Goal: Information Seeking & Learning: Obtain resource

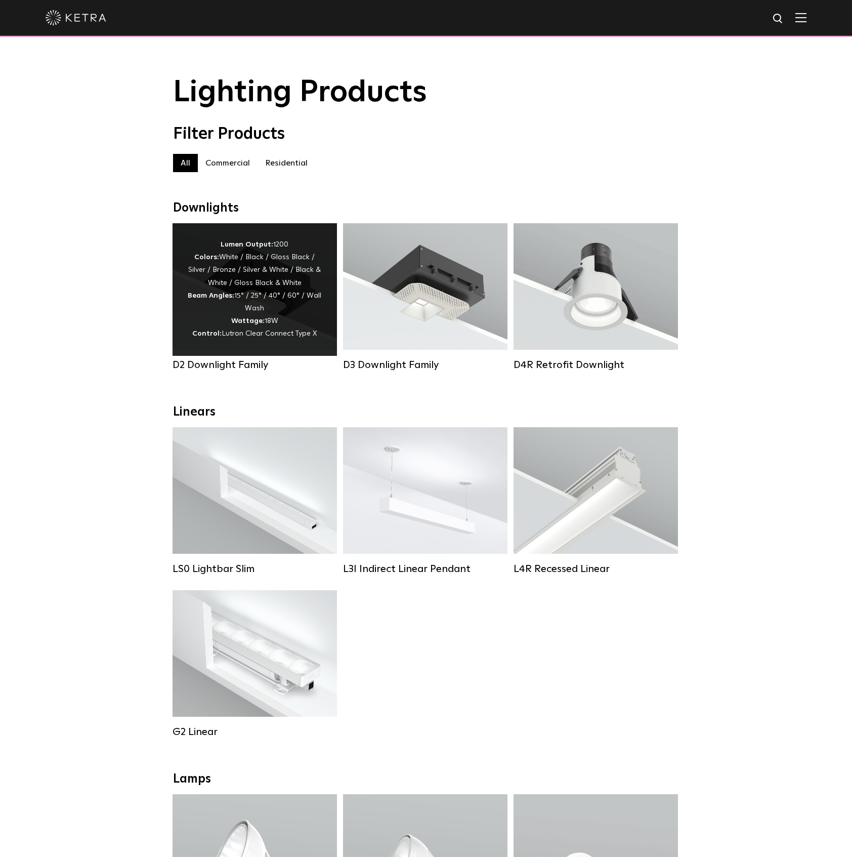
click at [258, 277] on div "Lumen Output: 1200 Colors: White / Black / Gloss Black / Silver / Bronze / Silv…" at bounding box center [255, 289] width 134 height 102
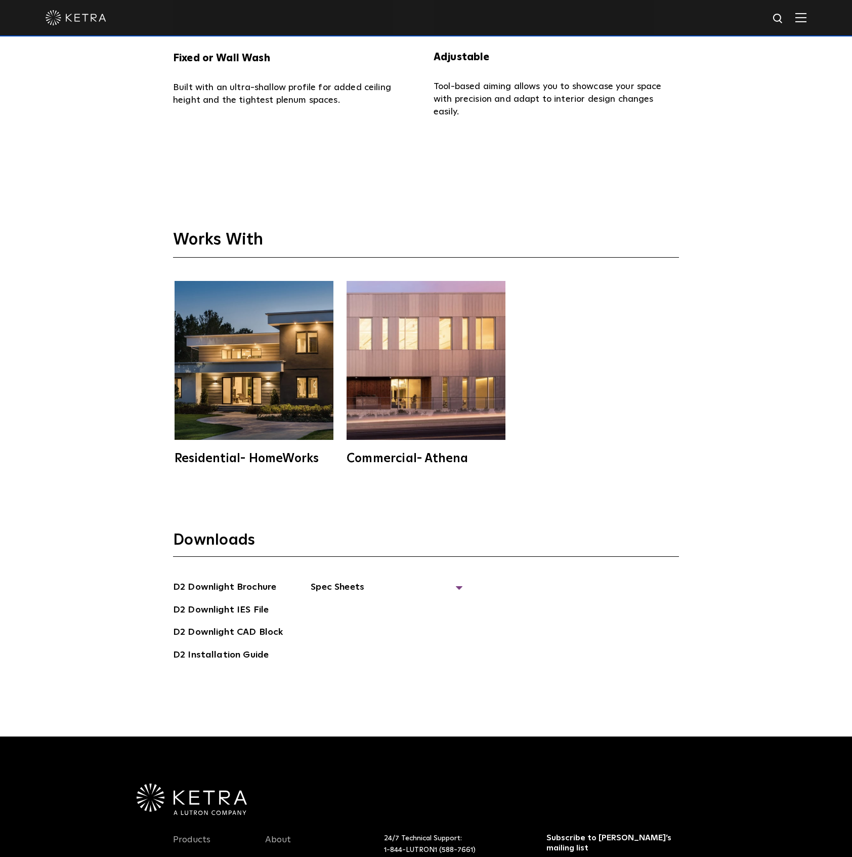
scroll to position [3711, 0]
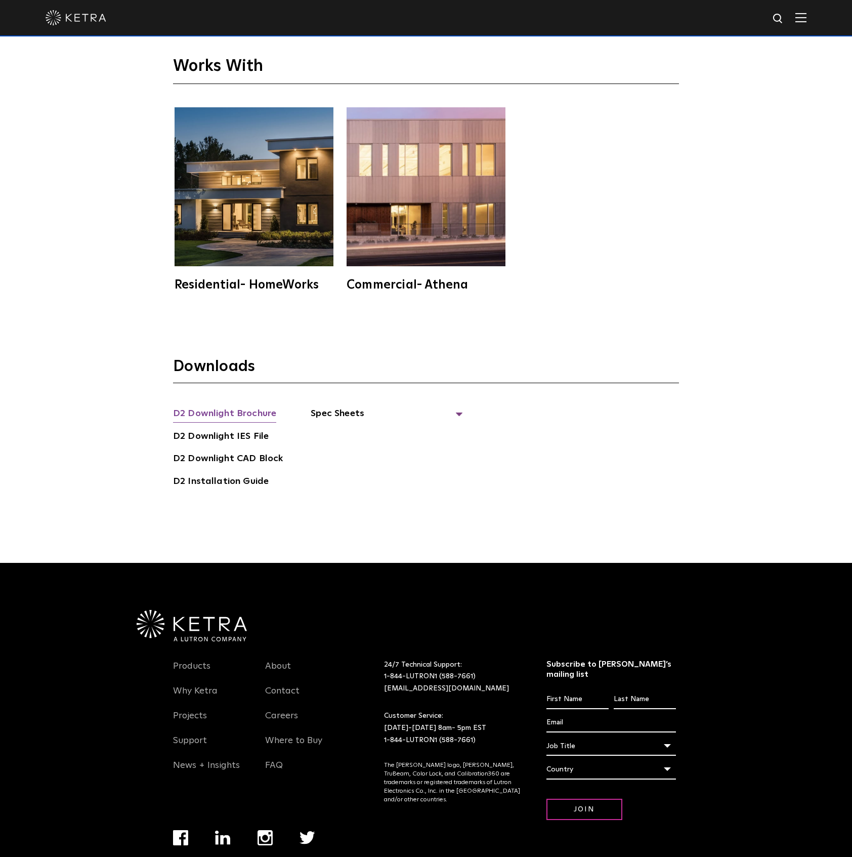
click at [227, 406] on link "D2 Downlight Brochure" at bounding box center [224, 414] width 103 height 16
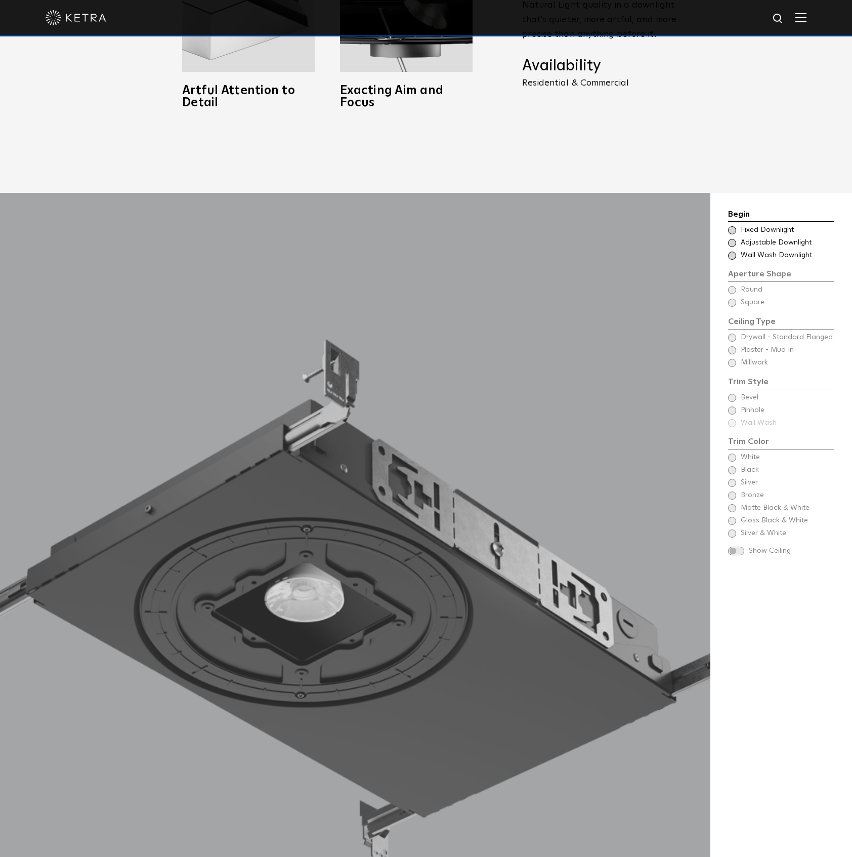
scroll to position [1147, 0]
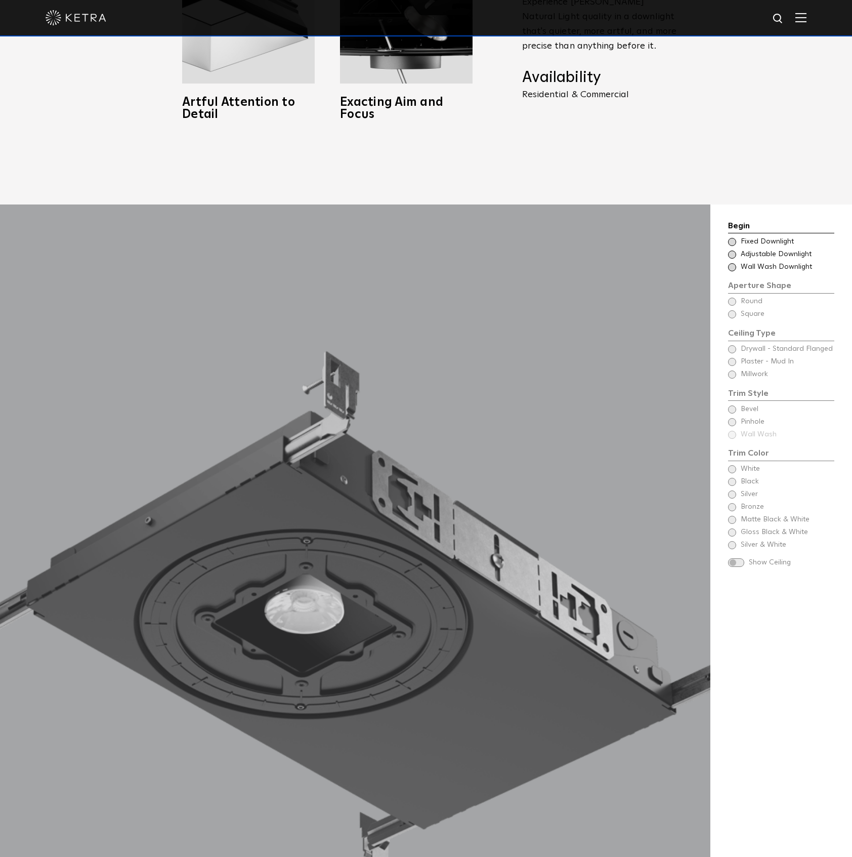
click at [733, 238] on span at bounding box center [732, 242] width 8 height 8
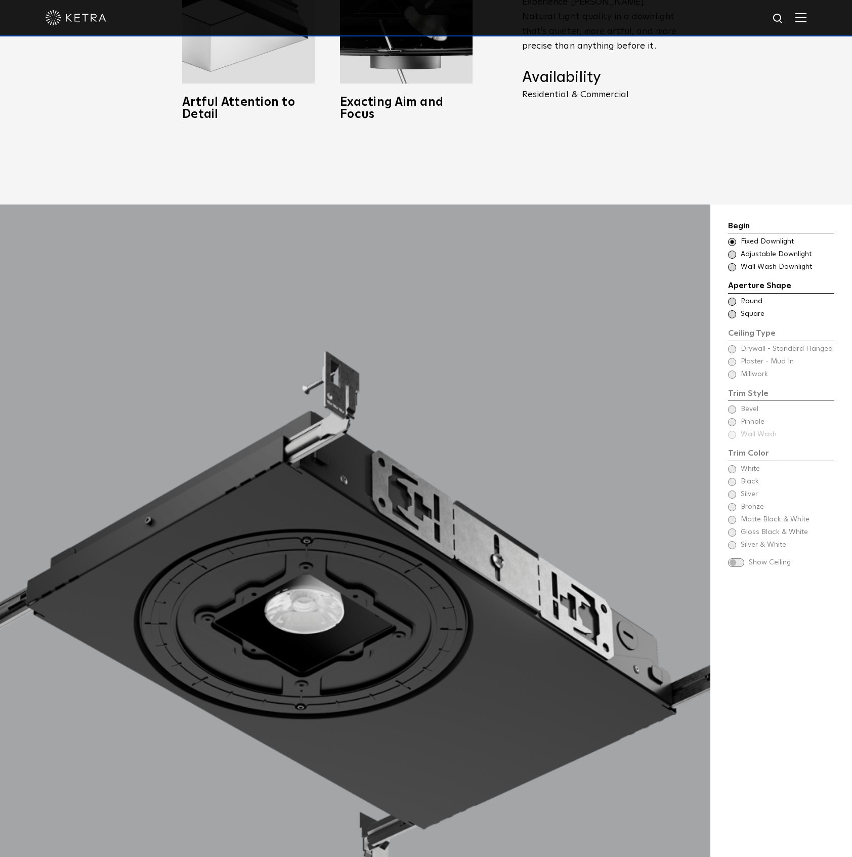
click at [735, 298] on span at bounding box center [732, 302] width 8 height 8
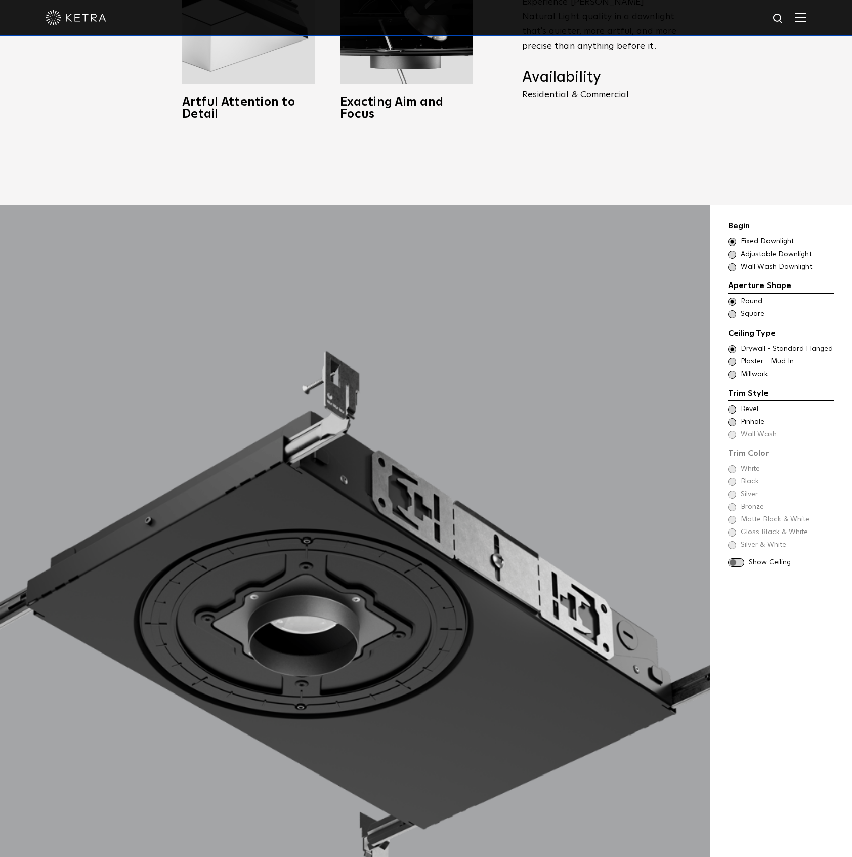
scroll to position [1215, 0]
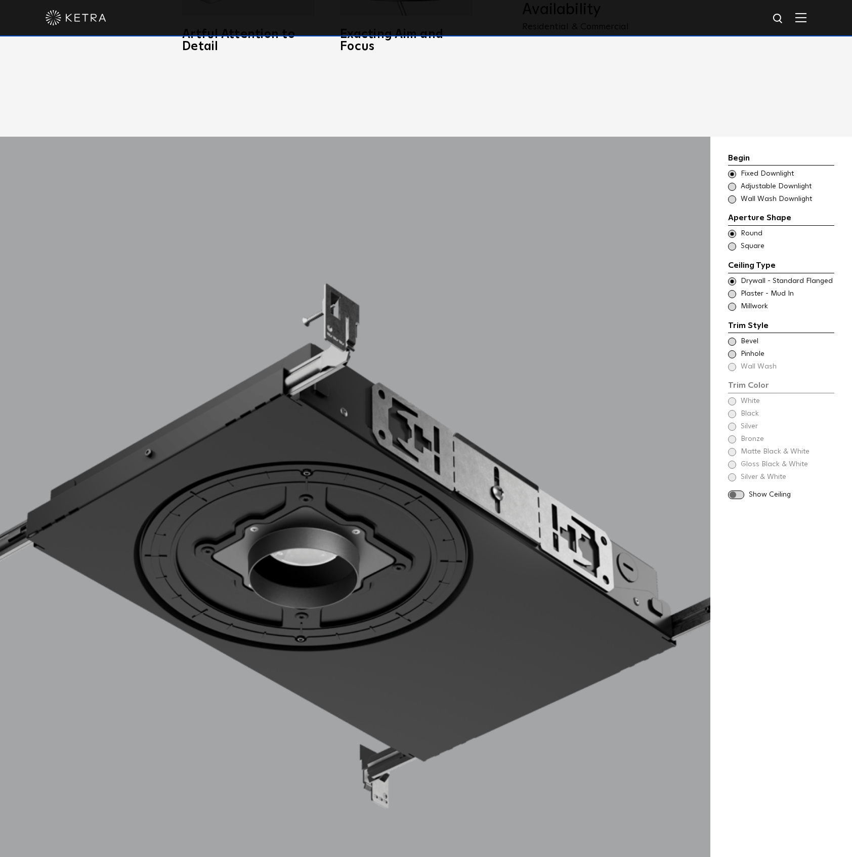
click at [732, 338] on span at bounding box center [732, 342] width 8 height 8
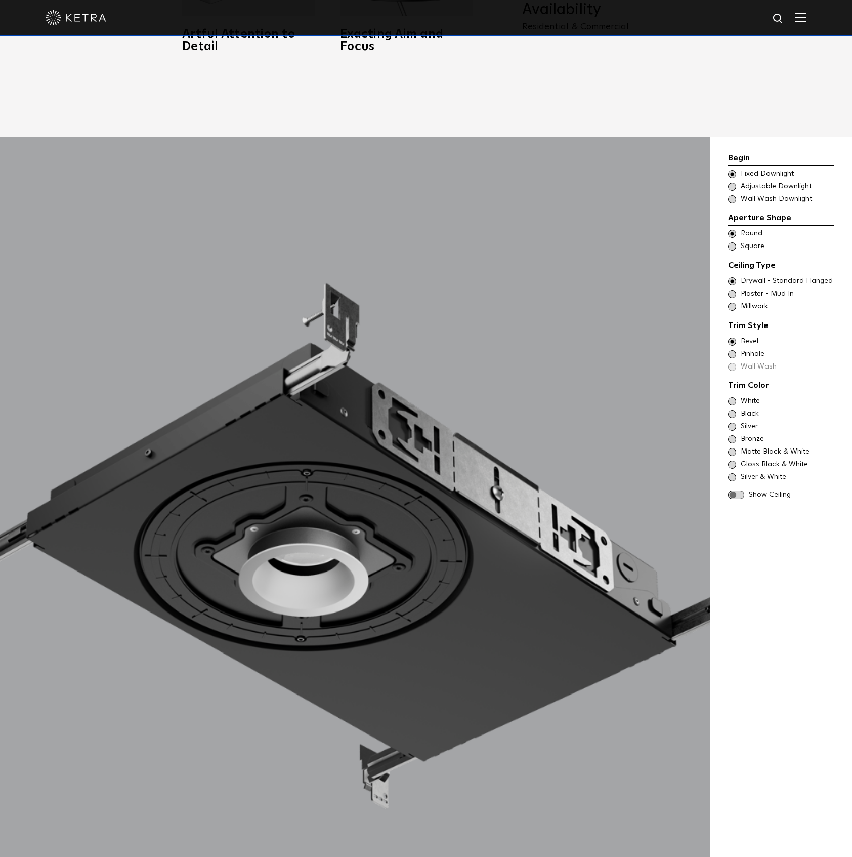
click at [732, 350] on span at bounding box center [732, 354] width 8 height 8
click at [732, 338] on span at bounding box center [732, 342] width 8 height 8
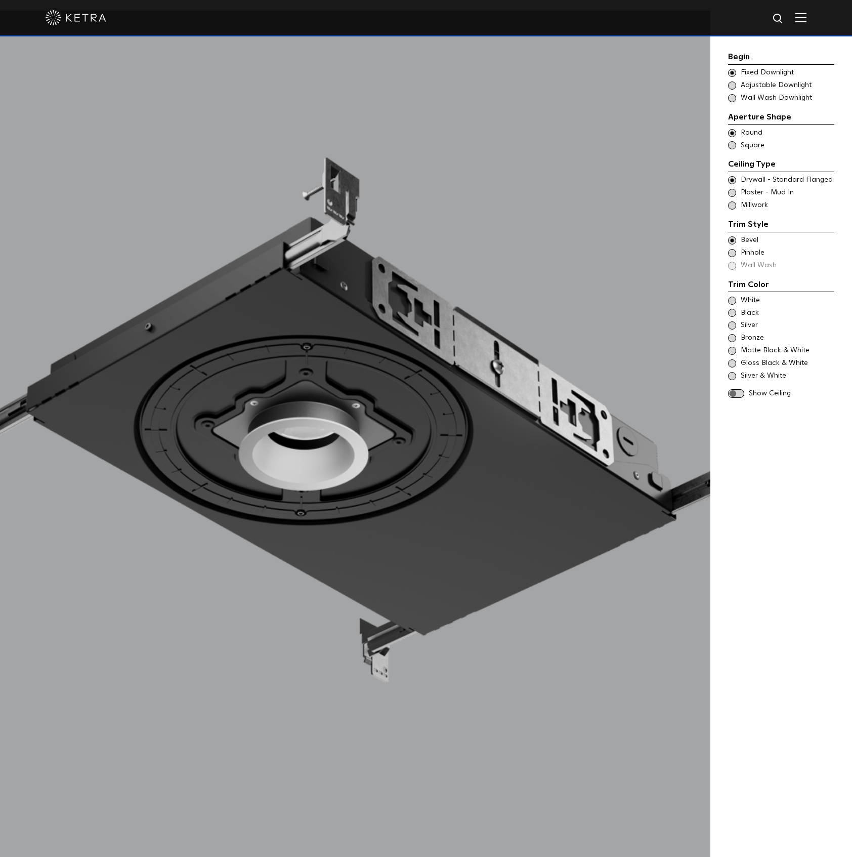
scroll to position [1349, 0]
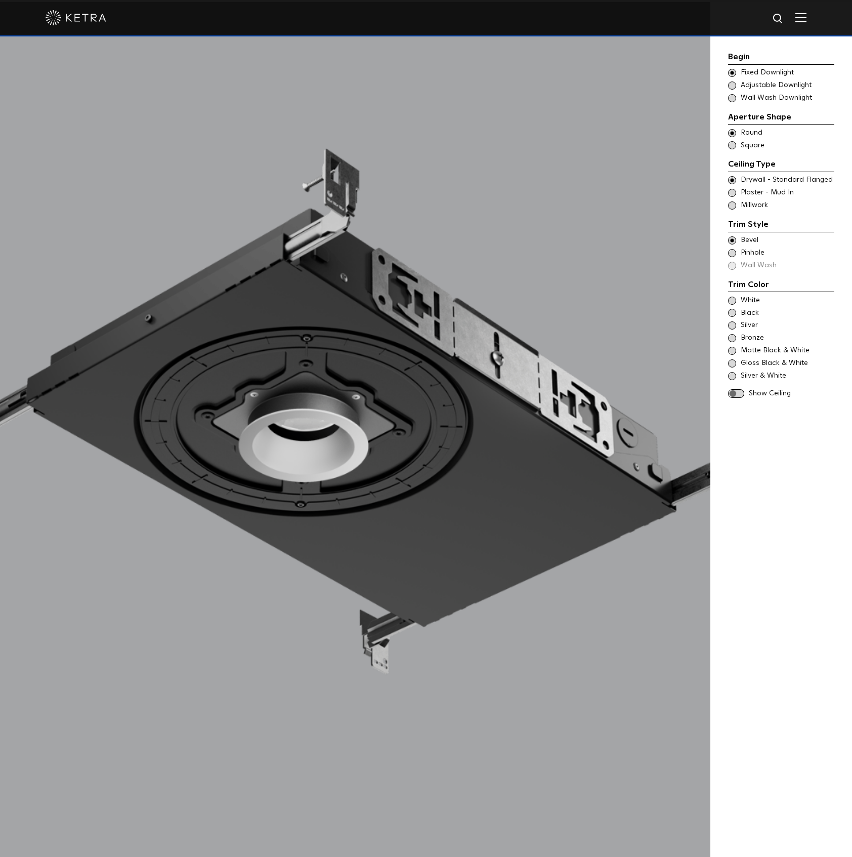
click at [731, 301] on span at bounding box center [732, 301] width 8 height 8
click at [730, 314] on span at bounding box center [732, 313] width 8 height 8
click at [731, 325] on span at bounding box center [732, 325] width 8 height 8
click at [731, 337] on span at bounding box center [732, 338] width 8 height 8
click at [732, 351] on span at bounding box center [732, 351] width 8 height 8
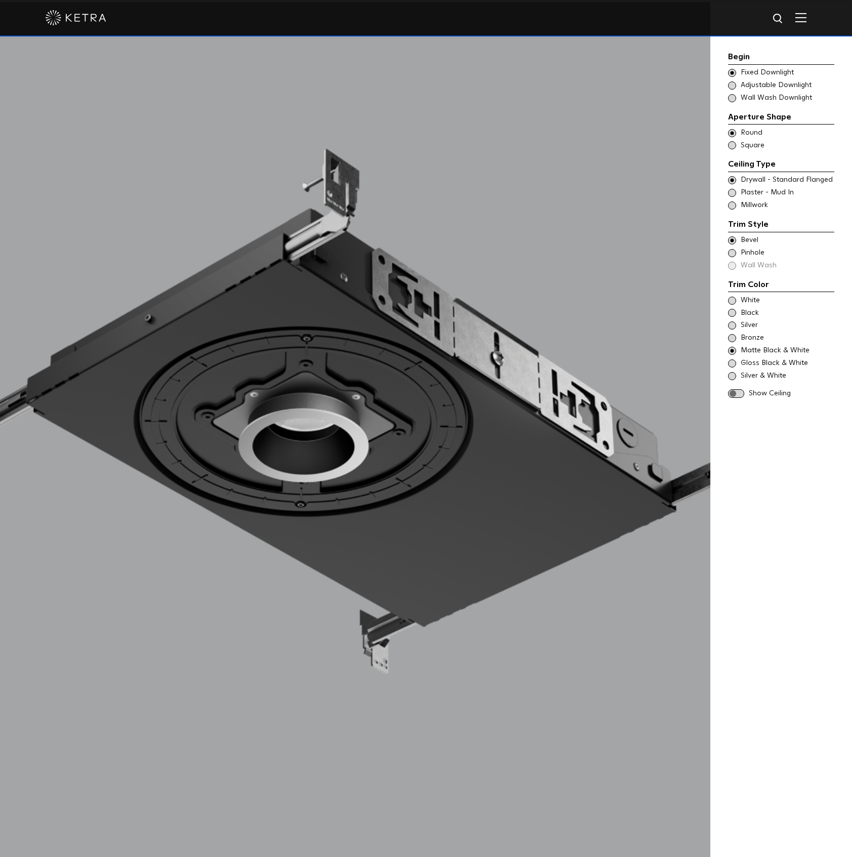
click at [731, 361] on span at bounding box center [732, 363] width 8 height 8
click at [731, 375] on span at bounding box center [732, 376] width 8 height 8
click at [736, 392] on span at bounding box center [736, 393] width 16 height 9
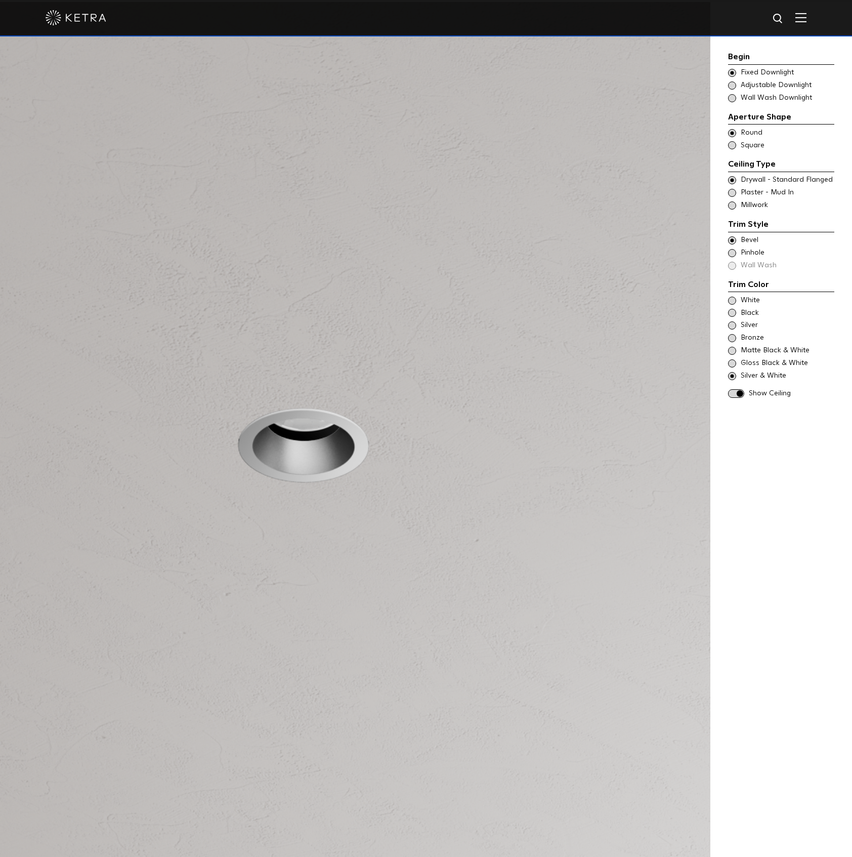
click at [729, 148] on span at bounding box center [732, 145] width 8 height 8
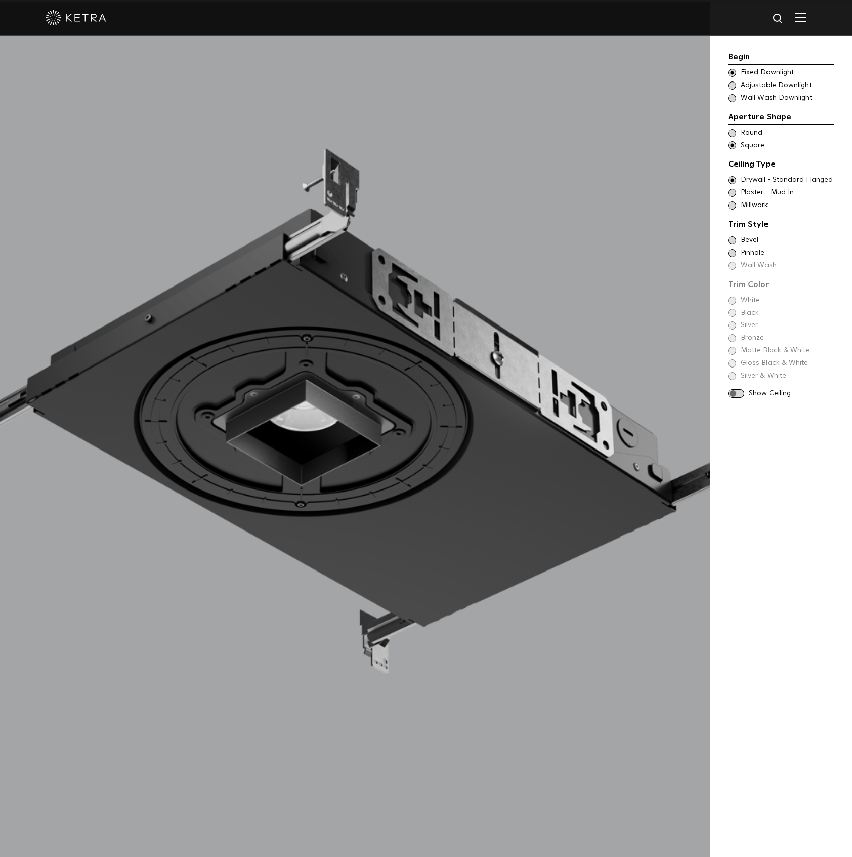
click at [733, 395] on span at bounding box center [736, 393] width 16 height 9
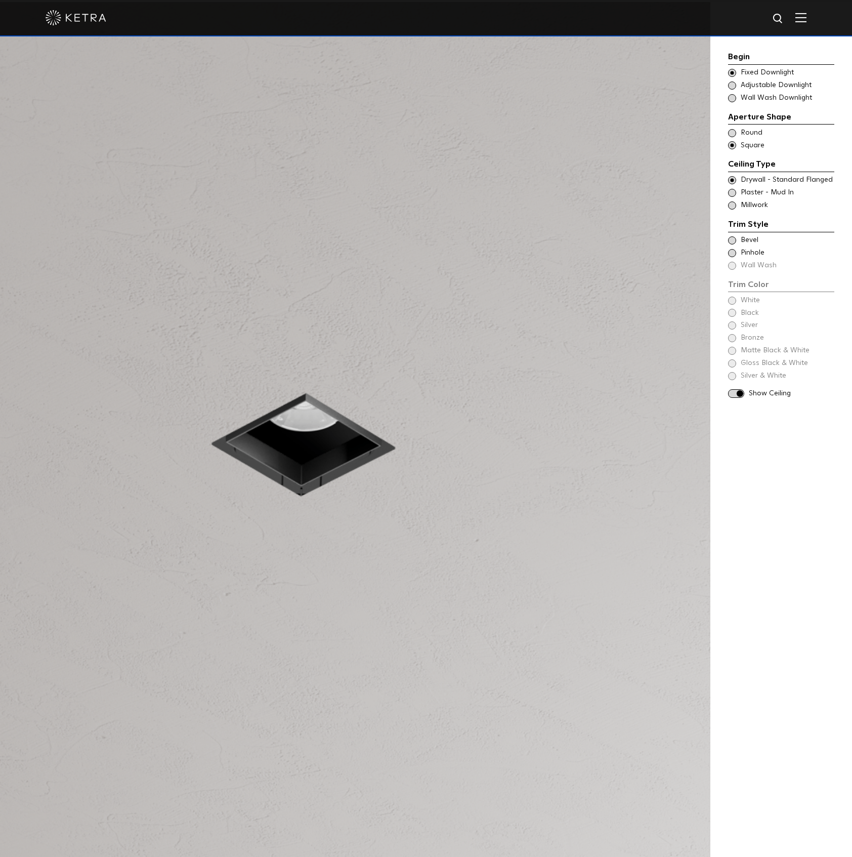
click at [732, 71] on span at bounding box center [732, 73] width 8 height 8
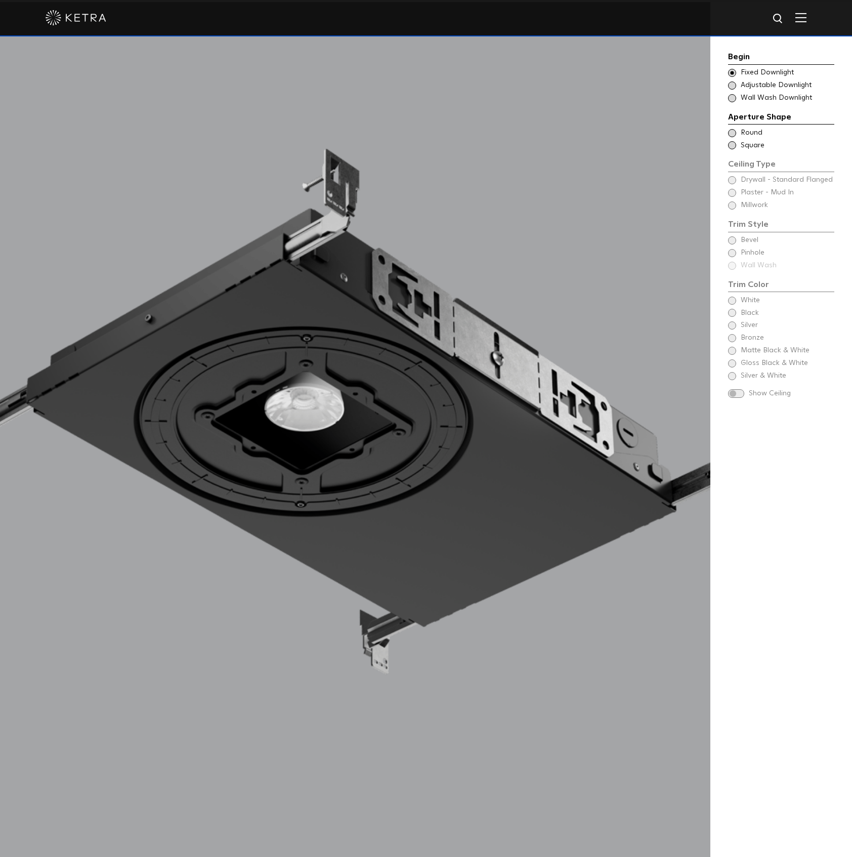
click at [732, 133] on span at bounding box center [732, 133] width 8 height 8
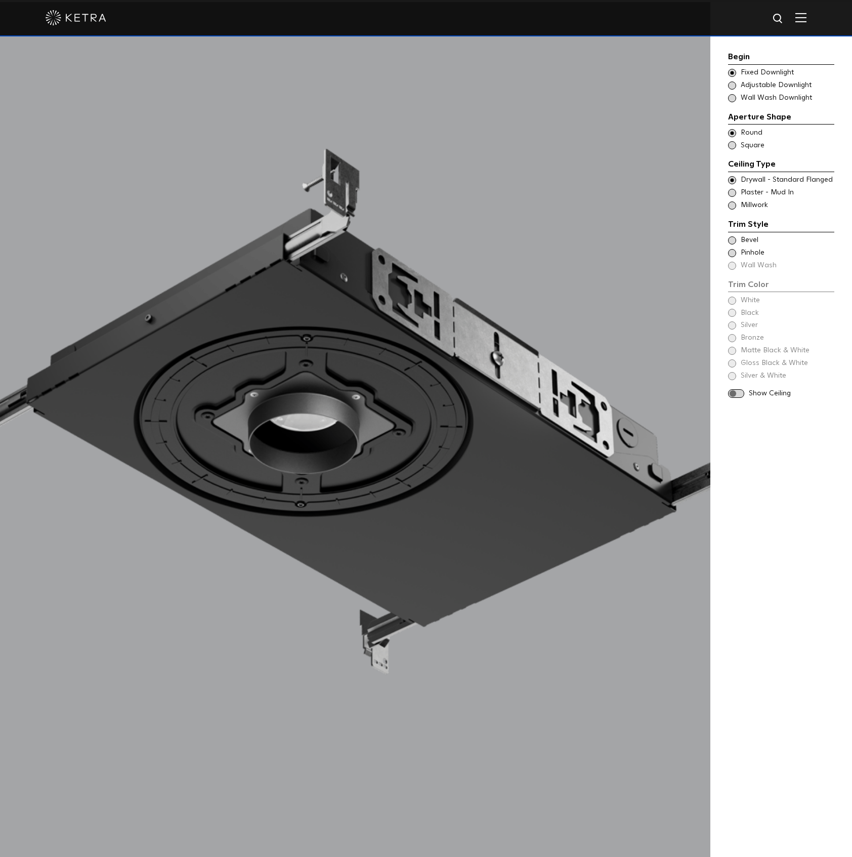
click at [731, 195] on span at bounding box center [732, 193] width 8 height 8
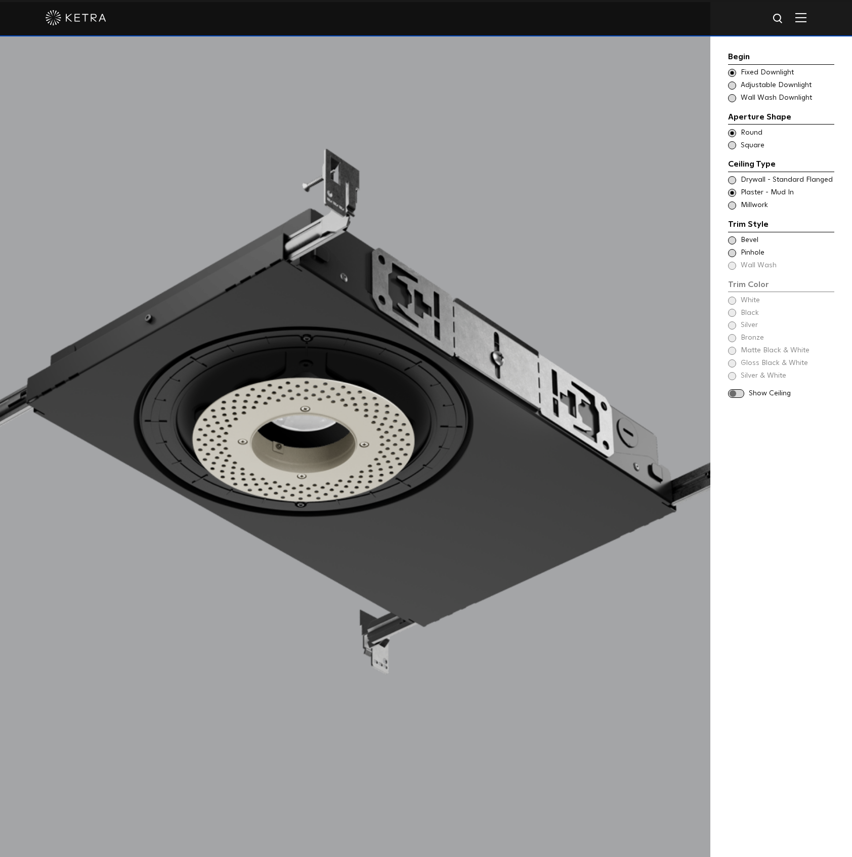
click at [739, 394] on span at bounding box center [736, 393] width 16 height 9
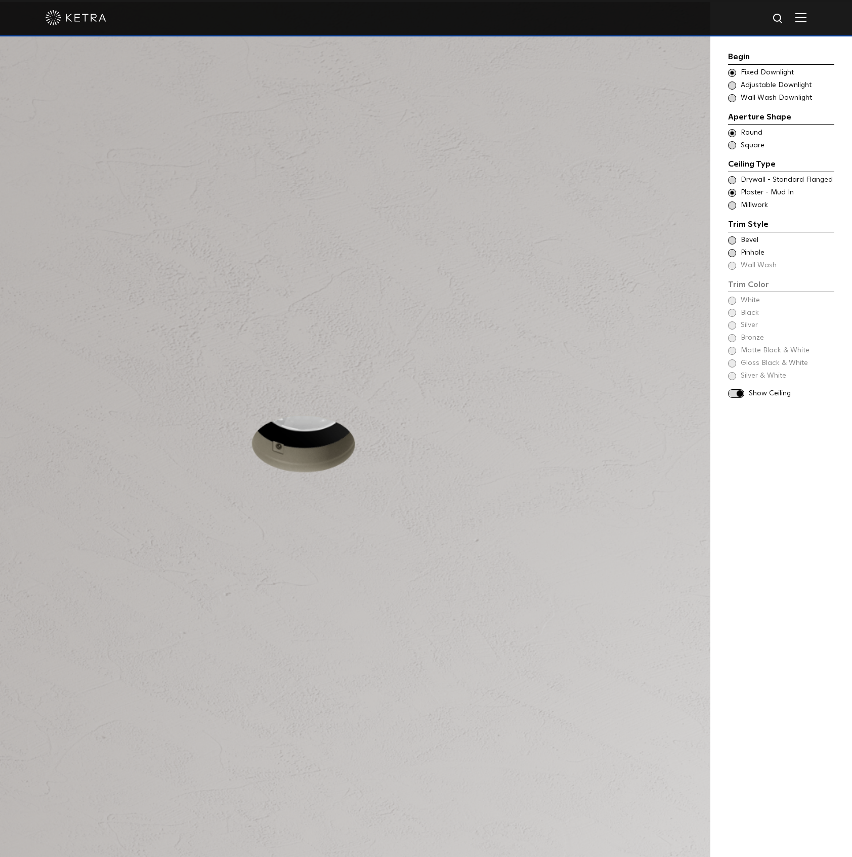
click at [733, 179] on span at bounding box center [732, 180] width 8 height 8
click at [737, 393] on span at bounding box center [736, 393] width 16 height 9
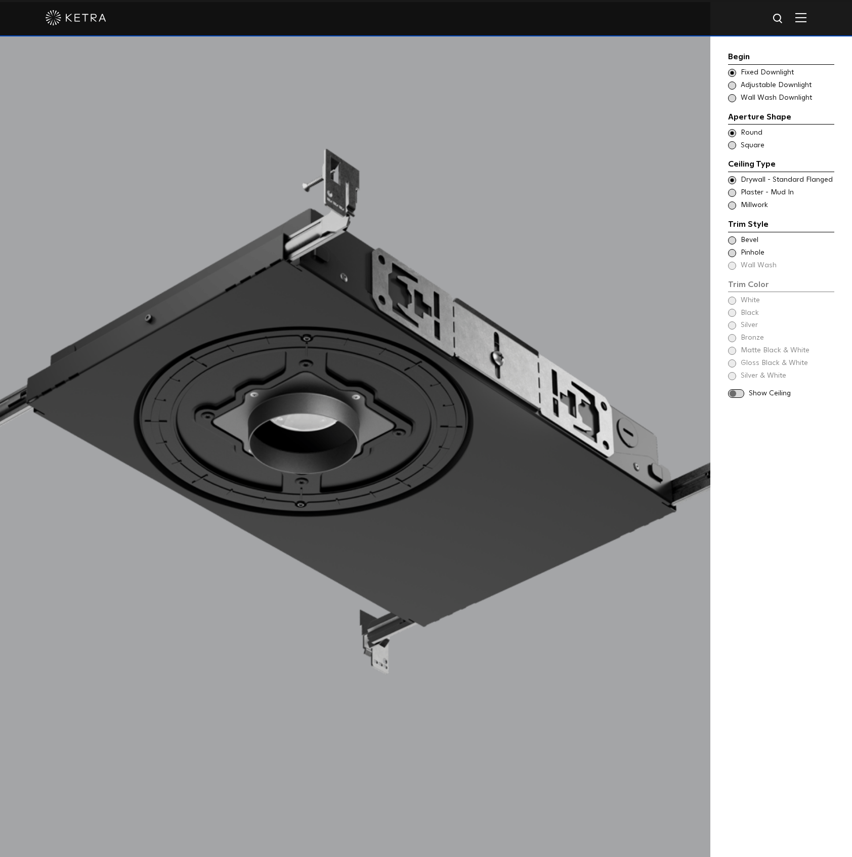
click at [738, 394] on span at bounding box center [736, 393] width 16 height 9
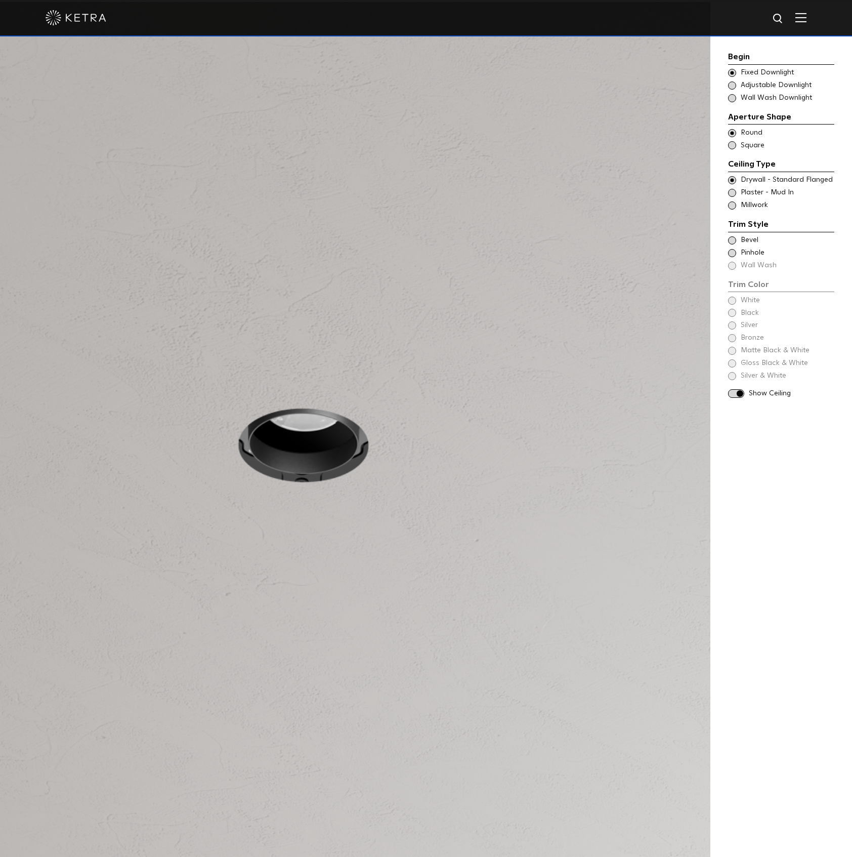
click at [731, 240] on span at bounding box center [732, 240] width 8 height 8
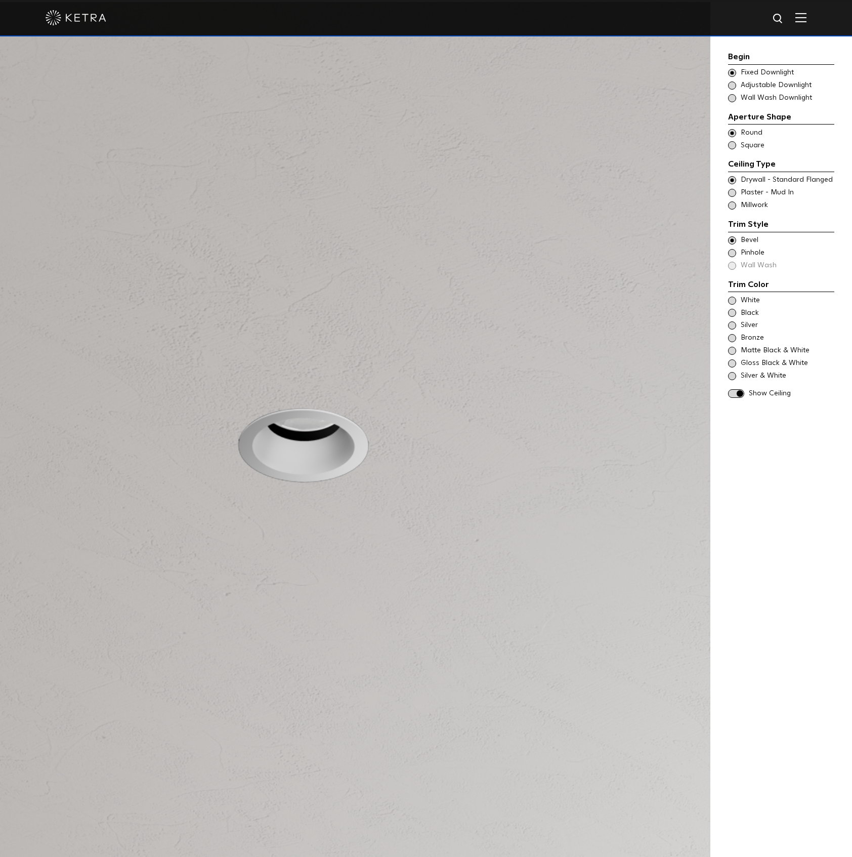
click at [733, 251] on span at bounding box center [732, 253] width 8 height 8
click at [733, 266] on div "Trim Color - Round - Flanged Bevel Trim Color - Round - Pinhole - Flanged Pinho…" at bounding box center [781, 252] width 106 height 35
click at [731, 241] on span at bounding box center [732, 240] width 8 height 8
click at [731, 242] on span at bounding box center [732, 240] width 8 height 8
click at [735, 298] on span at bounding box center [732, 301] width 8 height 8
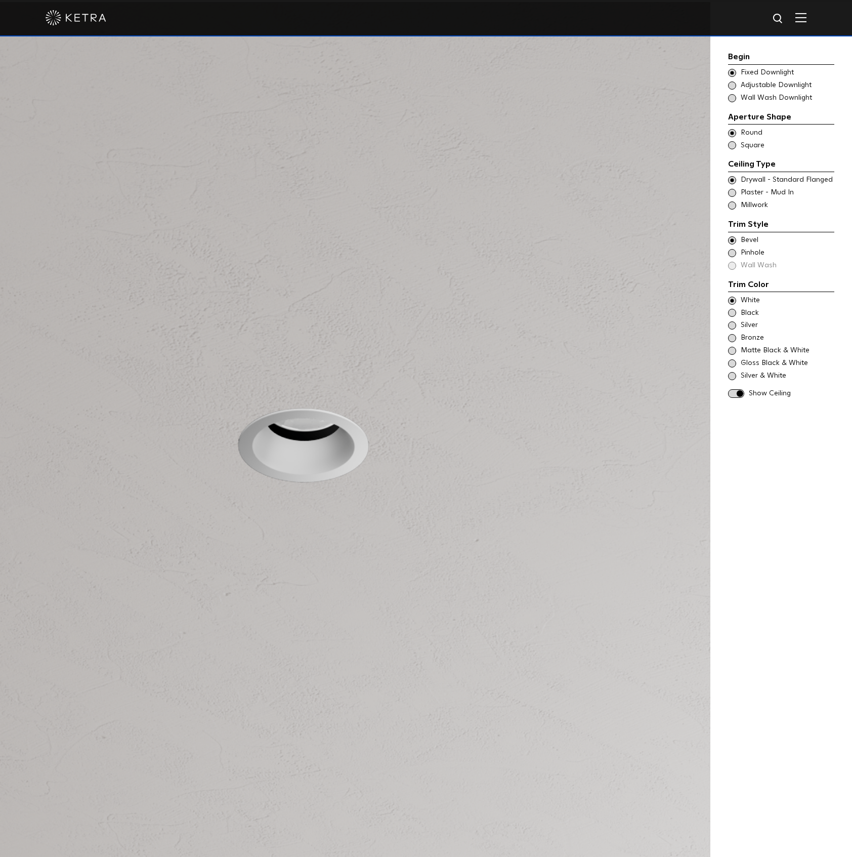
click at [733, 300] on span at bounding box center [732, 301] width 8 height 8
click at [733, 203] on span at bounding box center [732, 205] width 8 height 8
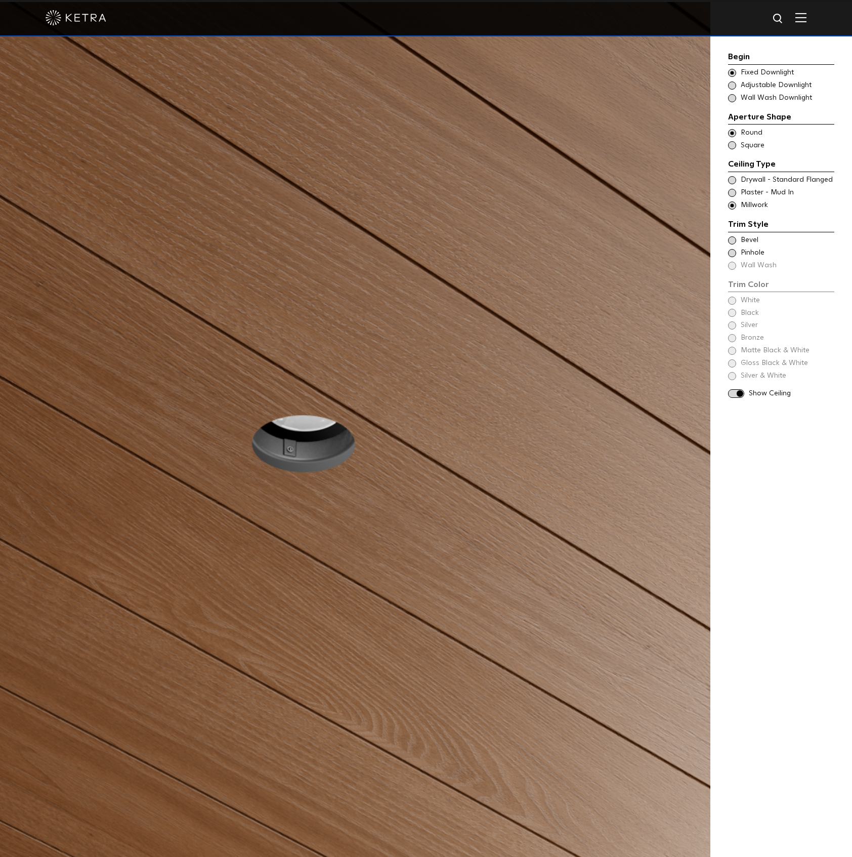
click at [733, 239] on span at bounding box center [732, 240] width 8 height 8
click at [730, 181] on span at bounding box center [732, 180] width 8 height 8
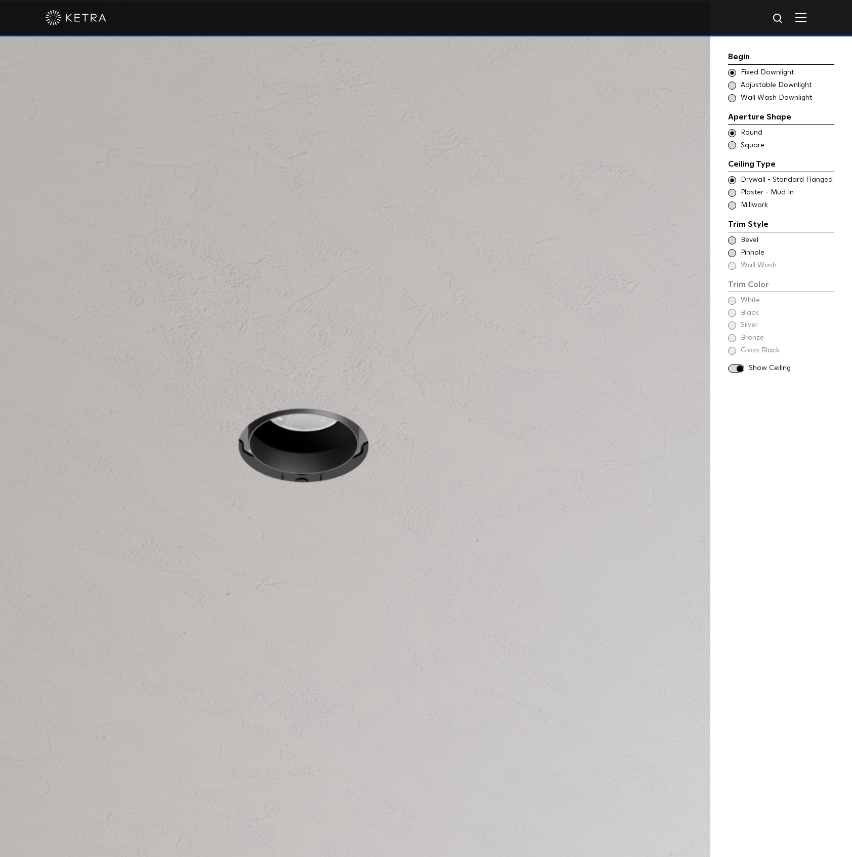
click at [768, 238] on span "Bevel" at bounding box center [787, 240] width 93 height 10
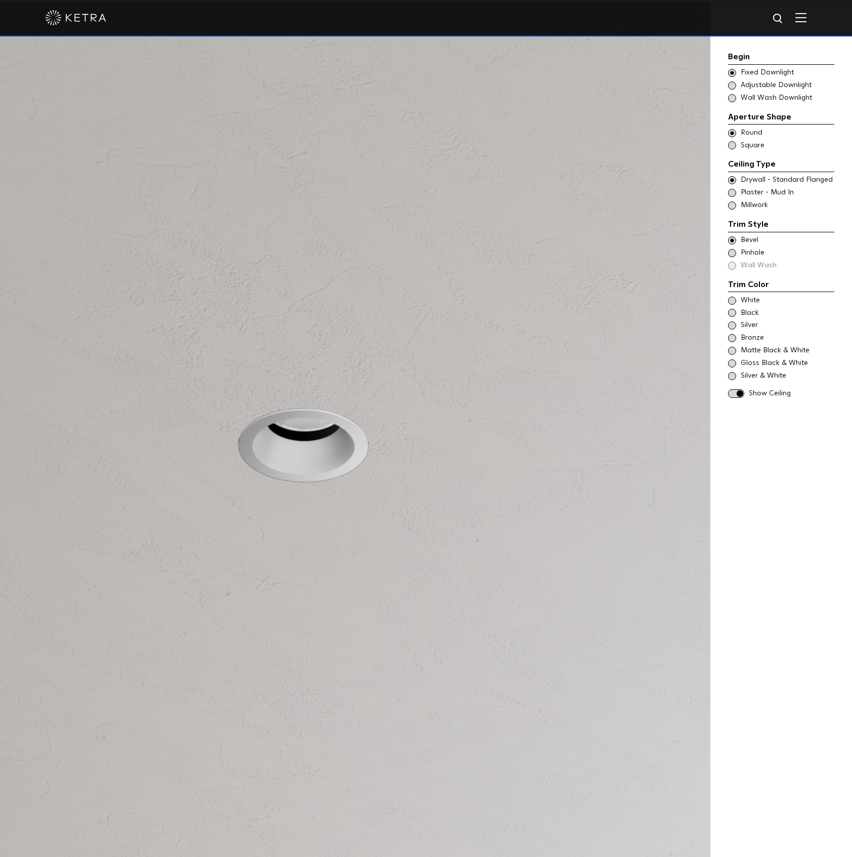
click at [756, 251] on span "Pinhole" at bounding box center [787, 253] width 93 height 10
click at [750, 243] on span "Bevel" at bounding box center [787, 240] width 93 height 10
click at [758, 68] on span "Fixed Downlight" at bounding box center [787, 73] width 93 height 10
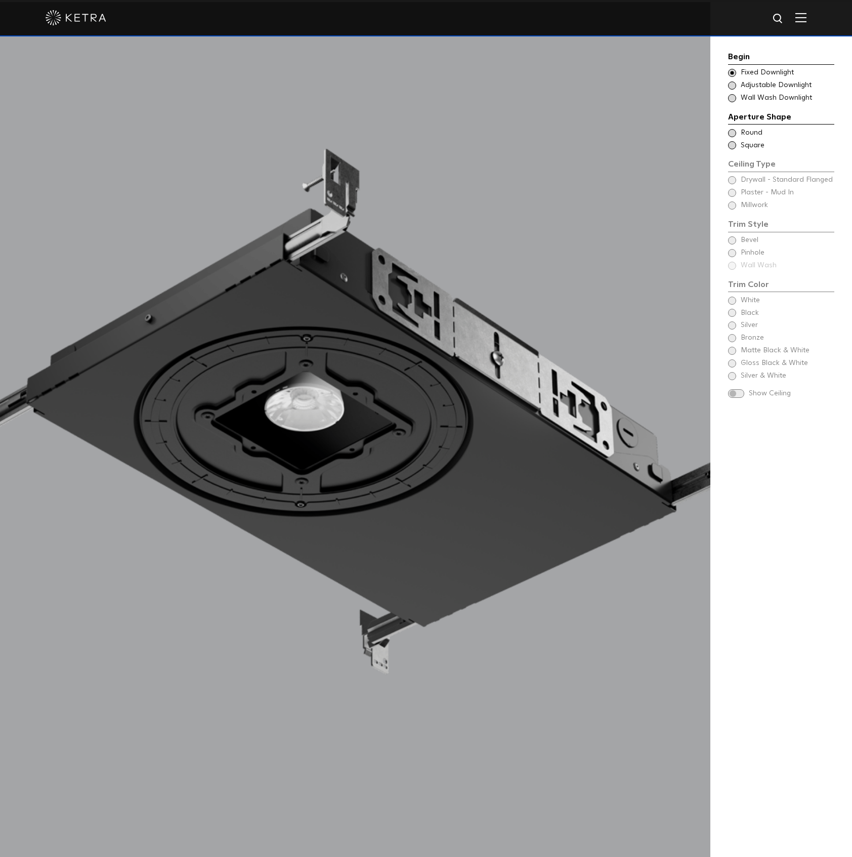
click at [752, 135] on span "Round" at bounding box center [787, 133] width 93 height 10
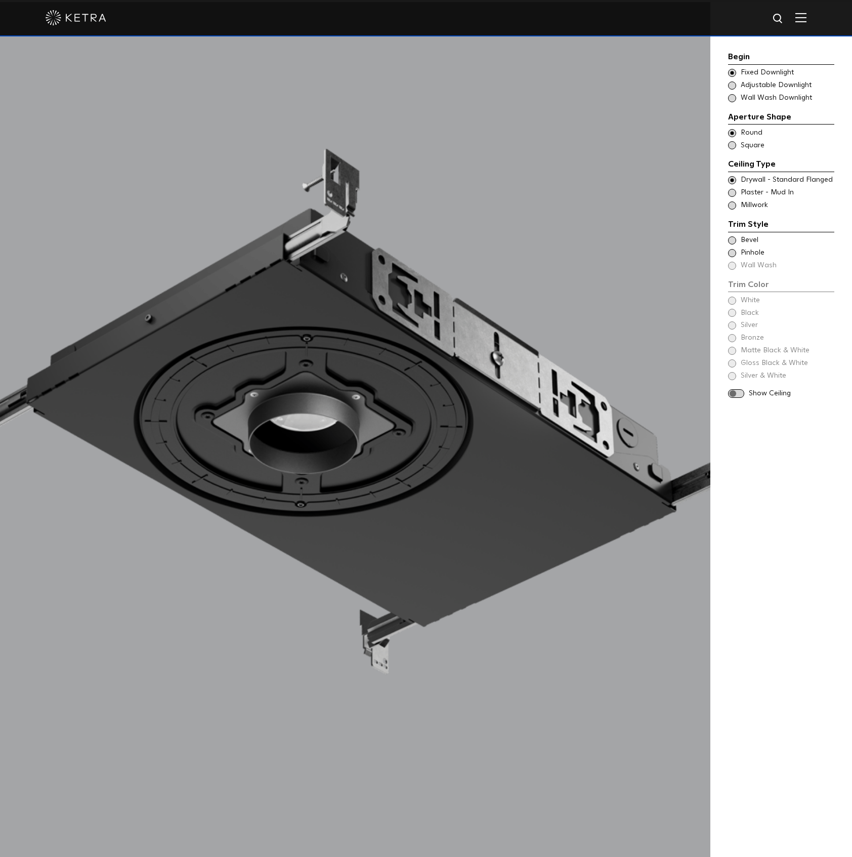
click at [737, 396] on span at bounding box center [736, 393] width 16 height 9
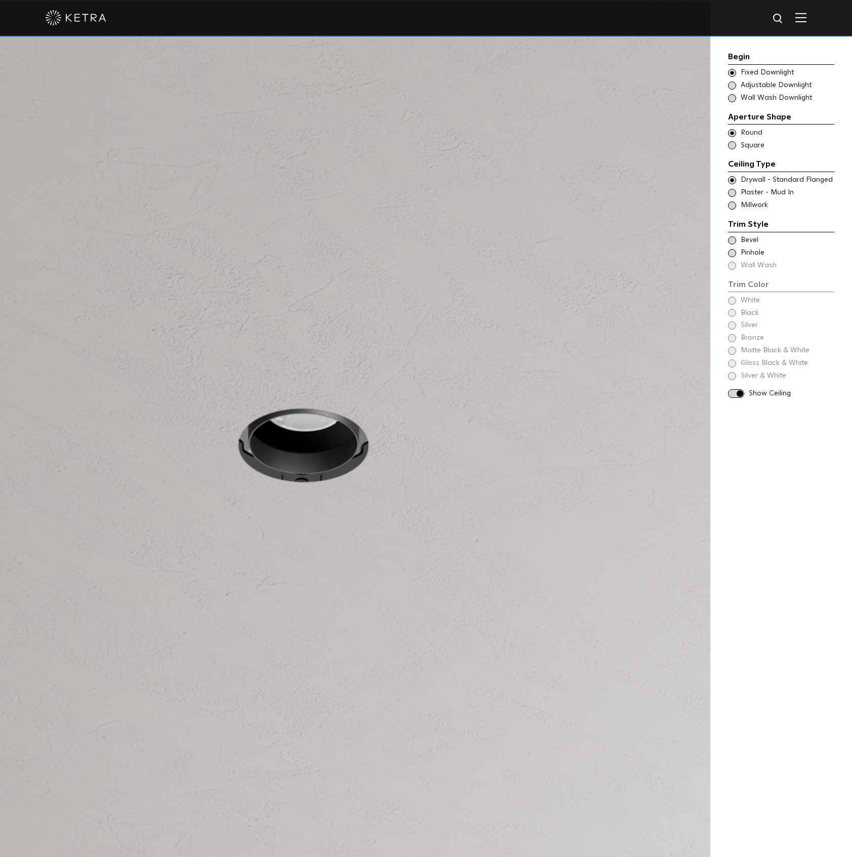
click at [733, 239] on span at bounding box center [732, 240] width 8 height 8
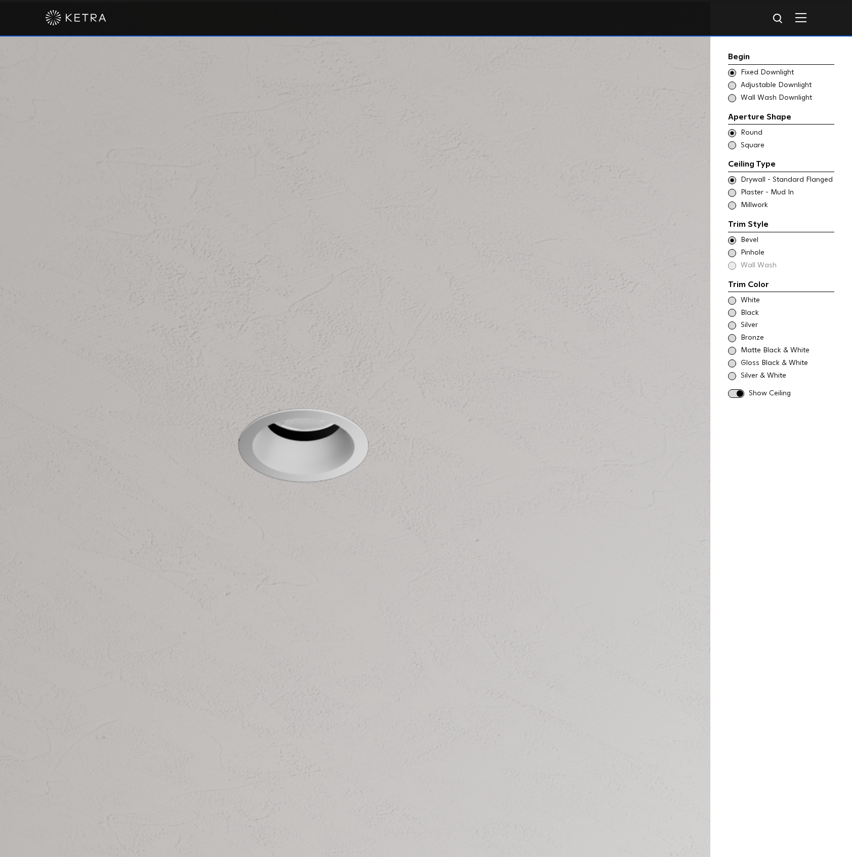
click at [733, 300] on span at bounding box center [732, 301] width 8 height 8
click at [731, 314] on span at bounding box center [732, 313] width 8 height 8
click at [748, 300] on span "White" at bounding box center [787, 301] width 93 height 10
click at [750, 312] on span "Black" at bounding box center [787, 313] width 93 height 10
click at [733, 326] on span at bounding box center [732, 325] width 8 height 8
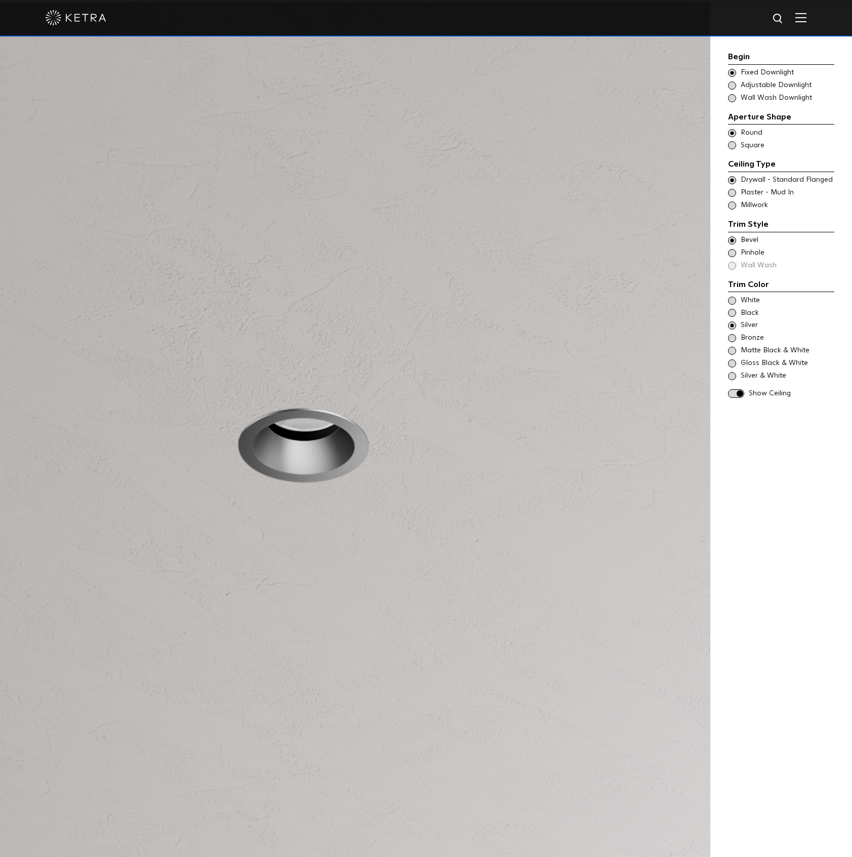
click at [745, 337] on span "Bronze" at bounding box center [787, 338] width 93 height 10
click at [731, 351] on span at bounding box center [732, 351] width 8 height 8
click at [732, 361] on span at bounding box center [732, 363] width 8 height 8
click at [733, 375] on span at bounding box center [732, 376] width 8 height 8
click at [734, 146] on span at bounding box center [732, 145] width 8 height 8
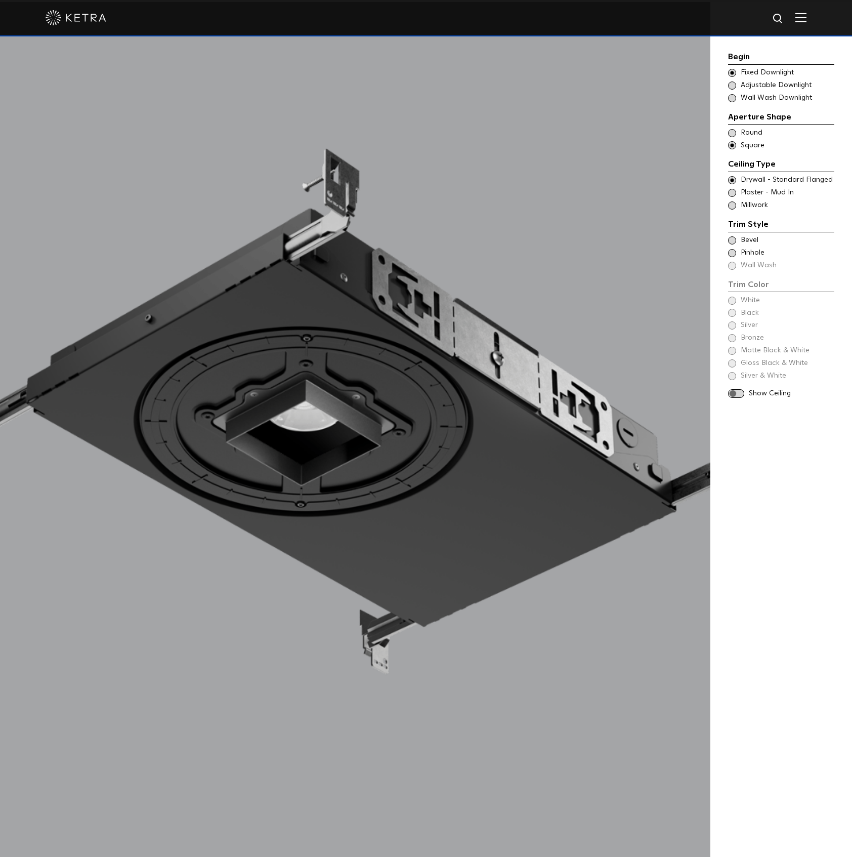
click at [740, 393] on span at bounding box center [736, 393] width 16 height 9
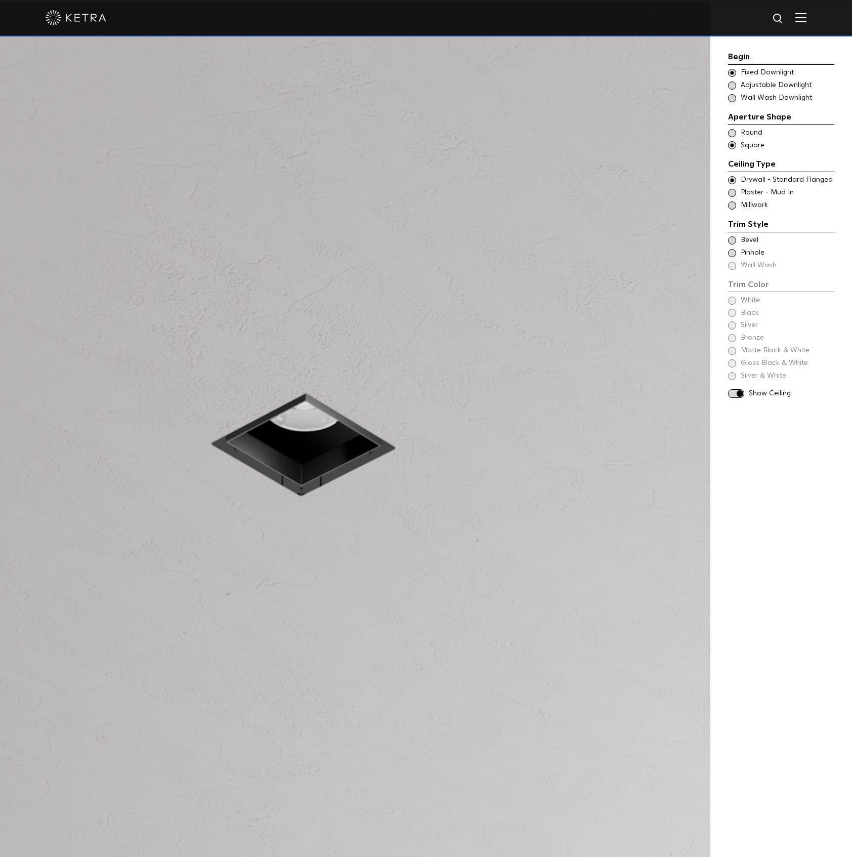
click at [733, 239] on span at bounding box center [732, 240] width 8 height 8
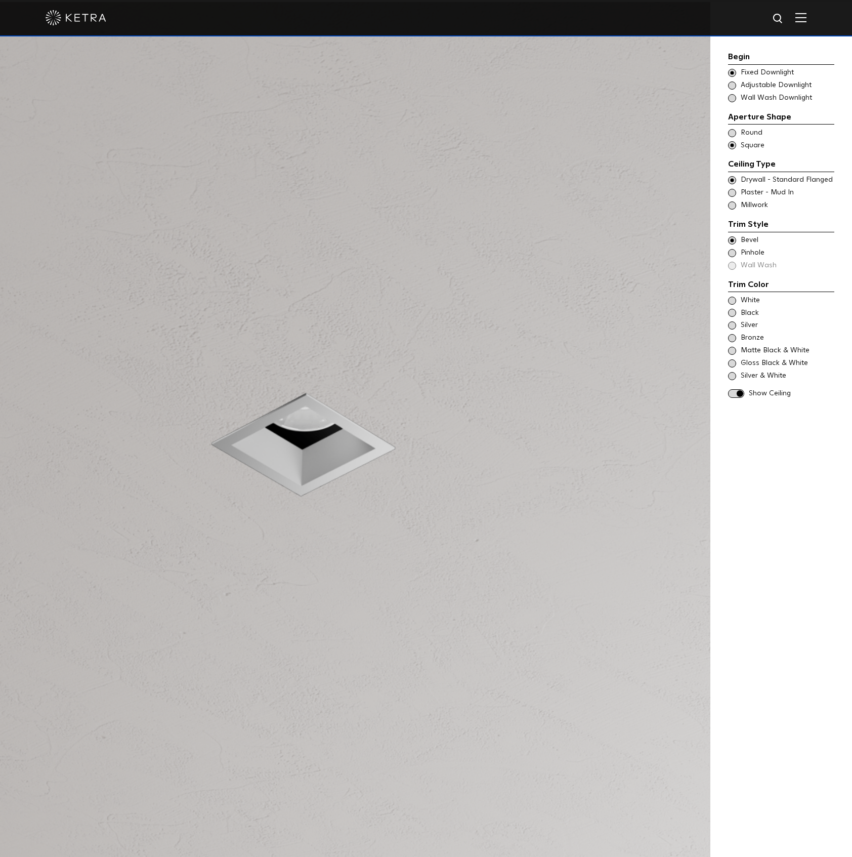
click at [731, 300] on span at bounding box center [732, 301] width 8 height 8
click at [737, 313] on div "Black" at bounding box center [781, 313] width 106 height 10
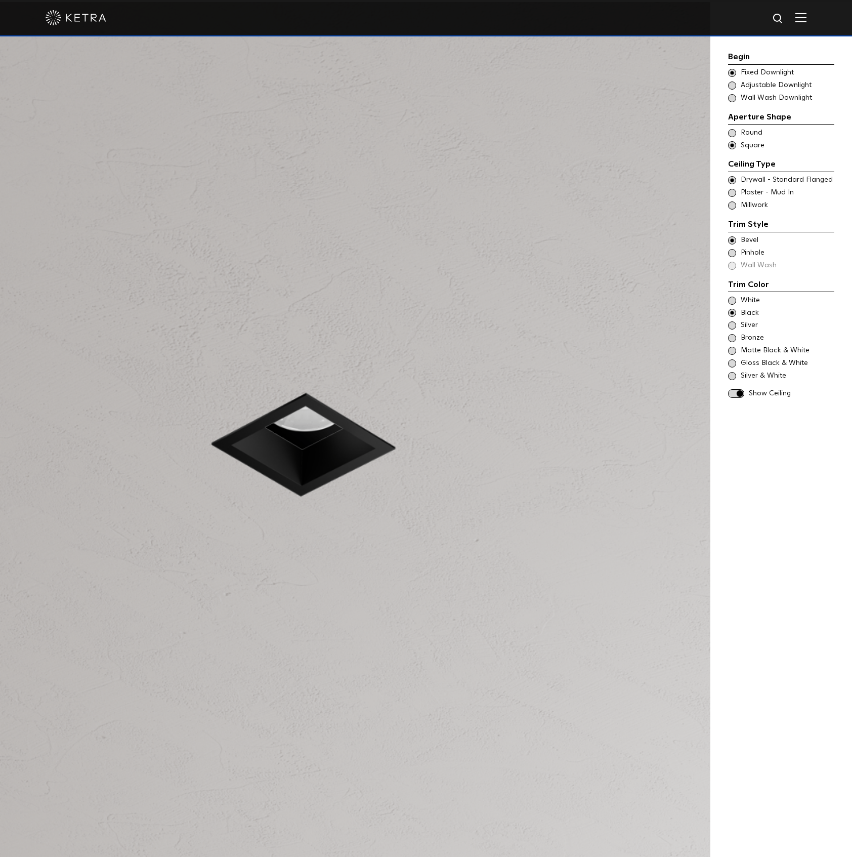
click at [732, 325] on span at bounding box center [732, 325] width 8 height 8
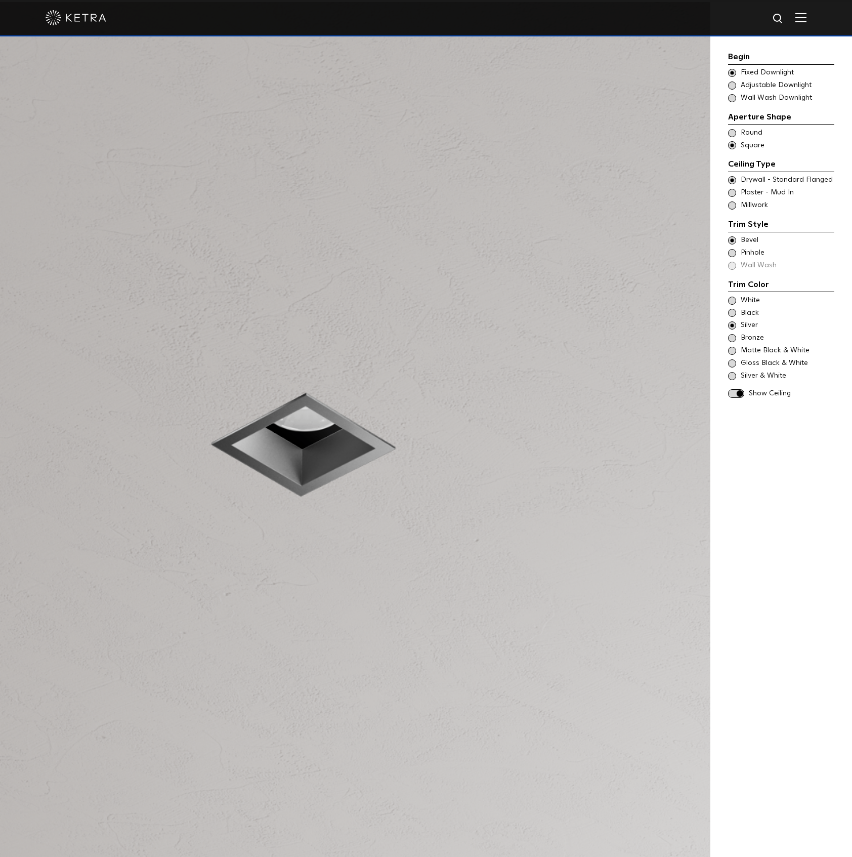
click at [732, 338] on span at bounding box center [732, 338] width 8 height 8
click at [729, 351] on span at bounding box center [732, 351] width 8 height 8
click at [733, 365] on span at bounding box center [732, 363] width 8 height 8
click at [756, 375] on span "Silver & White" at bounding box center [787, 376] width 93 height 10
click at [730, 134] on span at bounding box center [732, 133] width 8 height 8
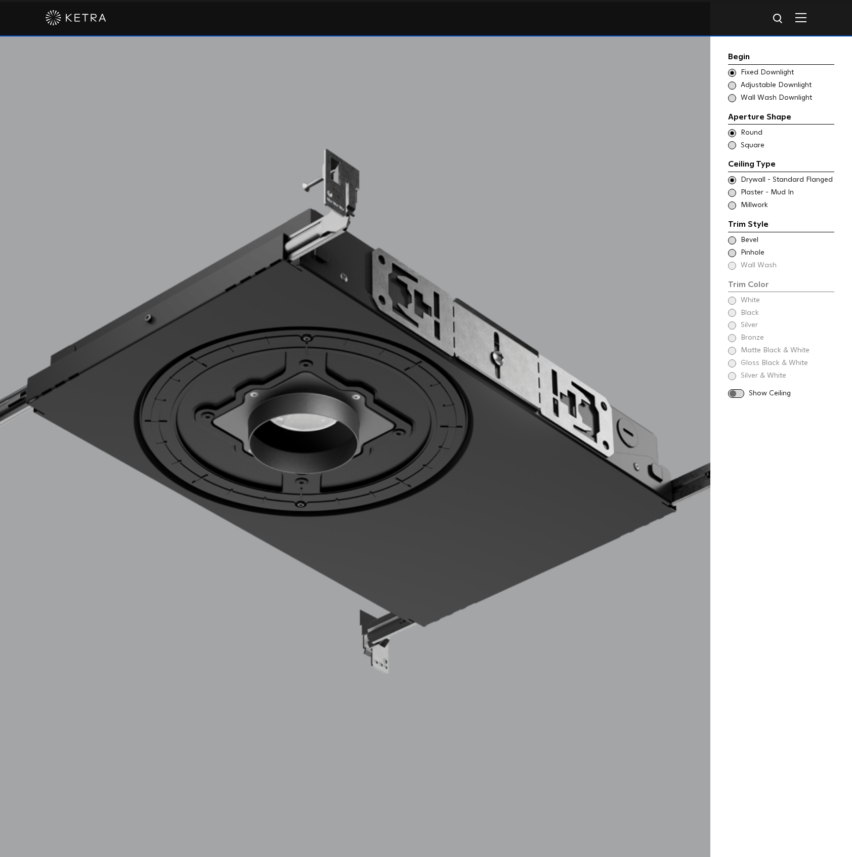
click at [731, 251] on span at bounding box center [732, 253] width 8 height 8
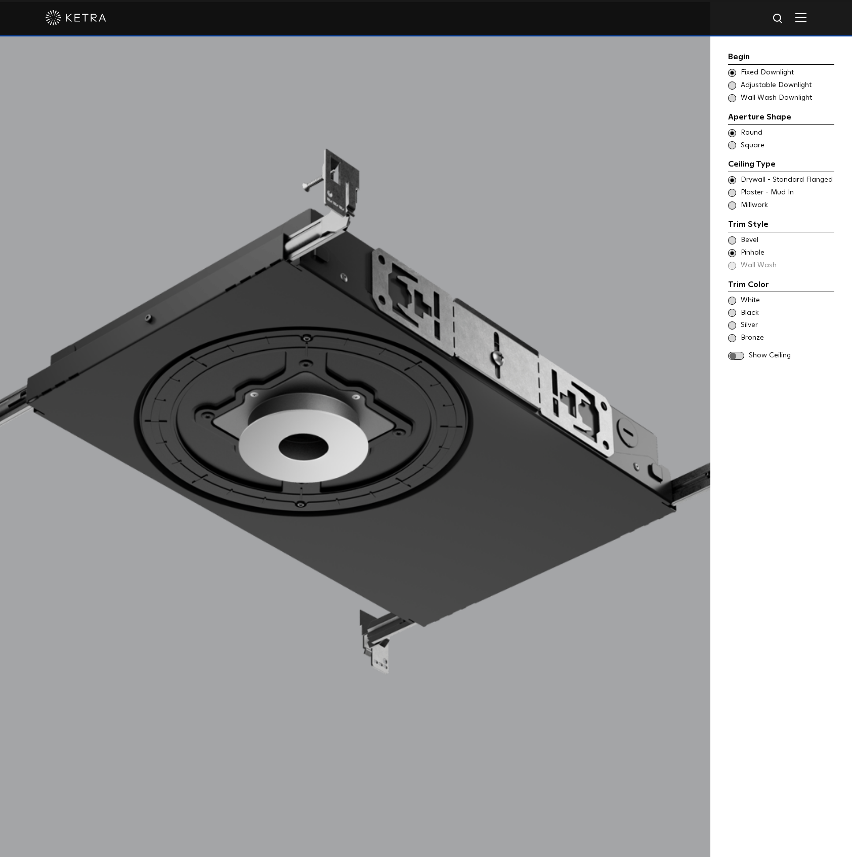
click at [734, 300] on span at bounding box center [732, 301] width 8 height 8
click at [734, 356] on span at bounding box center [736, 356] width 16 height 9
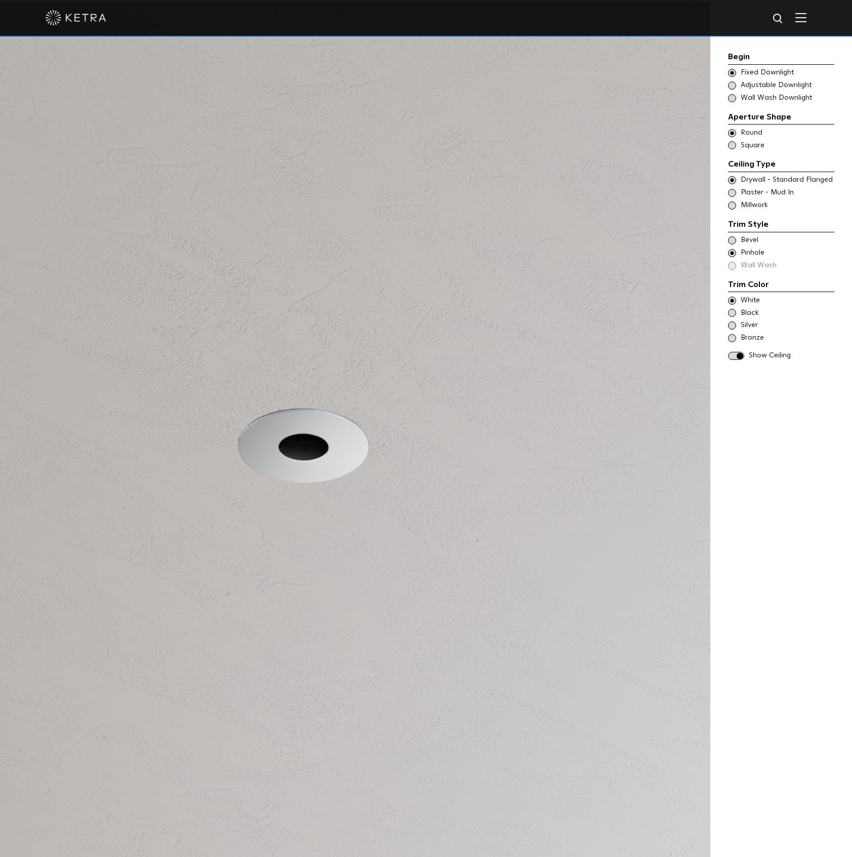
click at [733, 312] on span at bounding box center [732, 313] width 8 height 8
click at [729, 325] on span at bounding box center [732, 325] width 8 height 8
click at [739, 338] on div "Bronze" at bounding box center [781, 338] width 106 height 10
click at [731, 145] on span at bounding box center [732, 145] width 8 height 8
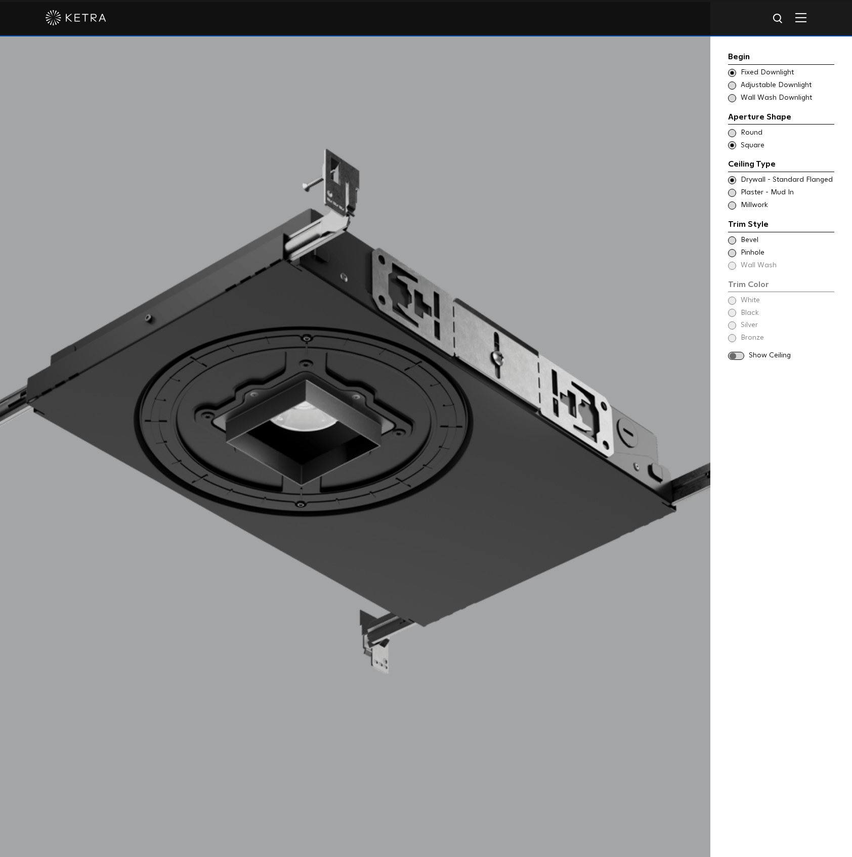
click at [731, 252] on span at bounding box center [732, 253] width 8 height 8
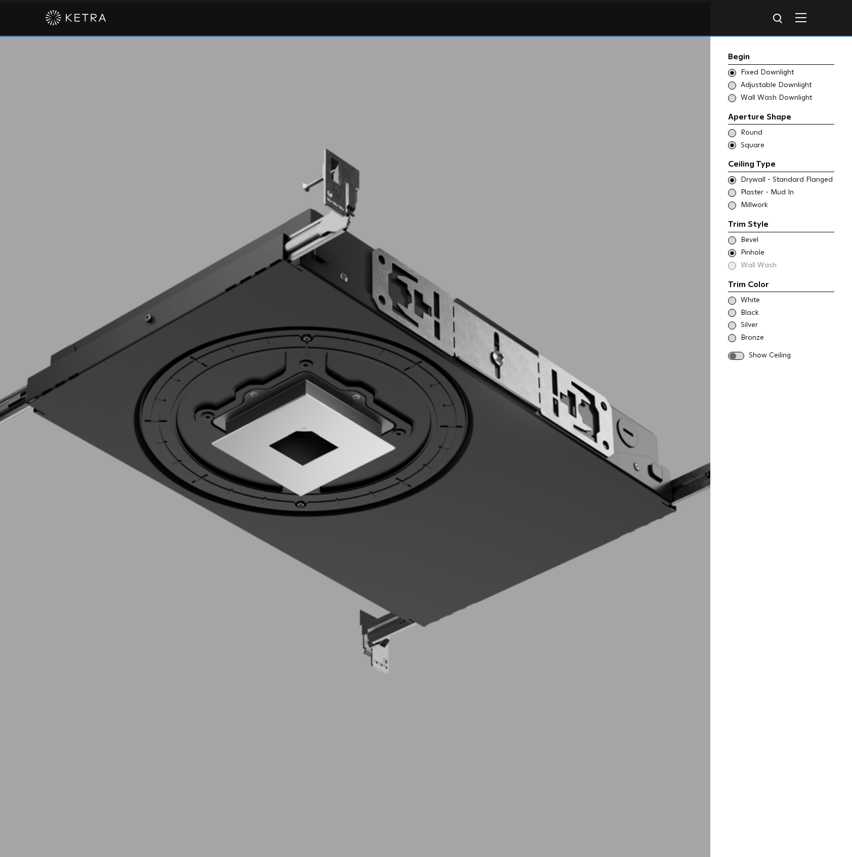
click at [743, 353] on span at bounding box center [736, 356] width 16 height 9
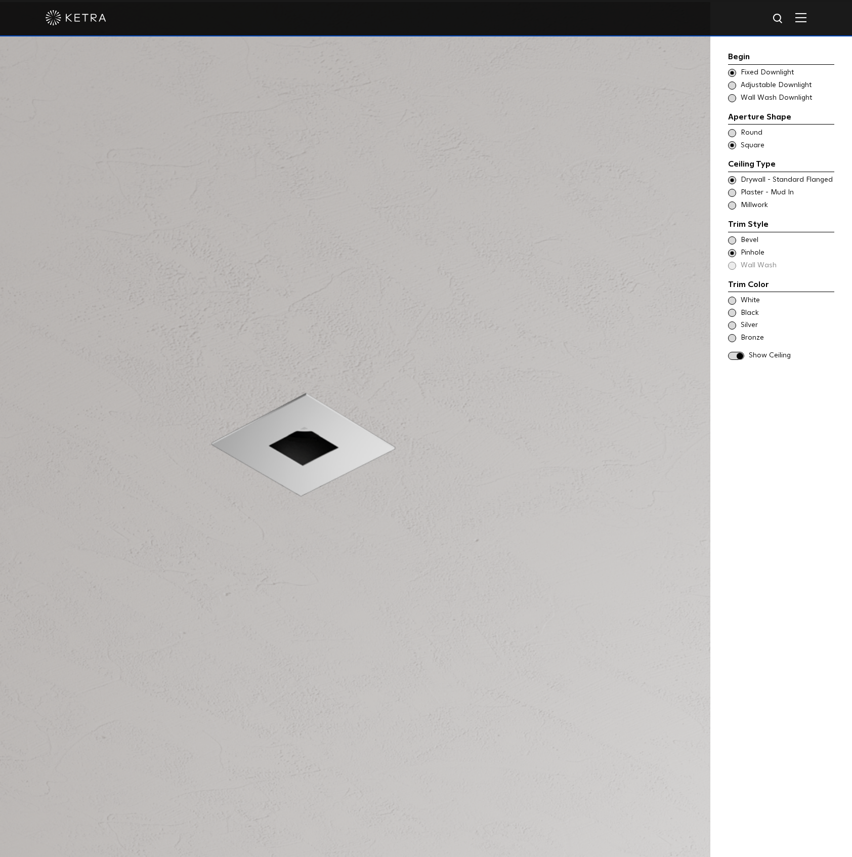
click at [733, 297] on span at bounding box center [732, 301] width 8 height 8
click at [733, 313] on span at bounding box center [732, 313] width 8 height 8
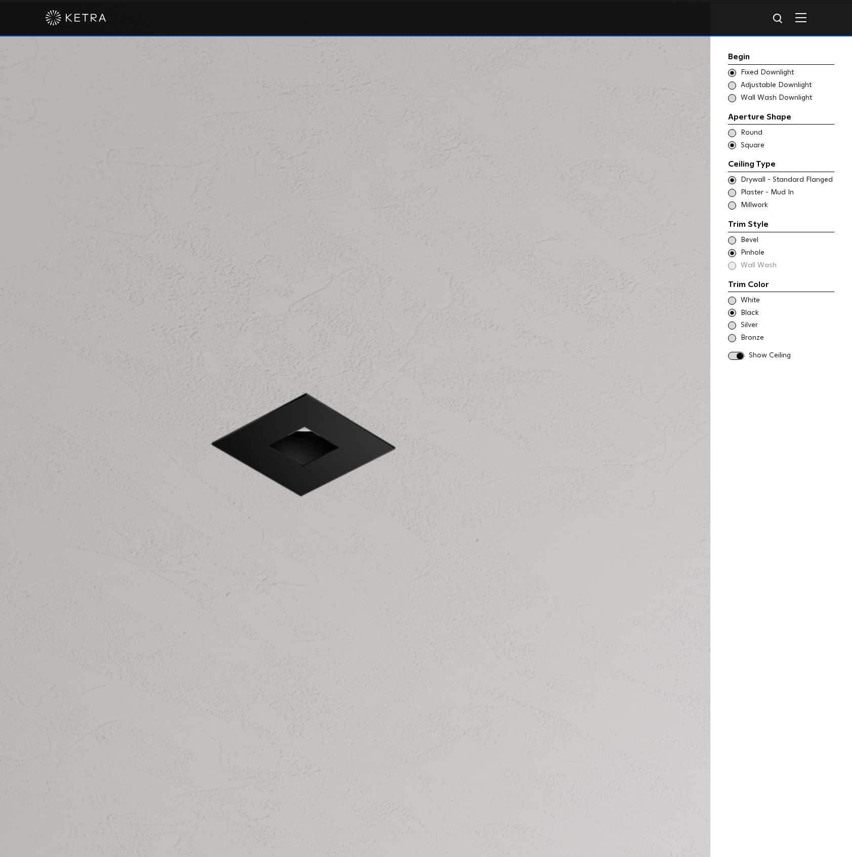
click at [732, 326] on span at bounding box center [732, 325] width 8 height 8
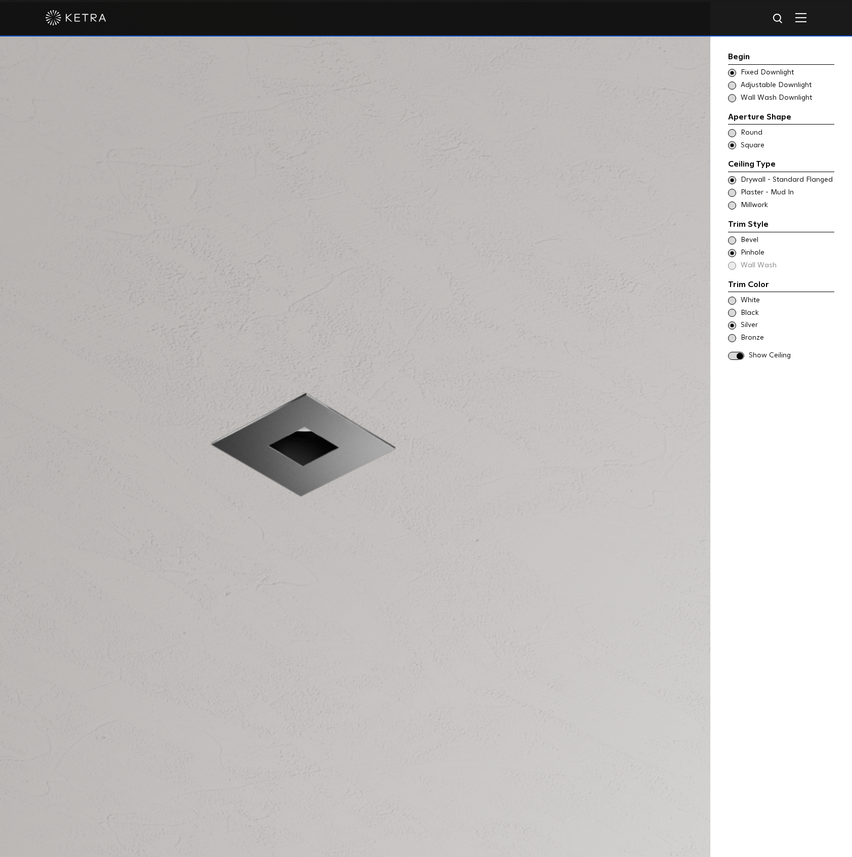
click at [734, 337] on span at bounding box center [732, 338] width 8 height 8
click at [752, 82] on span "Adjustable Downlight" at bounding box center [787, 85] width 93 height 10
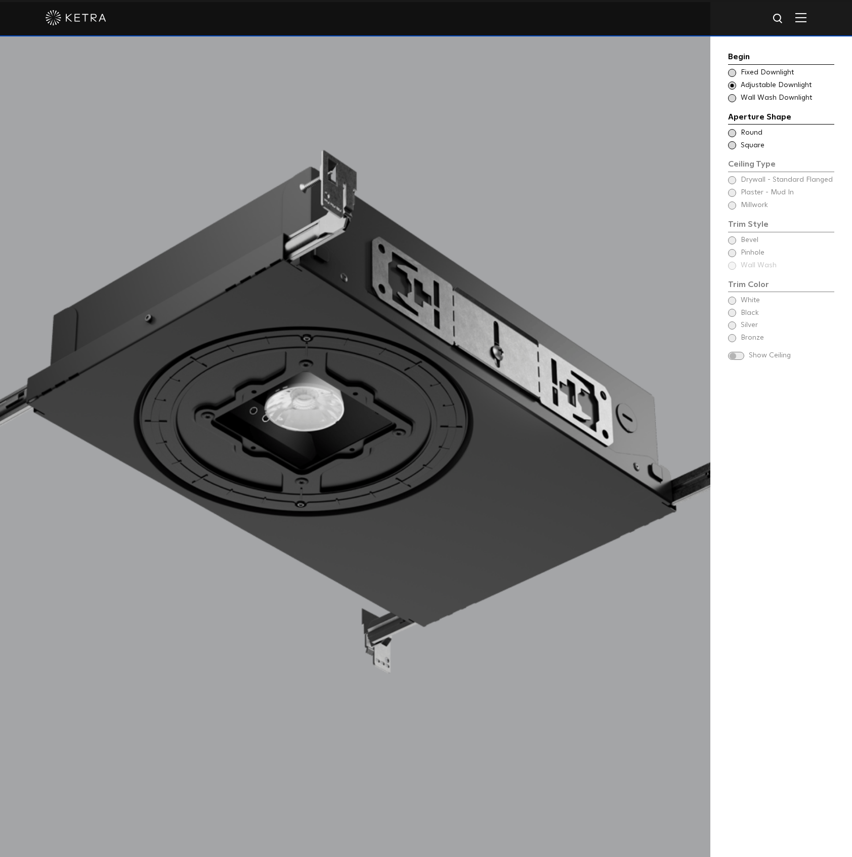
click at [742, 130] on span "Round" at bounding box center [787, 133] width 93 height 10
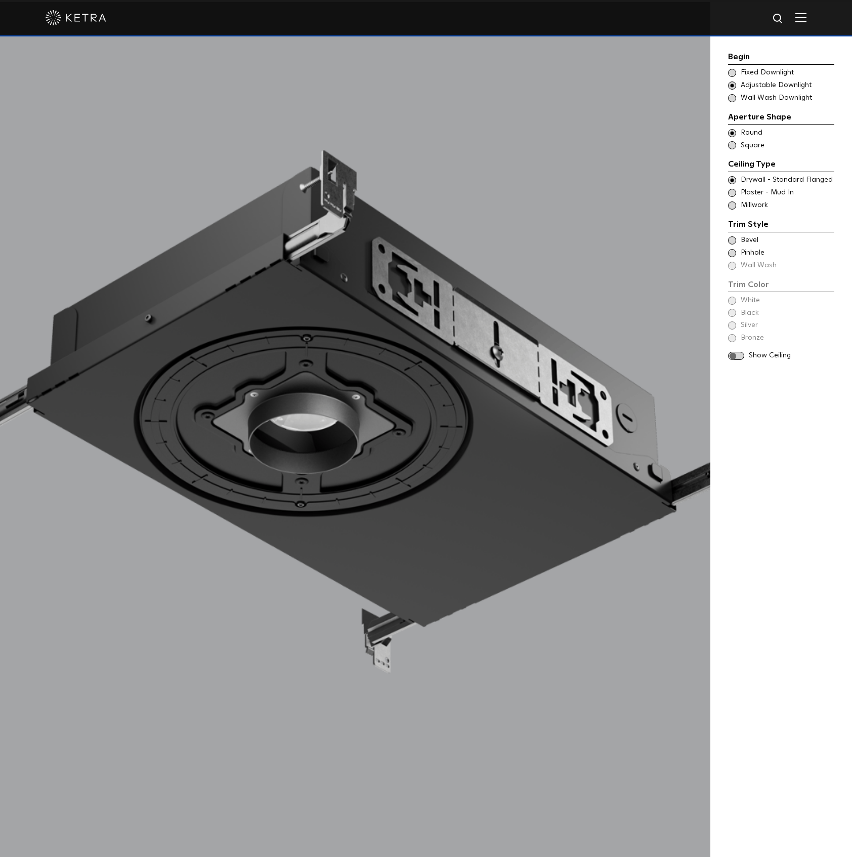
click at [744, 241] on span "Bevel" at bounding box center [787, 240] width 93 height 10
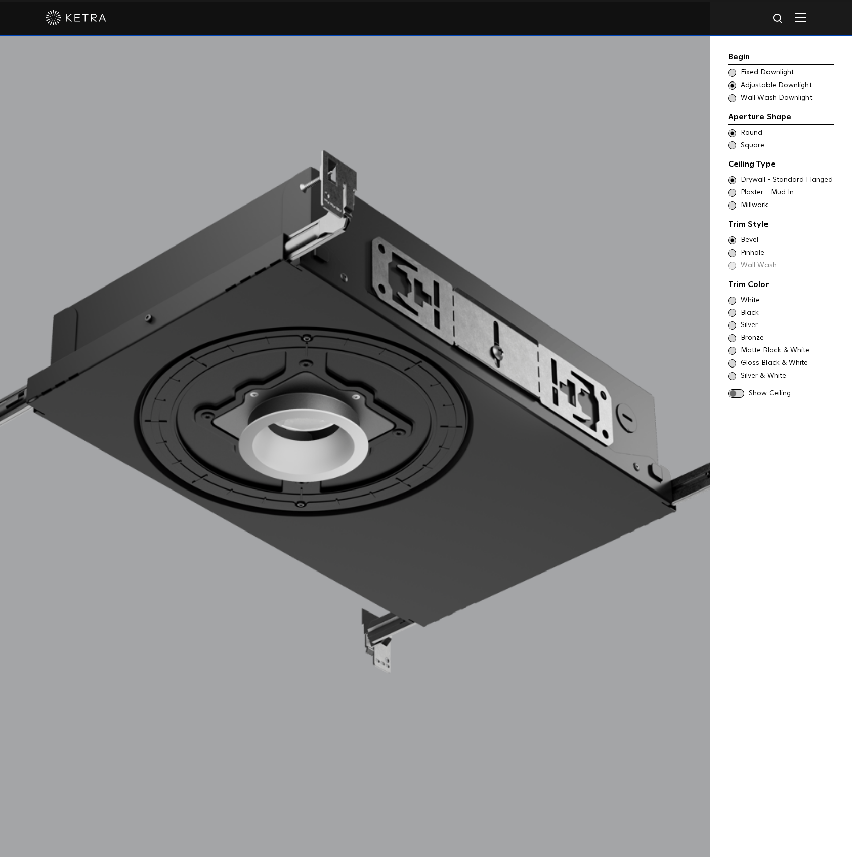
click at [739, 394] on span at bounding box center [736, 393] width 16 height 9
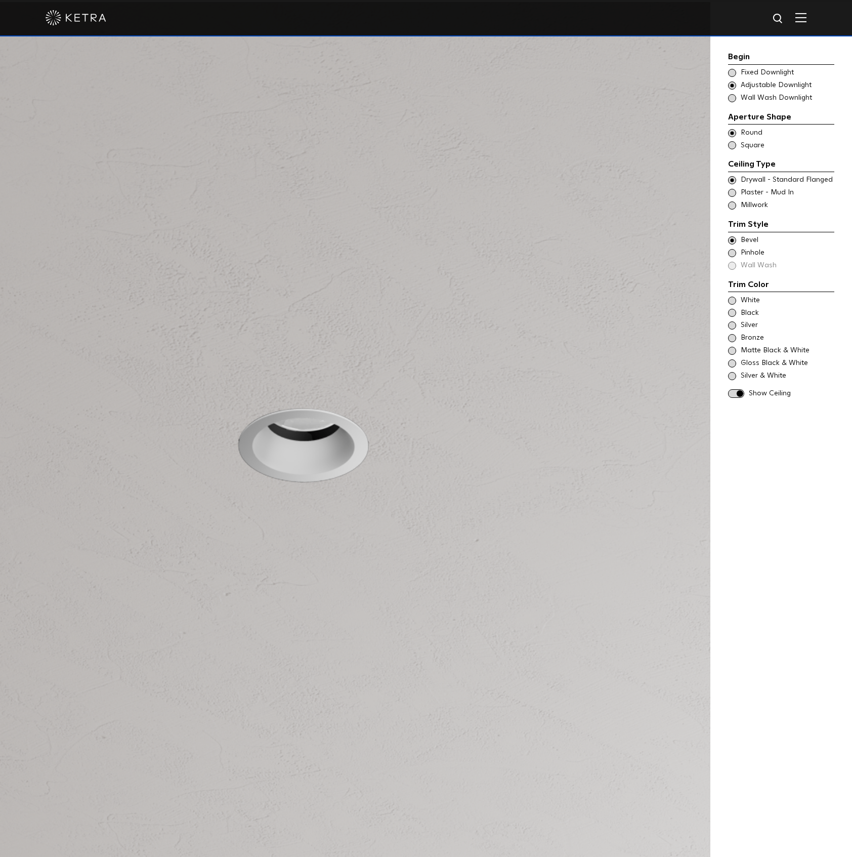
click at [732, 302] on span at bounding box center [732, 301] width 8 height 8
click at [734, 98] on span at bounding box center [732, 98] width 8 height 8
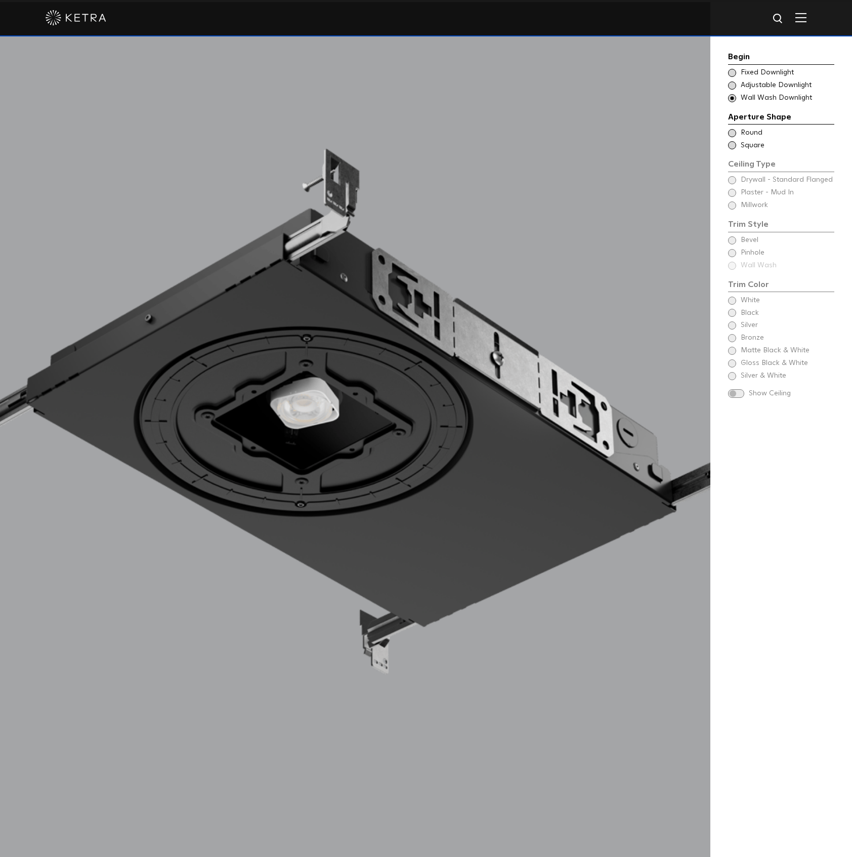
click at [733, 131] on span at bounding box center [732, 133] width 8 height 8
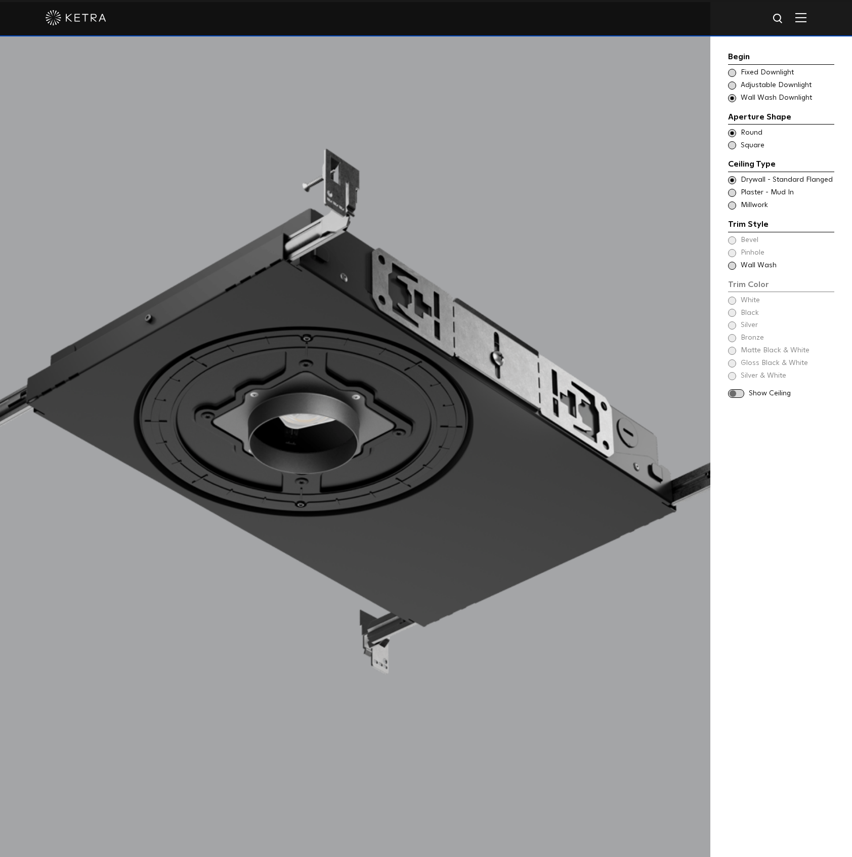
click at [731, 181] on span at bounding box center [732, 180] width 8 height 8
click at [733, 266] on span at bounding box center [732, 266] width 8 height 8
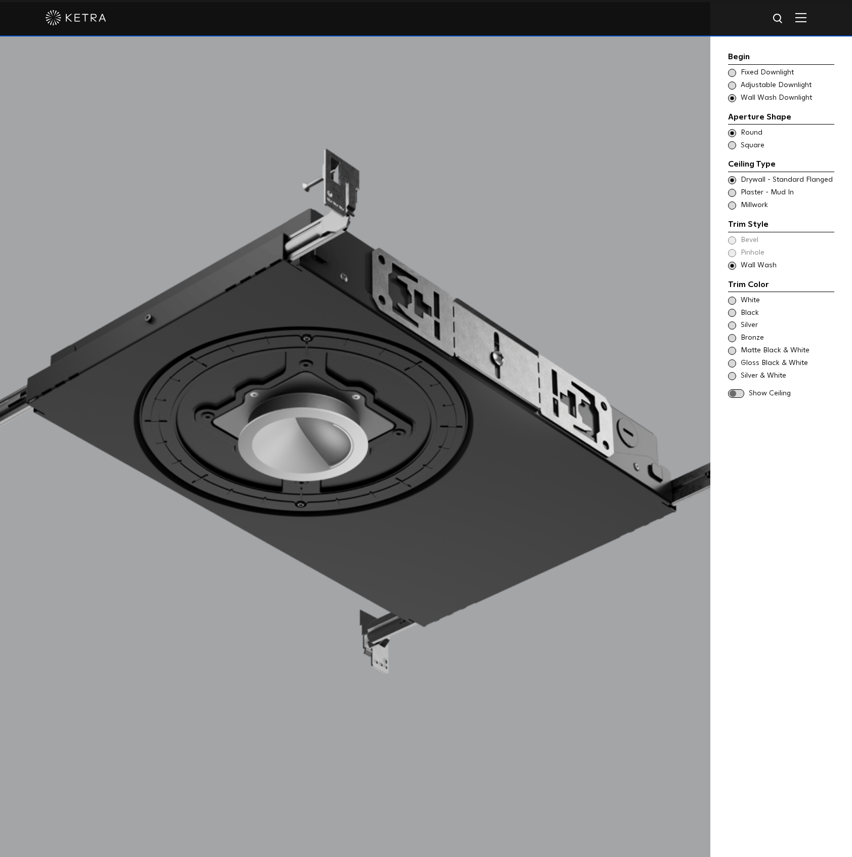
click at [739, 393] on span at bounding box center [736, 393] width 16 height 9
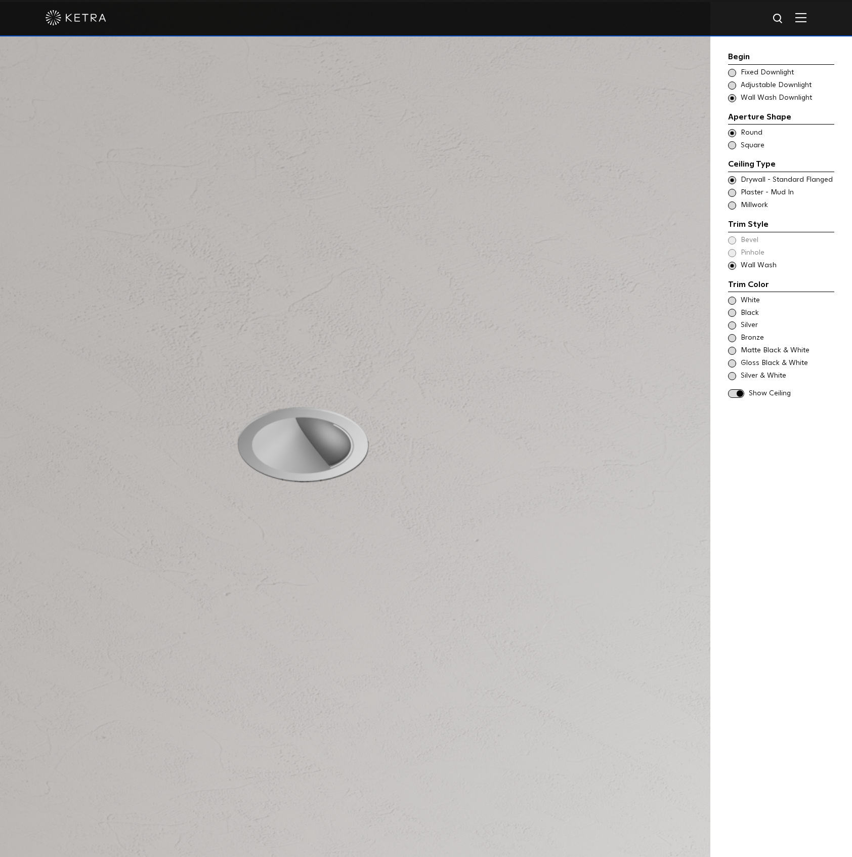
click at [733, 298] on span at bounding box center [732, 301] width 8 height 8
click at [732, 314] on span at bounding box center [732, 313] width 8 height 8
click at [731, 326] on span at bounding box center [732, 325] width 8 height 8
click at [730, 338] on span at bounding box center [732, 338] width 8 height 8
click at [731, 350] on span at bounding box center [732, 351] width 8 height 8
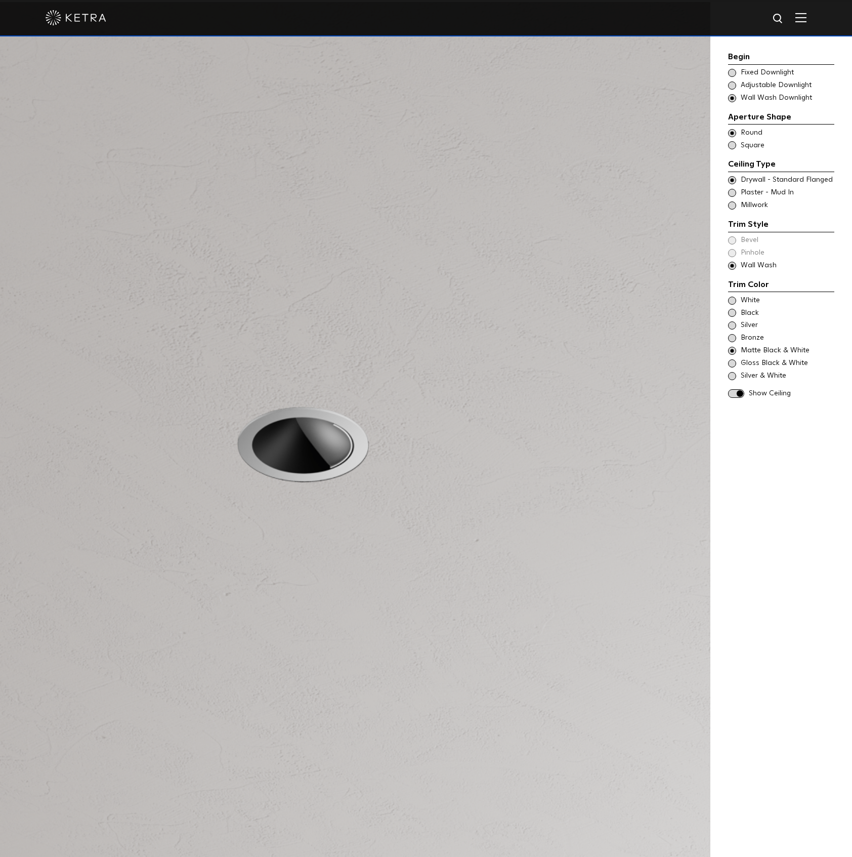
click at [731, 362] on span at bounding box center [732, 363] width 8 height 8
click at [745, 376] on span "Silver & White" at bounding box center [787, 376] width 93 height 10
click at [731, 241] on div "Trim Color - Round - Flanged - Wall Wash Bevel Trim Color - Round - Flanged - W…" at bounding box center [781, 252] width 106 height 35
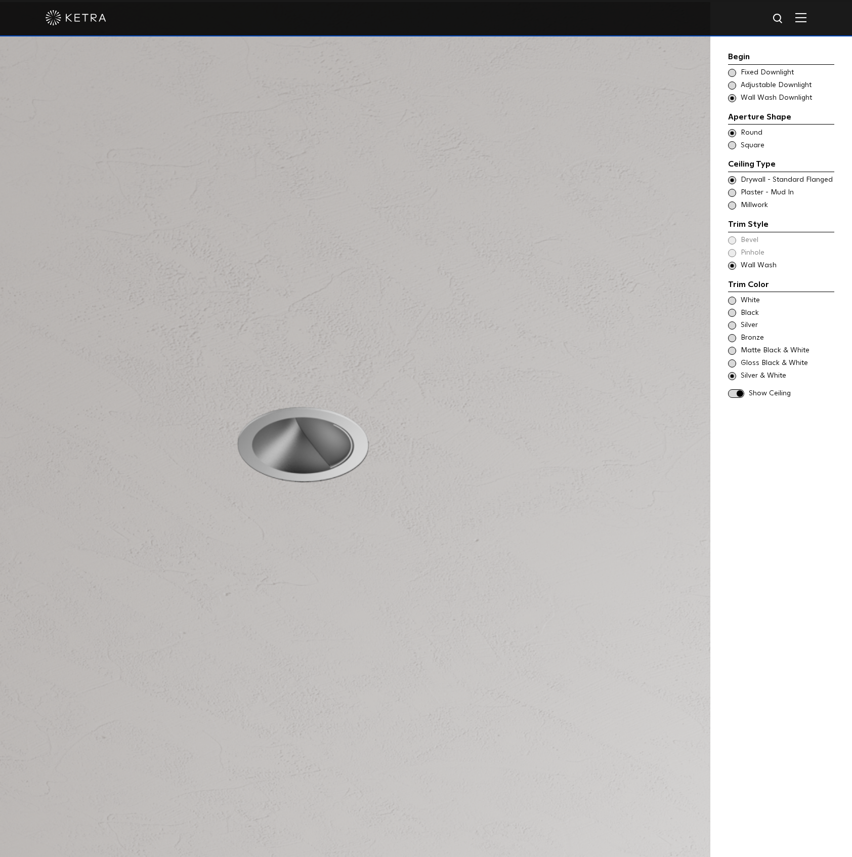
click at [750, 264] on span "Wall Wash" at bounding box center [787, 266] width 93 height 10
click at [731, 145] on span at bounding box center [732, 145] width 8 height 8
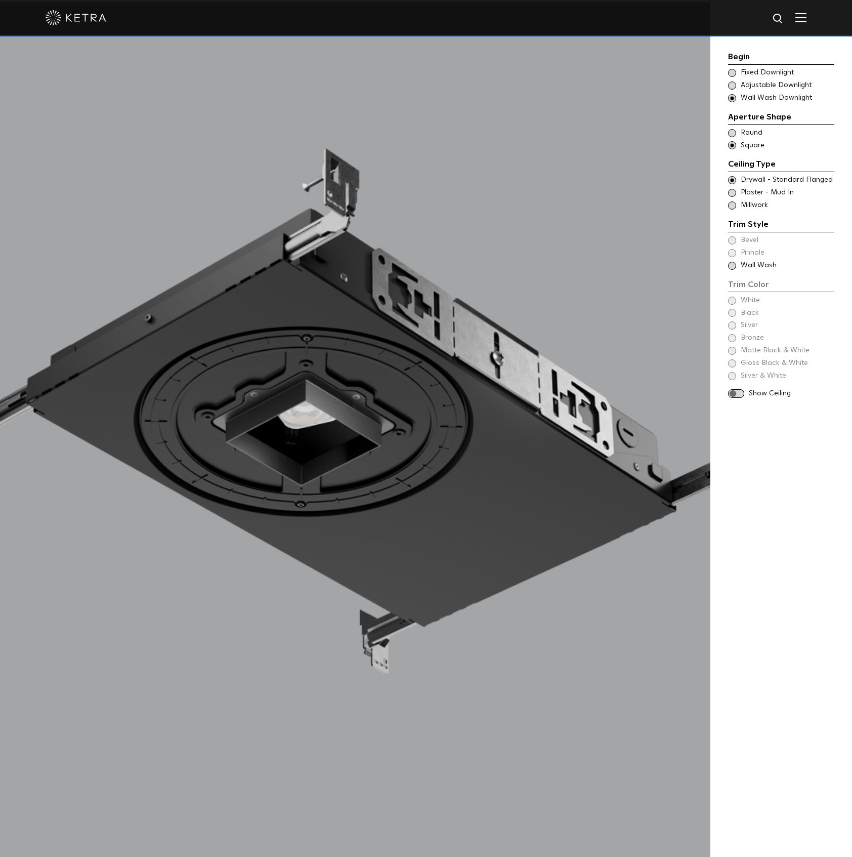
click at [734, 266] on span at bounding box center [732, 266] width 8 height 8
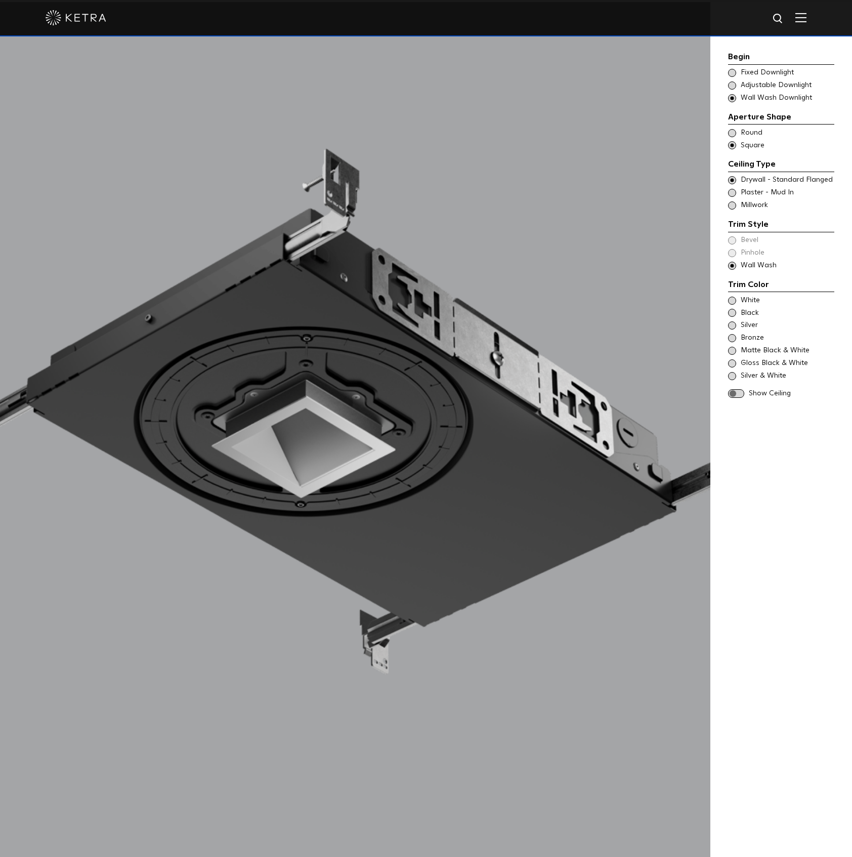
click at [731, 299] on span at bounding box center [732, 301] width 8 height 8
click at [740, 393] on span at bounding box center [736, 393] width 16 height 9
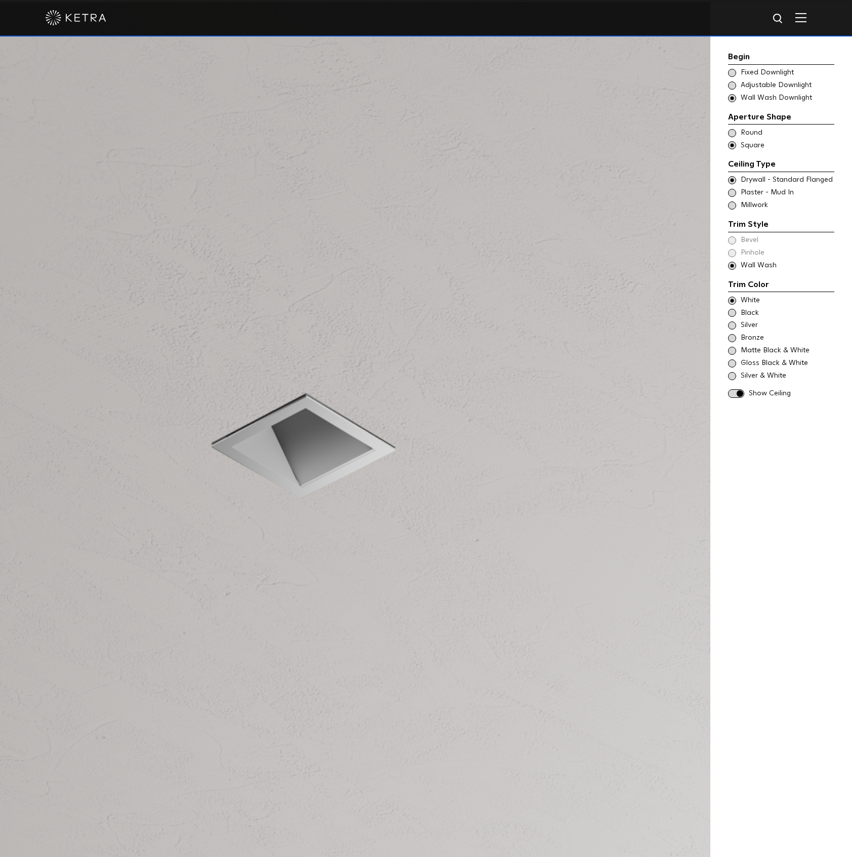
click at [731, 312] on span at bounding box center [732, 313] width 8 height 8
click at [731, 324] on span at bounding box center [732, 325] width 8 height 8
click at [733, 338] on span at bounding box center [732, 338] width 8 height 8
click at [765, 353] on span "Matte Black & White" at bounding box center [787, 351] width 93 height 10
click at [733, 363] on span at bounding box center [732, 363] width 8 height 8
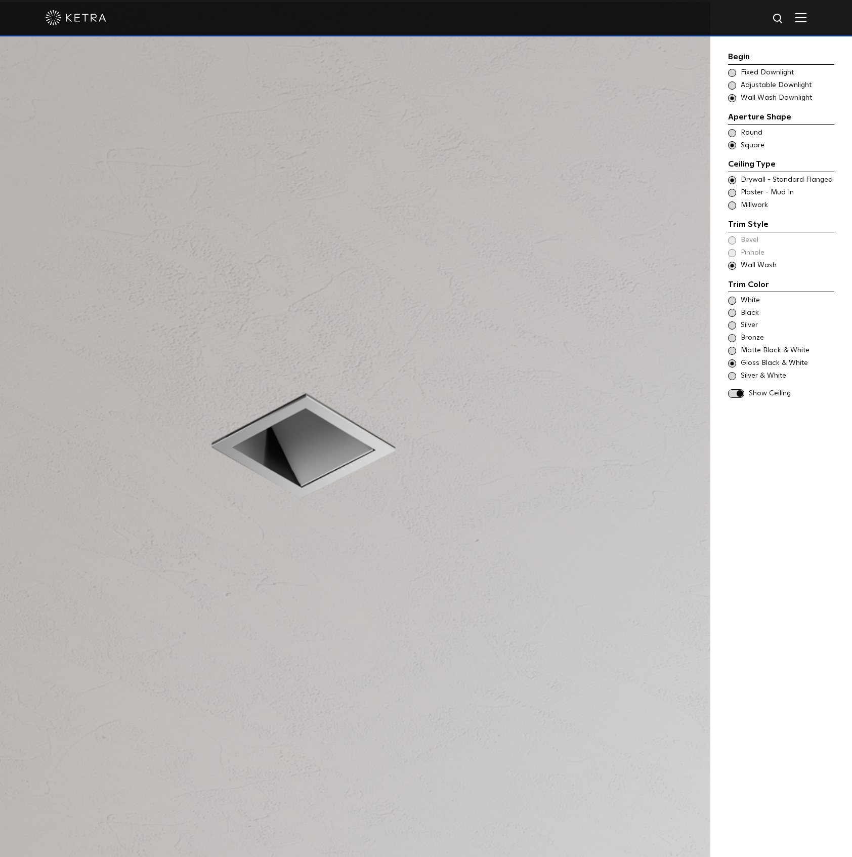
click at [729, 376] on span at bounding box center [732, 376] width 8 height 8
click at [537, 215] on div at bounding box center [355, 430] width 711 height 857
click at [98, 22] on img at bounding box center [76, 17] width 61 height 15
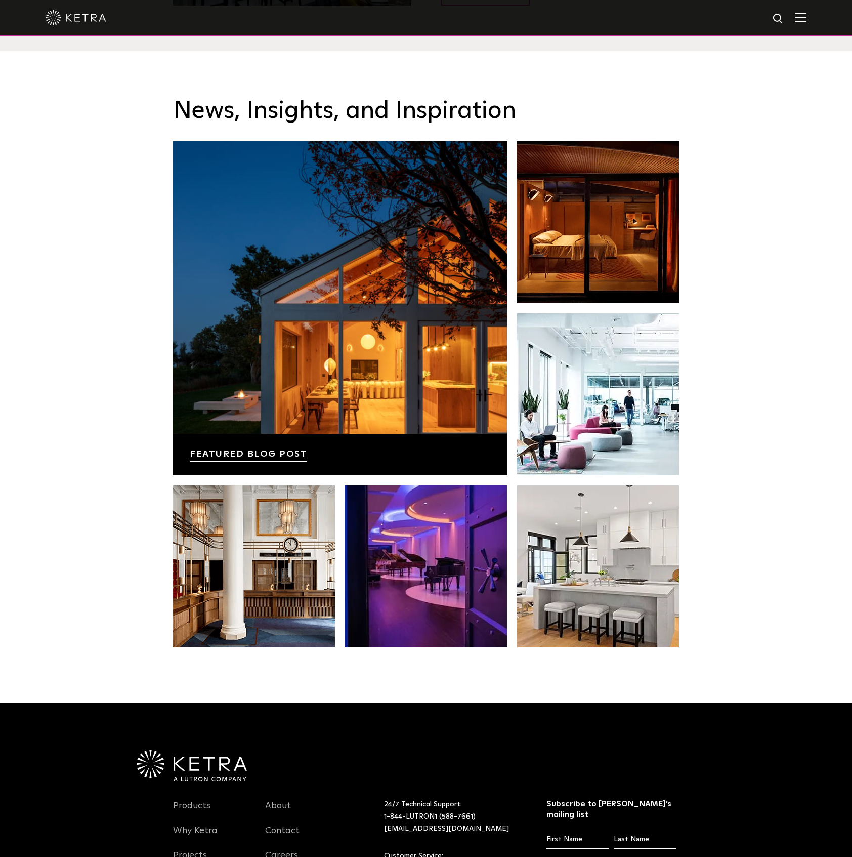
scroll to position [2126, 0]
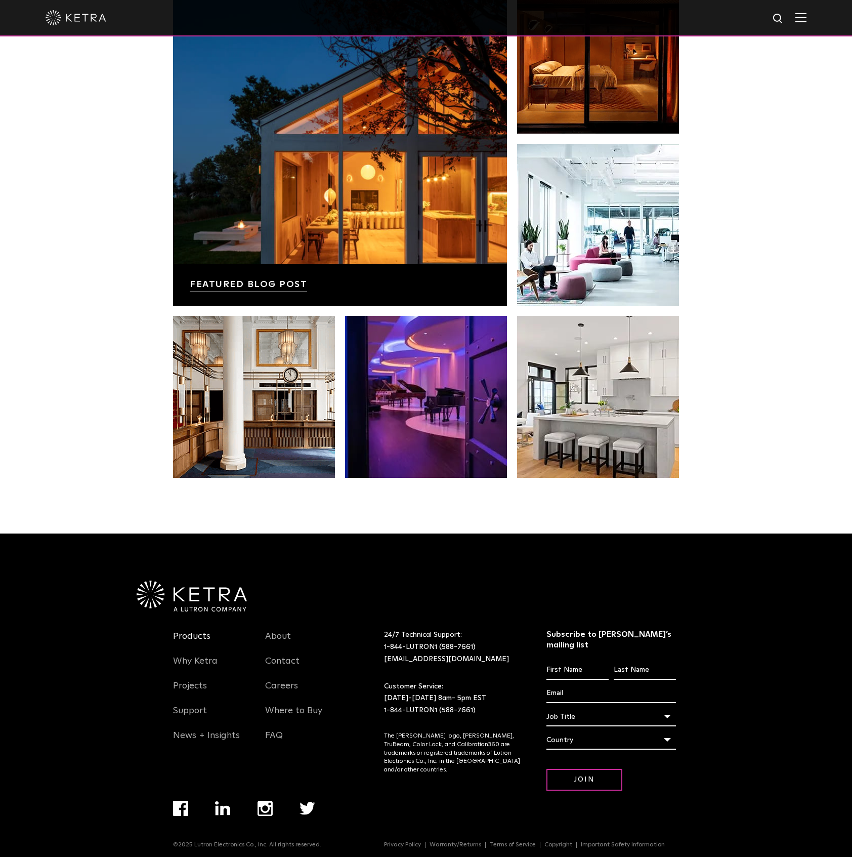
click at [189, 633] on link "Products" at bounding box center [191, 642] width 37 height 23
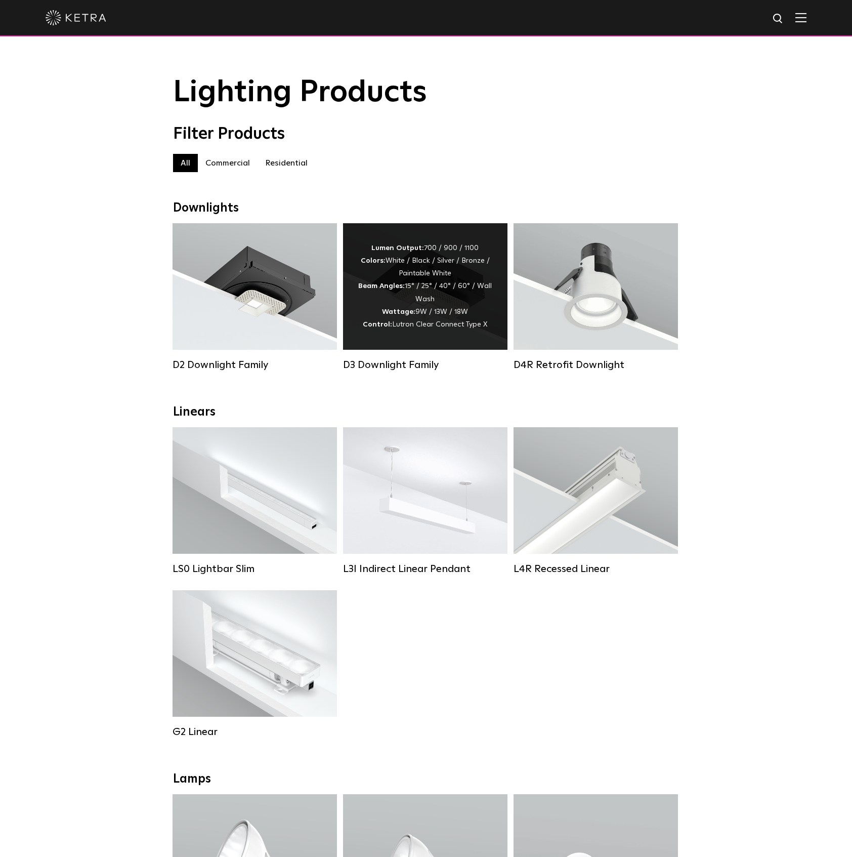
click at [428, 305] on div "Lumen Output: 700 / 900 / 1100 Colors: White / Black / Silver / Bronze / Painta…" at bounding box center [425, 286] width 134 height 89
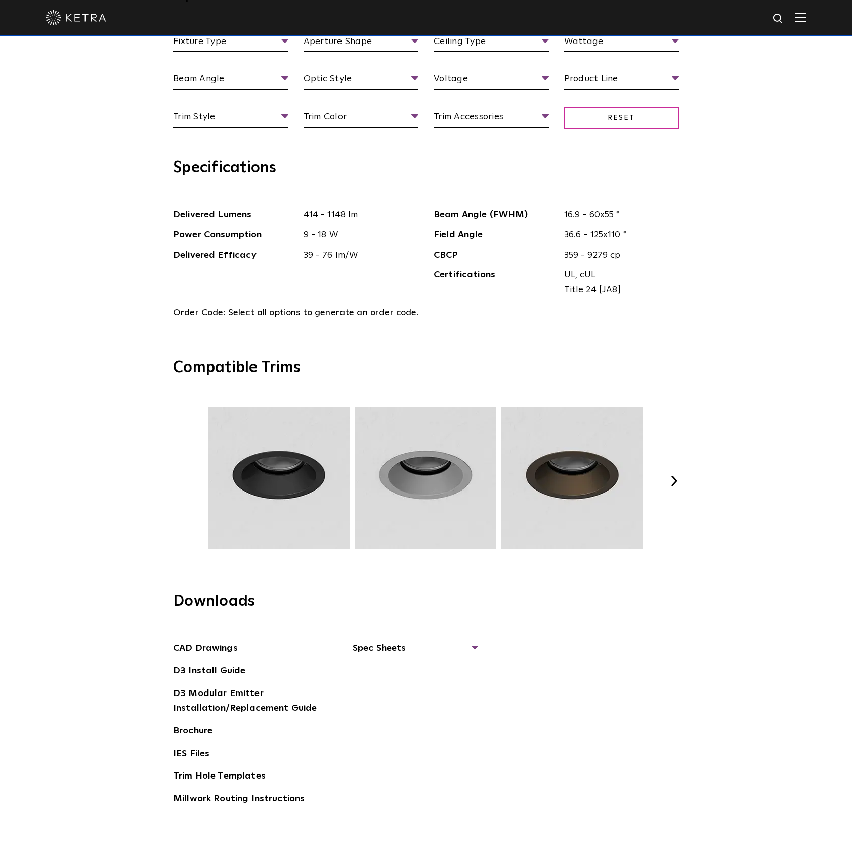
scroll to position [1552, 0]
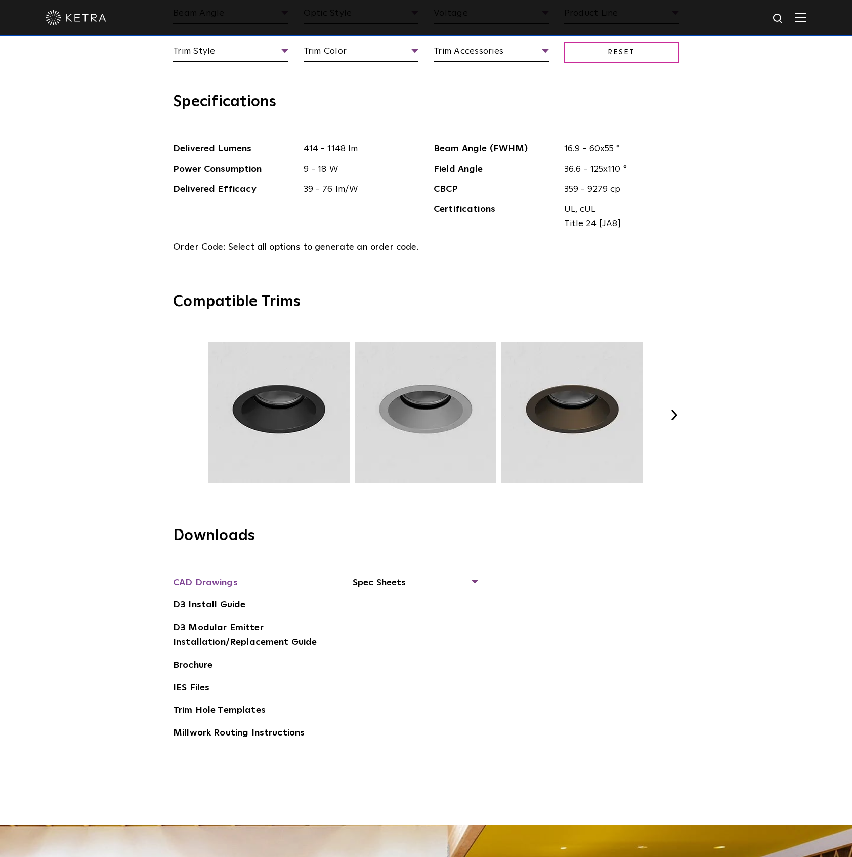
click at [209, 581] on link "CAD Drawings" at bounding box center [205, 583] width 65 height 16
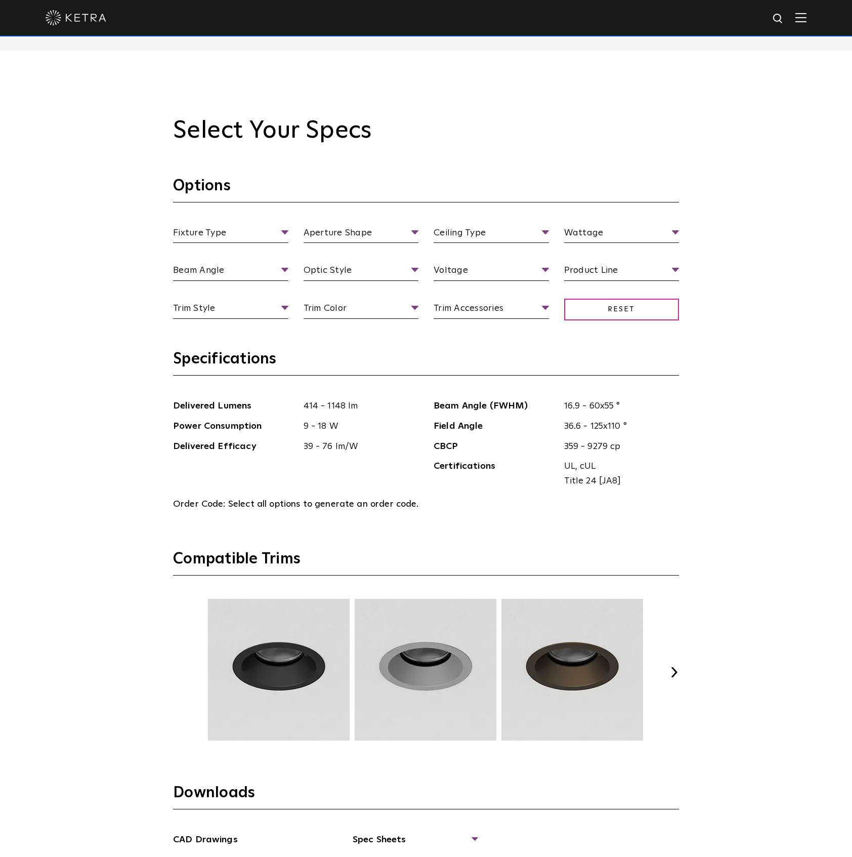
scroll to position [1215, 0]
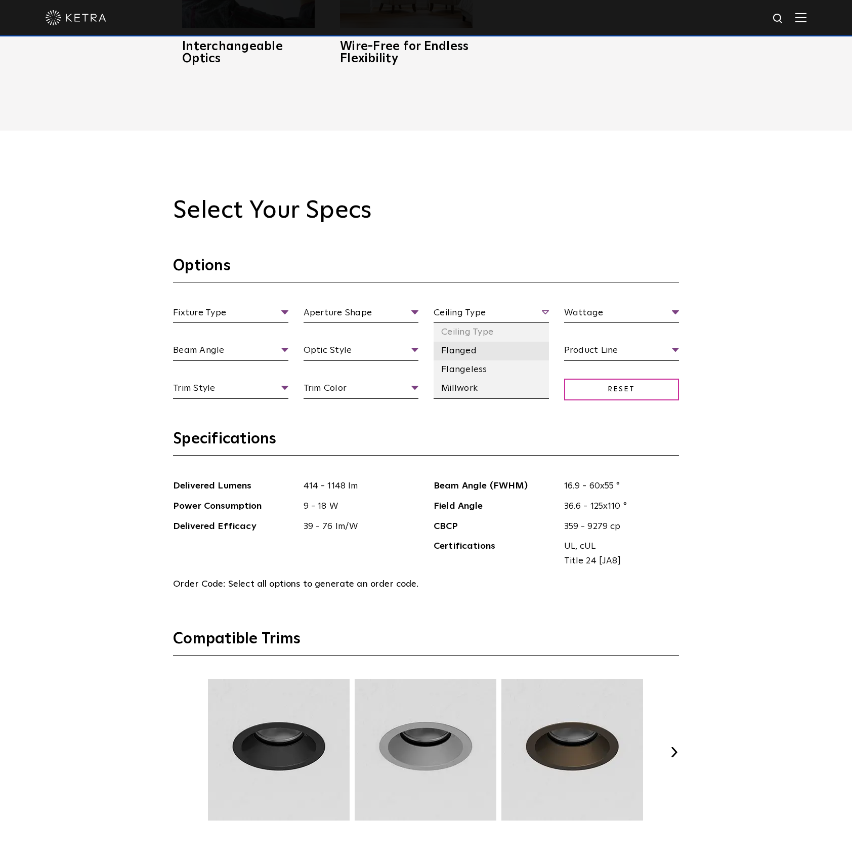
click at [490, 349] on li "Flanged" at bounding box center [491, 351] width 115 height 19
click at [482, 390] on li "120 V" at bounding box center [491, 389] width 115 height 19
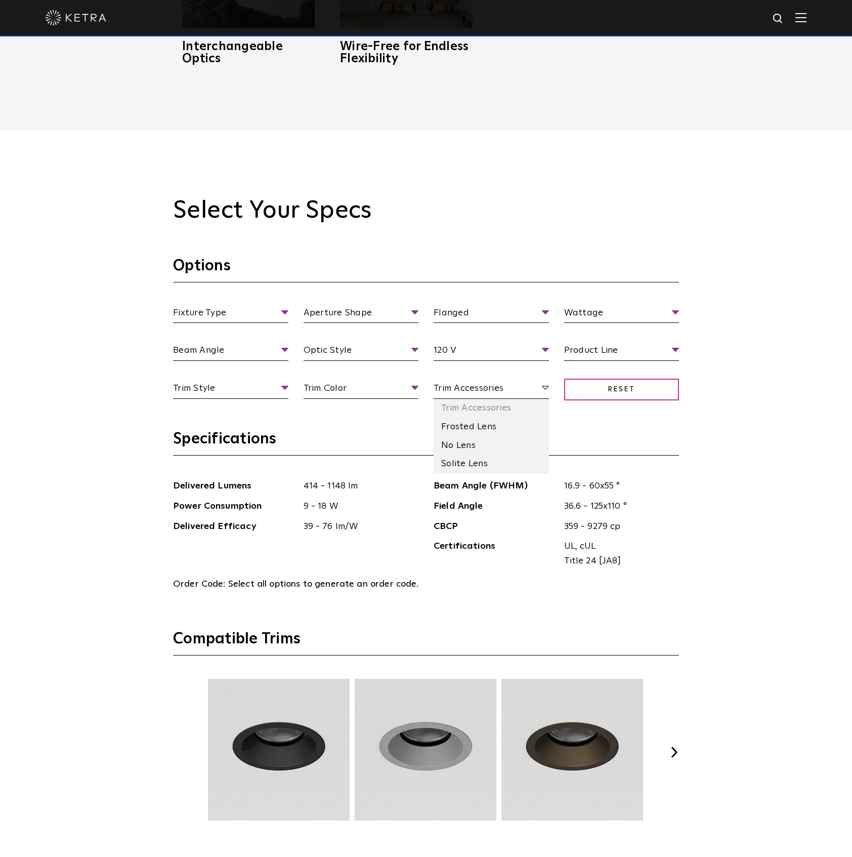
click at [546, 387] on span "Trim Accessories" at bounding box center [491, 390] width 115 height 18
click at [504, 464] on li "Solite Lens" at bounding box center [491, 463] width 115 height 19
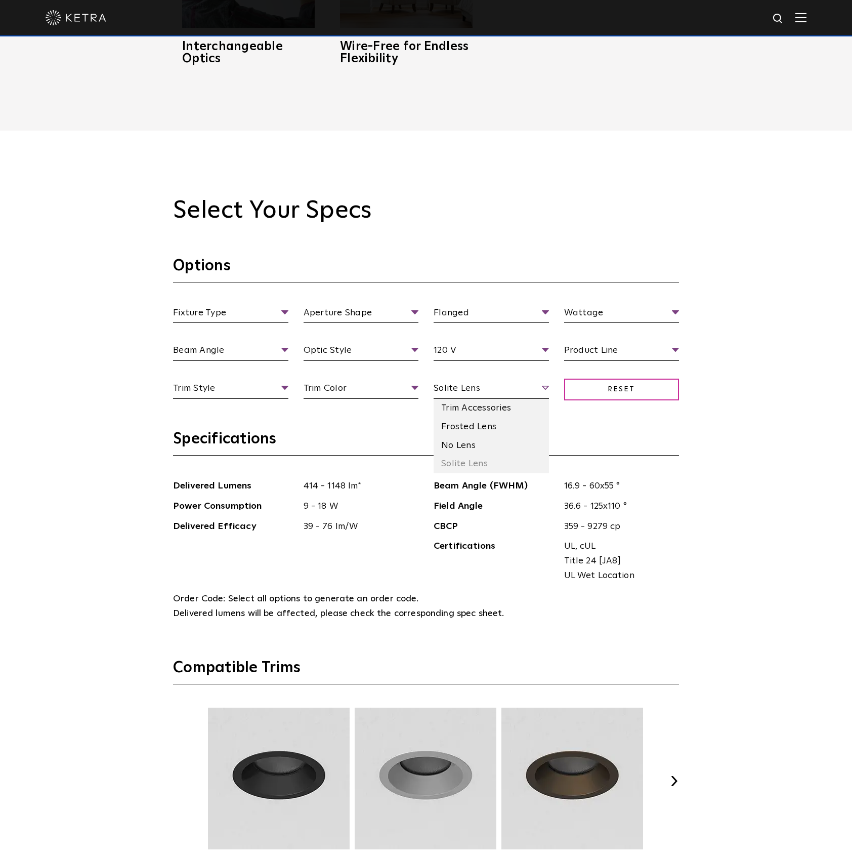
click at [541, 389] on span "Solite Lens" at bounding box center [491, 390] width 115 height 18
click at [496, 427] on li "Frosted Lens" at bounding box center [491, 427] width 115 height 19
click at [494, 444] on li "No Lens" at bounding box center [491, 445] width 115 height 19
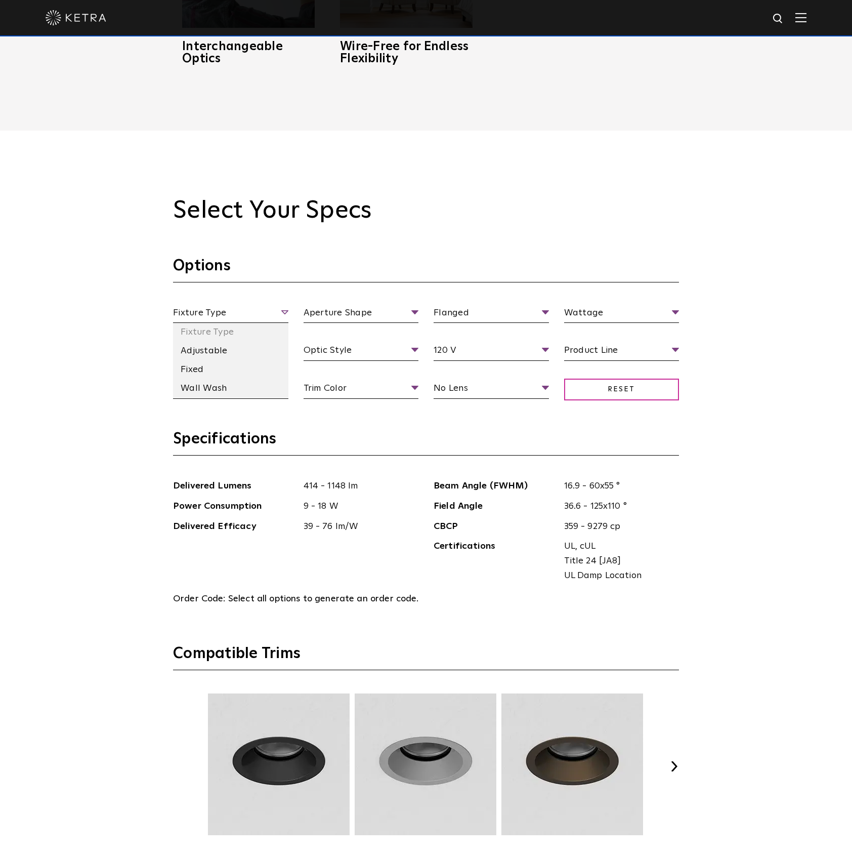
click at [282, 310] on span "Fixture Type" at bounding box center [230, 315] width 115 height 18
click at [324, 422] on section "Options Fixture Type Fixture Type Adjustable Fixed Wall Wash Aperture Shape Ape…" at bounding box center [426, 342] width 506 height 173
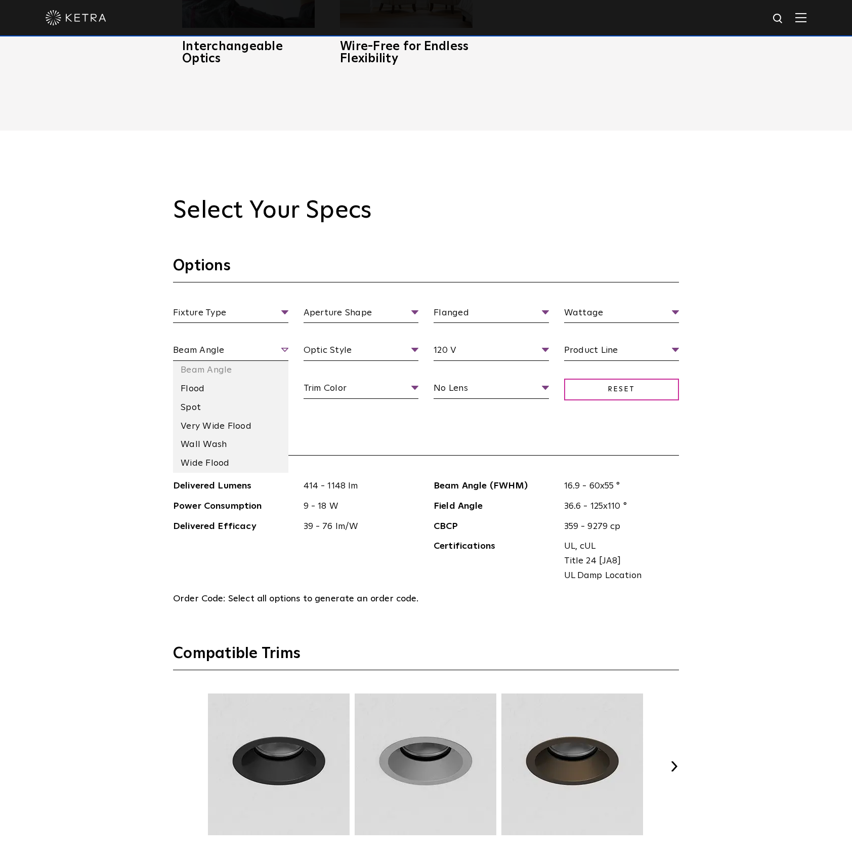
click at [215, 349] on span "Beam Angle" at bounding box center [230, 352] width 115 height 18
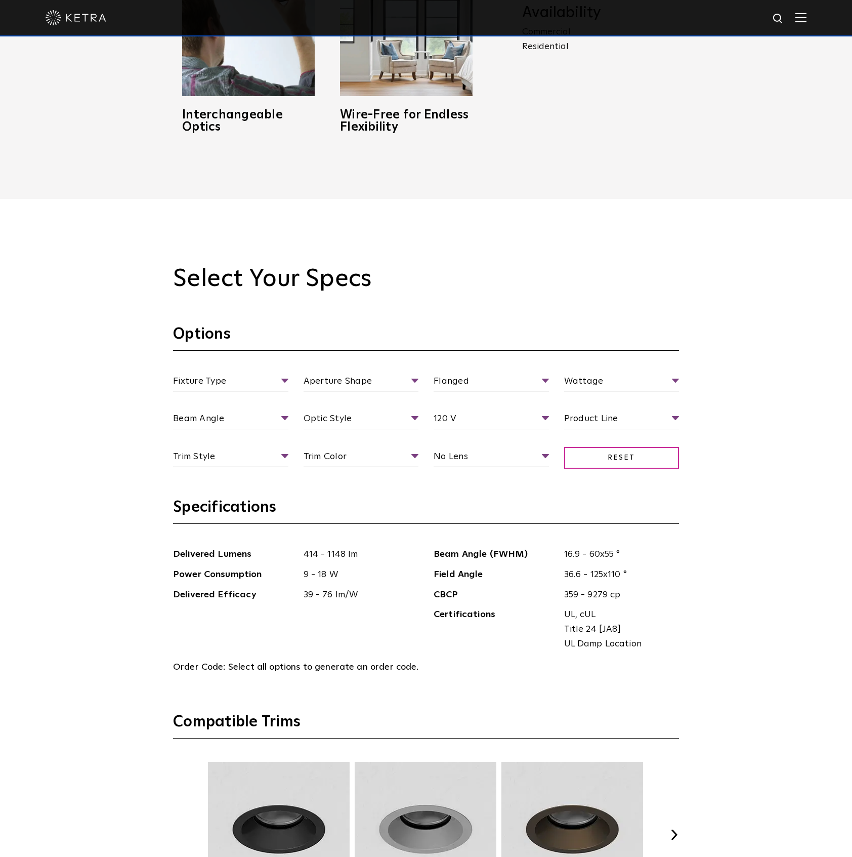
scroll to position [1147, 0]
click at [116, 426] on div "Select Your Specs Options Fixture Type Fixture Type Adjustable Fixed Wall Wash …" at bounding box center [426, 721] width 852 height 1046
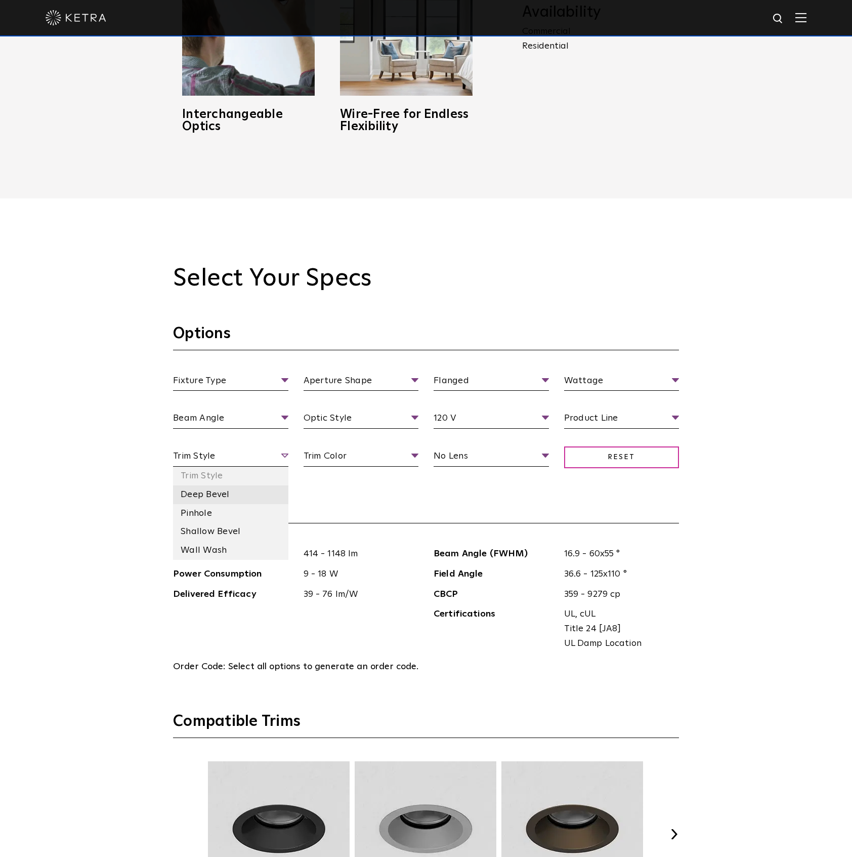
click at [227, 489] on li "Deep Bevel" at bounding box center [230, 494] width 115 height 19
click at [279, 453] on span "Deep Bevel" at bounding box center [230, 458] width 115 height 18
click at [229, 552] on li "Wall Wash" at bounding box center [230, 550] width 115 height 19
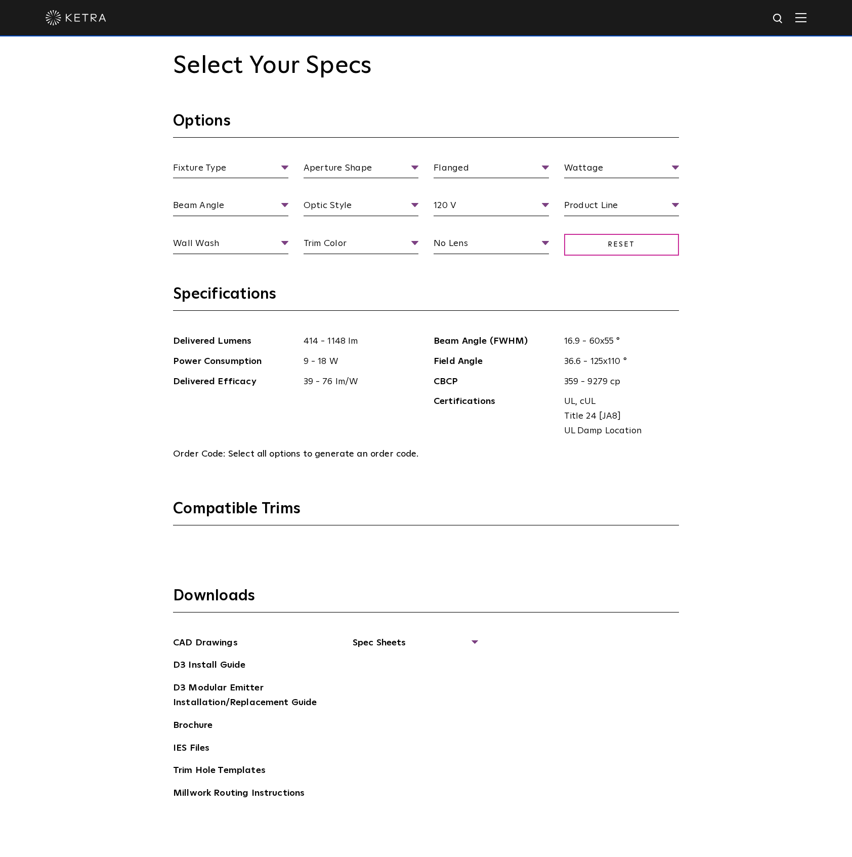
scroll to position [1282, 0]
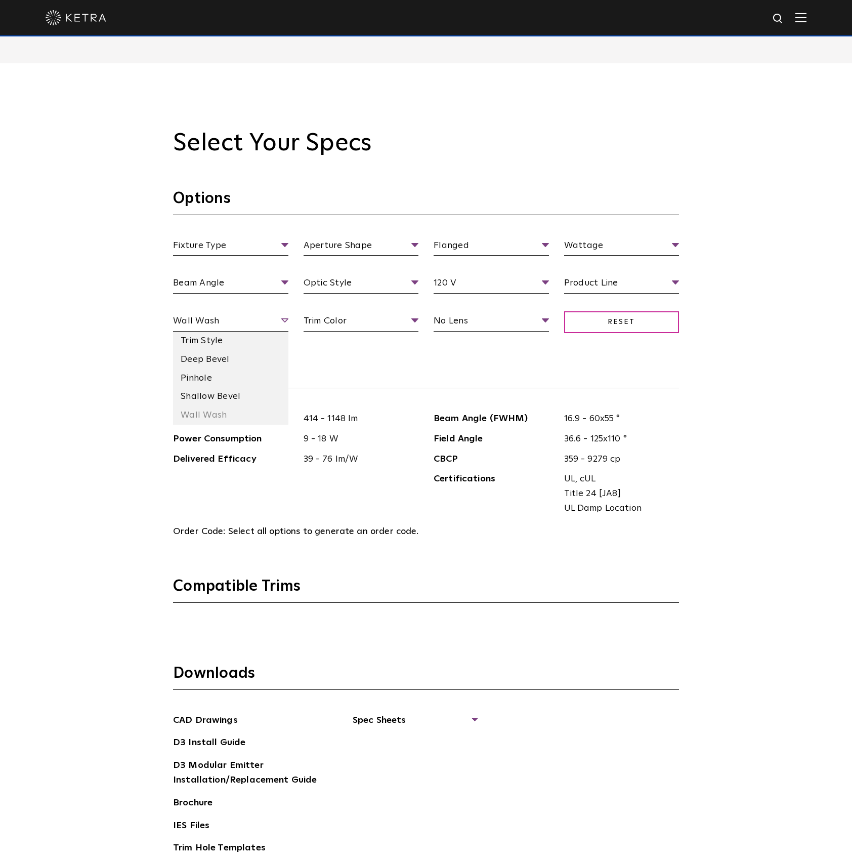
click at [277, 316] on span "Wall Wash" at bounding box center [230, 323] width 115 height 18
click at [207, 377] on li "Pinhole" at bounding box center [230, 378] width 115 height 19
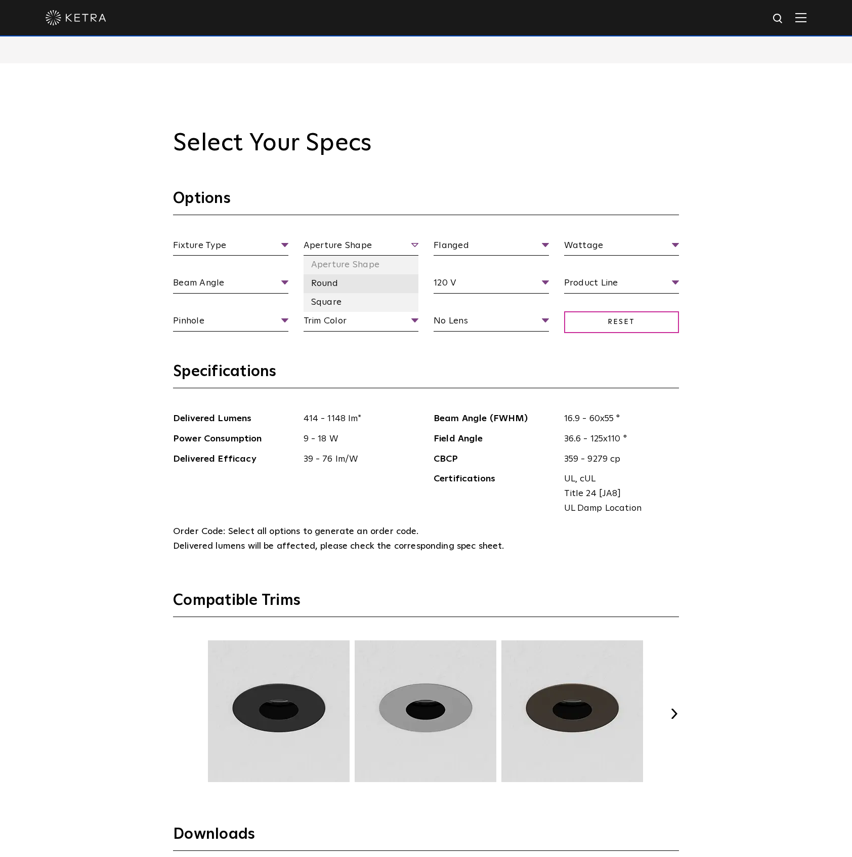
click at [361, 282] on li "Round" at bounding box center [361, 283] width 115 height 19
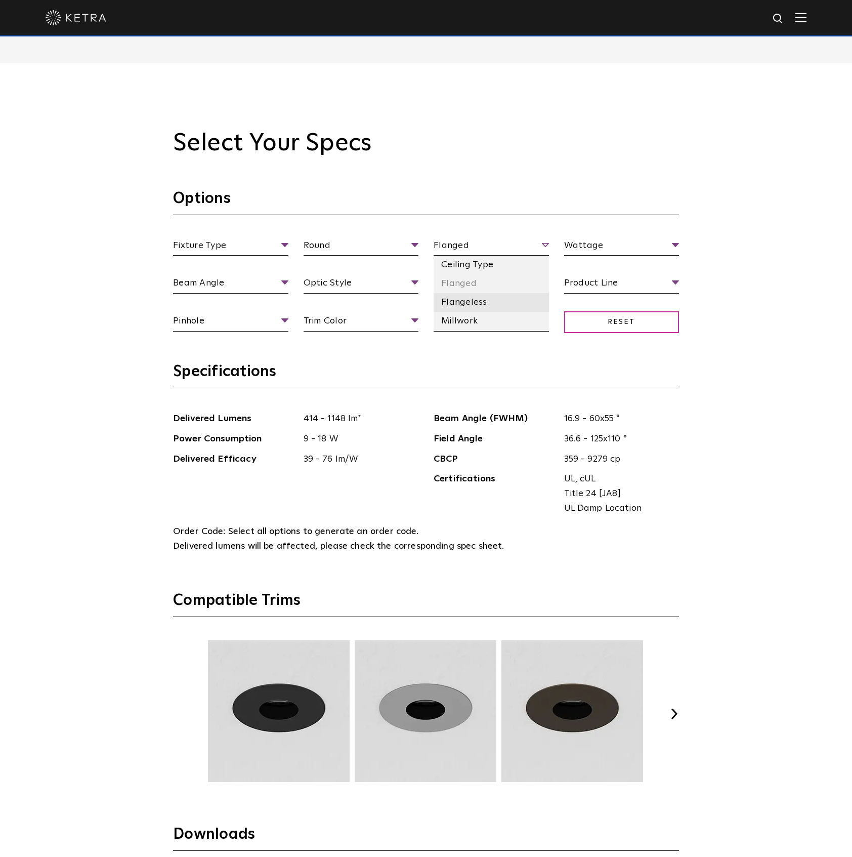
click at [494, 300] on li "Flangeless" at bounding box center [491, 302] width 115 height 19
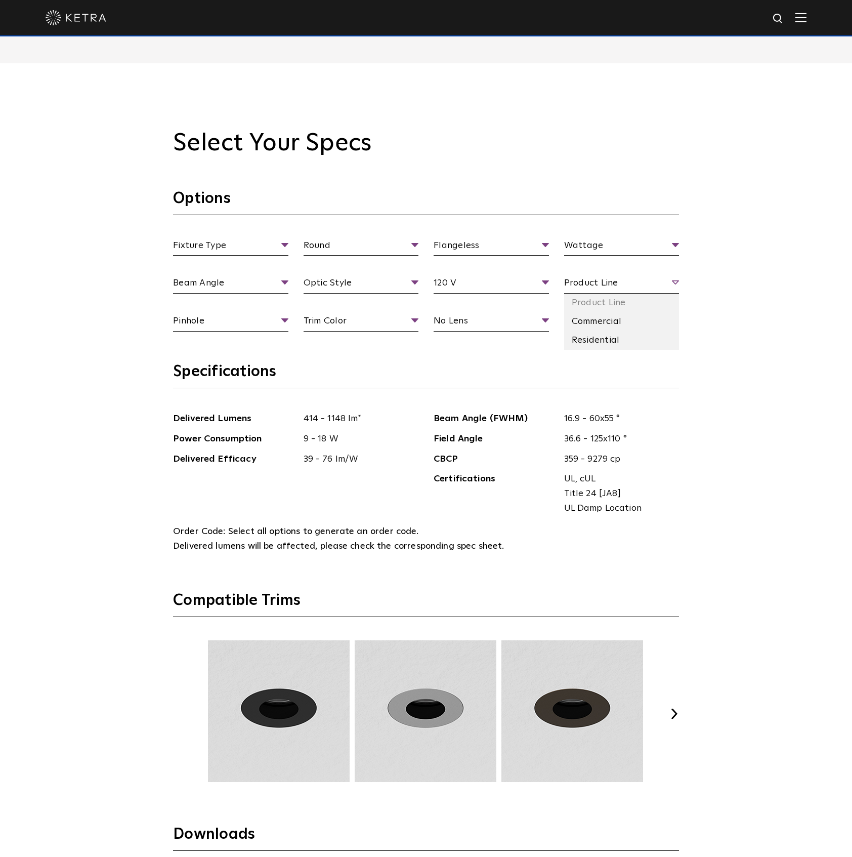
click at [675, 282] on span "Product Line" at bounding box center [621, 285] width 115 height 18
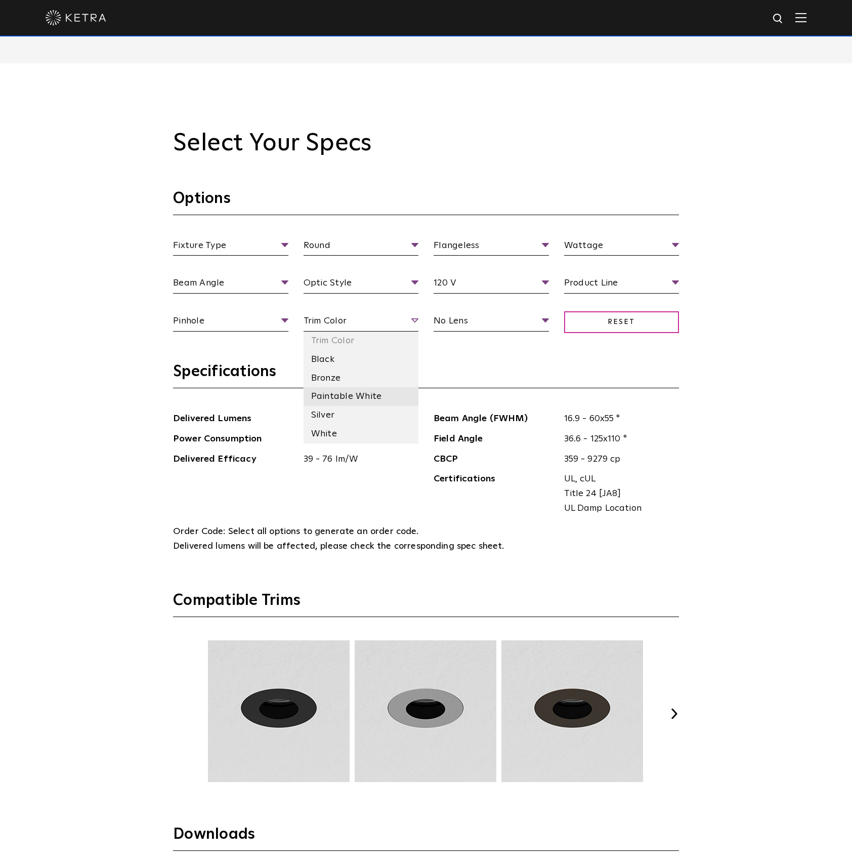
click at [360, 393] on li "Paintable White" at bounding box center [361, 396] width 115 height 19
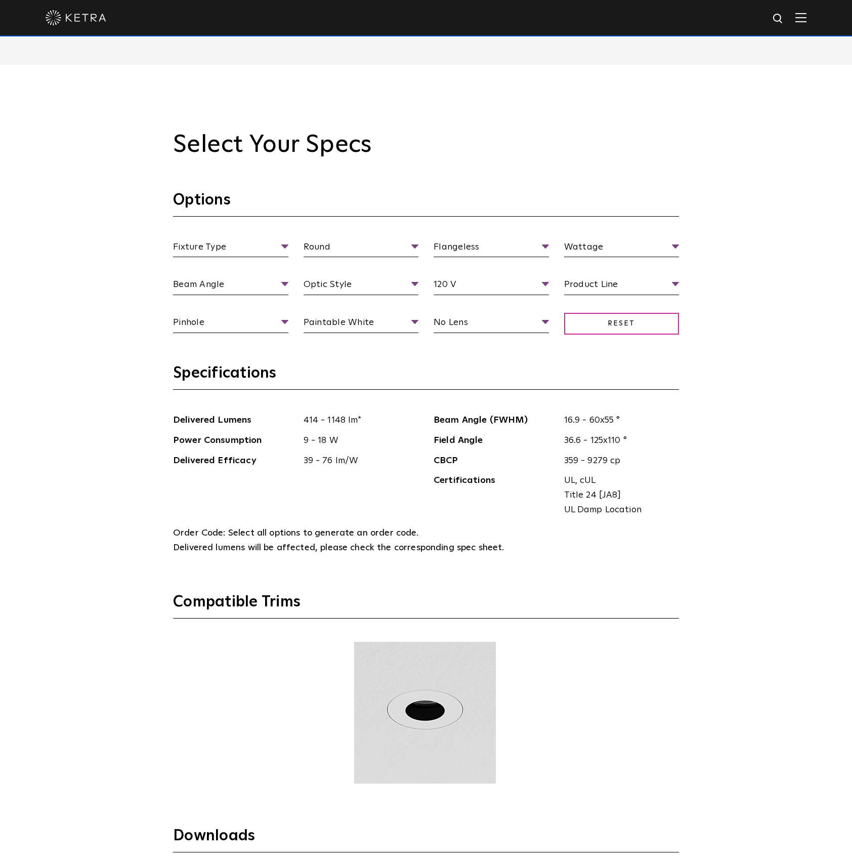
scroll to position [1215, 0]
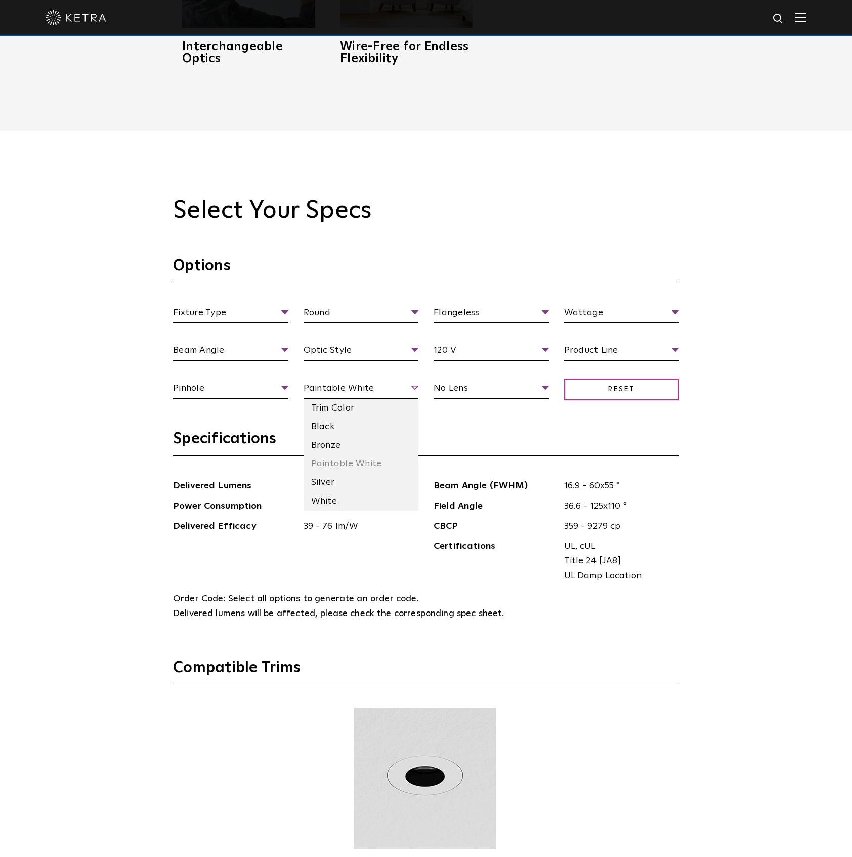
click at [416, 387] on span "Paintable White" at bounding box center [361, 390] width 115 height 18
click at [363, 426] on li "Black" at bounding box center [361, 427] width 115 height 19
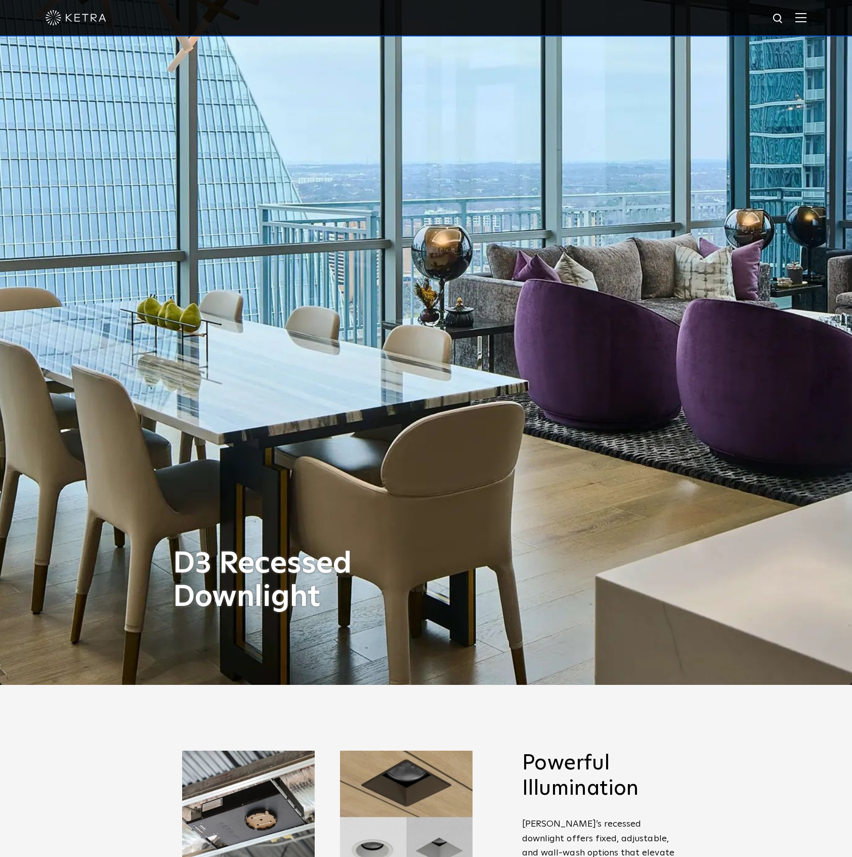
scroll to position [0, 0]
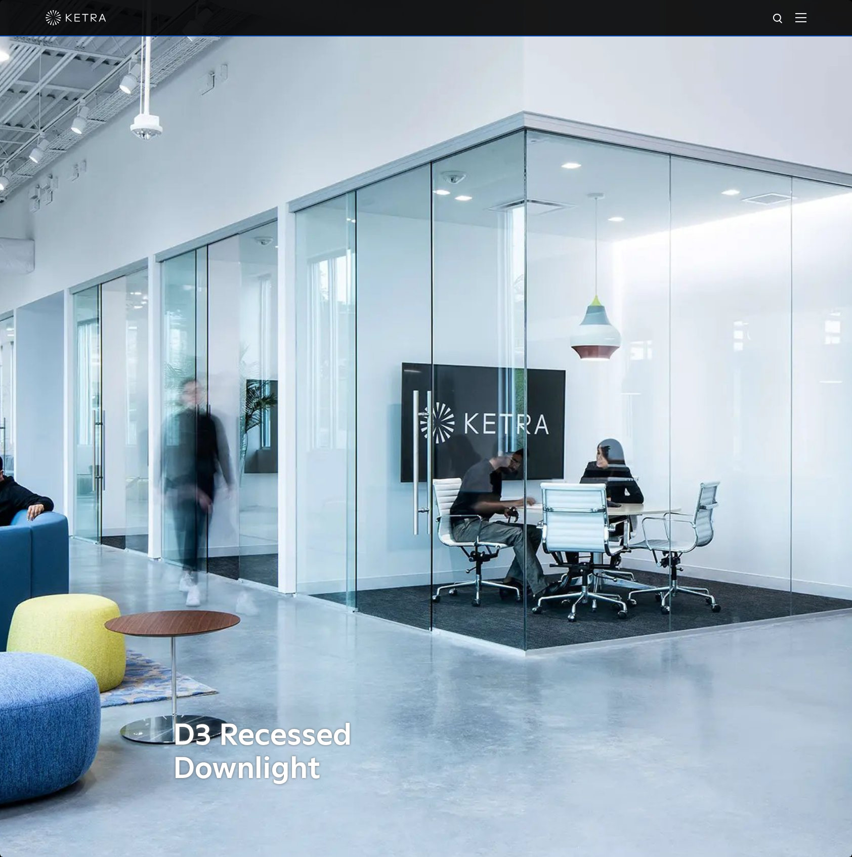
click at [84, 13] on img at bounding box center [76, 17] width 61 height 15
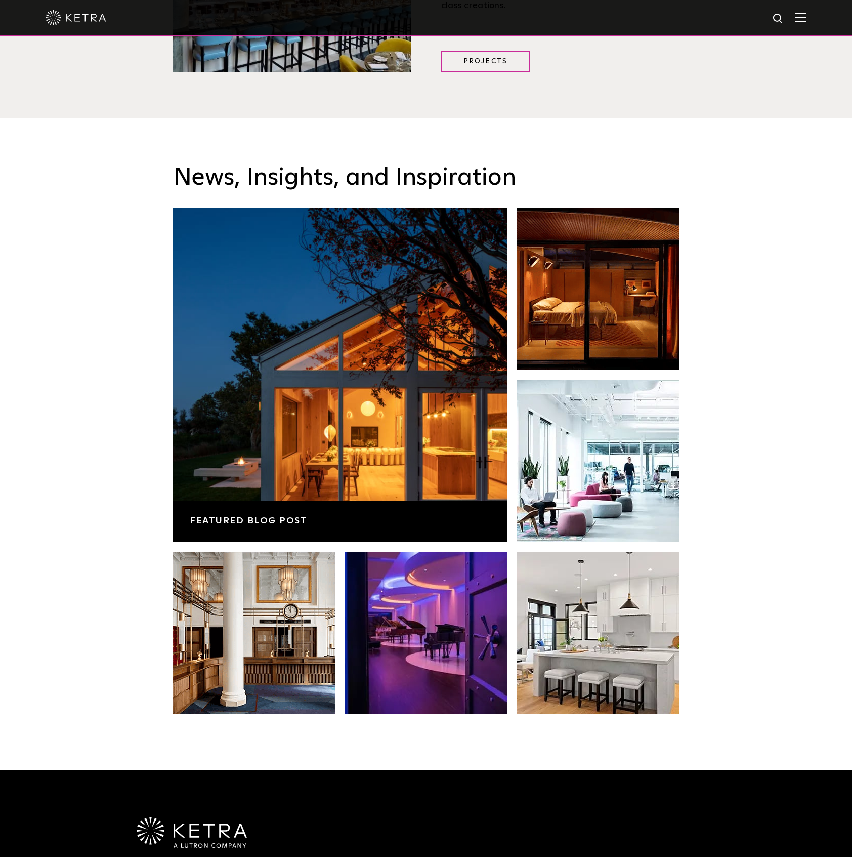
scroll to position [2126, 0]
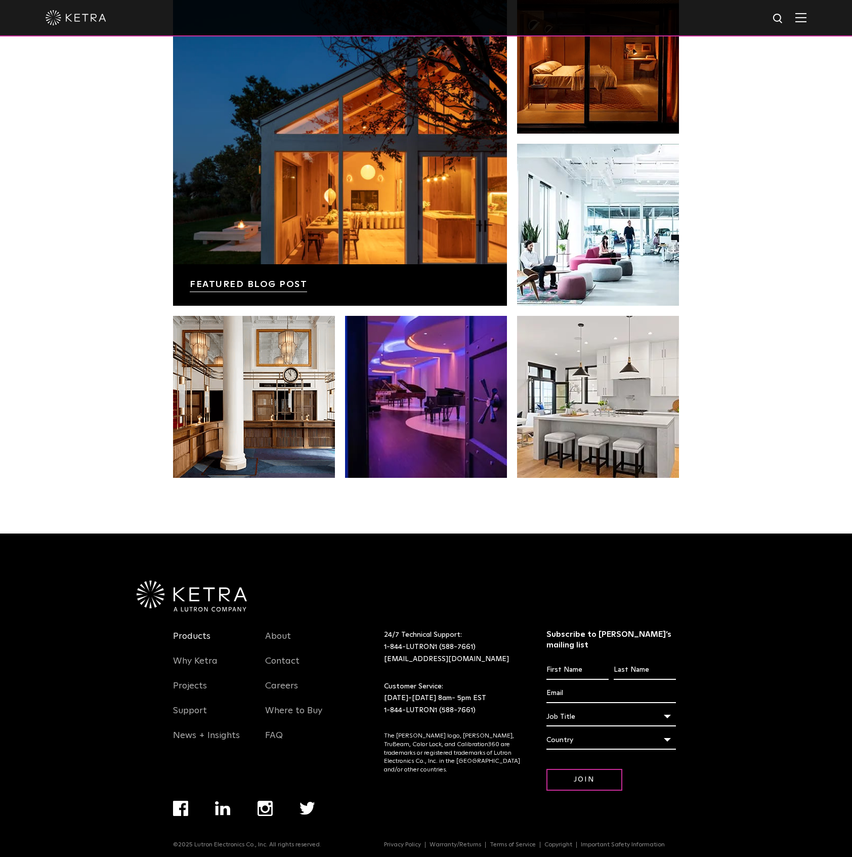
click at [196, 635] on link "Products" at bounding box center [191, 642] width 37 height 23
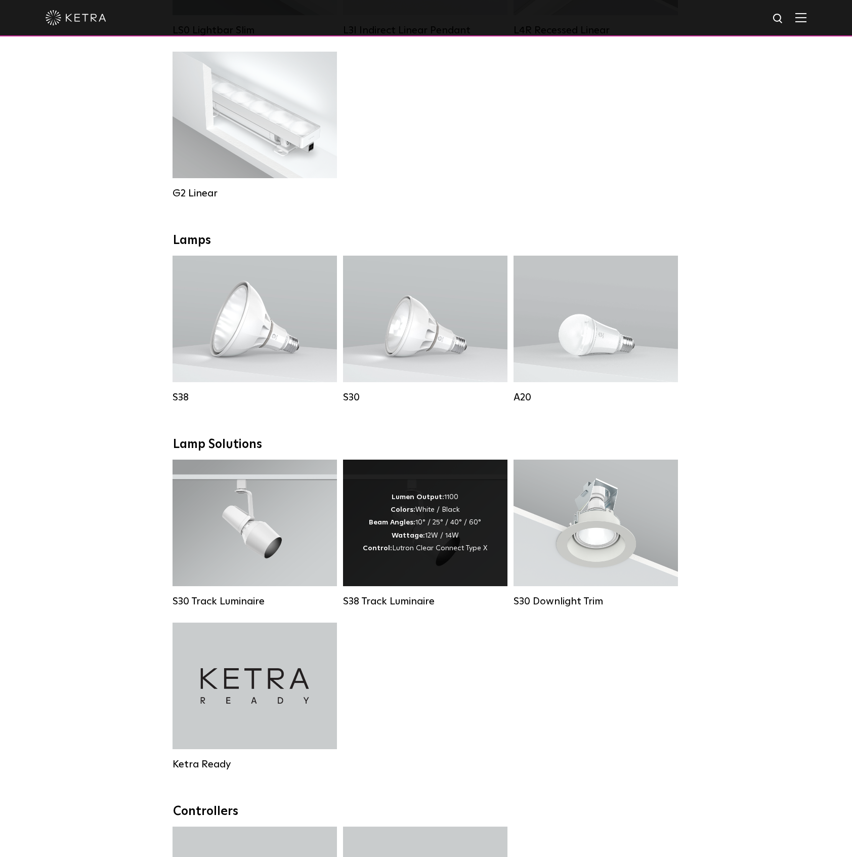
scroll to position [539, 0]
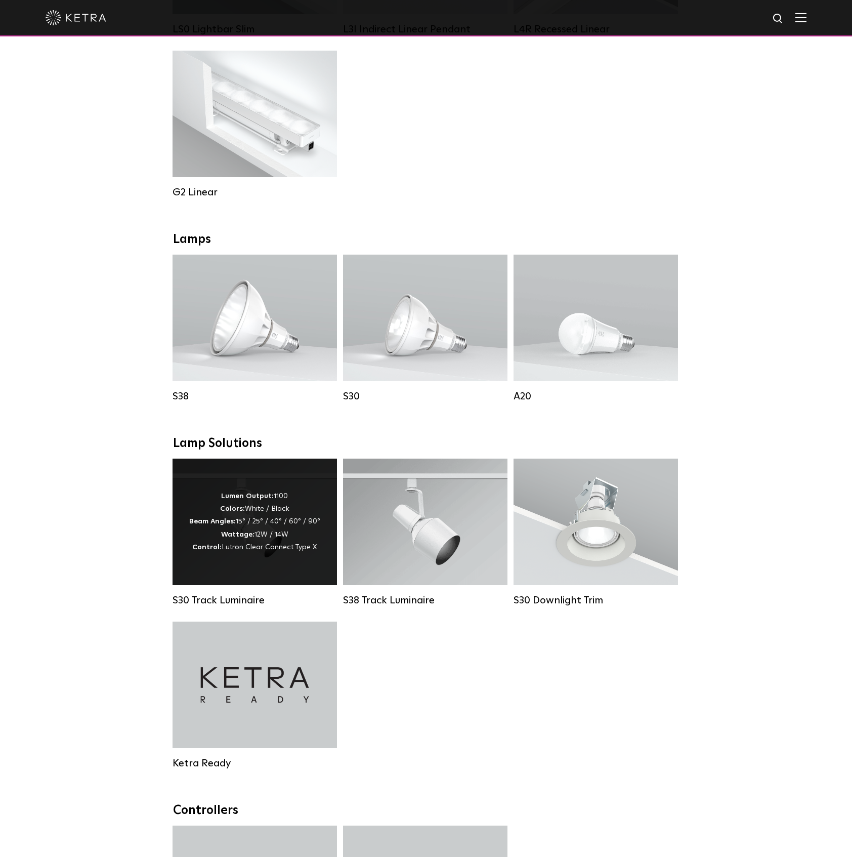
click at [252, 538] on strong "Wattage:" at bounding box center [237, 534] width 33 height 7
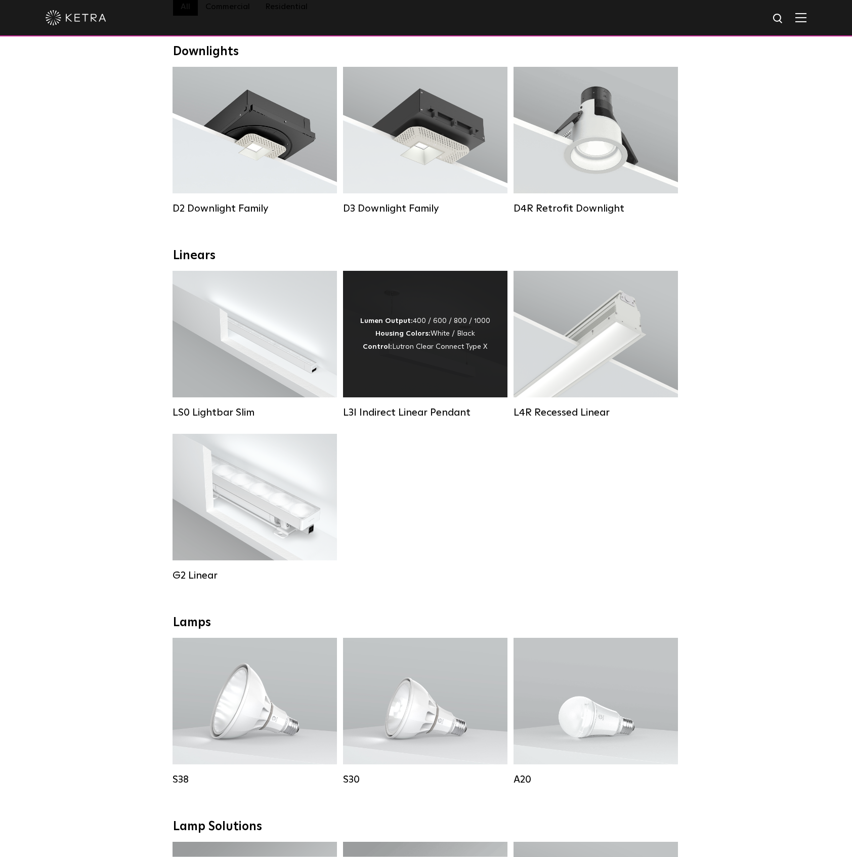
scroll to position [65, 0]
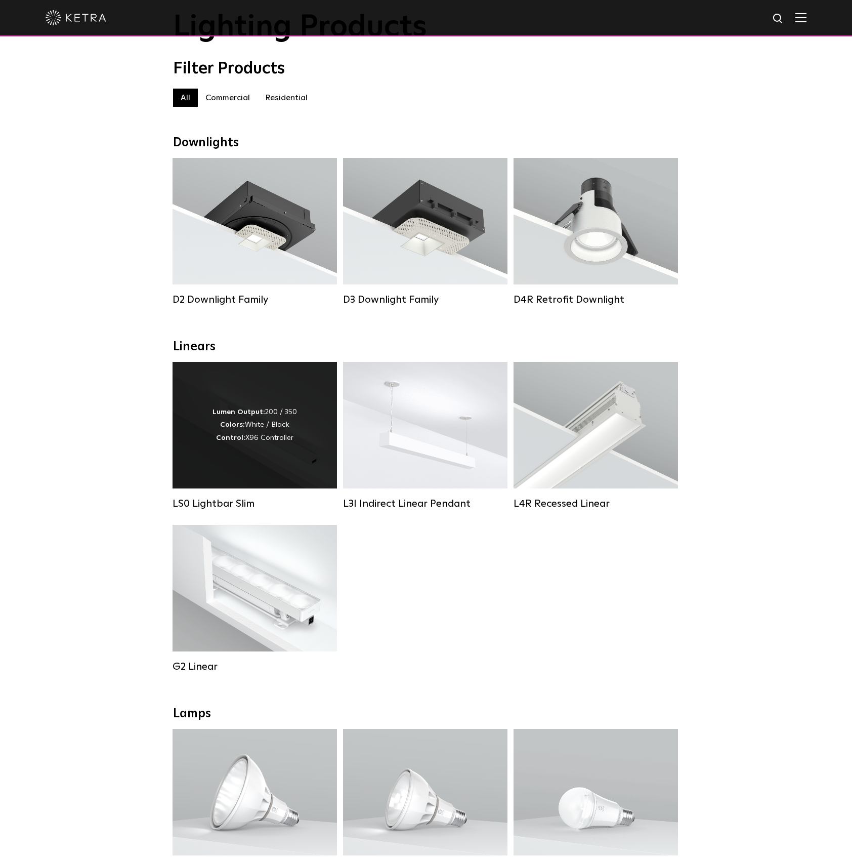
click at [260, 416] on strong "Lumen Output:" at bounding box center [239, 411] width 53 height 7
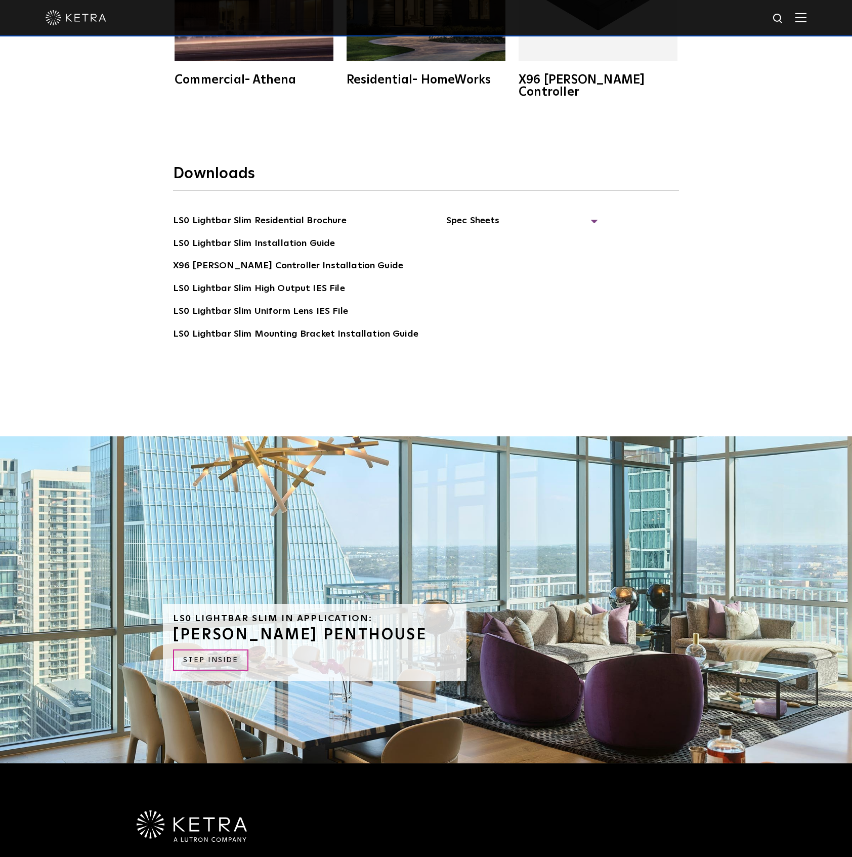
scroll to position [2969, 0]
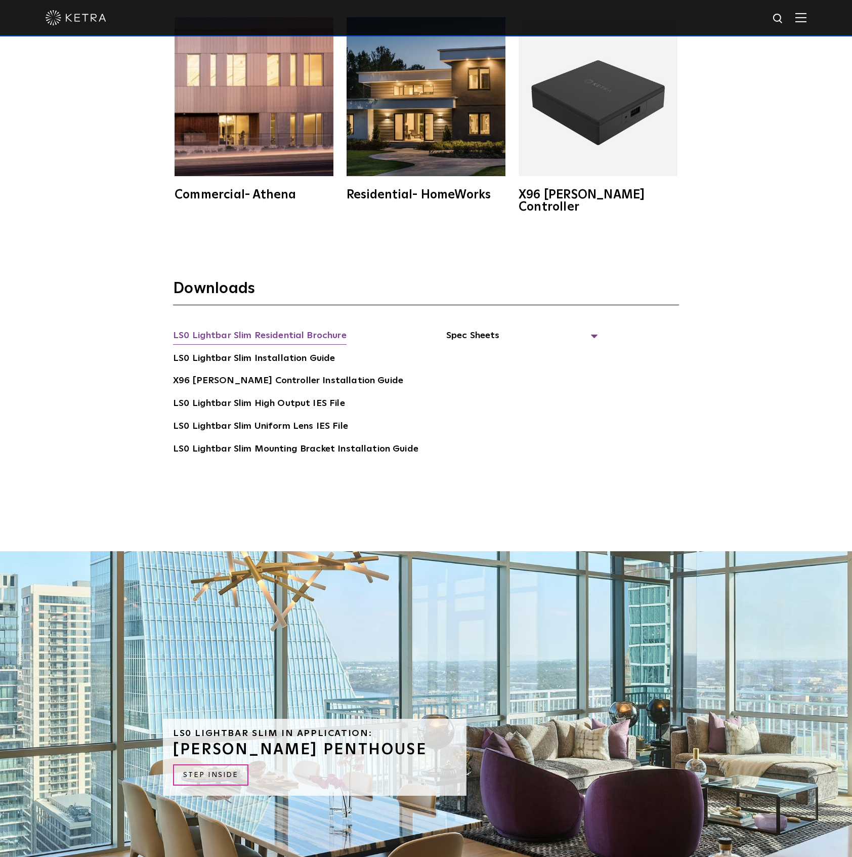
click at [271, 328] on link "LS0 Lightbar Slim Residential Brochure" at bounding box center [260, 336] width 174 height 16
click at [235, 351] on link "LS0 Lightbar Slim Installation Guide" at bounding box center [254, 359] width 162 height 16
click at [258, 396] on link "LS0 Lightbar Slim High Output IES File" at bounding box center [259, 404] width 172 height 16
click at [460, 328] on span "Spec Sheets" at bounding box center [522, 339] width 152 height 22
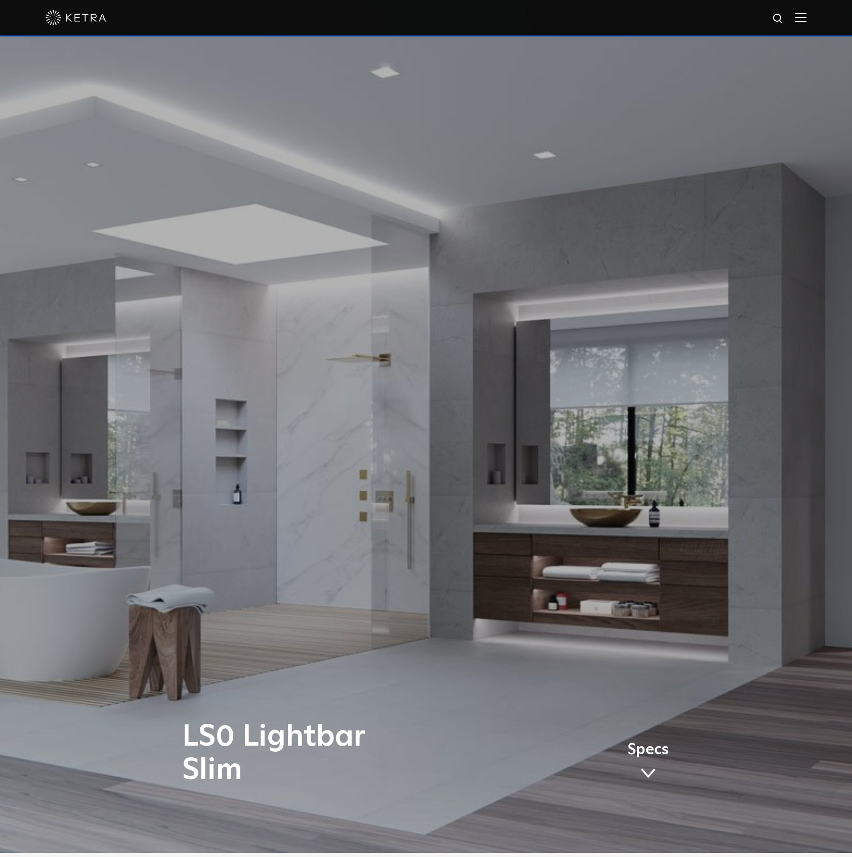
scroll to position [0, 0]
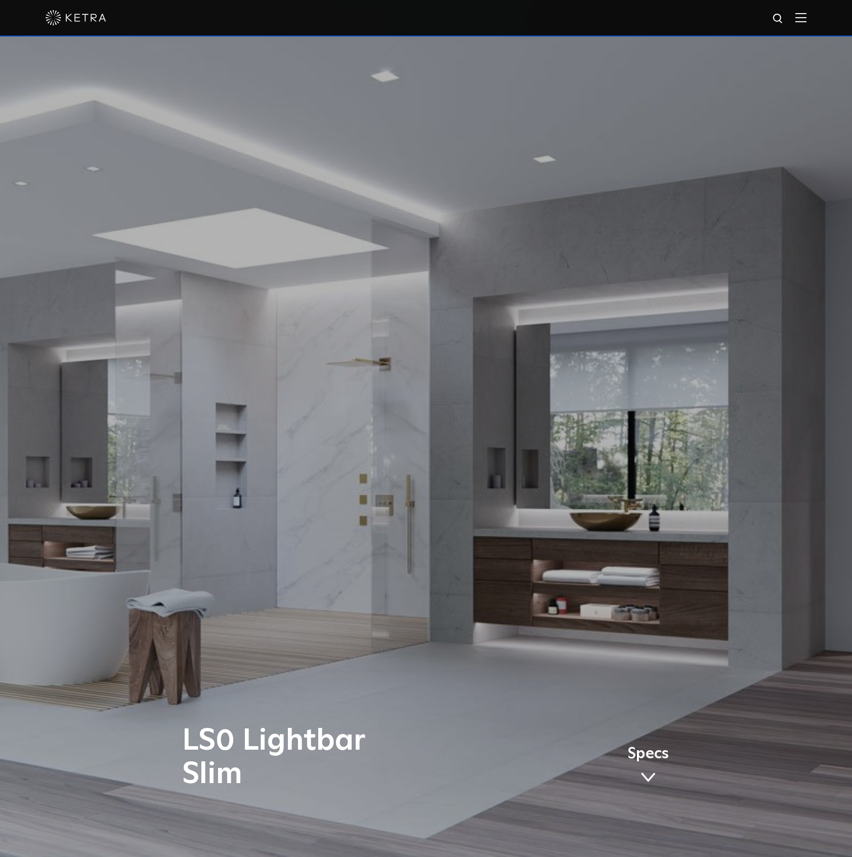
click at [87, 18] on img at bounding box center [76, 17] width 61 height 15
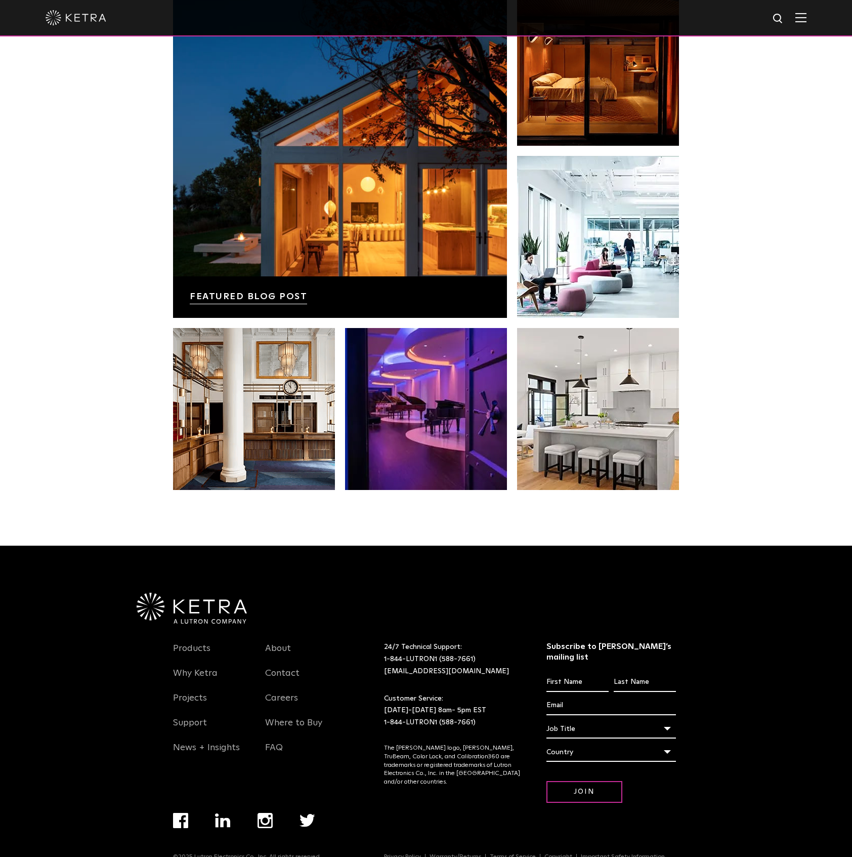
scroll to position [2126, 0]
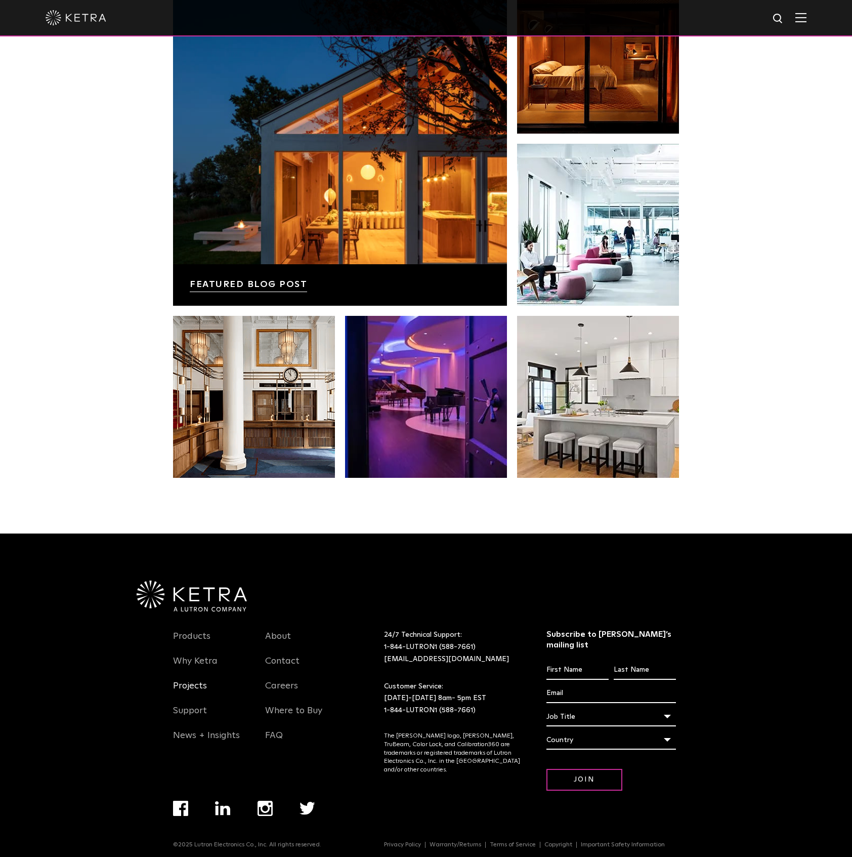
click at [191, 687] on link "Projects" at bounding box center [190, 691] width 34 height 23
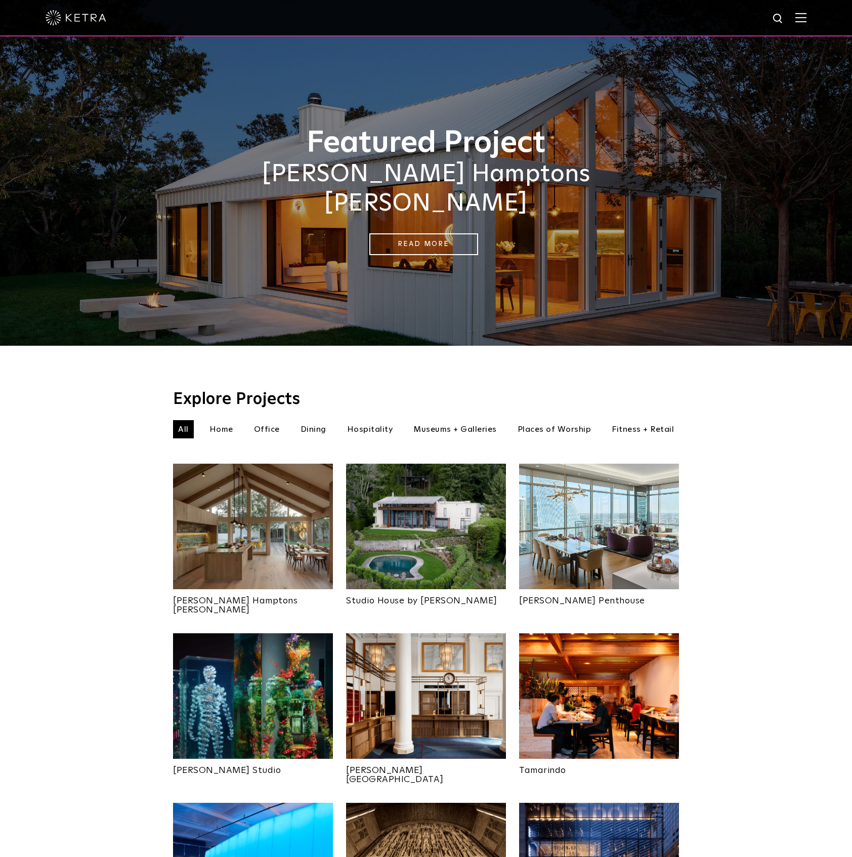
click at [183, 420] on li "All" at bounding box center [183, 429] width 21 height 18
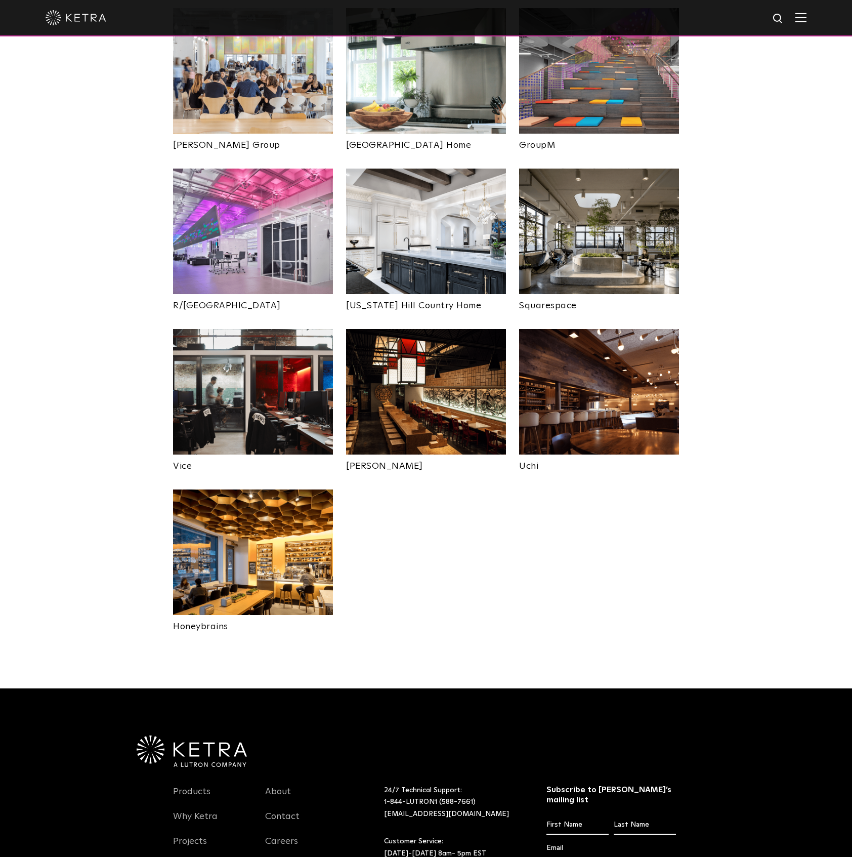
scroll to position [1880, 0]
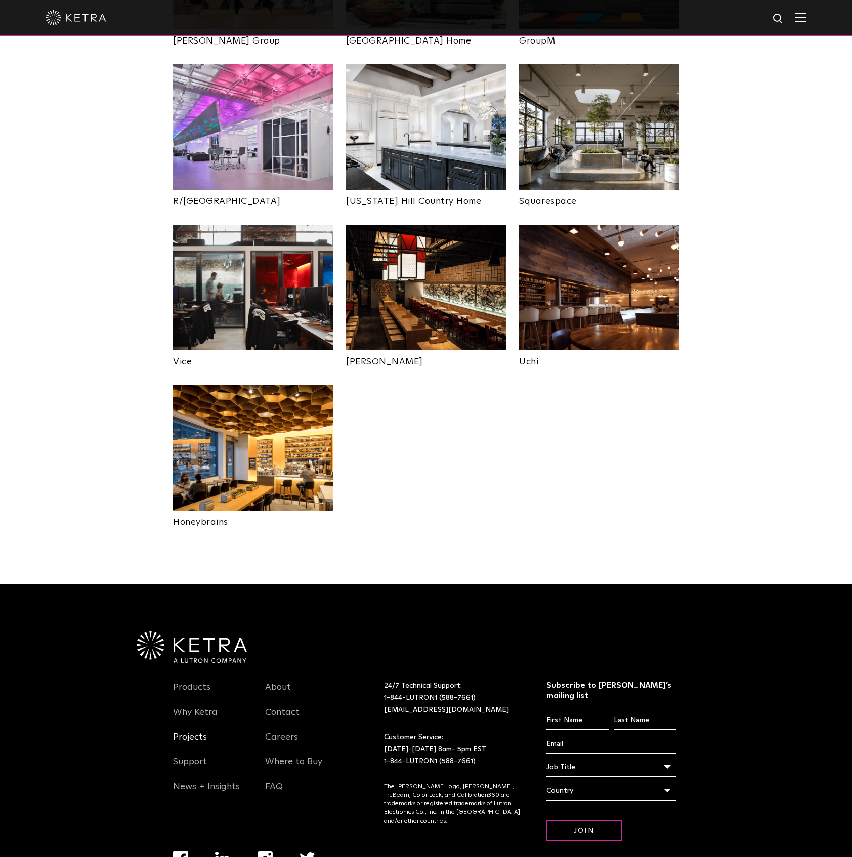
click at [191, 731] on link "Projects" at bounding box center [190, 742] width 34 height 23
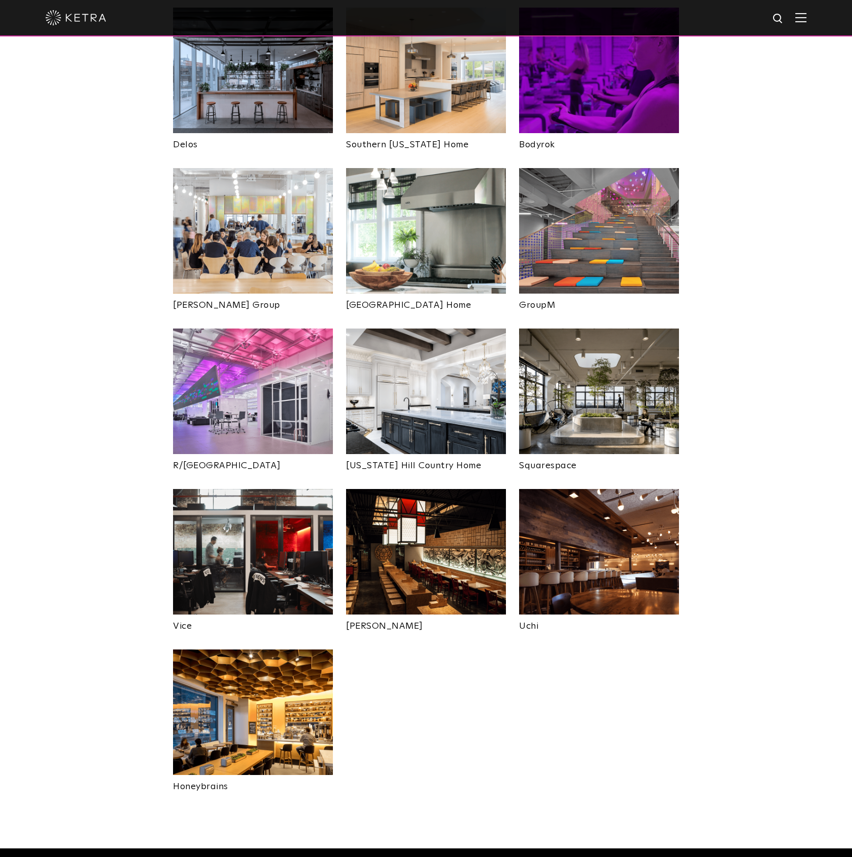
scroll to position [1822, 0]
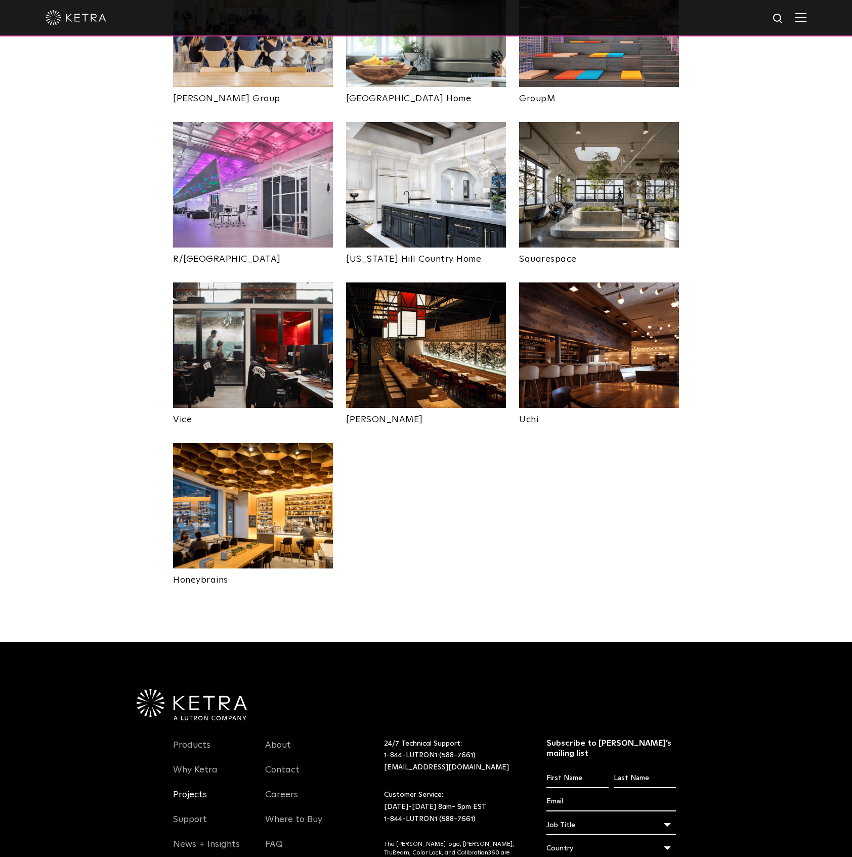
click at [193, 789] on link "Projects" at bounding box center [190, 800] width 34 height 23
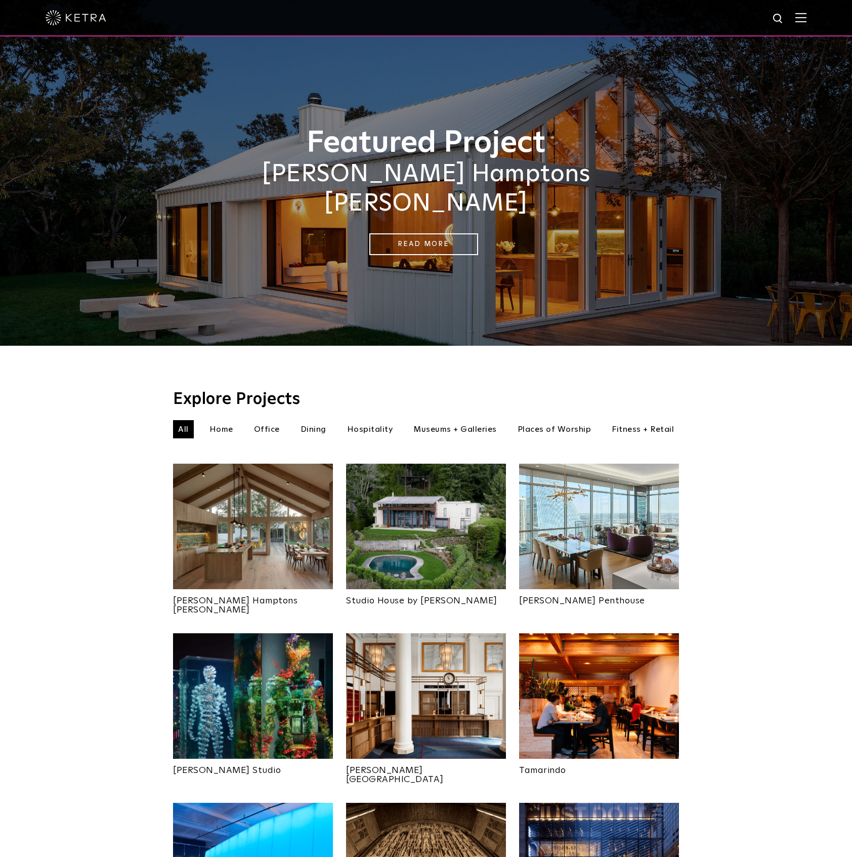
click at [183, 420] on li "All" at bounding box center [183, 429] width 21 height 18
click at [807, 17] on img at bounding box center [801, 18] width 11 height 10
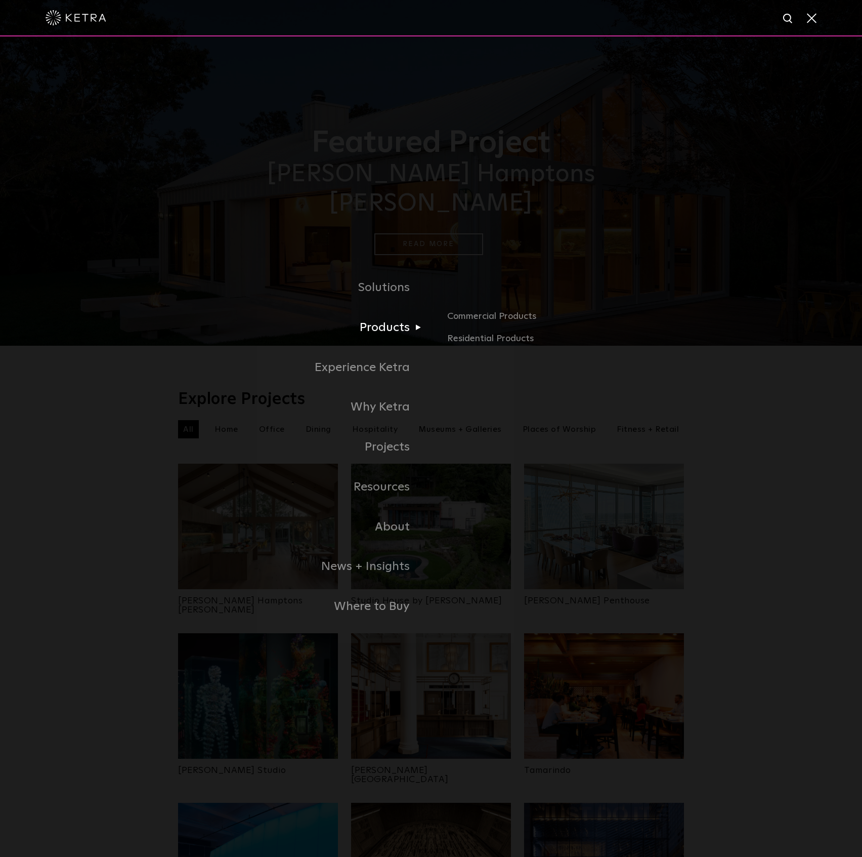
click at [392, 322] on link "Products" at bounding box center [304, 328] width 253 height 40
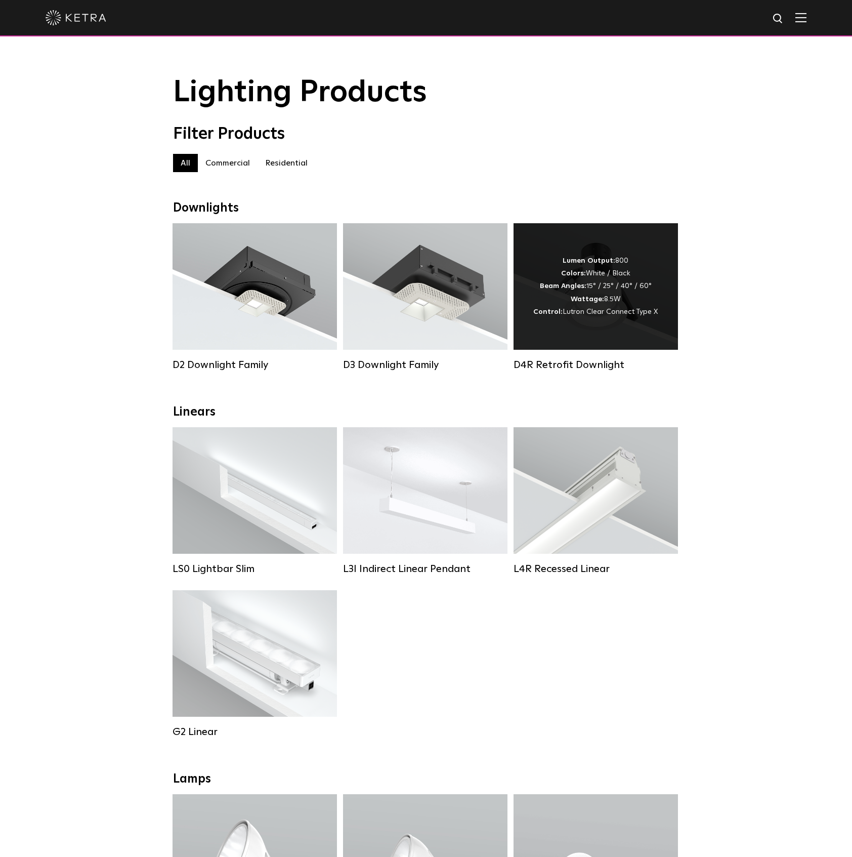
click at [590, 303] on strong "Wattage:" at bounding box center [587, 299] width 33 height 7
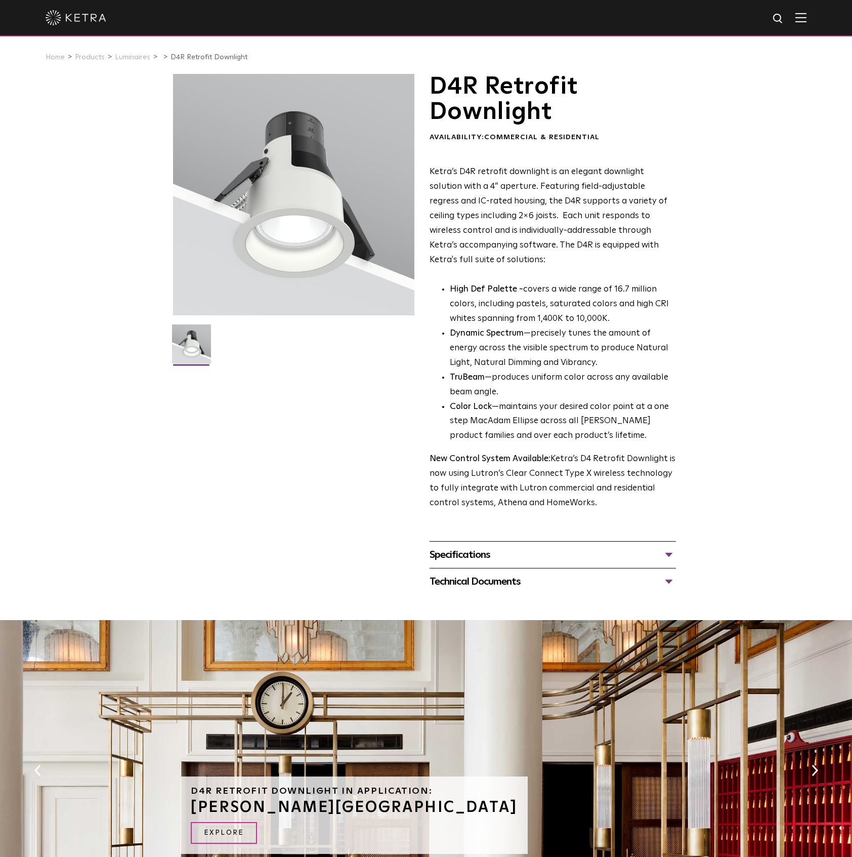
click at [673, 554] on div "Specifications" at bounding box center [553, 555] width 246 height 16
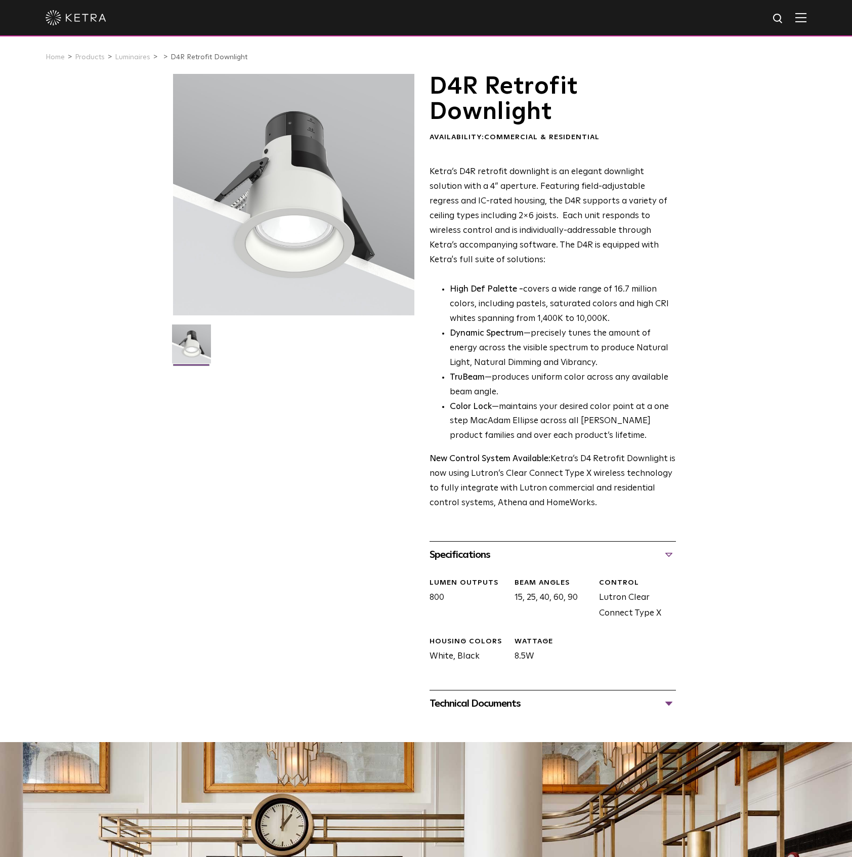
click at [673, 554] on div "Specifications" at bounding box center [553, 555] width 246 height 16
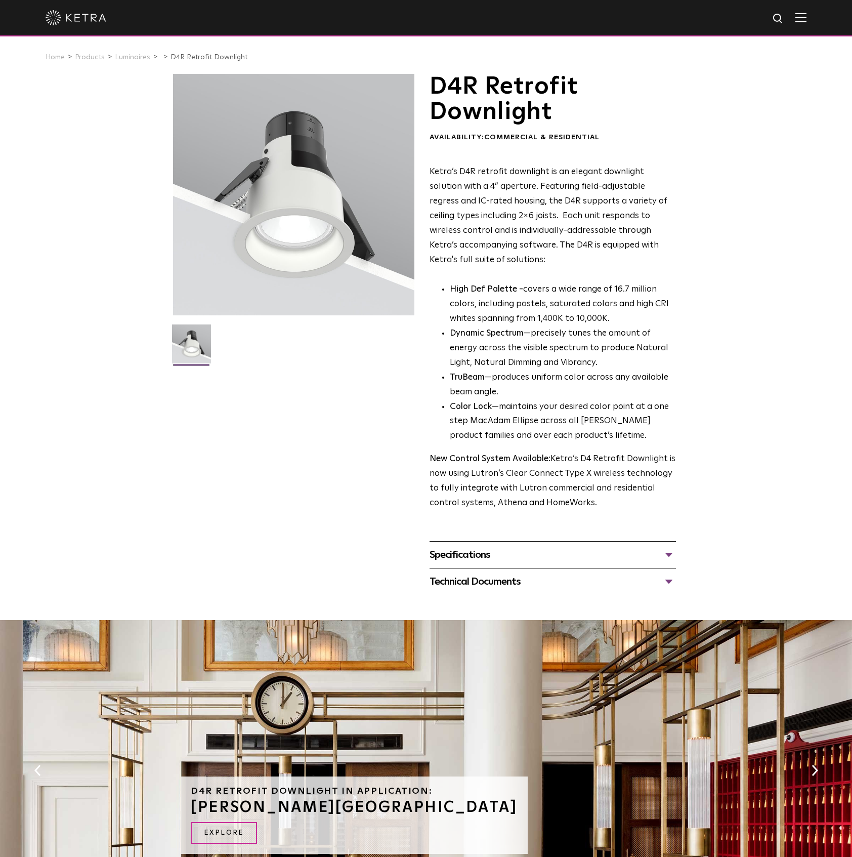
click at [663, 579] on div "Technical Documents" at bounding box center [553, 581] width 246 height 16
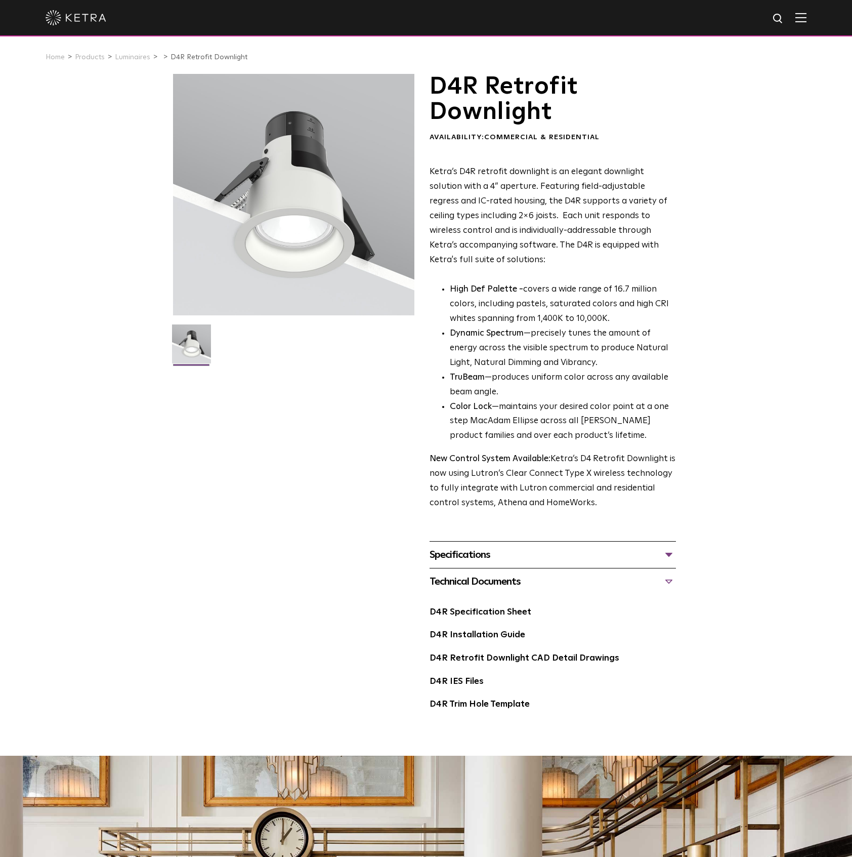
click at [663, 579] on div "Technical Documents" at bounding box center [553, 581] width 246 height 16
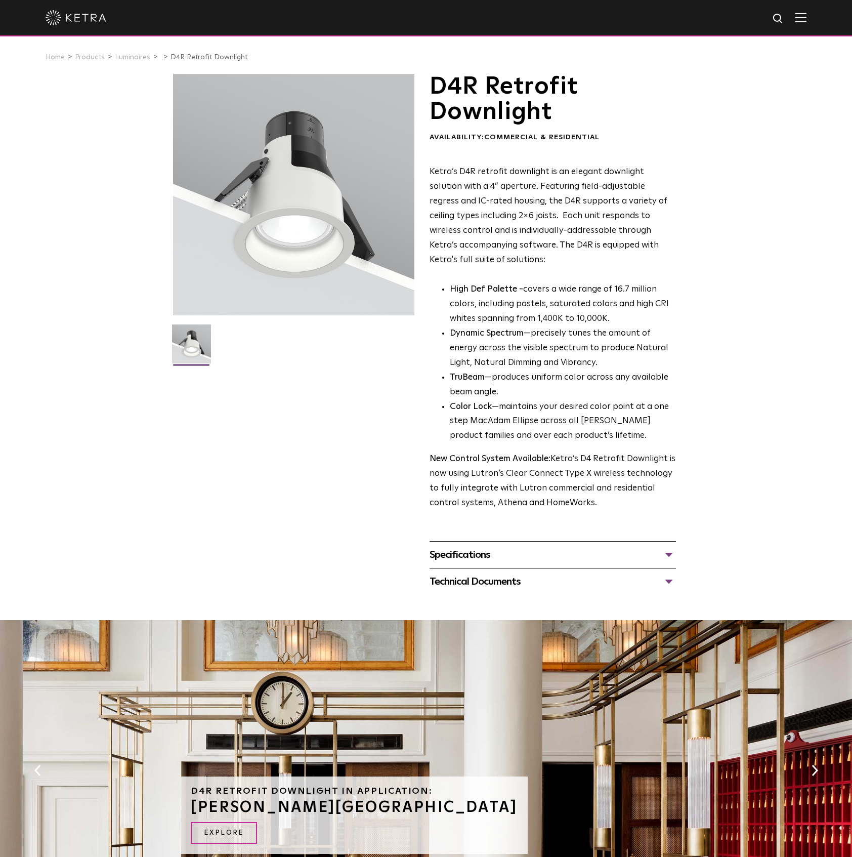
click at [824, 275] on div "D4R Retrofit Downlight Availability: Commercial & Residential Ketra’s D4R retro…" at bounding box center [426, 334] width 852 height 521
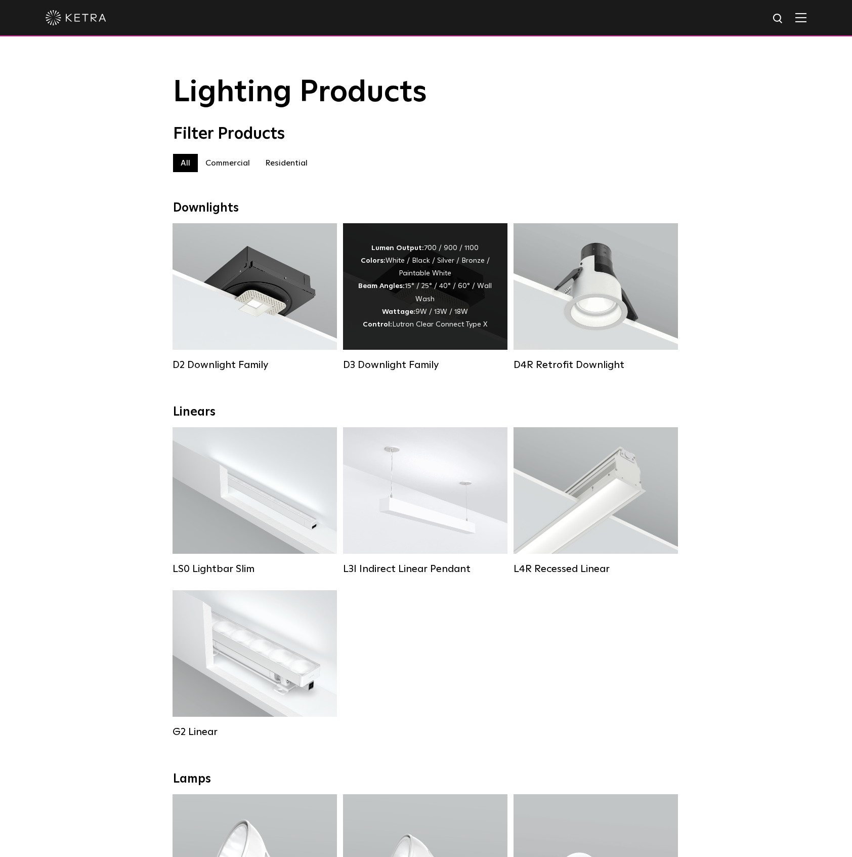
click at [460, 322] on div "Lumen Output: 700 / 900 / 1100 Colors: White / Black / Silver / Bronze / Painta…" at bounding box center [425, 286] width 134 height 89
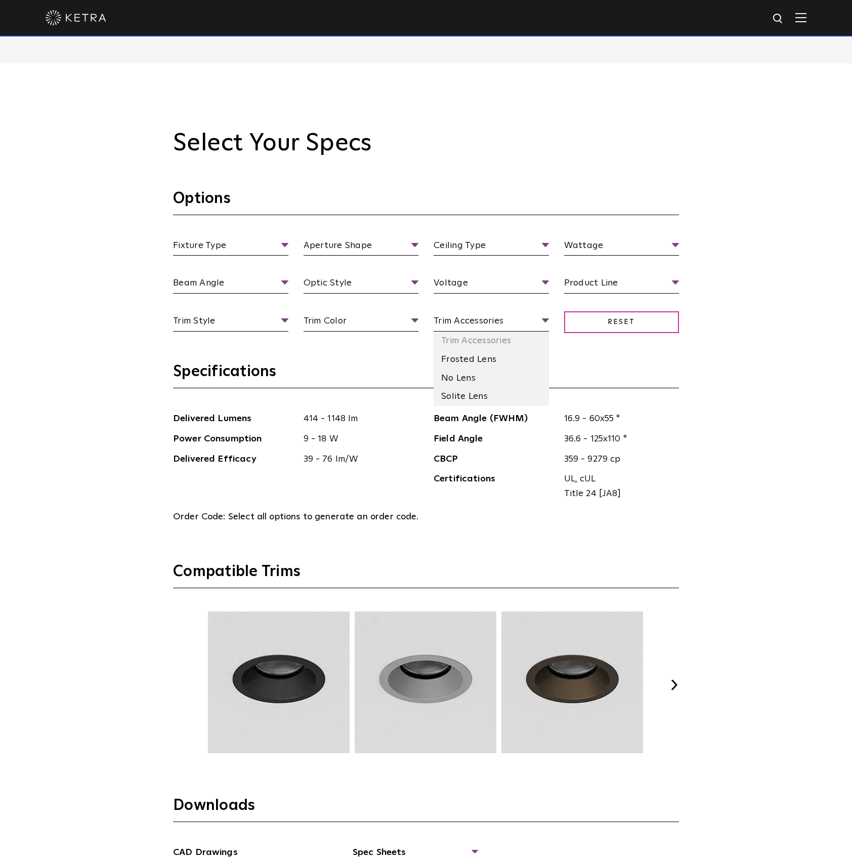
scroll to position [1552, 0]
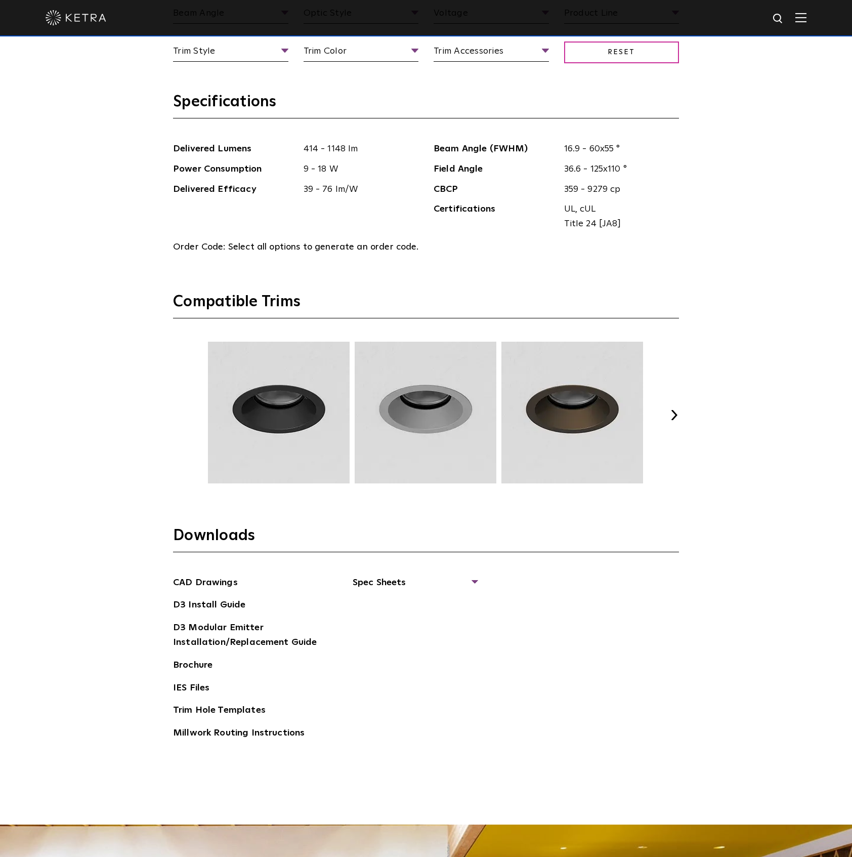
click at [674, 416] on button "Next" at bounding box center [674, 415] width 10 height 10
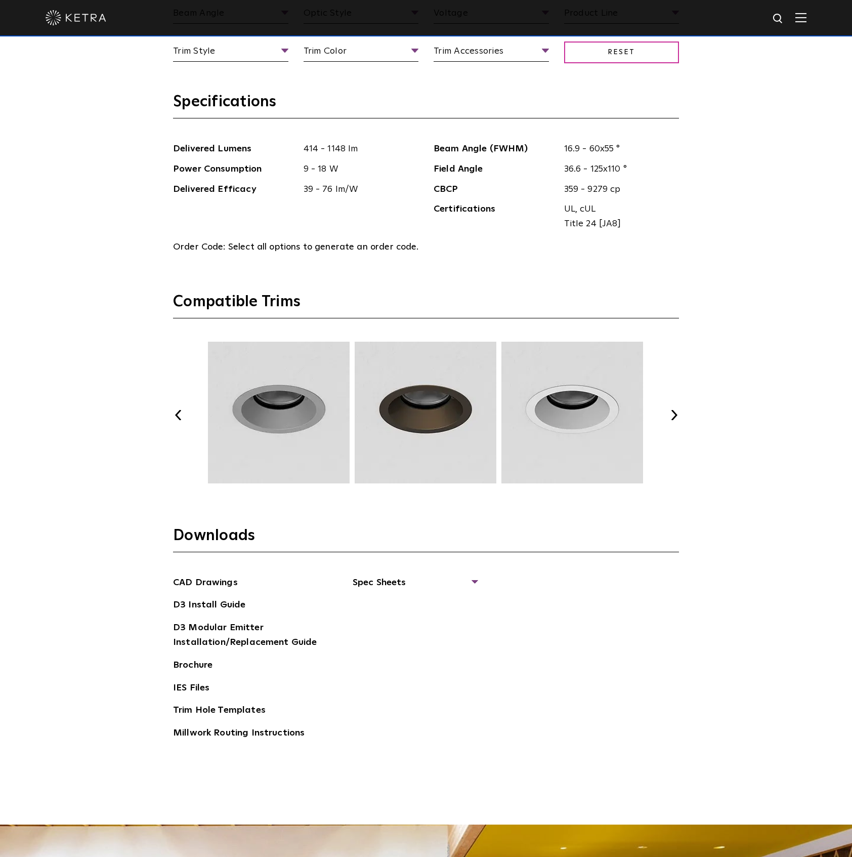
click at [674, 416] on button "Next" at bounding box center [674, 415] width 10 height 10
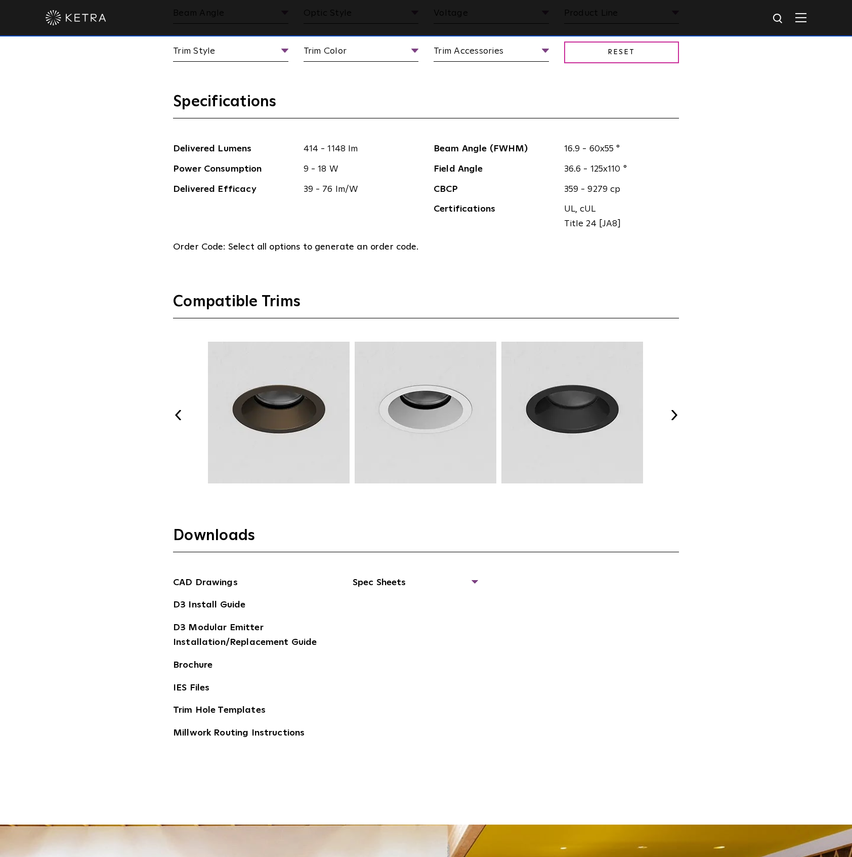
click at [673, 416] on button "Next" at bounding box center [674, 415] width 10 height 10
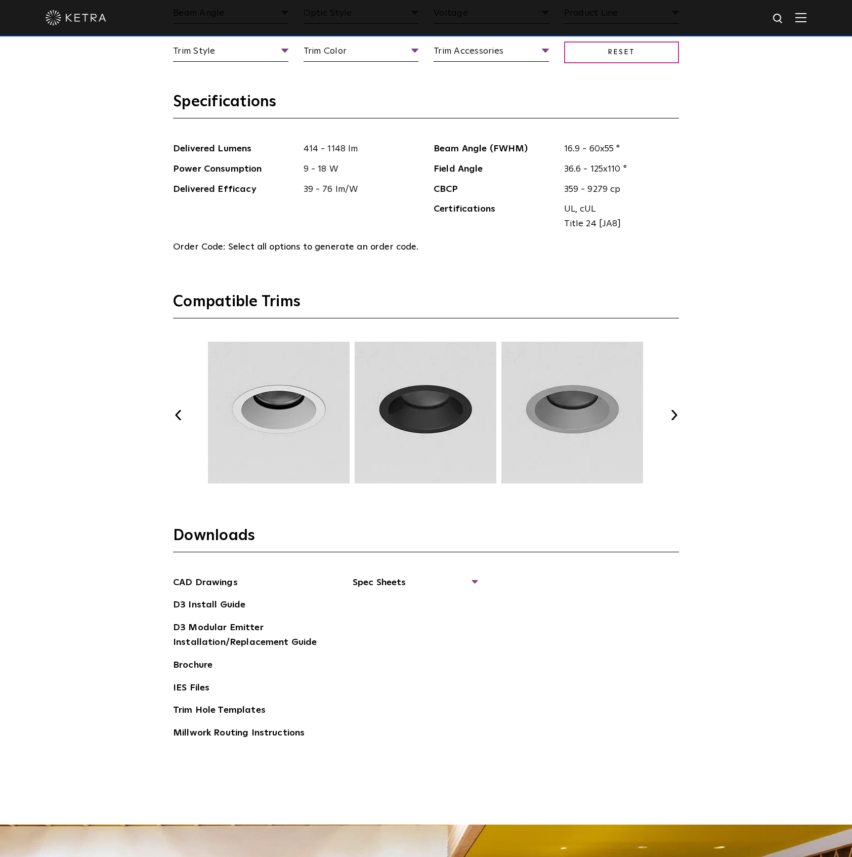
click at [673, 416] on button "Next" at bounding box center [674, 415] width 10 height 10
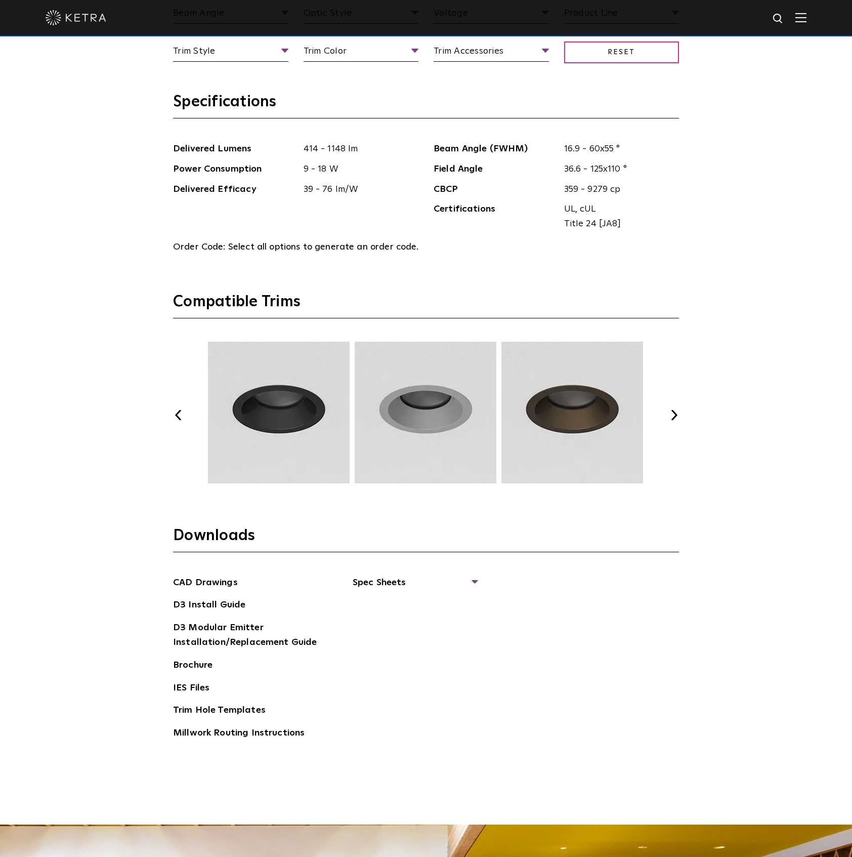
click at [673, 416] on button "Next" at bounding box center [674, 415] width 10 height 10
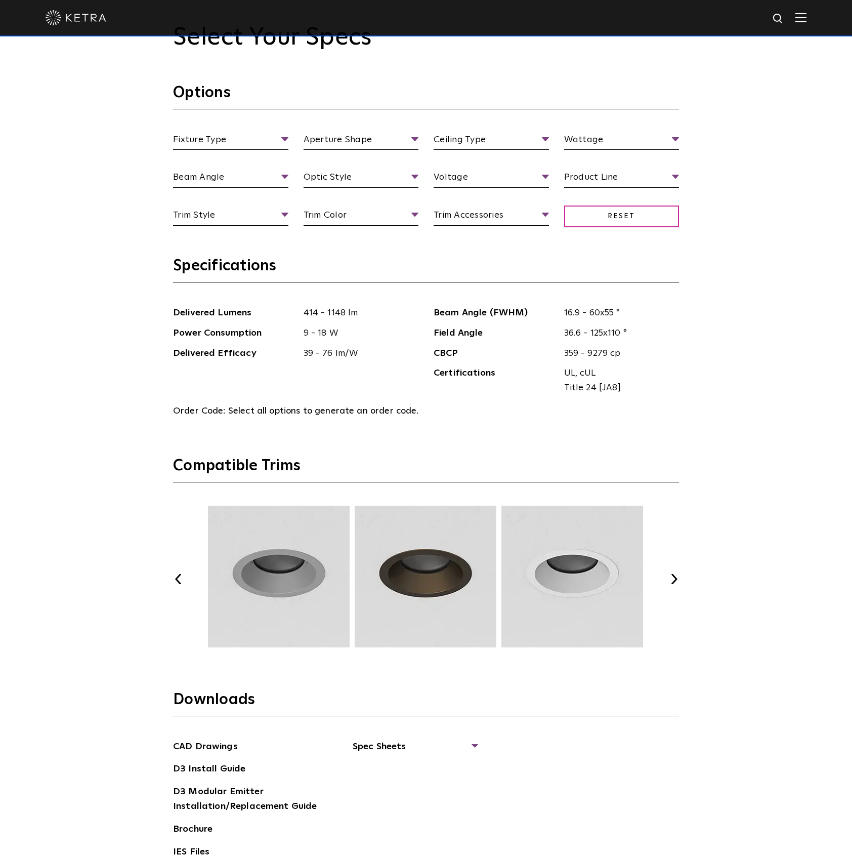
scroll to position [1349, 0]
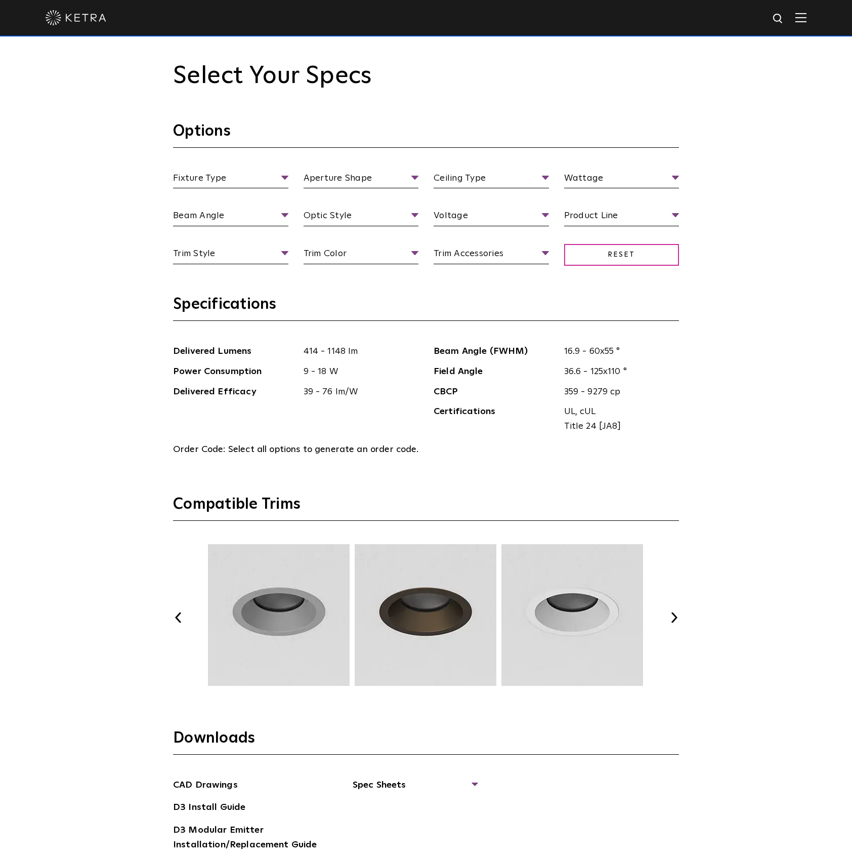
click at [680, 211] on ul "Product Line Product Line Commercial Residential" at bounding box center [622, 218] width 131 height 18
click at [675, 215] on span "Product Line" at bounding box center [621, 218] width 115 height 18
click at [756, 353] on div "Select Your Specs Options Fixture Type Fixture Type Adjustable Fixed Wall Wash …" at bounding box center [426, 511] width 852 height 1031
click at [541, 177] on span "Ceiling Type" at bounding box center [491, 180] width 115 height 18
click at [286, 175] on span "Fixture Type" at bounding box center [230, 180] width 115 height 18
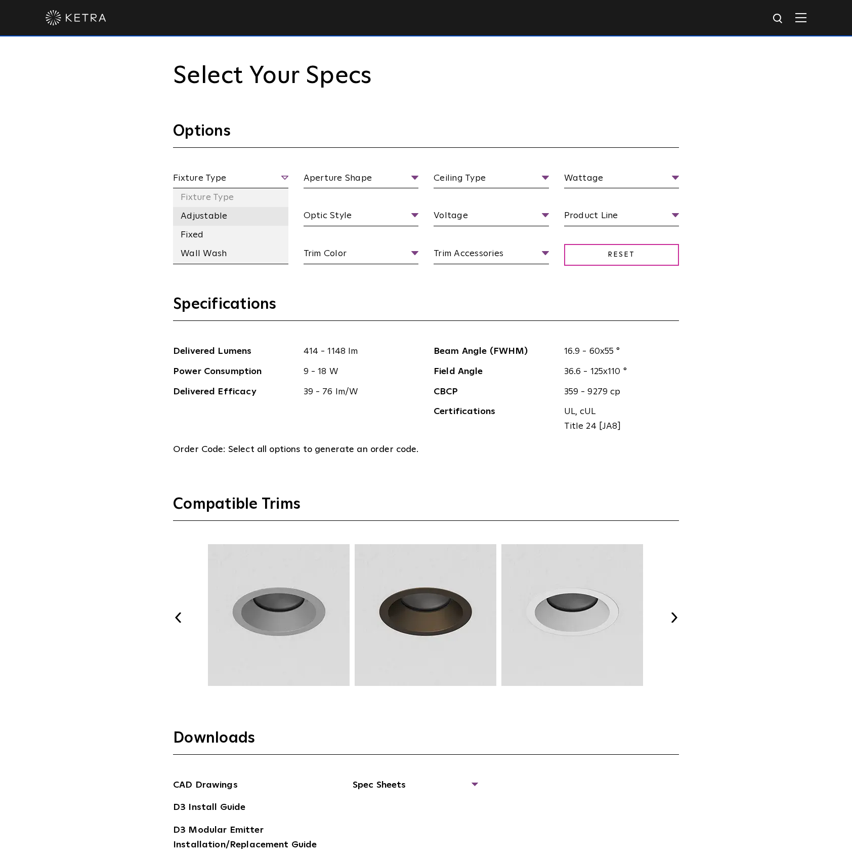
click at [241, 213] on li "Adjustable" at bounding box center [230, 216] width 115 height 19
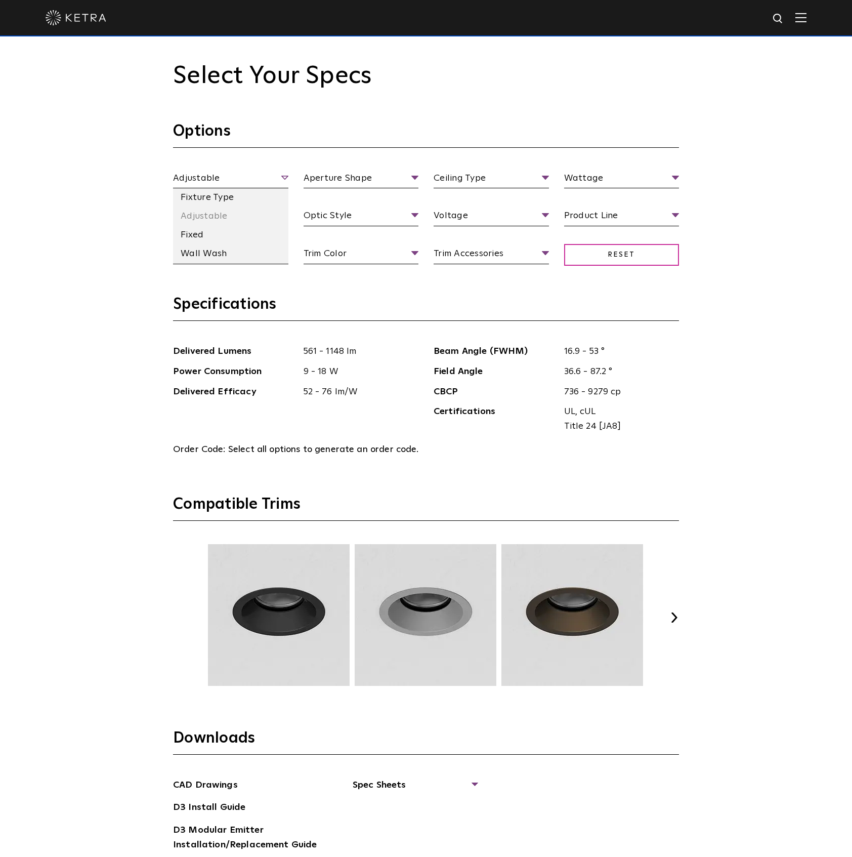
click at [286, 175] on span "Adjustable" at bounding box center [230, 180] width 115 height 18
click at [228, 241] on li "Fixed" at bounding box center [230, 235] width 115 height 19
click at [290, 175] on ul "Fixed Fixture Type Adjustable Fixed Wall Wash" at bounding box center [230, 180] width 131 height 18
click at [243, 252] on li "Wall Wash" at bounding box center [230, 253] width 115 height 19
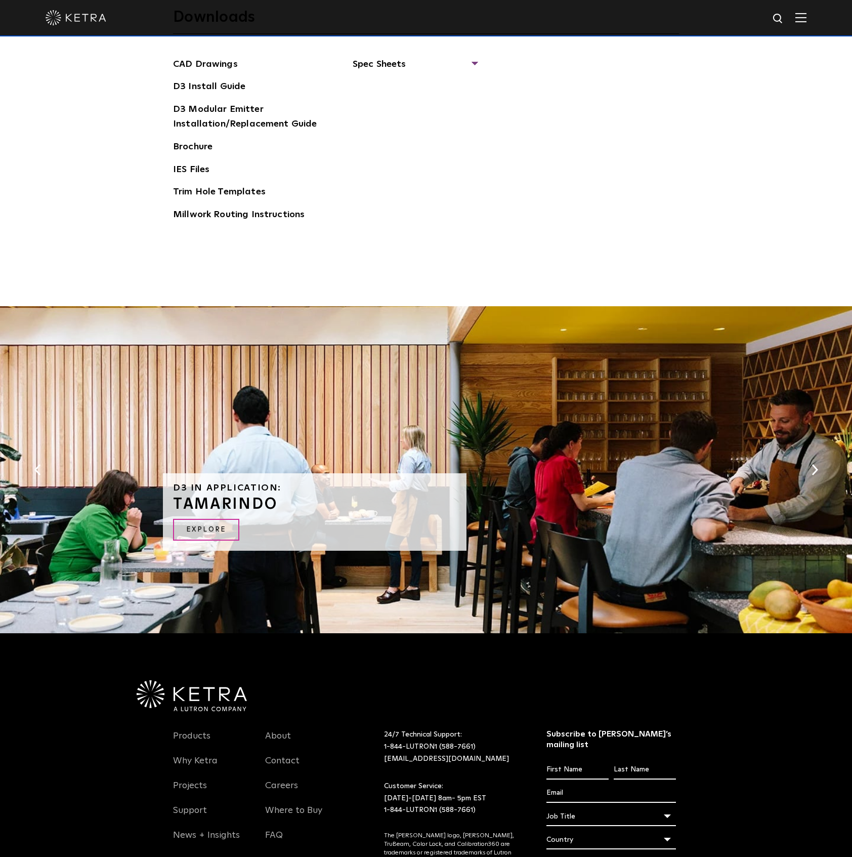
scroll to position [2169, 0]
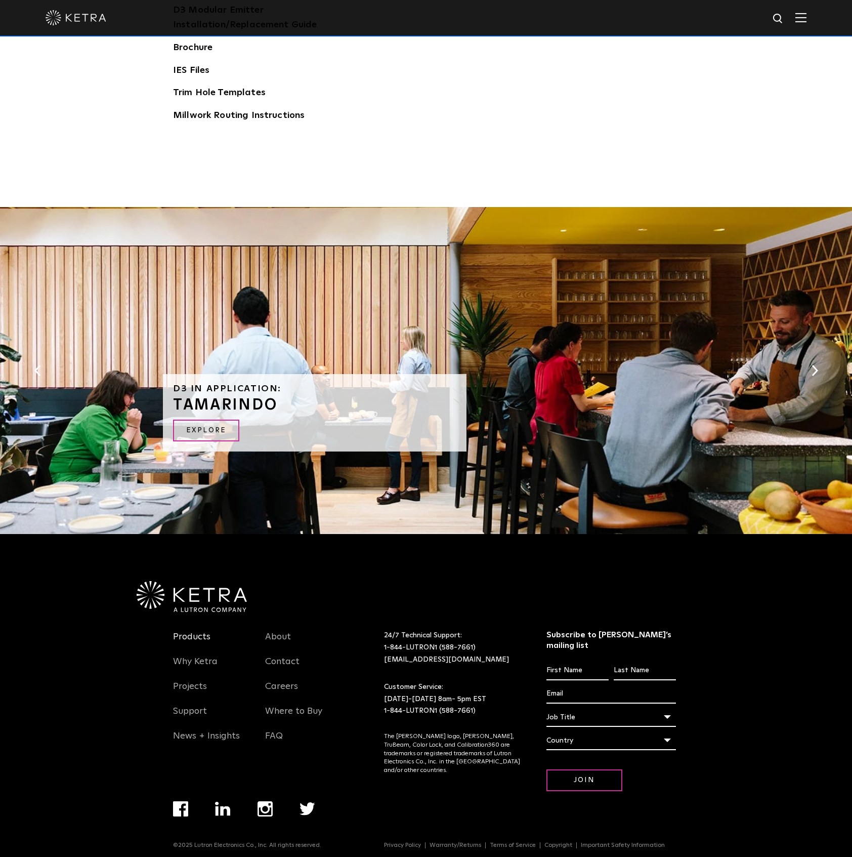
click at [196, 635] on link "Products" at bounding box center [191, 642] width 37 height 23
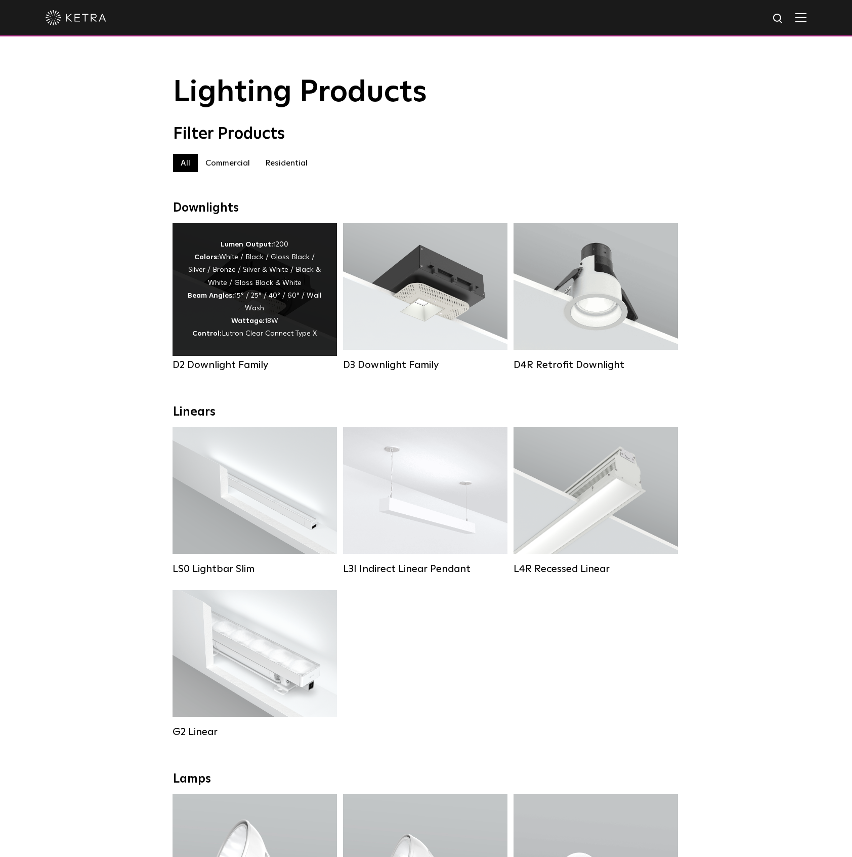
click at [241, 302] on div "Lumen Output: 1200 Colors: White / Black / Gloss Black / Silver / Bronze / Silv…" at bounding box center [255, 289] width 134 height 102
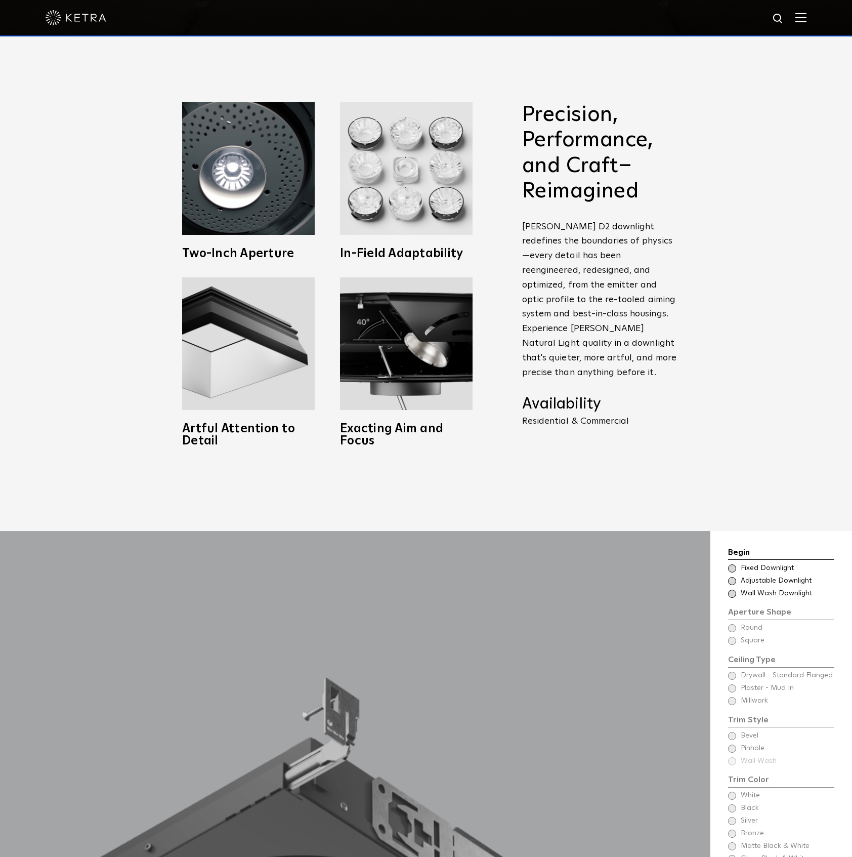
scroll to position [944, 0]
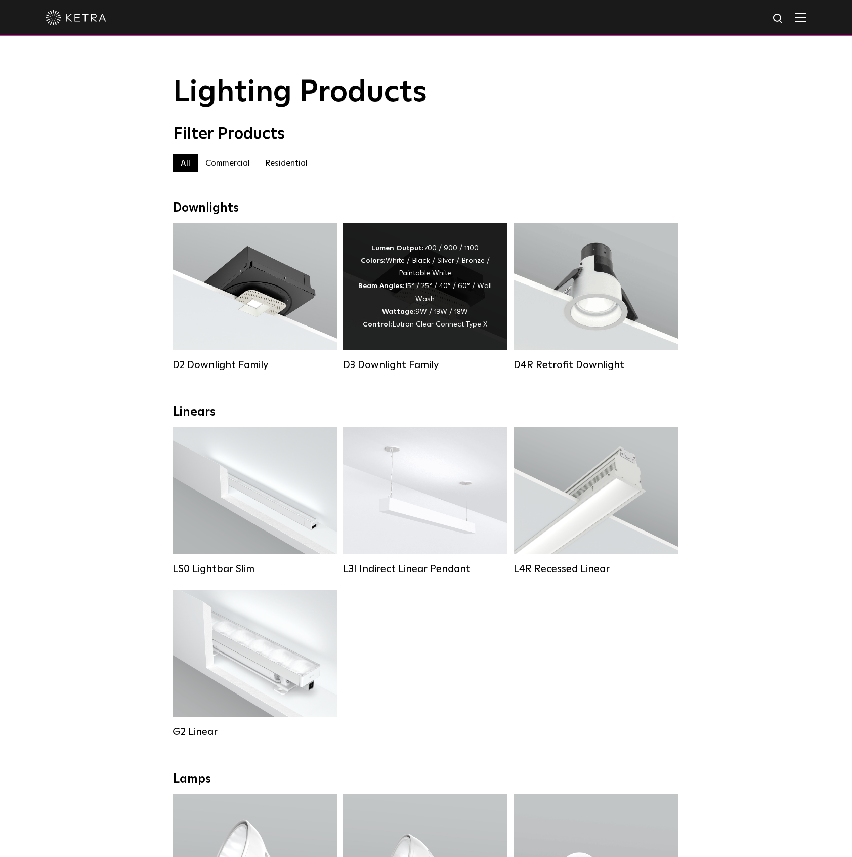
click at [422, 305] on div "Lumen Output: 700 / 900 / 1100 Colors: White / Black / Silver / Bronze / Painta…" at bounding box center [425, 286] width 134 height 89
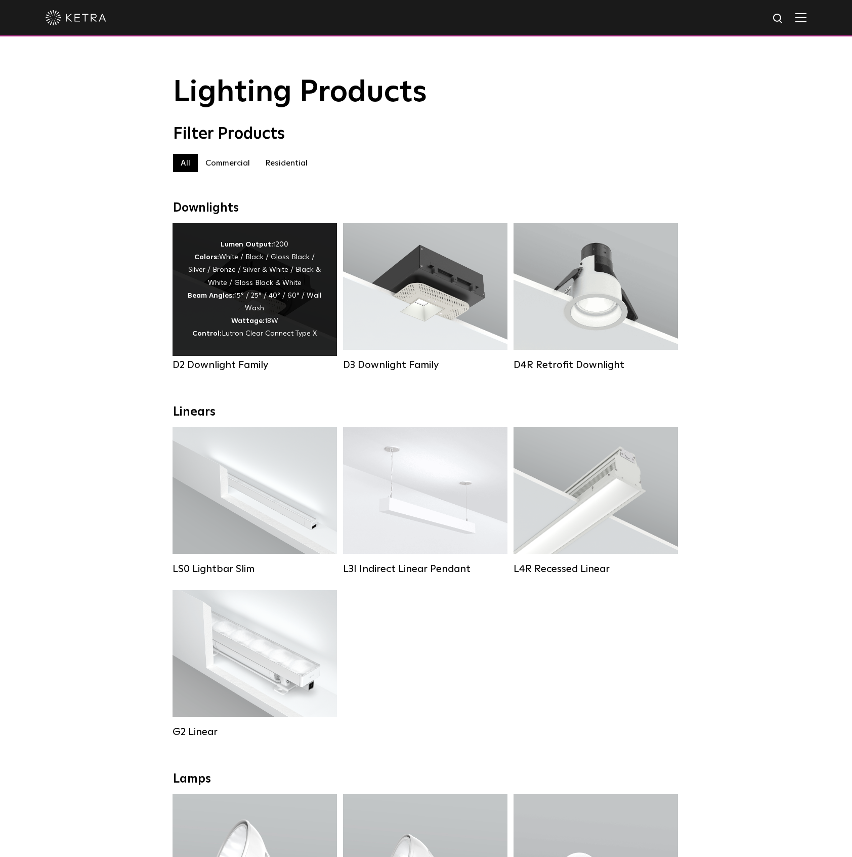
click at [268, 318] on div "Lumen Output: 1200 Colors: White / Black / Gloss Black / Silver / Bronze / Silv…" at bounding box center [255, 289] width 134 height 102
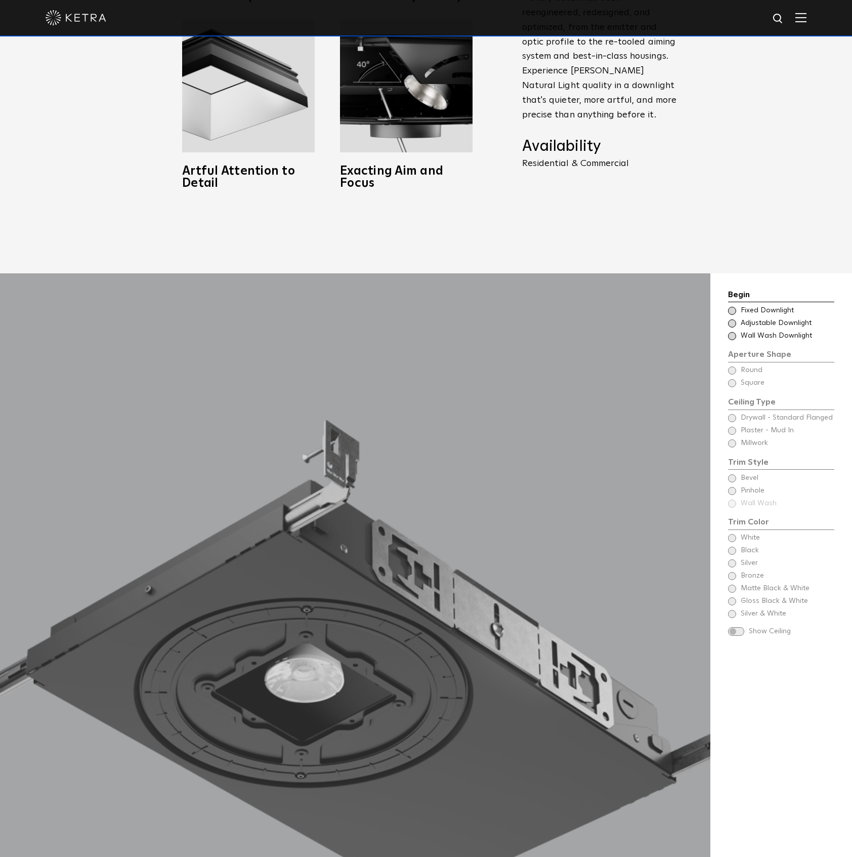
scroll to position [1215, 0]
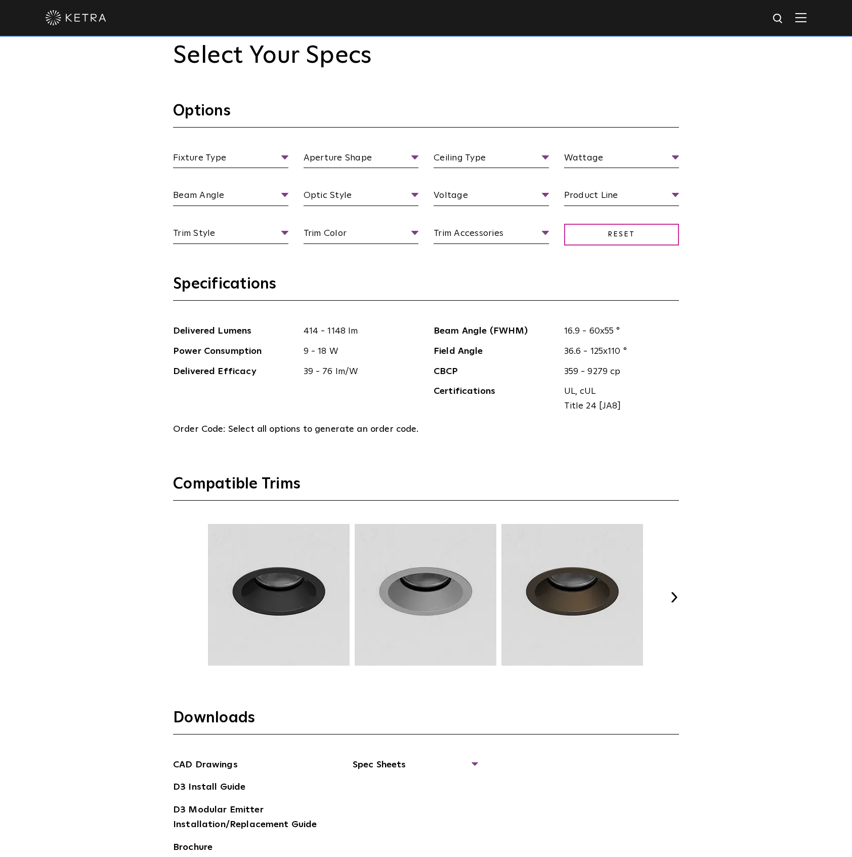
scroll to position [1282, 0]
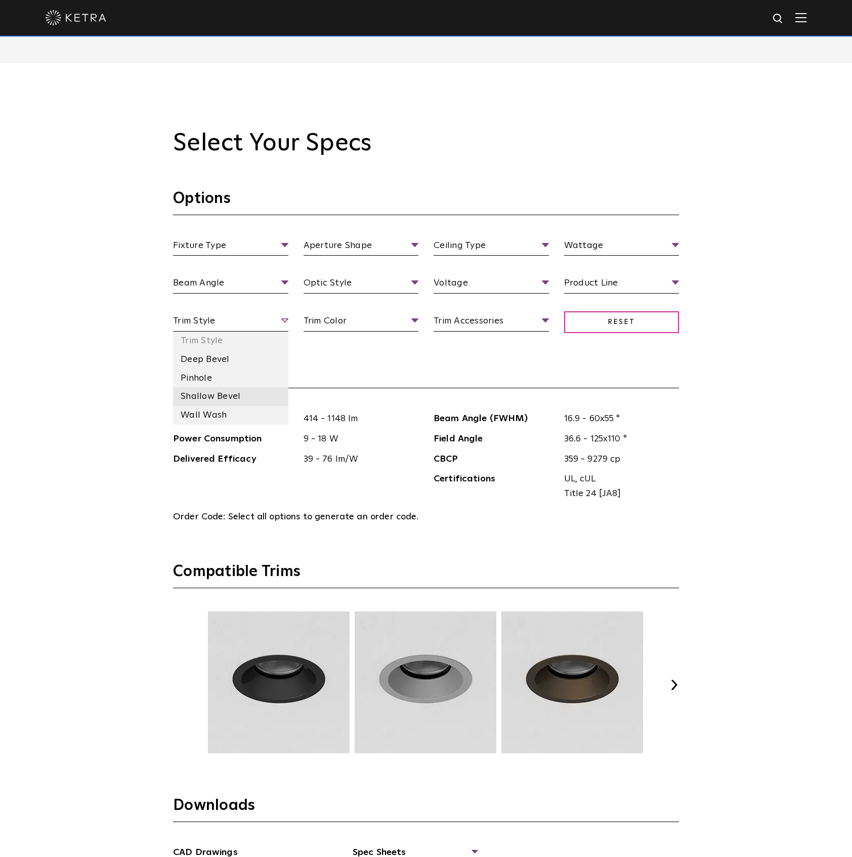
click at [229, 397] on li "Shallow Bevel" at bounding box center [230, 396] width 115 height 19
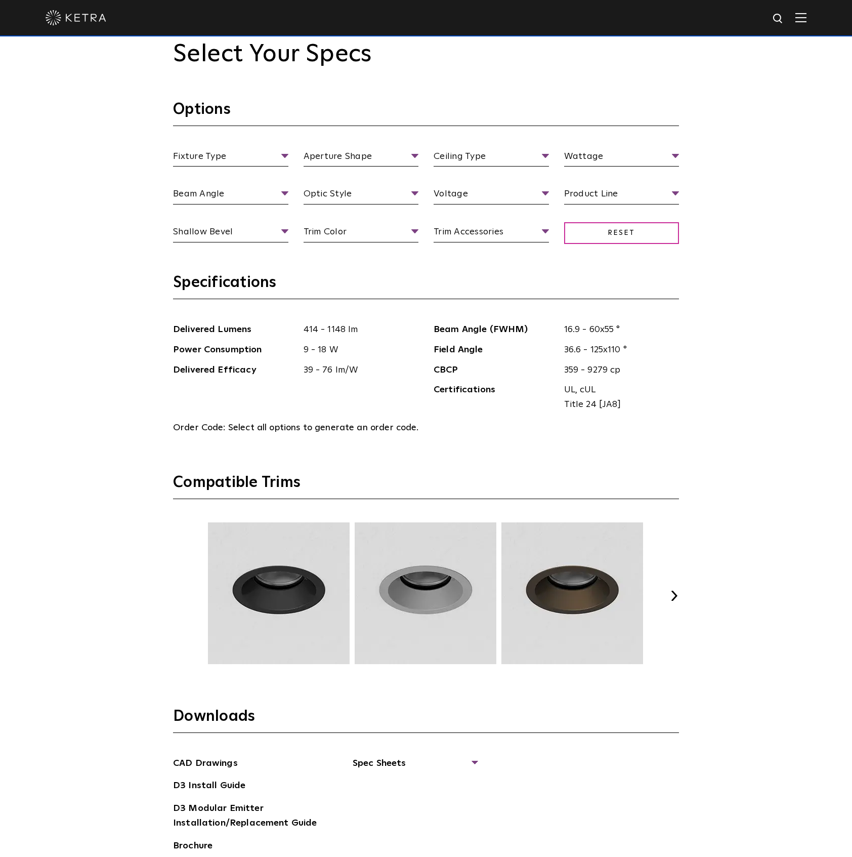
scroll to position [1349, 0]
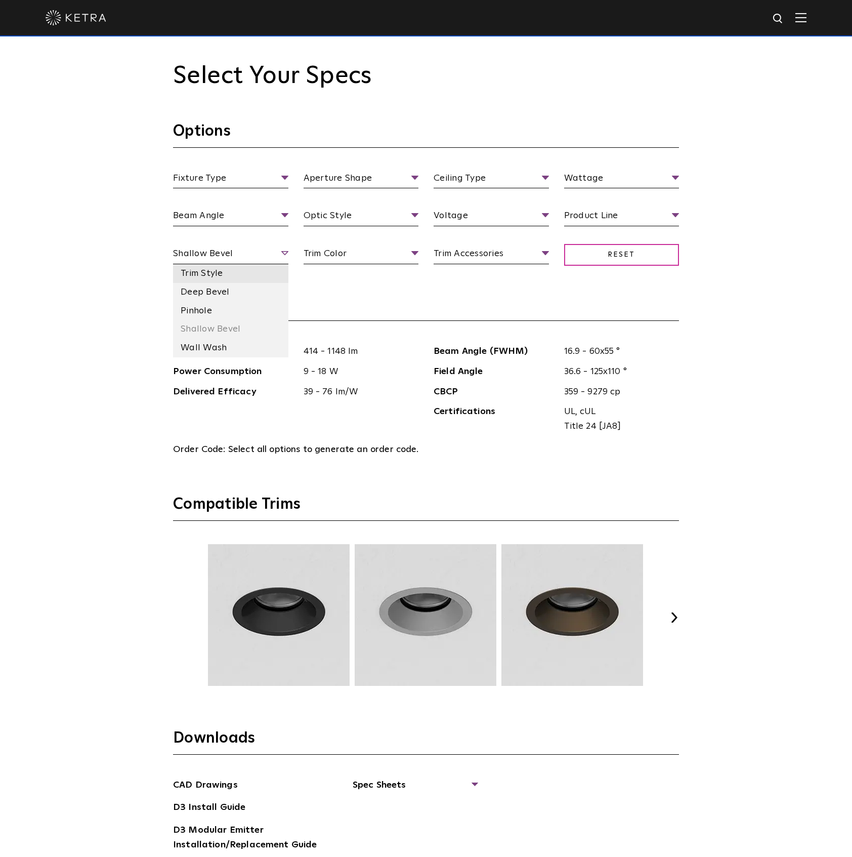
click at [217, 270] on li "Trim Style" at bounding box center [230, 273] width 115 height 19
click at [284, 254] on span "Trim Style" at bounding box center [230, 255] width 115 height 18
click at [221, 312] on li "Pinhole" at bounding box center [230, 311] width 115 height 19
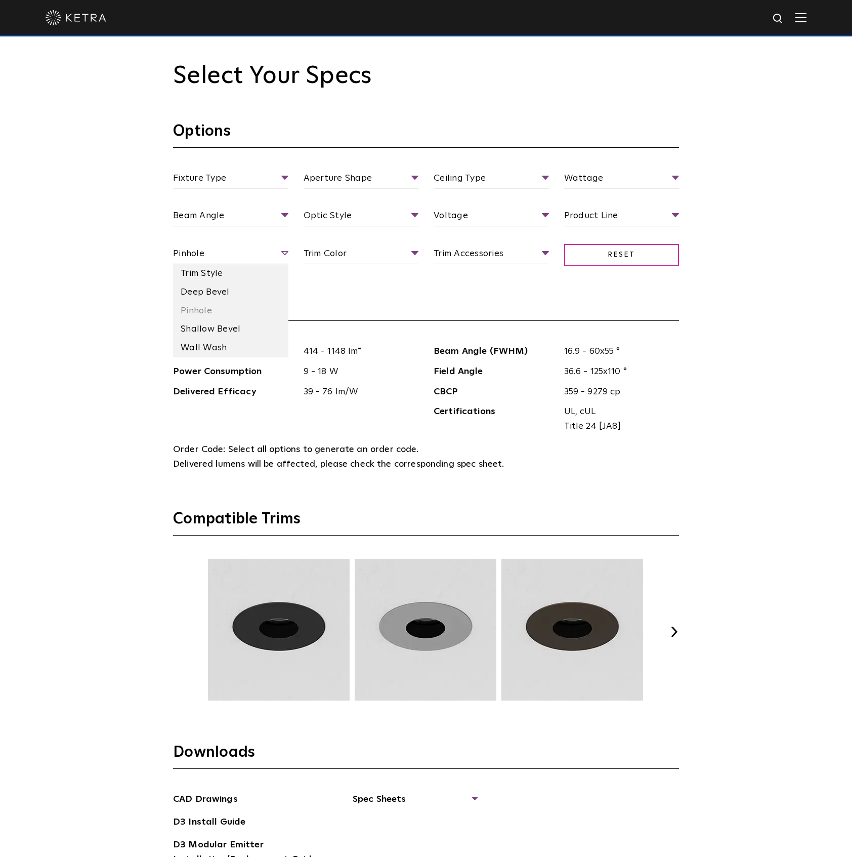
click at [280, 255] on span "Pinhole" at bounding box center [230, 255] width 115 height 18
click at [232, 330] on li "Shallow Bevel" at bounding box center [230, 329] width 115 height 19
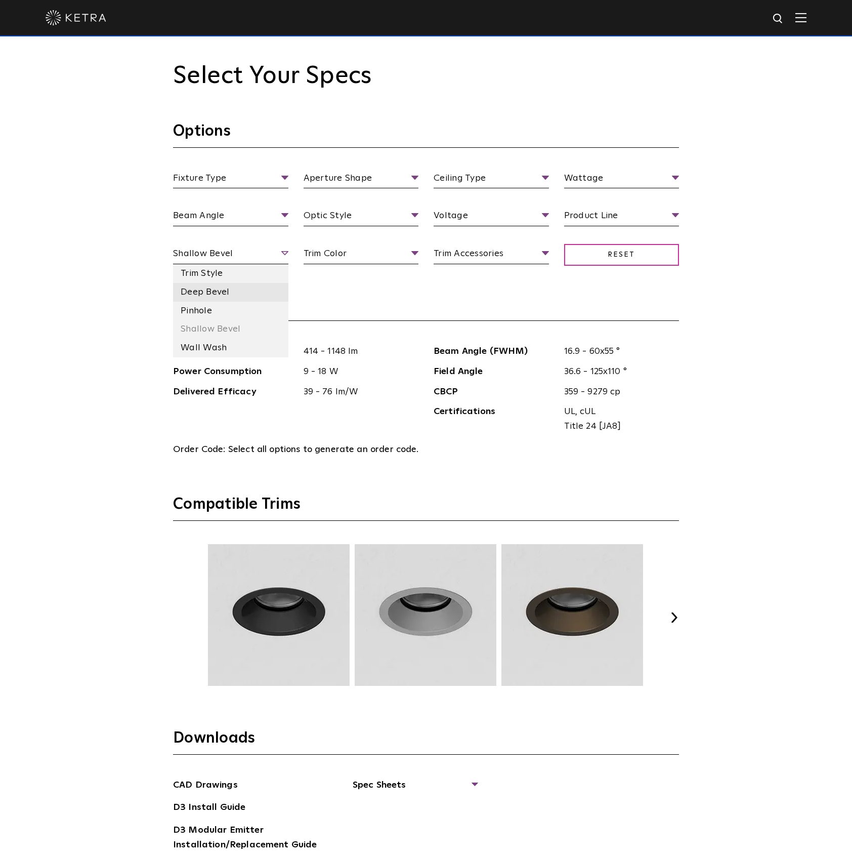
click at [226, 292] on li "Deep Bevel" at bounding box center [230, 292] width 115 height 19
click at [285, 256] on span "Deep Bevel" at bounding box center [230, 255] width 115 height 18
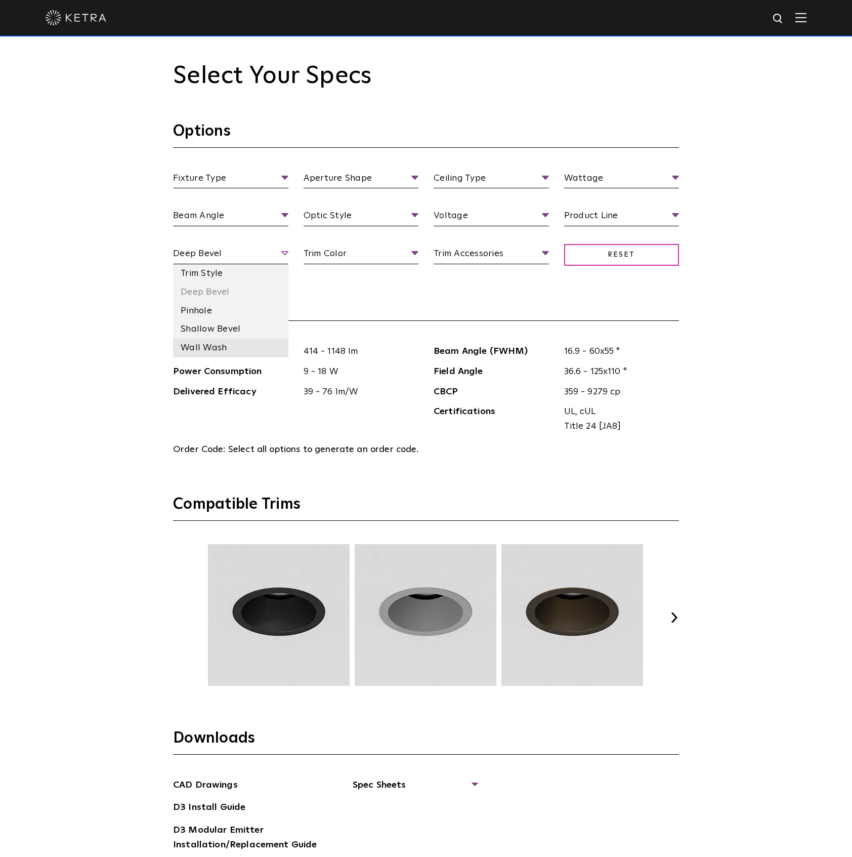
click at [232, 347] on li "Wall Wash" at bounding box center [230, 348] width 115 height 19
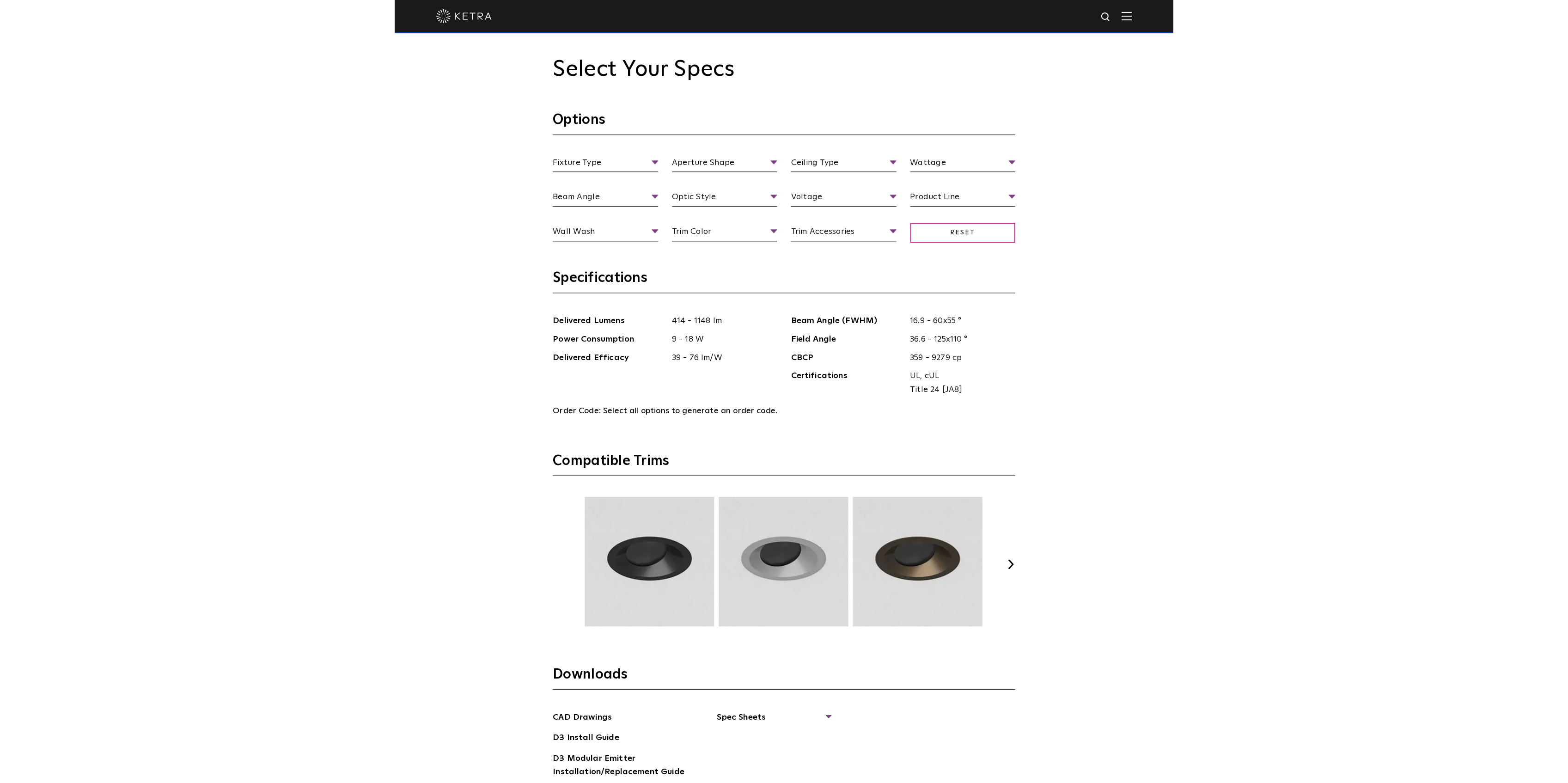
scroll to position [1233, 0]
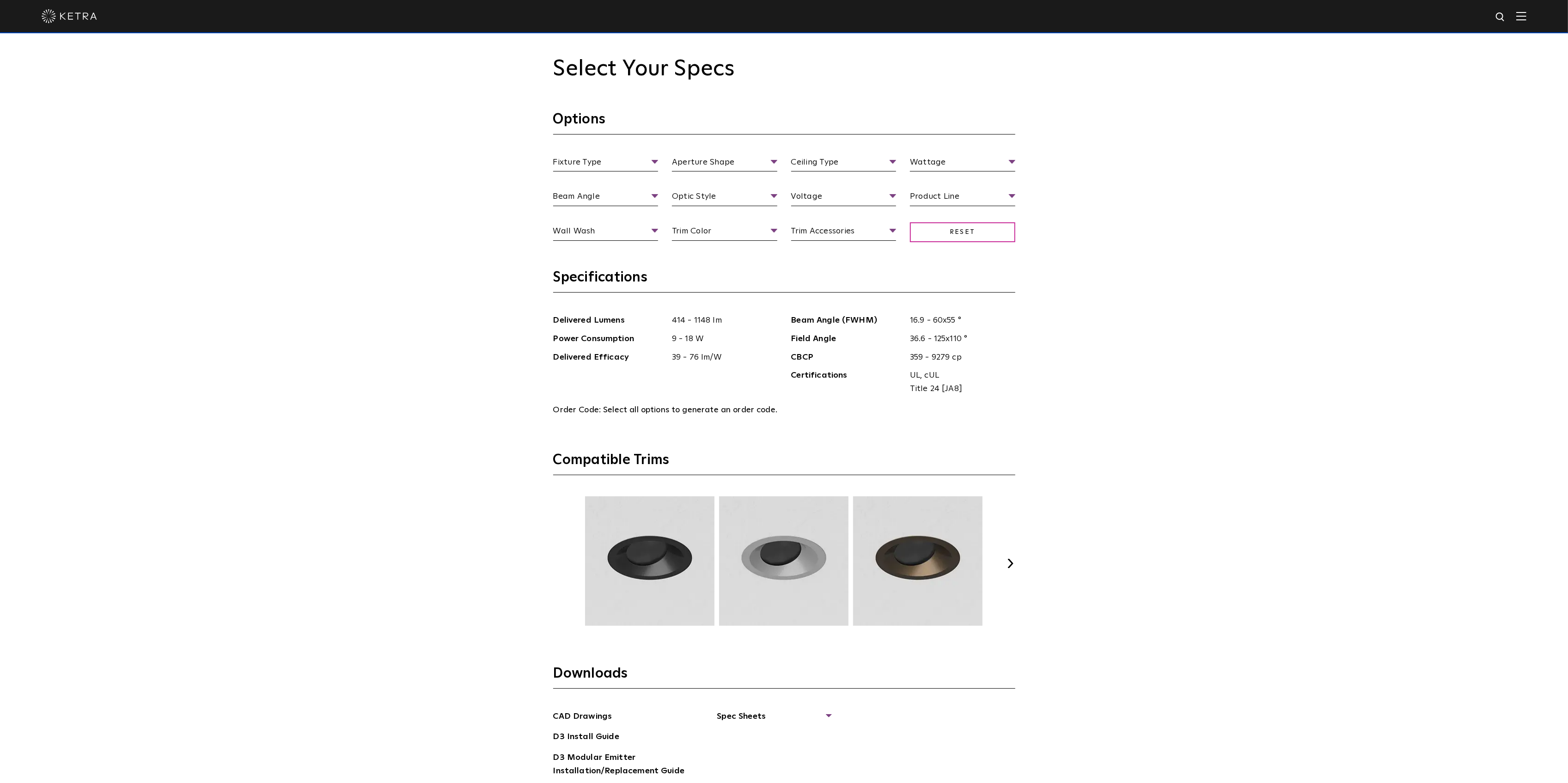
click at [778, 568] on div "Previous Next" at bounding box center [784, 564] width 462 height 134
click at [778, 566] on button "Next" at bounding box center [1011, 564] width 9 height 9
click at [778, 566] on button "Next" at bounding box center [1011, 564] width 9 height 9
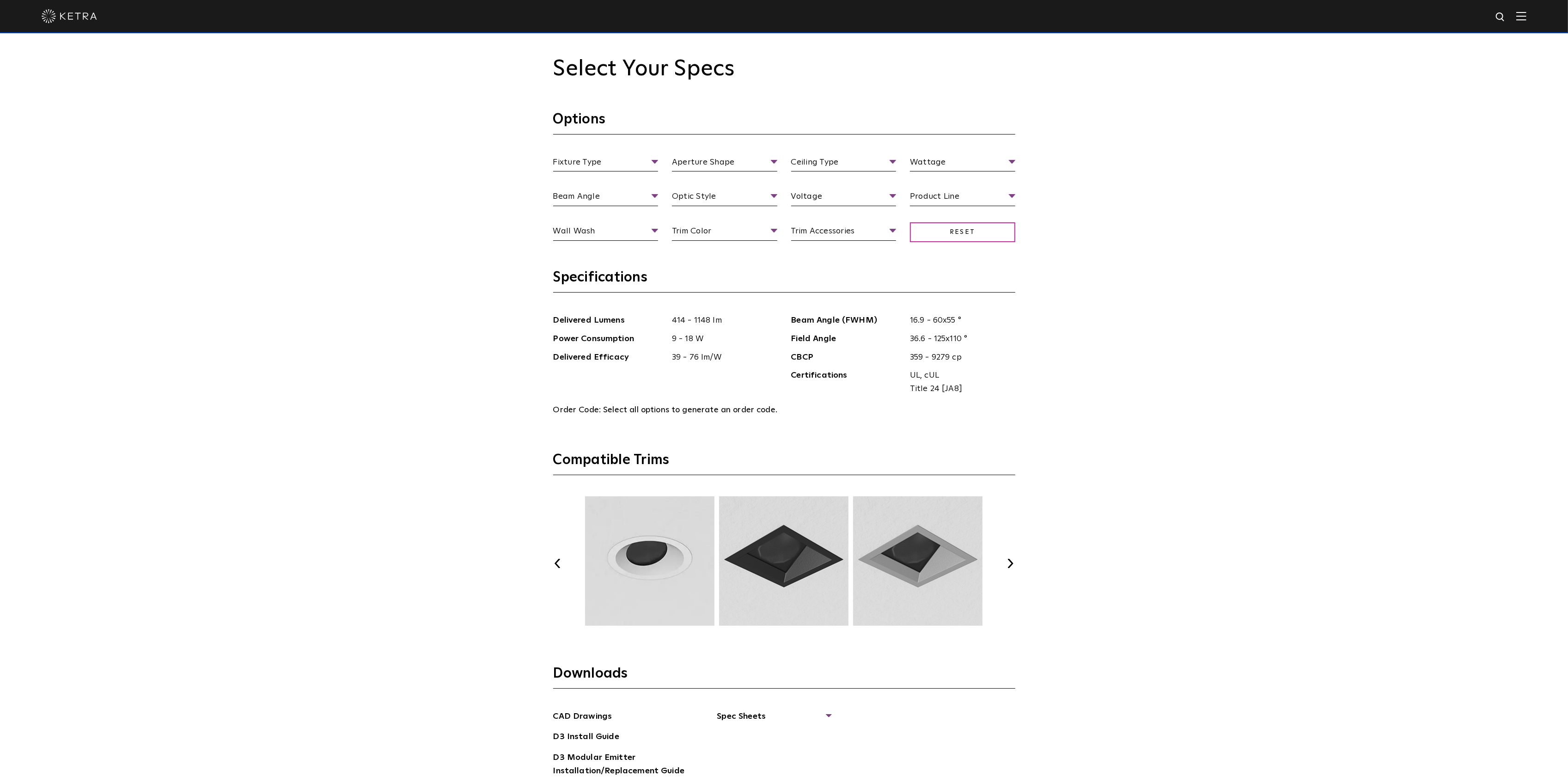
click at [778, 566] on button "Next" at bounding box center [1011, 564] width 9 height 9
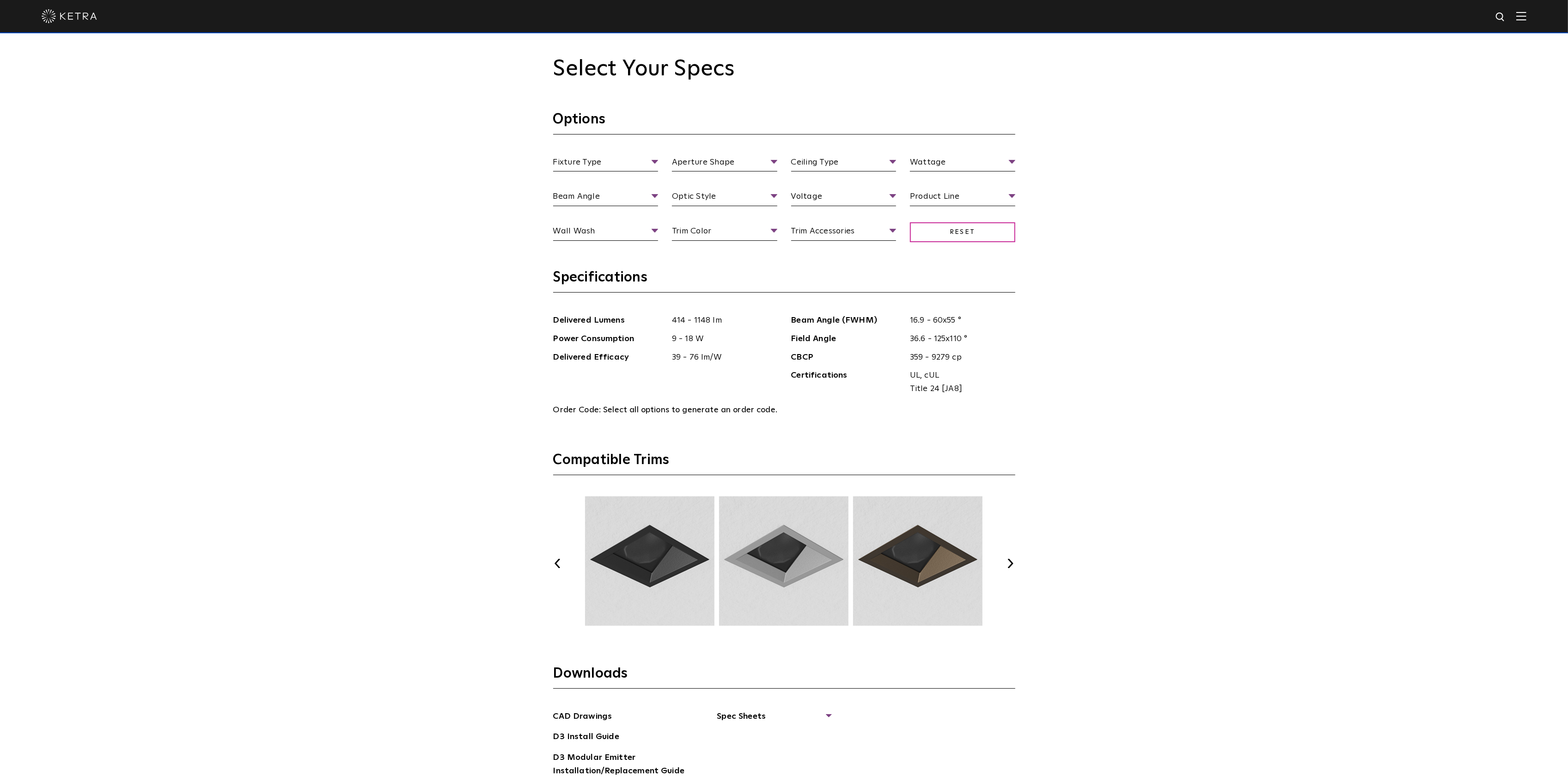
click at [778, 566] on button "Next" at bounding box center [1011, 564] width 9 height 9
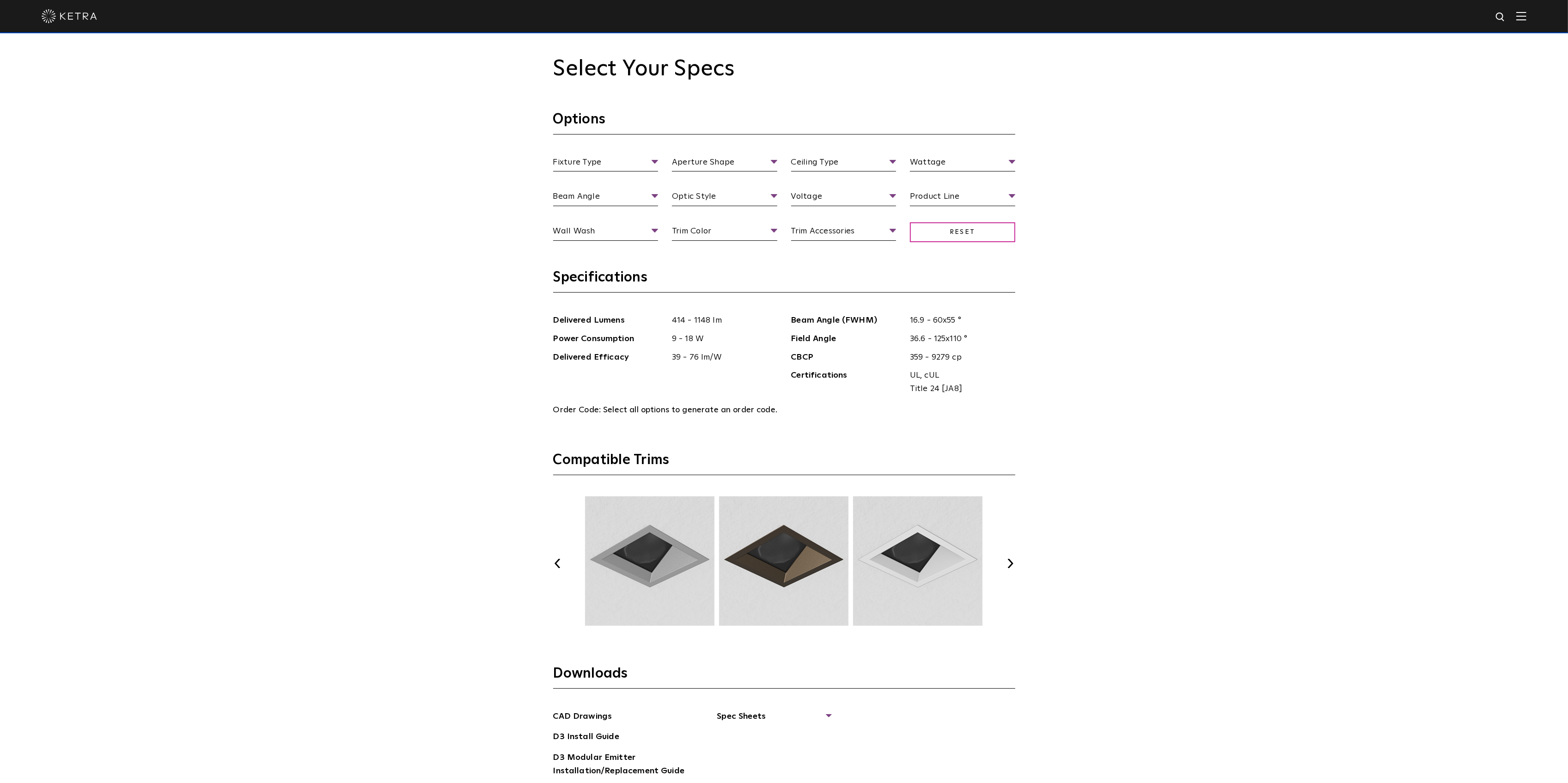
click at [778, 566] on button "Next" at bounding box center [1011, 564] width 9 height 9
click at [778, 565] on button "Next" at bounding box center [1011, 564] width 9 height 9
click at [559, 565] on button "Previous" at bounding box center [558, 564] width 9 height 9
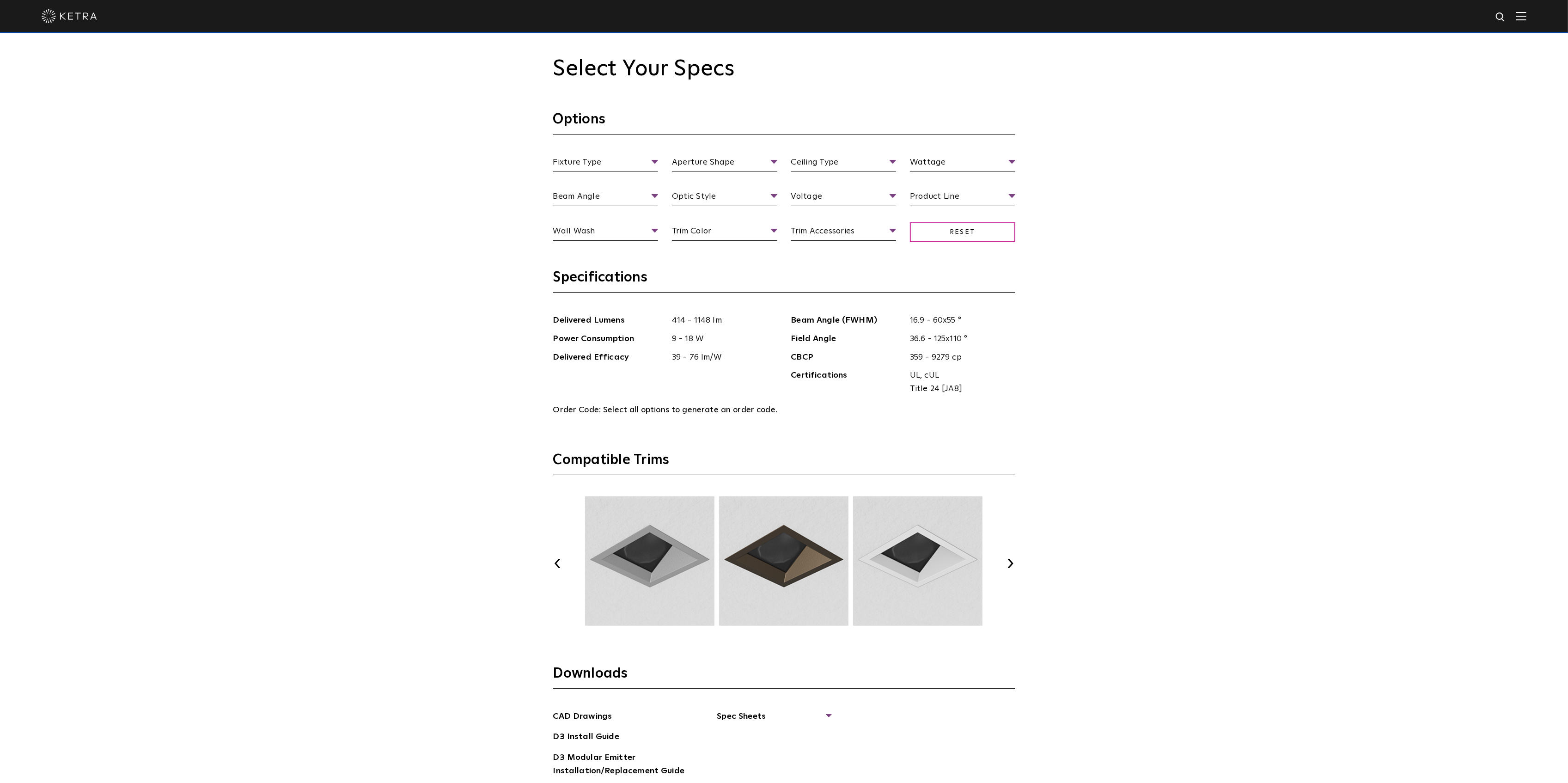
click at [559, 565] on button "Previous" at bounding box center [558, 564] width 9 height 9
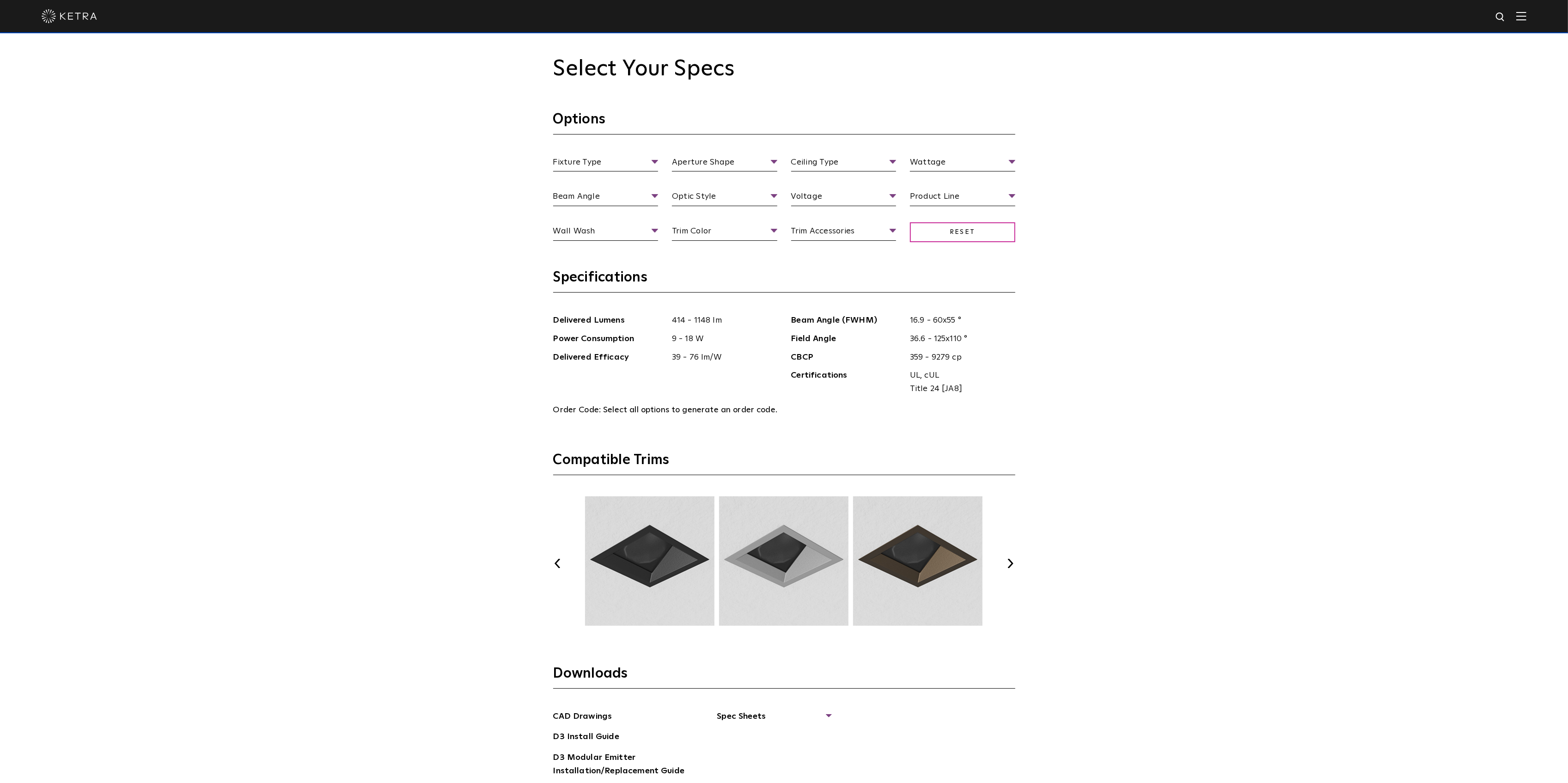
click at [555, 565] on button "Previous" at bounding box center [558, 564] width 9 height 9
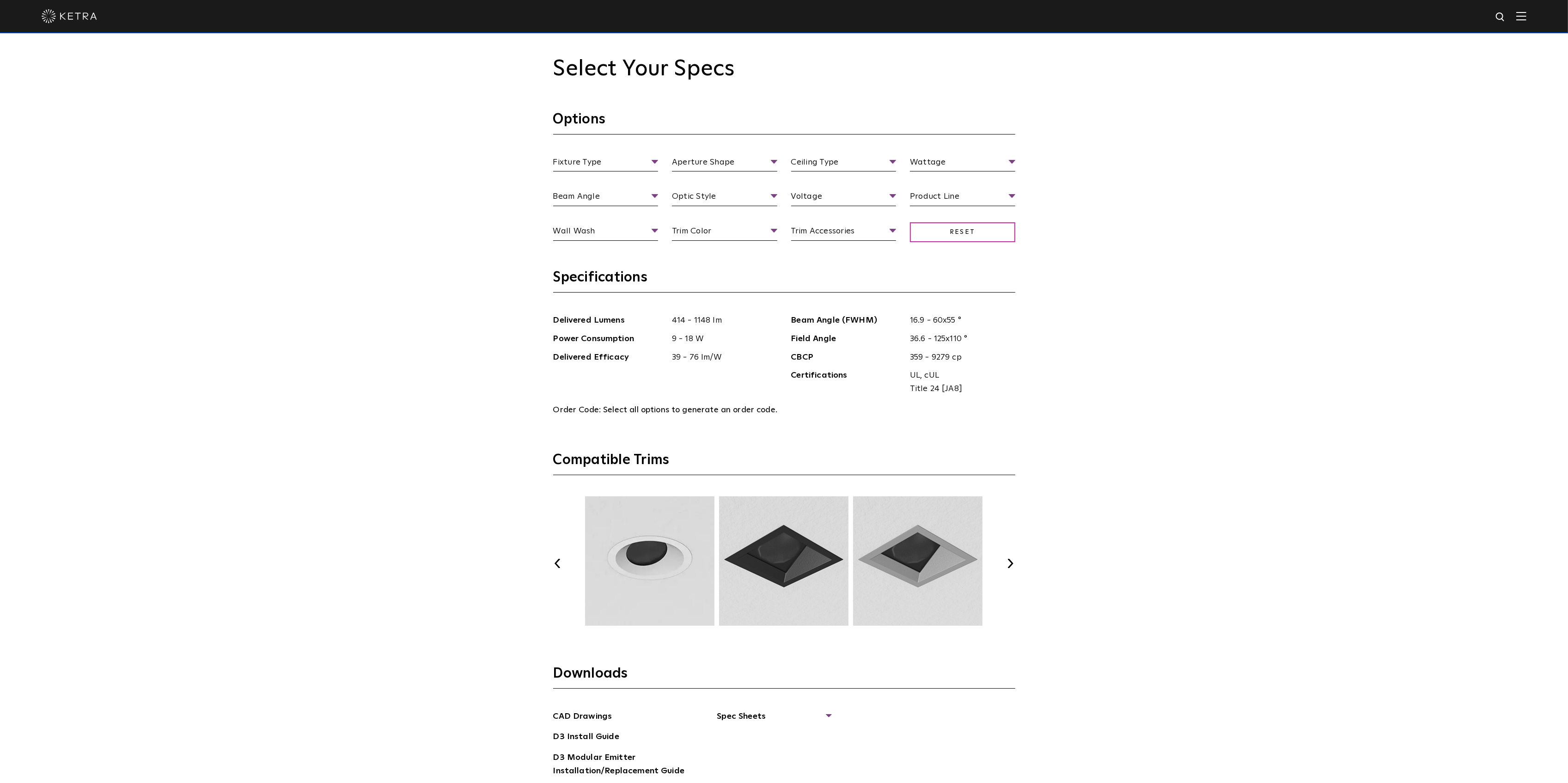
click at [555, 565] on button "Previous" at bounding box center [558, 564] width 9 height 9
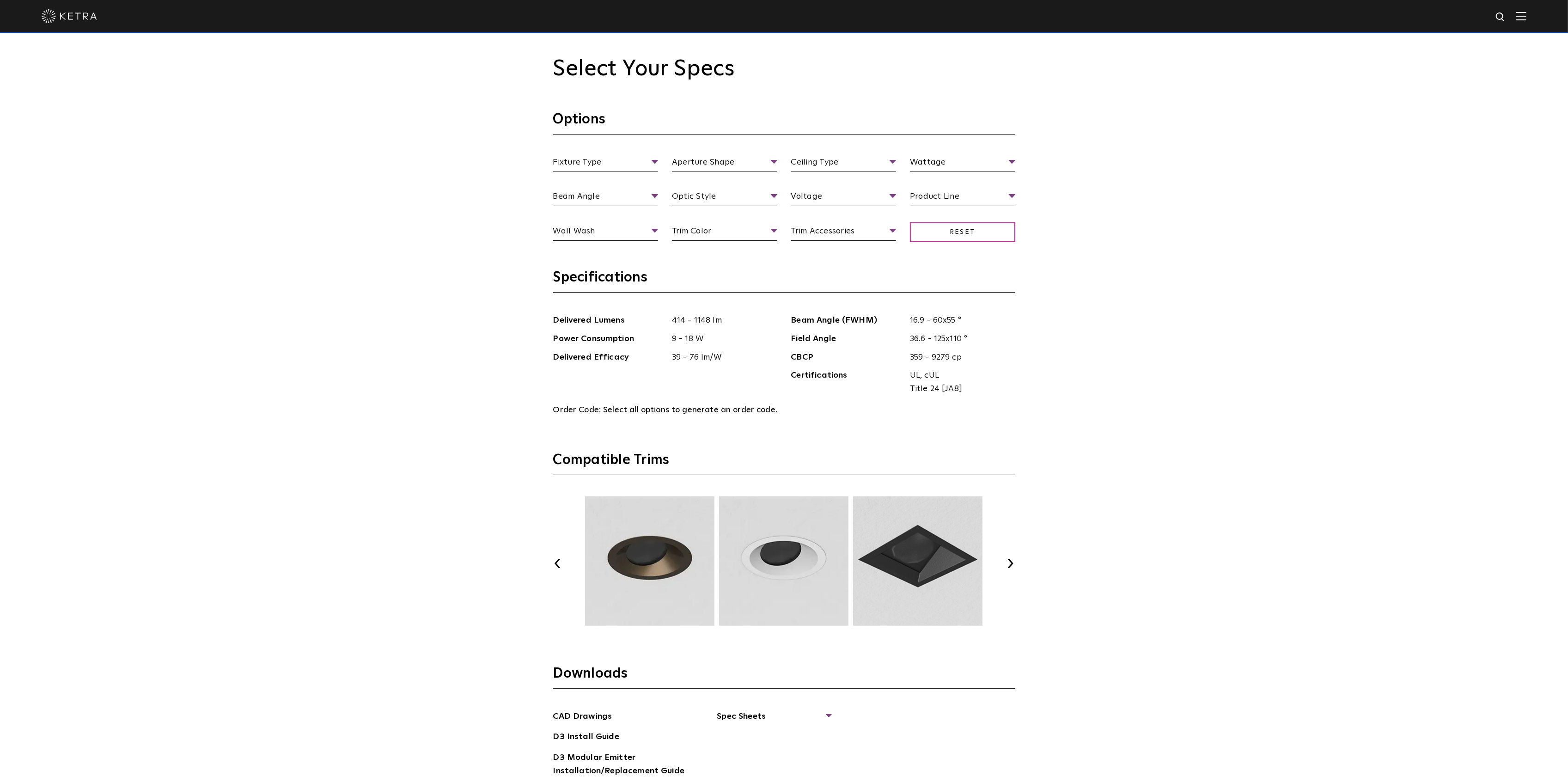
click at [555, 565] on button "Previous" at bounding box center [558, 564] width 9 height 9
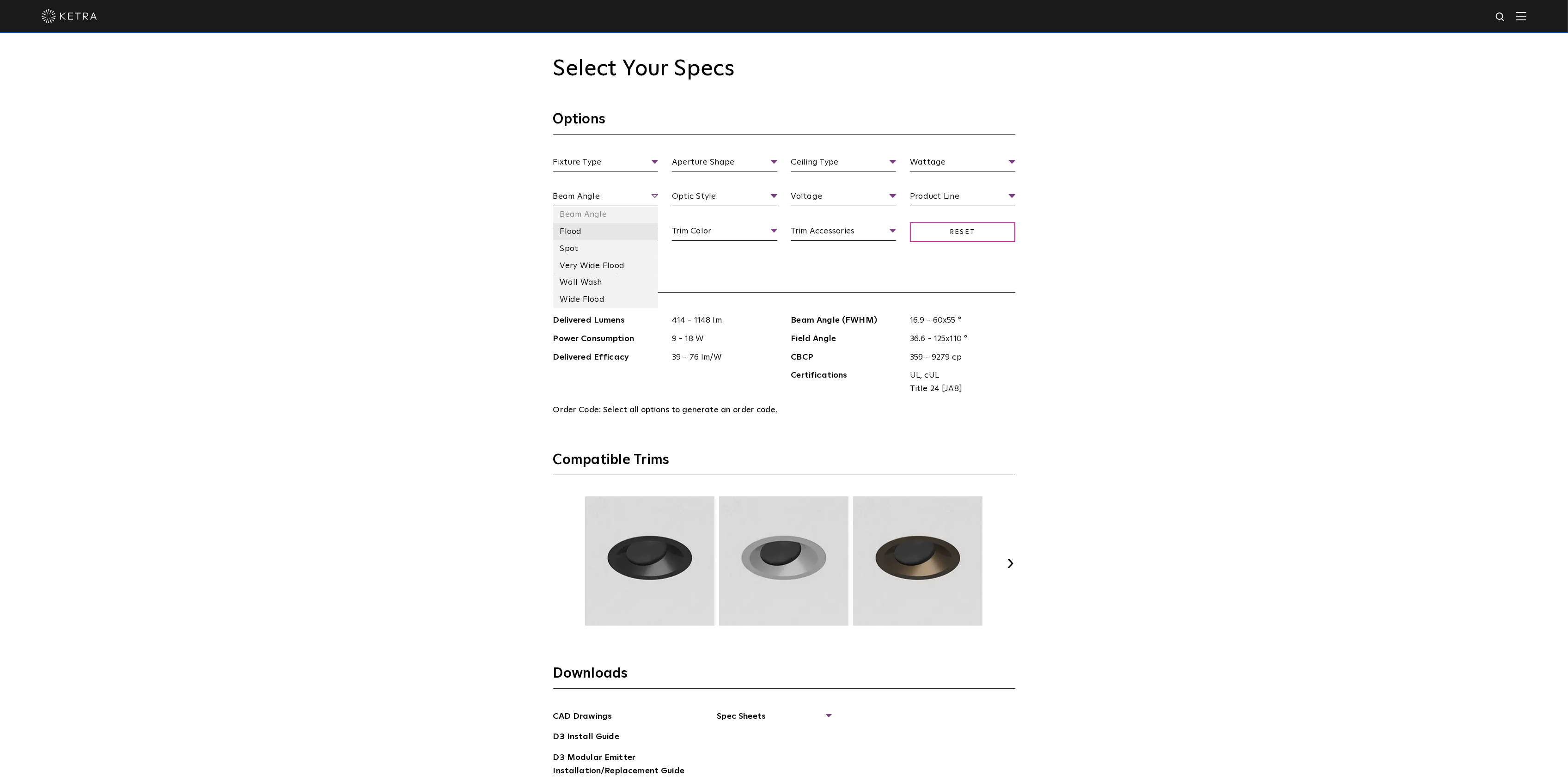
click at [615, 233] on li "Flood" at bounding box center [605, 231] width 105 height 17
click at [661, 228] on ul "Wall Wash Trim Style Deep Bevel Pinhole Shallow Bevel Wall Wash" at bounding box center [605, 233] width 120 height 16
click at [653, 231] on span "Wall Wash" at bounding box center [605, 233] width 105 height 16
click at [617, 300] on li "Shallow Bevel" at bounding box center [605, 300] width 105 height 17
click at [654, 196] on span "Flood" at bounding box center [605, 198] width 105 height 16
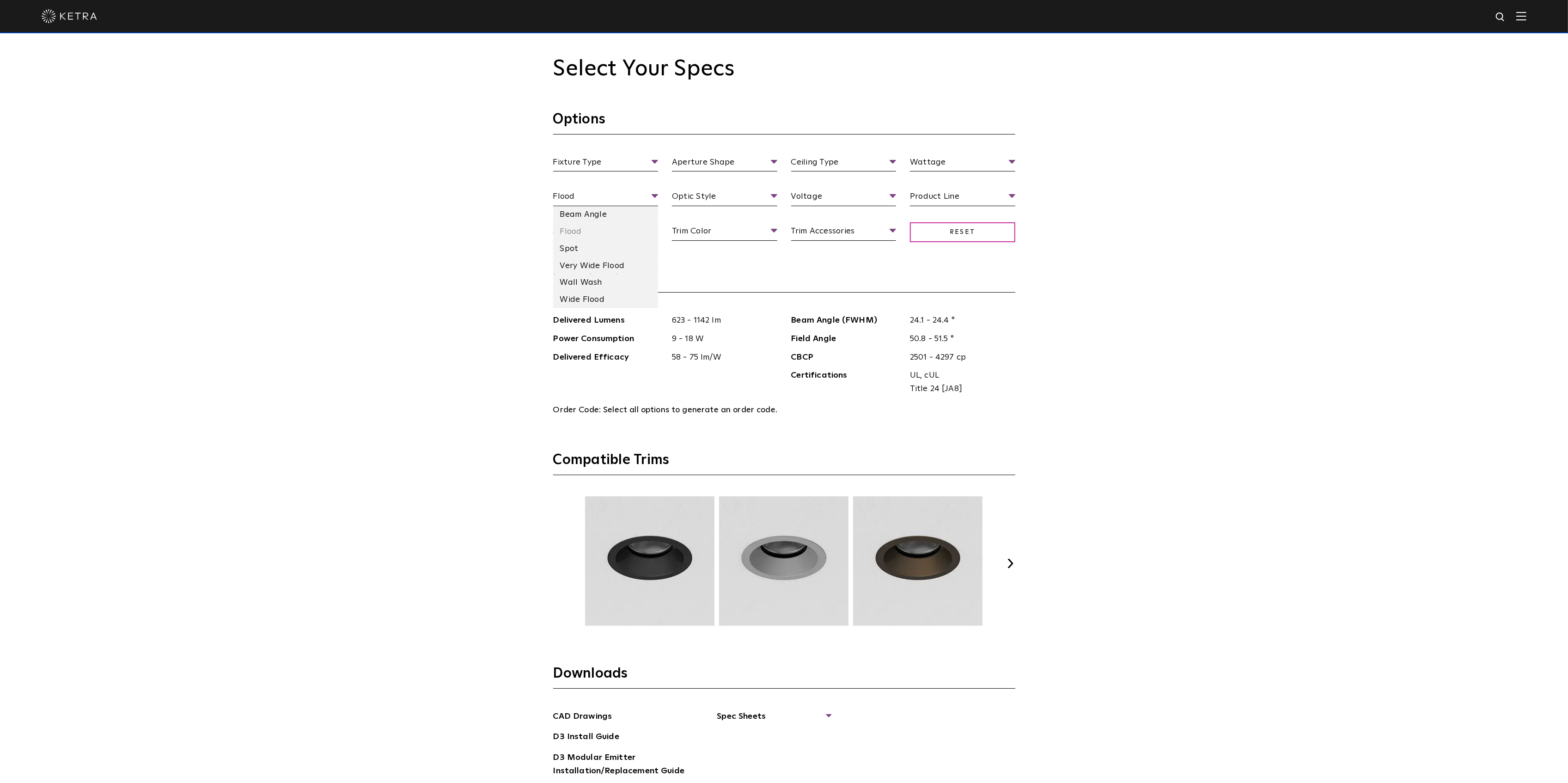
click at [613, 251] on li "Spot" at bounding box center [605, 249] width 105 height 17
click at [629, 219] on li "Beam Angle" at bounding box center [605, 215] width 105 height 17
click at [657, 196] on span "Beam Angle" at bounding box center [605, 198] width 105 height 16
click at [611, 283] on li "Wall Wash" at bounding box center [605, 282] width 105 height 17
click at [655, 197] on span "Wall Wash" at bounding box center [605, 198] width 105 height 16
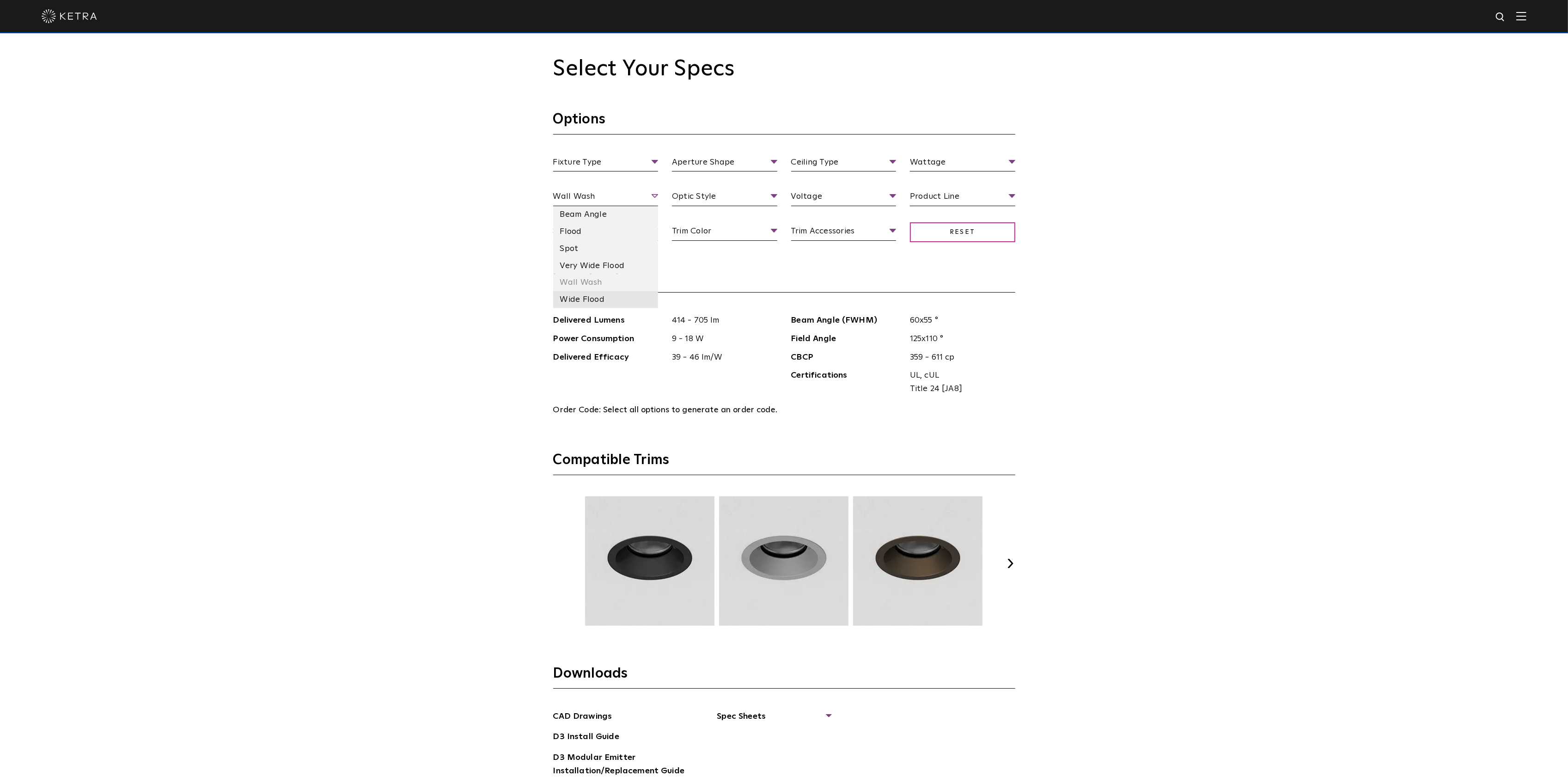
click at [622, 300] on li "Wide Flood" at bounding box center [605, 300] width 105 height 17
click at [778, 217] on li "Flangeless" at bounding box center [843, 214] width 105 height 17
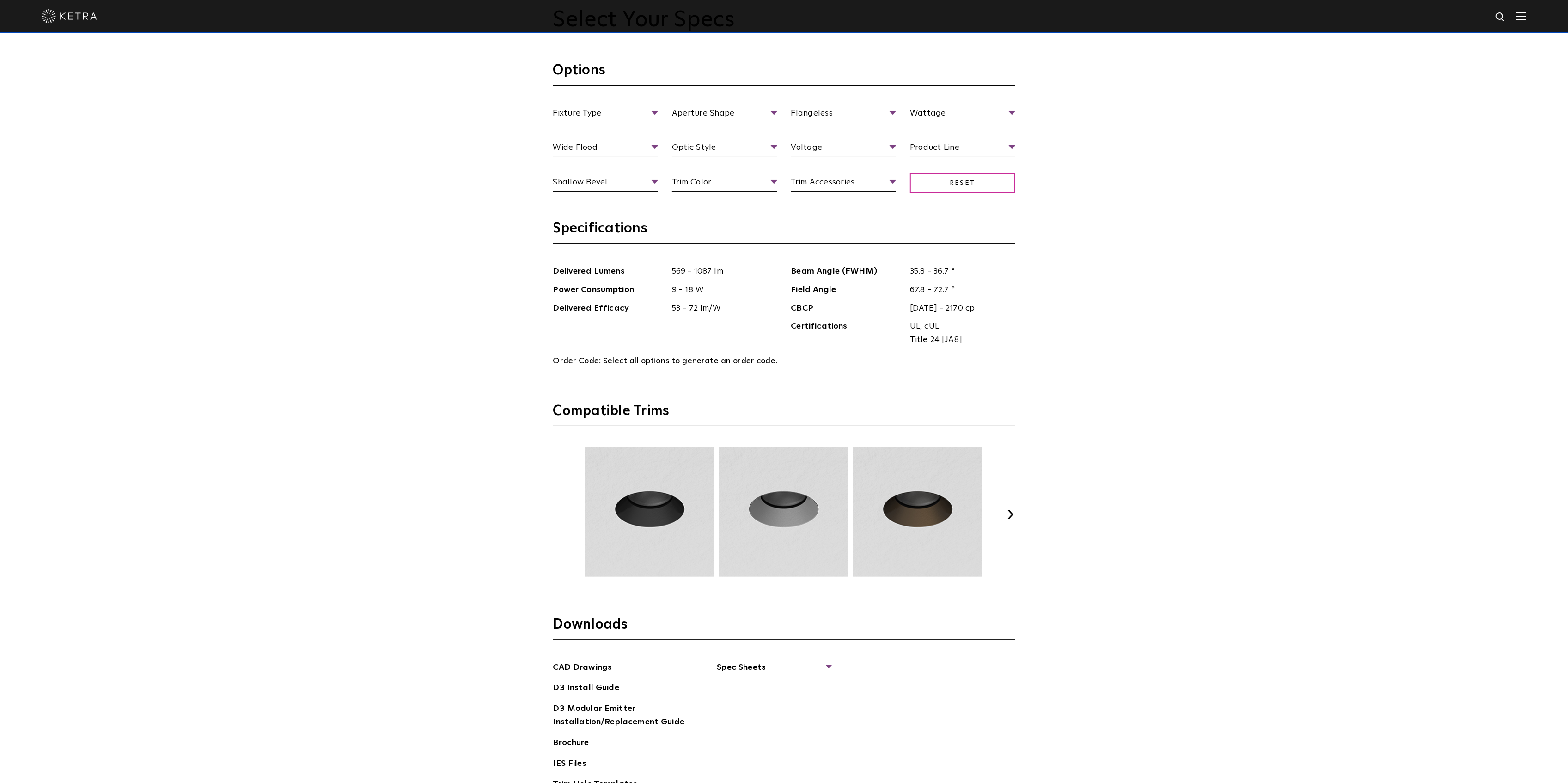
scroll to position [1296, 0]
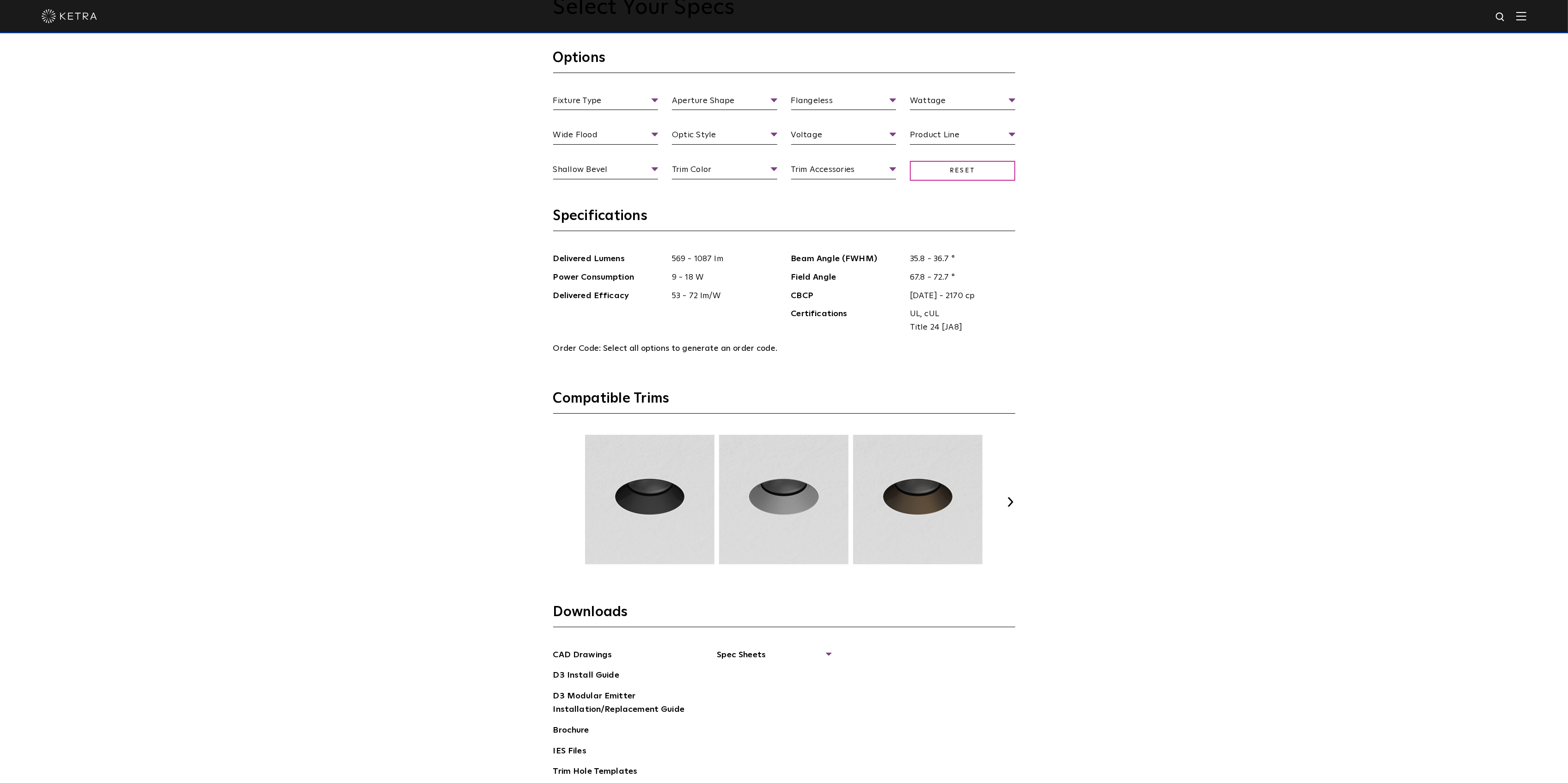
click at [778, 506] on button "Next" at bounding box center [1011, 503] width 9 height 9
click at [778, 505] on button "Next" at bounding box center [1011, 503] width 9 height 9
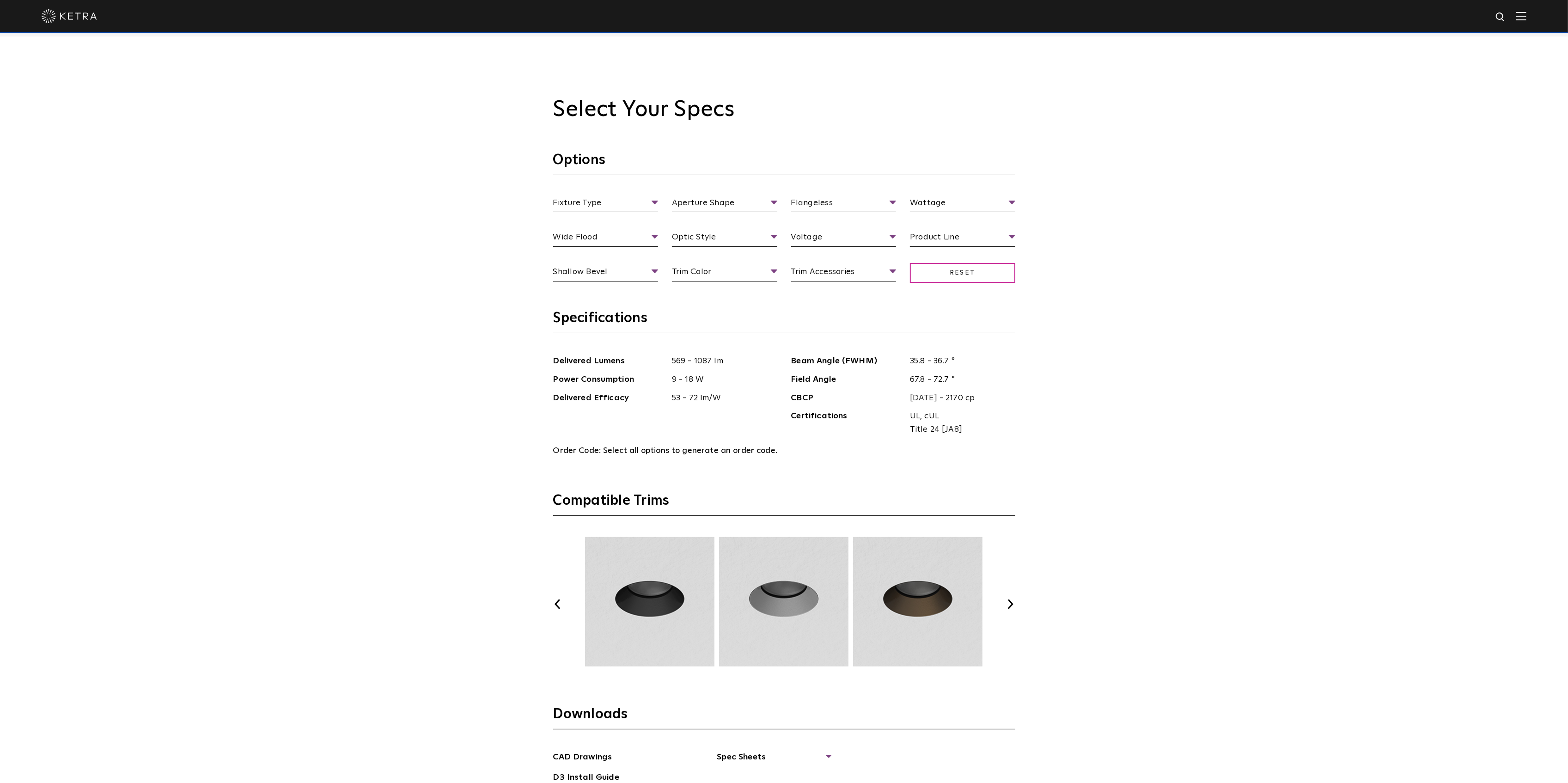
scroll to position [1110, 0]
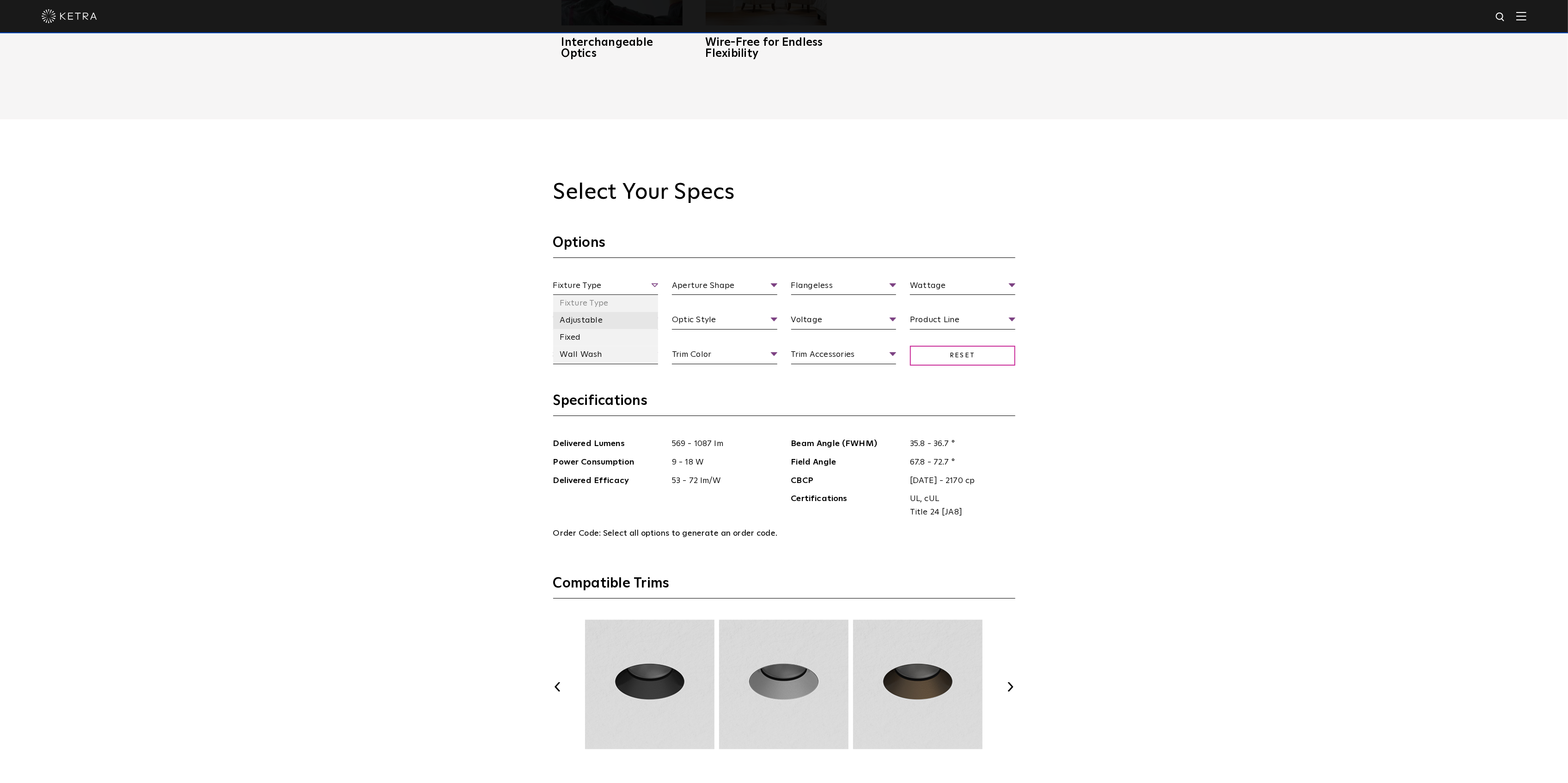
click at [602, 323] on li "Adjustable" at bounding box center [605, 321] width 105 height 17
click at [654, 285] on span "Adjustable" at bounding box center [605, 288] width 105 height 16
click at [607, 339] on li "Fixed" at bounding box center [605, 337] width 105 height 17
click at [723, 319] on li "Round" at bounding box center [724, 321] width 105 height 17
click at [778, 338] on li "Flangeless" at bounding box center [843, 337] width 105 height 17
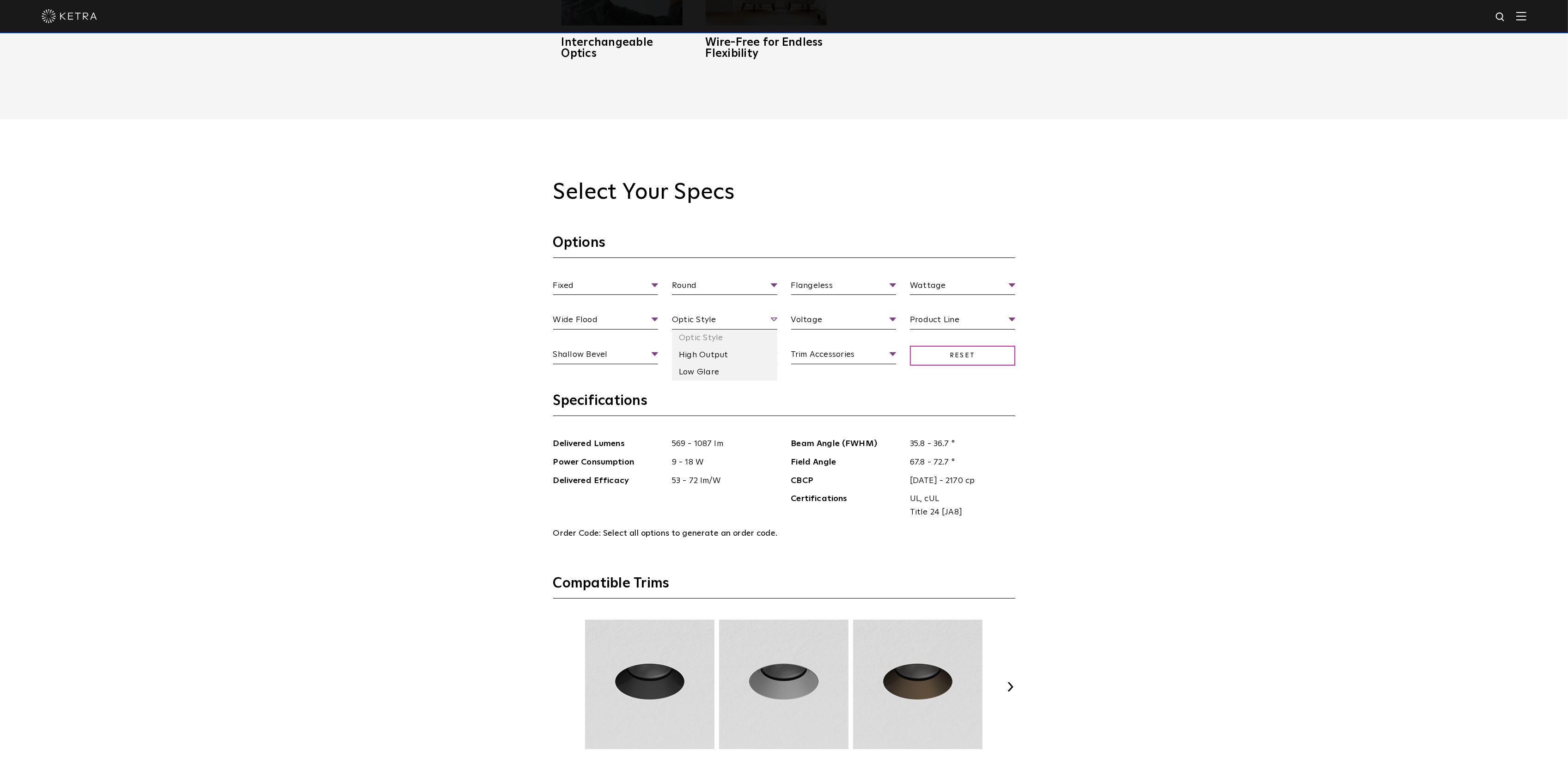
click at [727, 320] on span "Optic Style" at bounding box center [724, 322] width 105 height 16
click at [712, 372] on li "Low Glare" at bounding box center [724, 372] width 105 height 17
click at [712, 354] on li "High Output" at bounding box center [724, 355] width 105 height 17
click at [721, 338] on li "Optic Style" at bounding box center [724, 338] width 105 height 17
click at [778, 354] on span "Trim Accessories" at bounding box center [843, 356] width 105 height 16
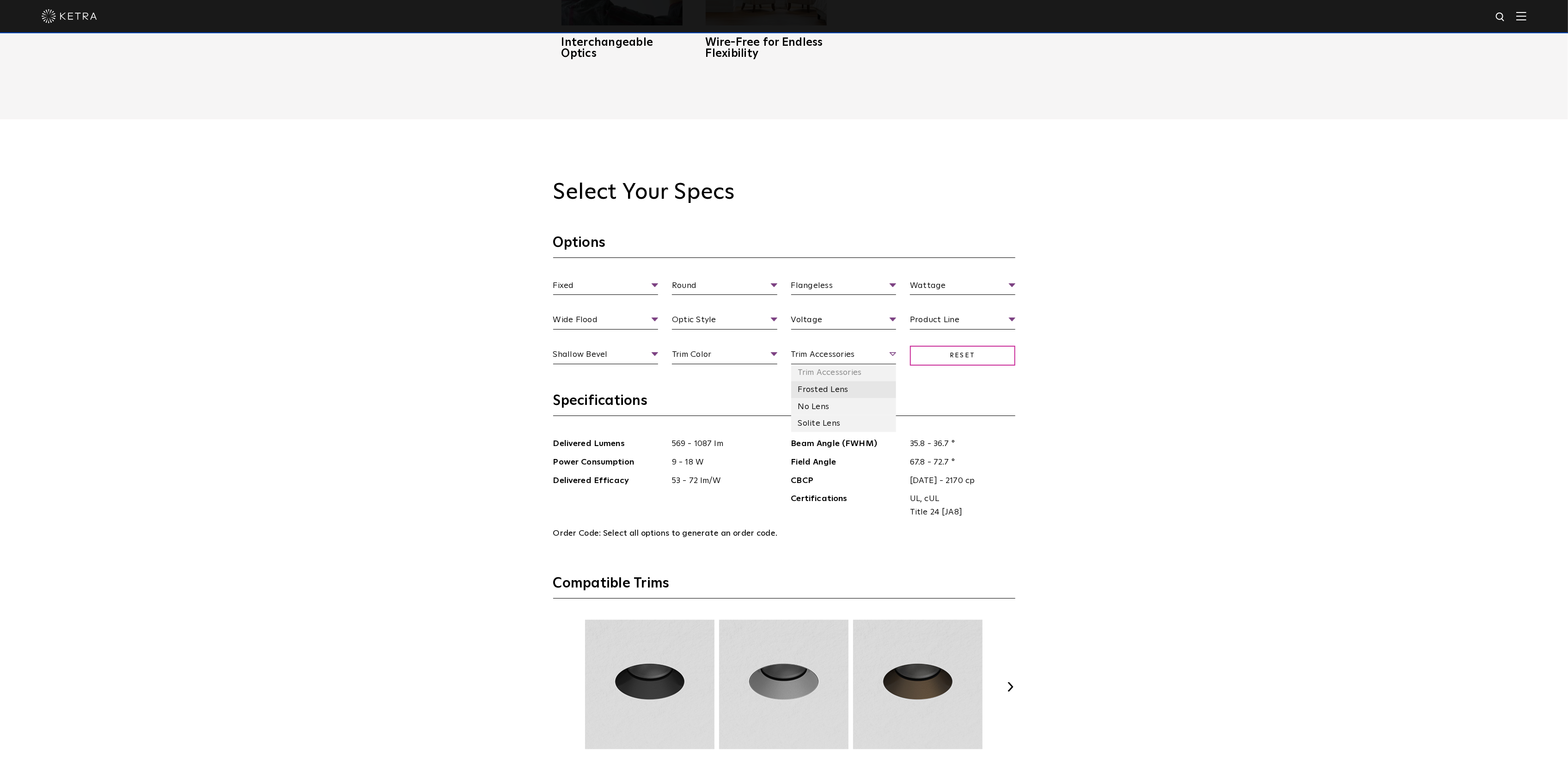
click at [778, 393] on li "Frosted Lens" at bounding box center [843, 390] width 105 height 17
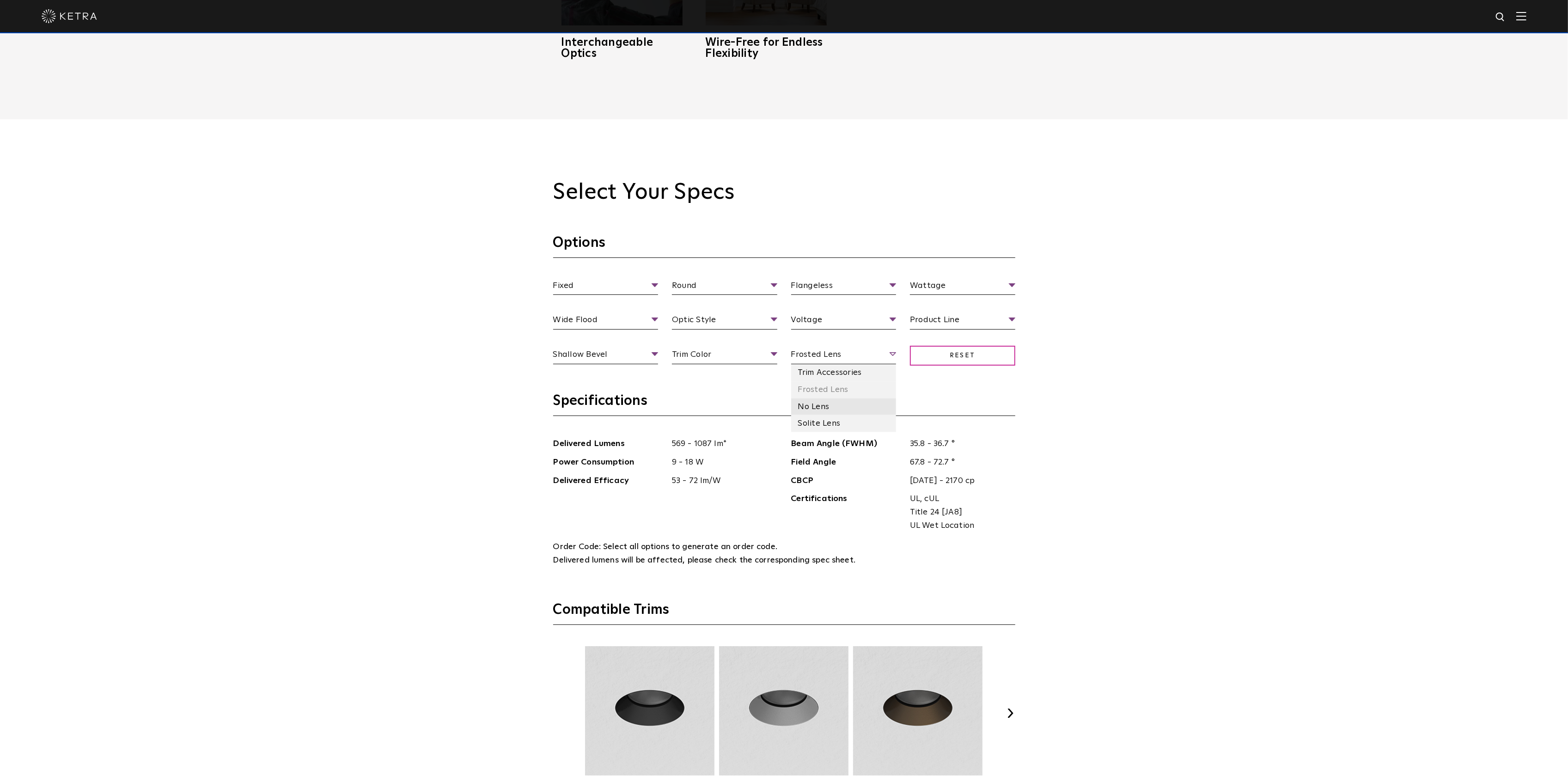
click at [778, 406] on li "No Lens" at bounding box center [843, 407] width 105 height 17
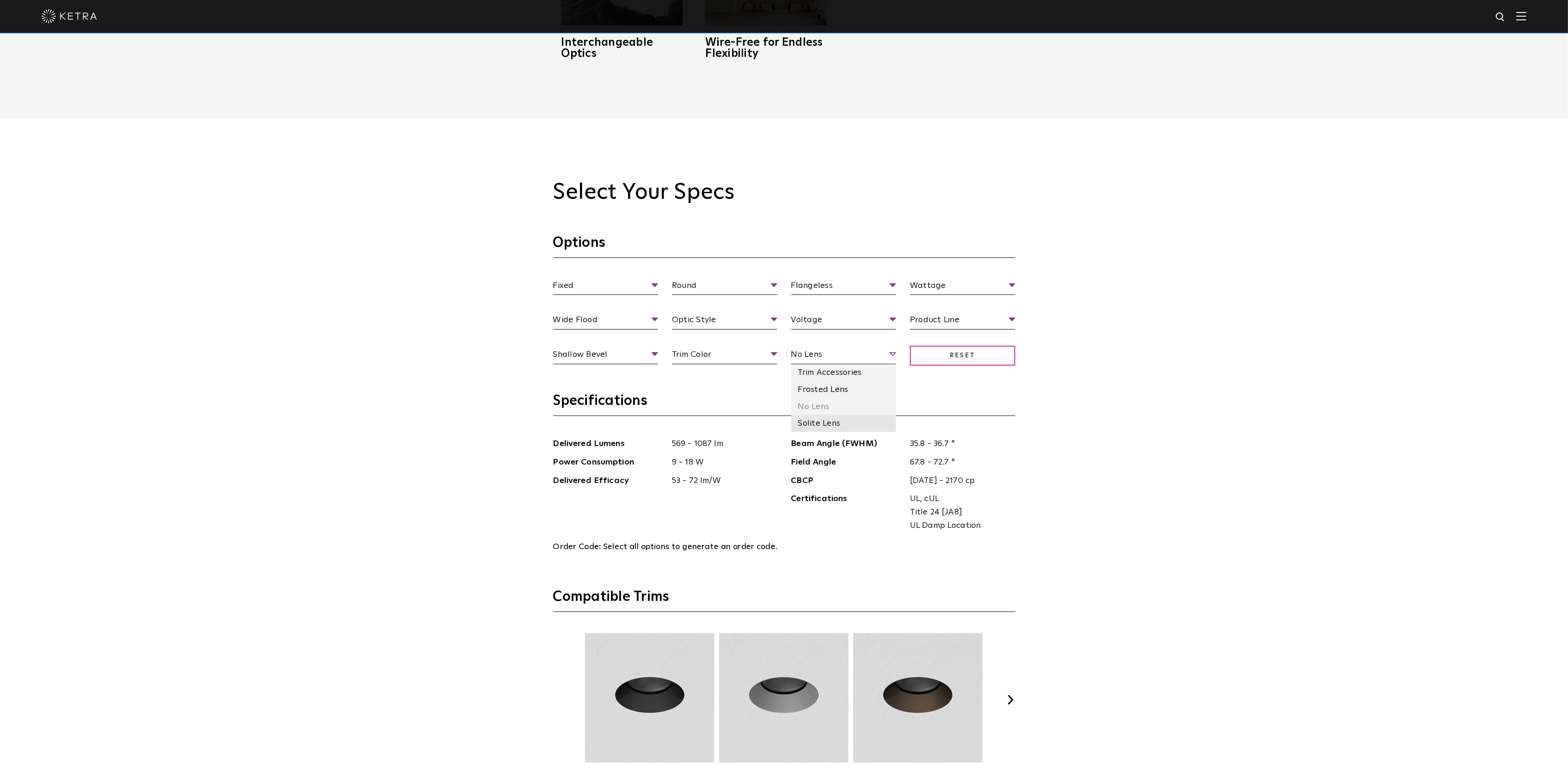
click at [778, 424] on li "Solite Lens" at bounding box center [843, 423] width 105 height 17
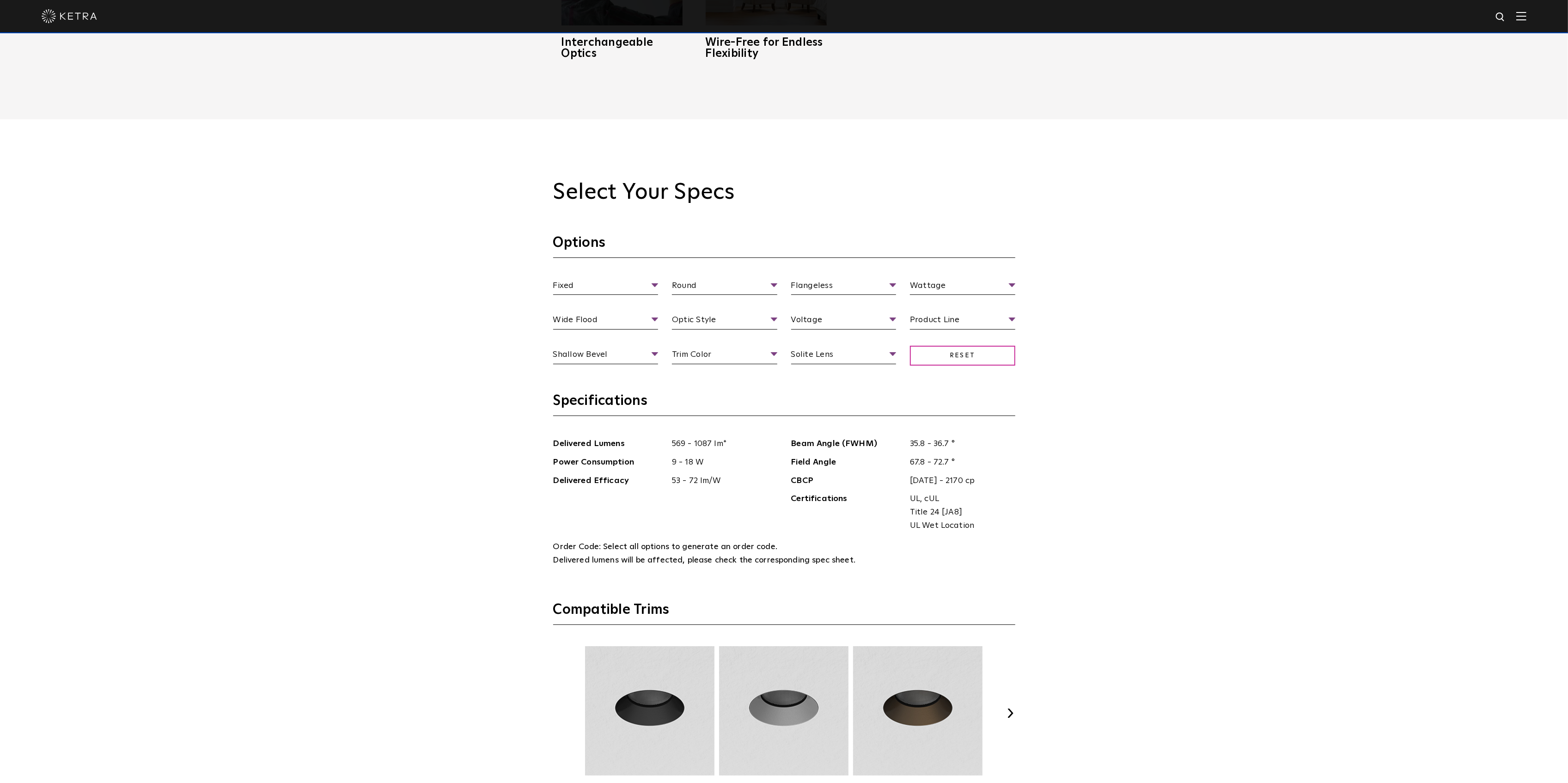
click at [479, 269] on div "Select Your Specs Options Fixed Fixture Type Adjustable Fixed Wall Wash Round A…" at bounding box center [784, 604] width 1568 height 968
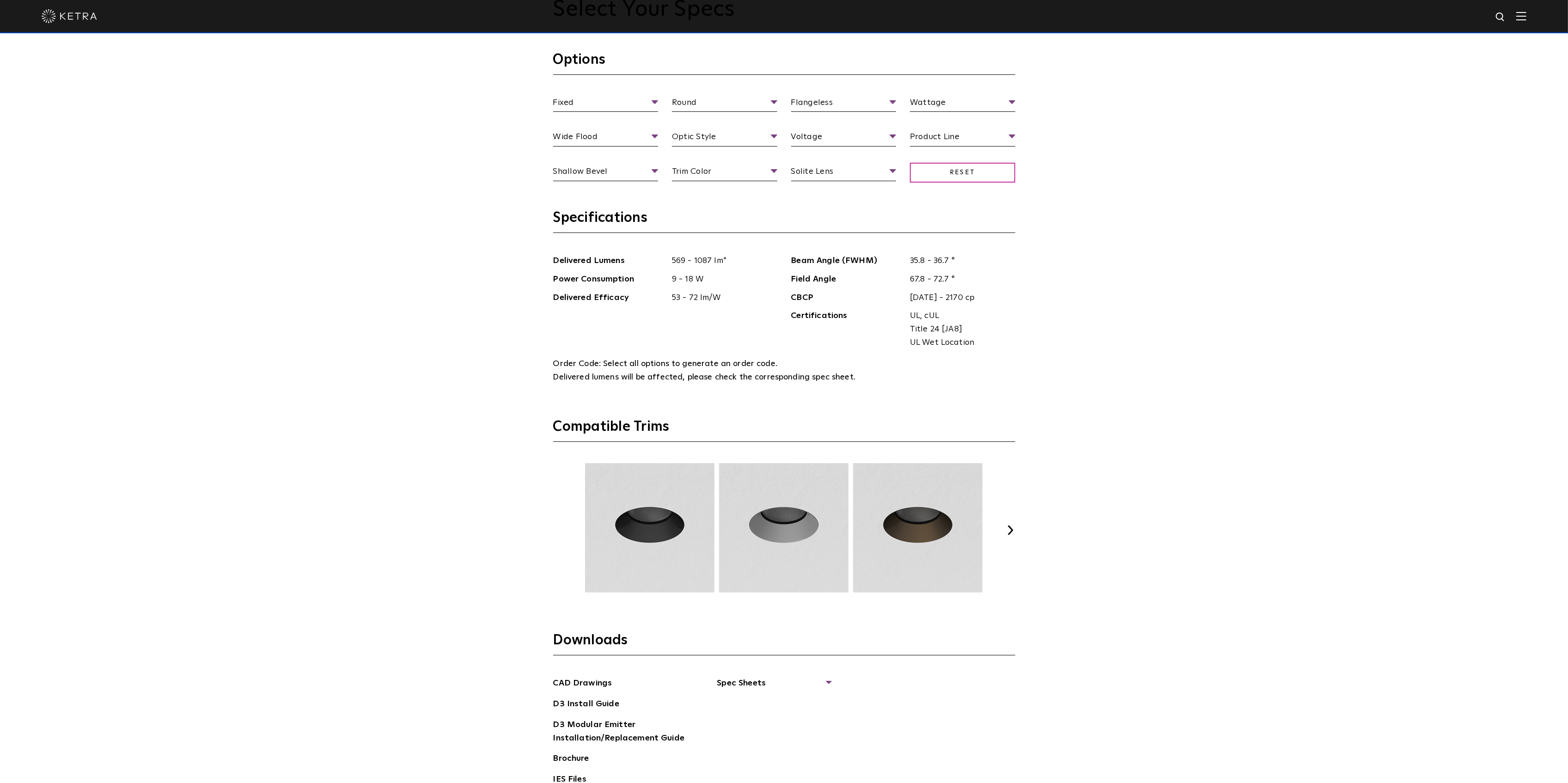
scroll to position [1295, 0]
click at [656, 99] on span "Fixed" at bounding box center [605, 103] width 105 height 16
click at [611, 122] on li "Fixture Type" at bounding box center [605, 119] width 105 height 17
click at [664, 102] on ul "Fixture Type Fixture Type Adjustable Fixed Wall Wash" at bounding box center [605, 103] width 120 height 16
click at [656, 102] on span "Fixture Type" at bounding box center [605, 103] width 105 height 16
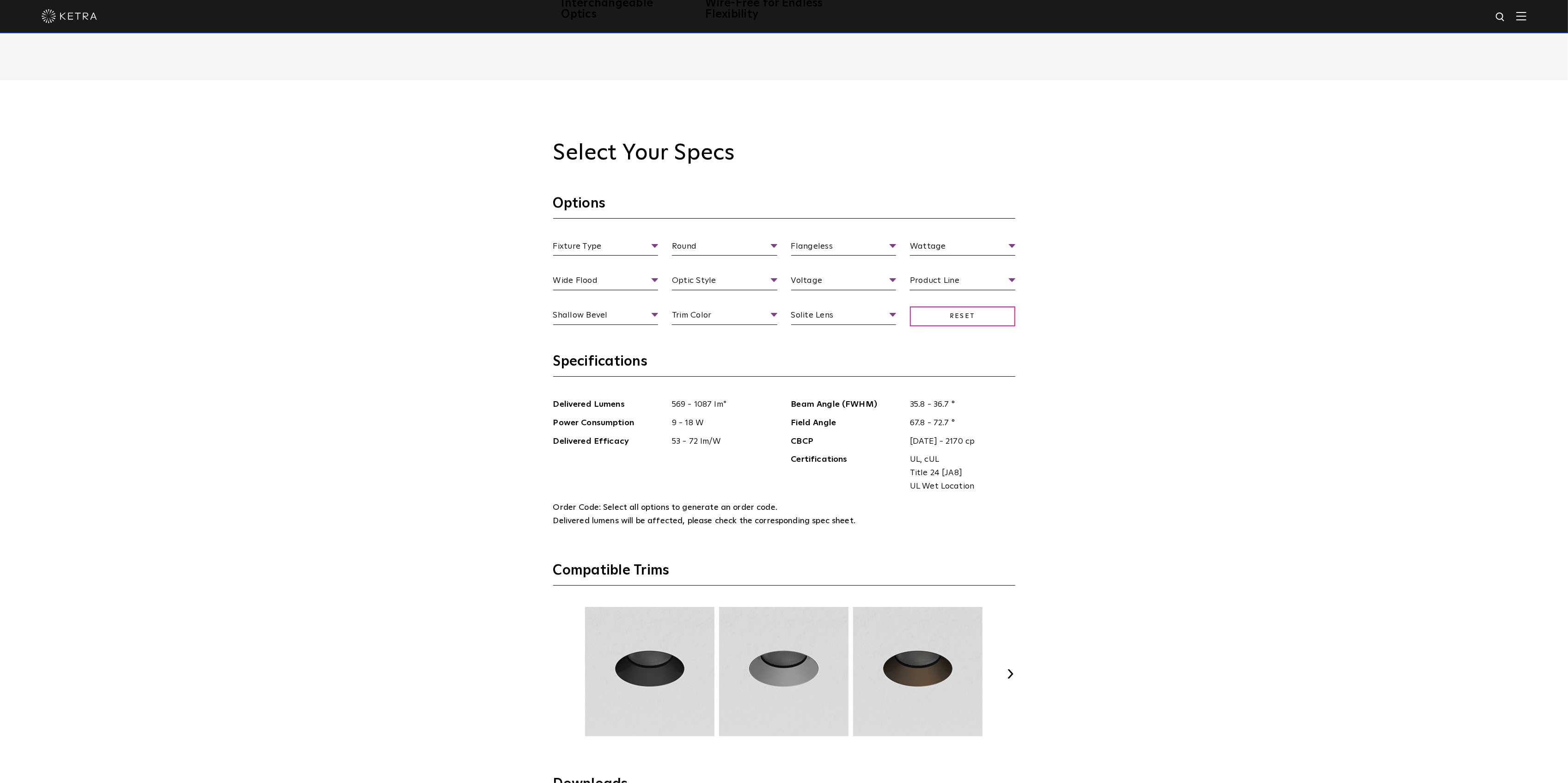
scroll to position [1171, 0]
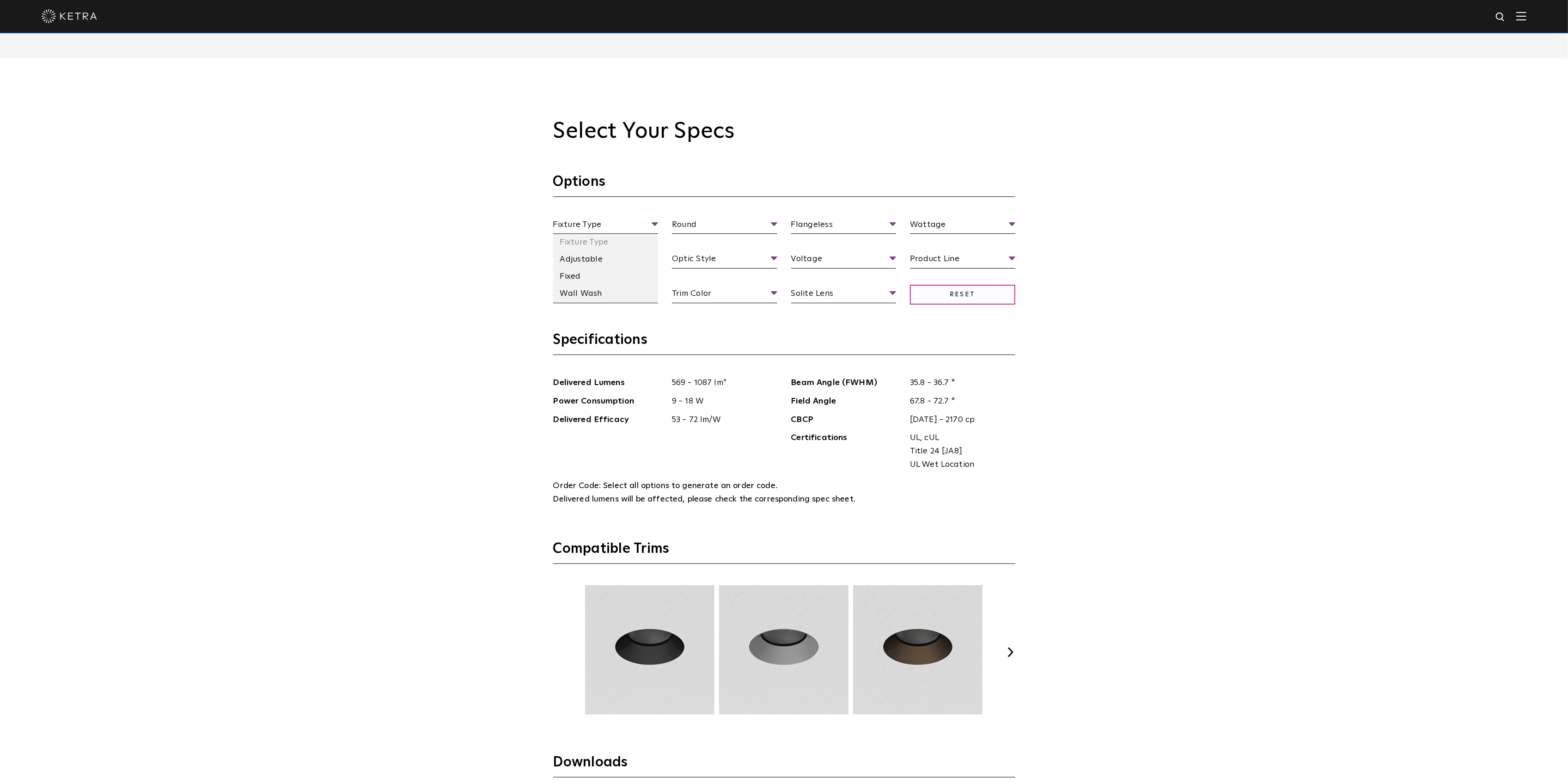
click at [633, 263] on li "Adjustable" at bounding box center [605, 259] width 105 height 17
click at [606, 325] on li "Deep Bevel" at bounding box center [605, 329] width 105 height 17
click at [778, 298] on li "120 V" at bounding box center [843, 294] width 105 height 17
click at [778, 313] on li "Trim Accessories" at bounding box center [843, 312] width 105 height 17
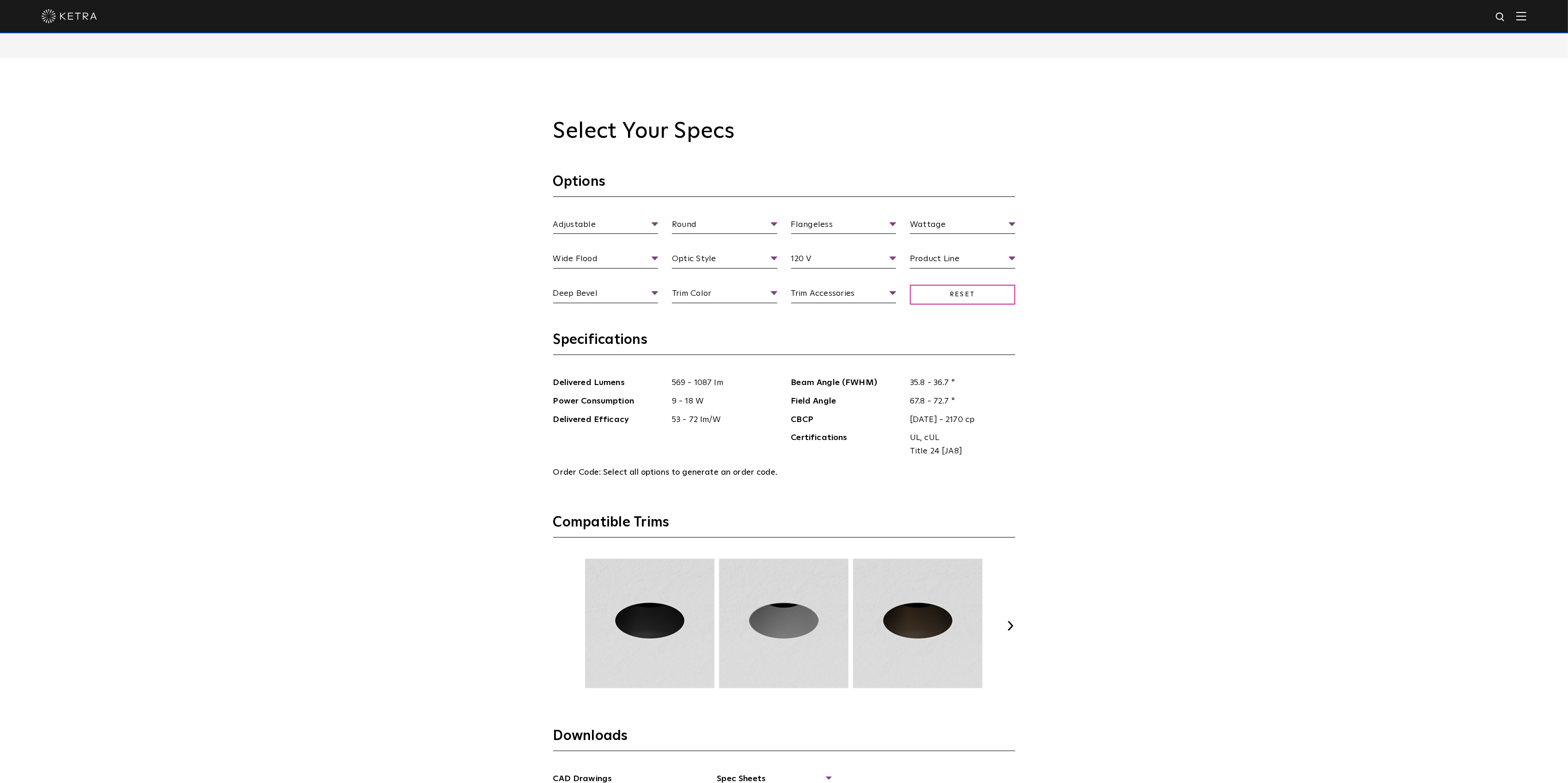
click at [778, 629] on button "Next" at bounding box center [1011, 626] width 9 height 9
click at [778, 628] on button "Next" at bounding box center [1011, 626] width 9 height 9
click at [658, 259] on span "Wide Flood" at bounding box center [605, 260] width 105 height 16
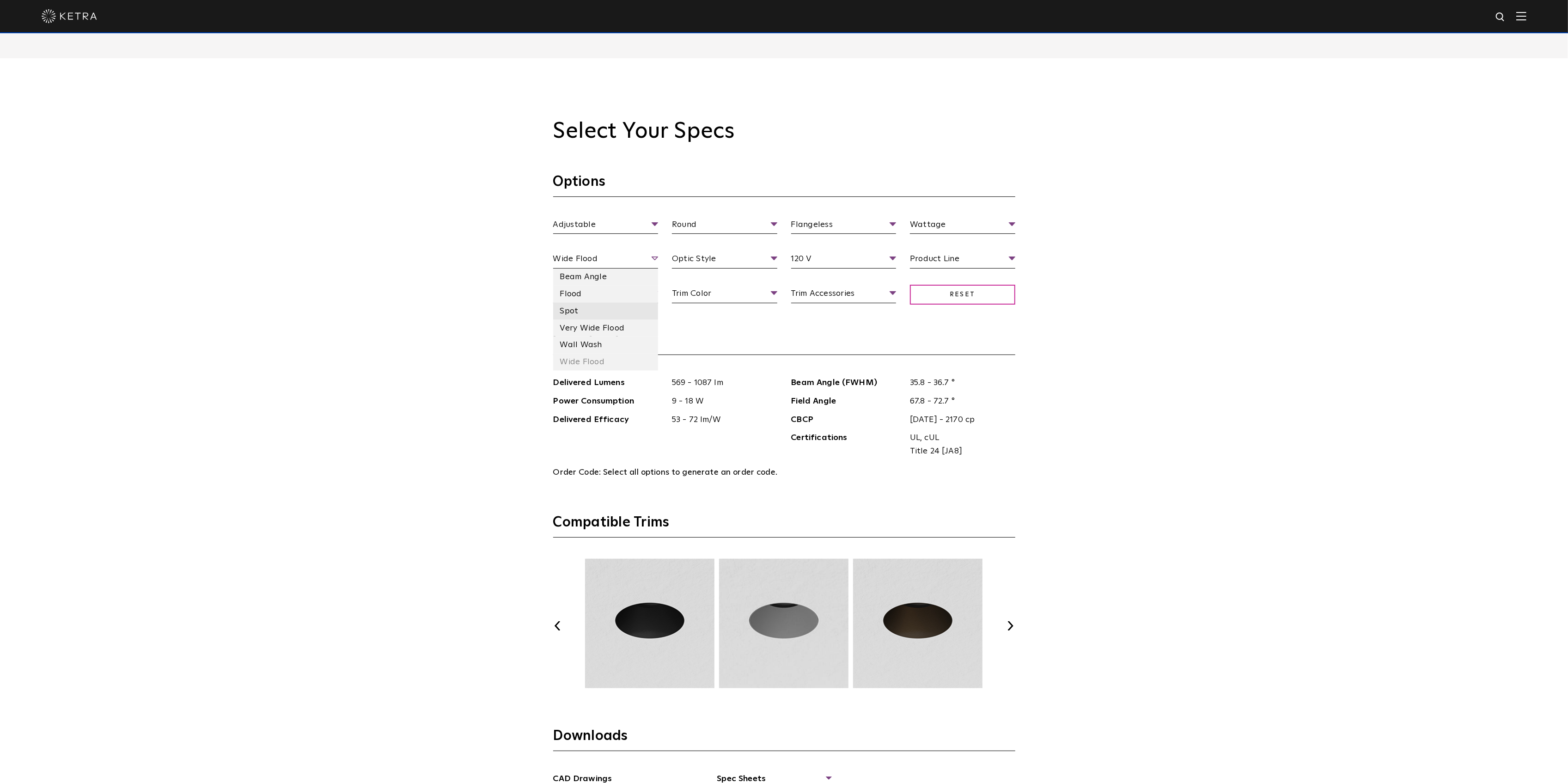
click at [605, 312] on li "Spot" at bounding box center [605, 311] width 105 height 17
click at [605, 346] on li "Pinhole" at bounding box center [605, 345] width 105 height 17
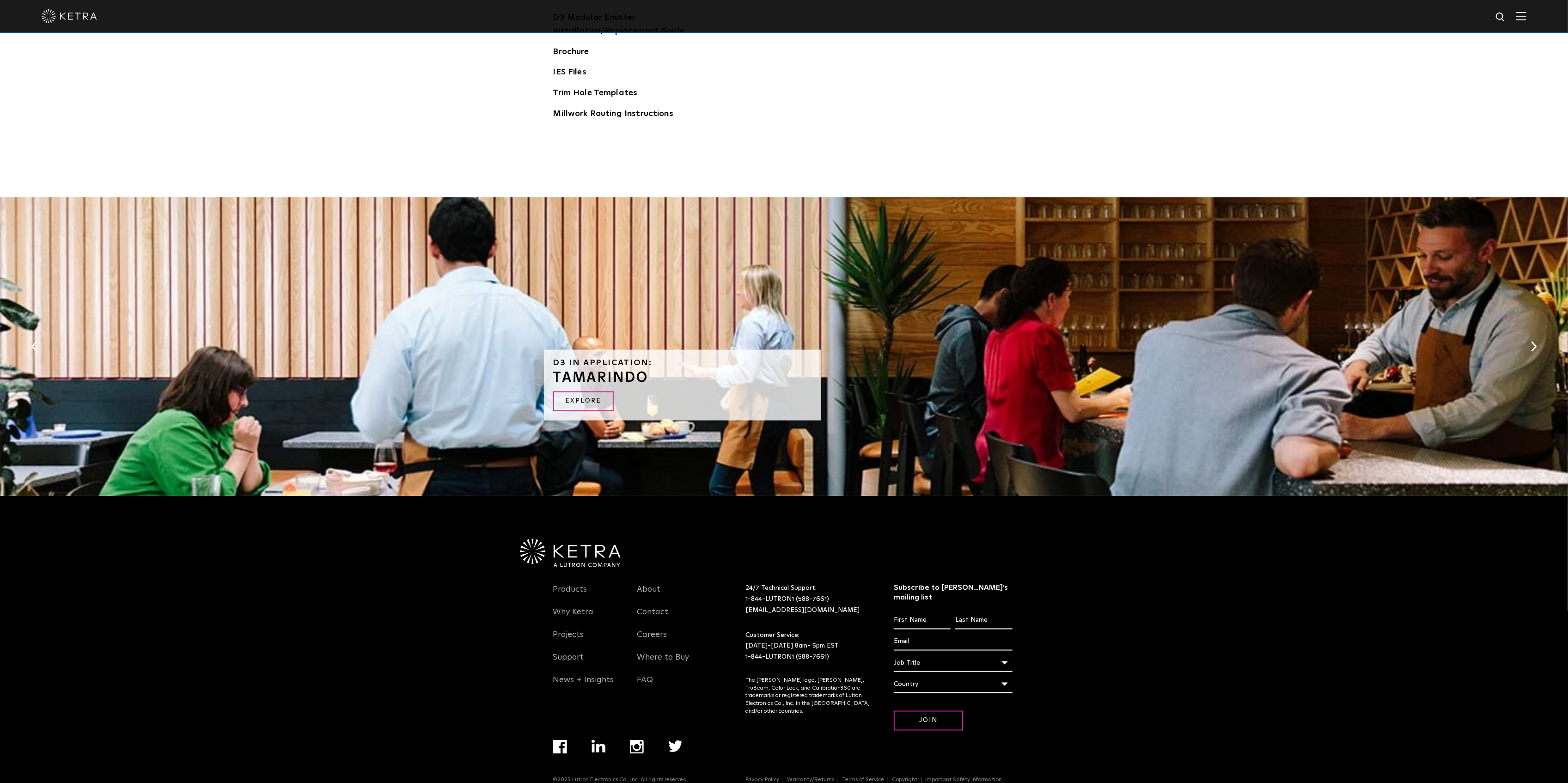
scroll to position [1995, 0]
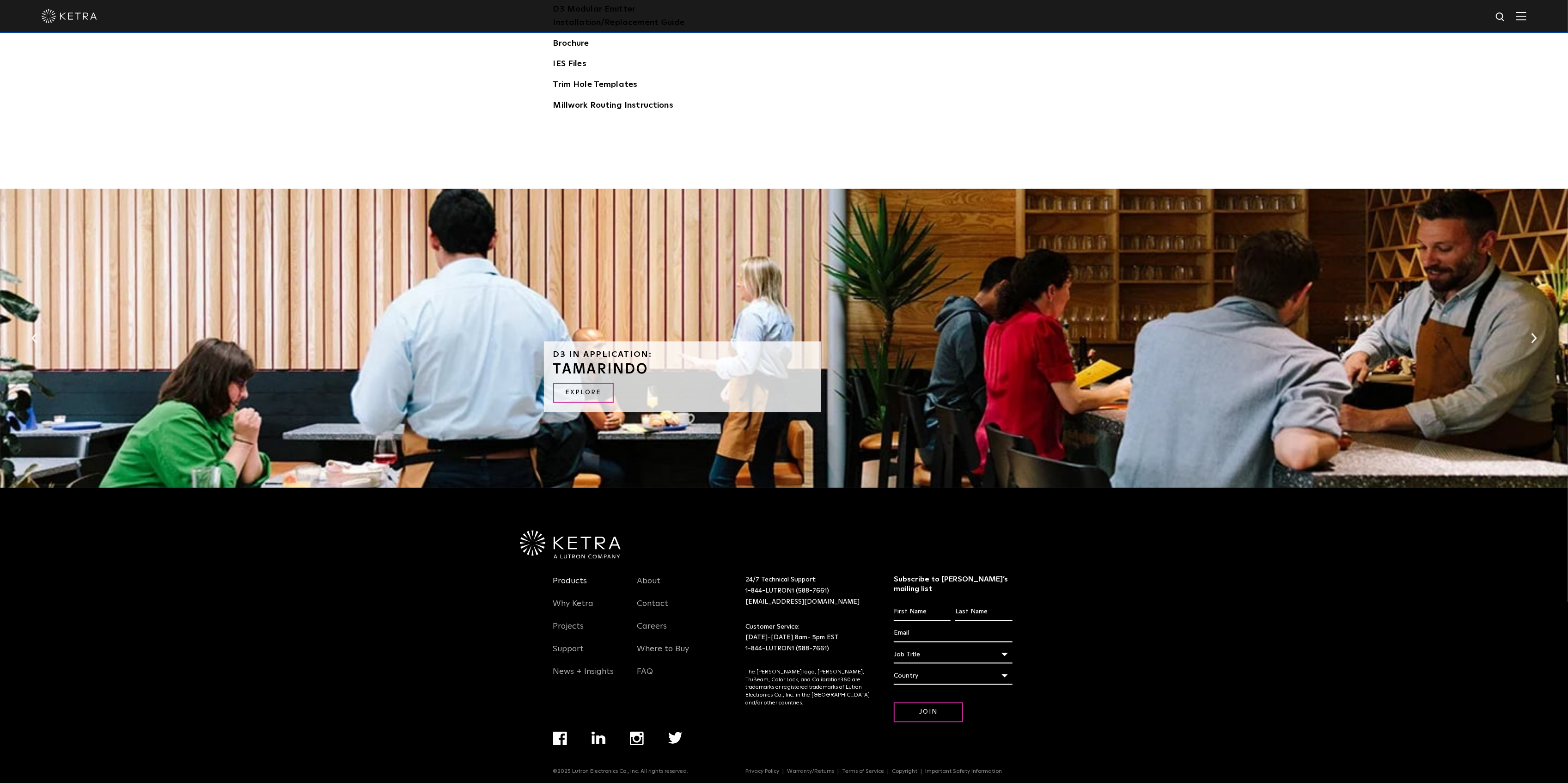
click at [580, 581] on link "Products" at bounding box center [570, 587] width 34 height 21
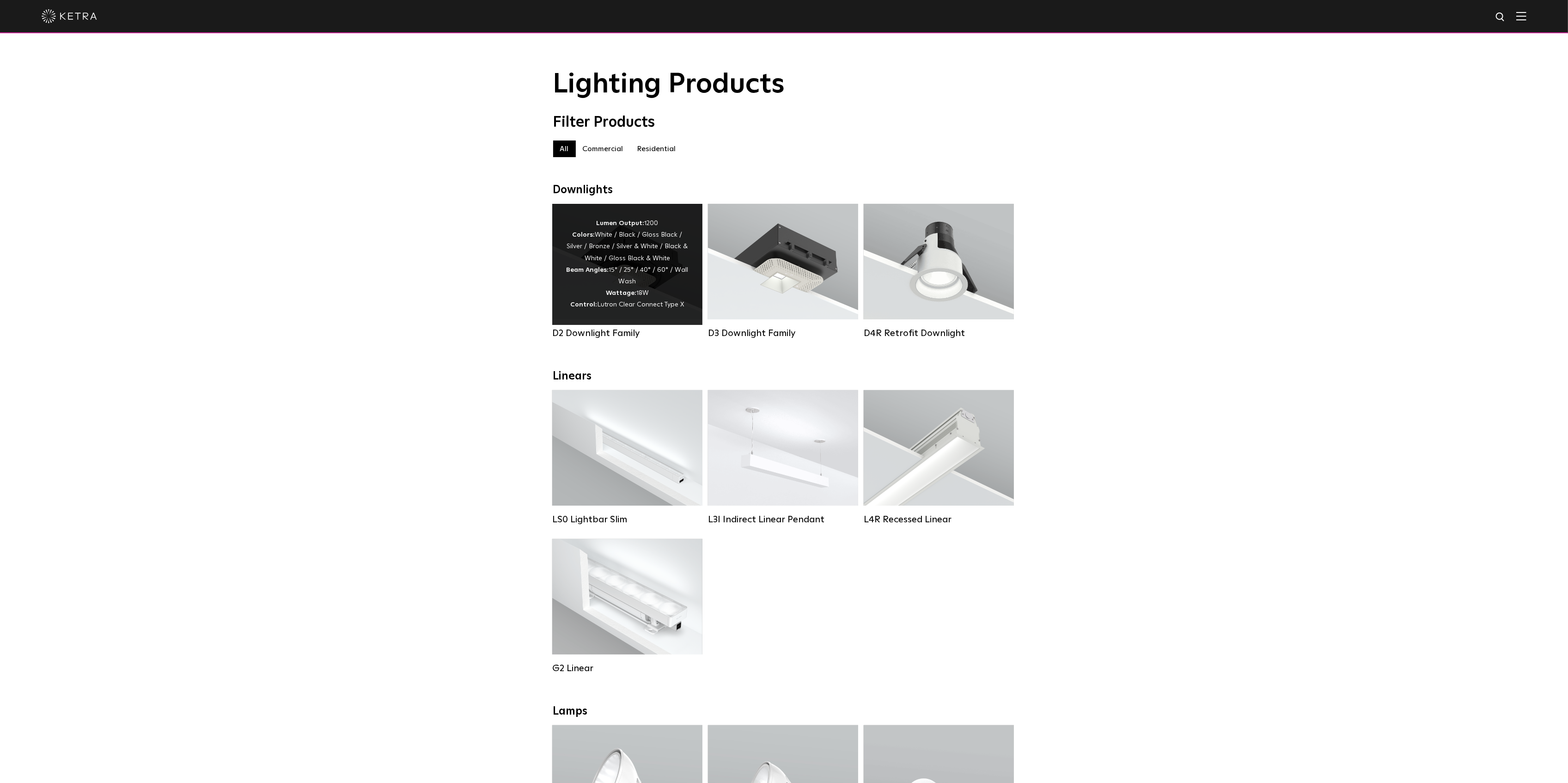
click at [622, 282] on div "Lumen Output: 1200 Colors: White / Black / Gloss Black / Silver / Bronze / Silv…" at bounding box center [627, 264] width 122 height 93
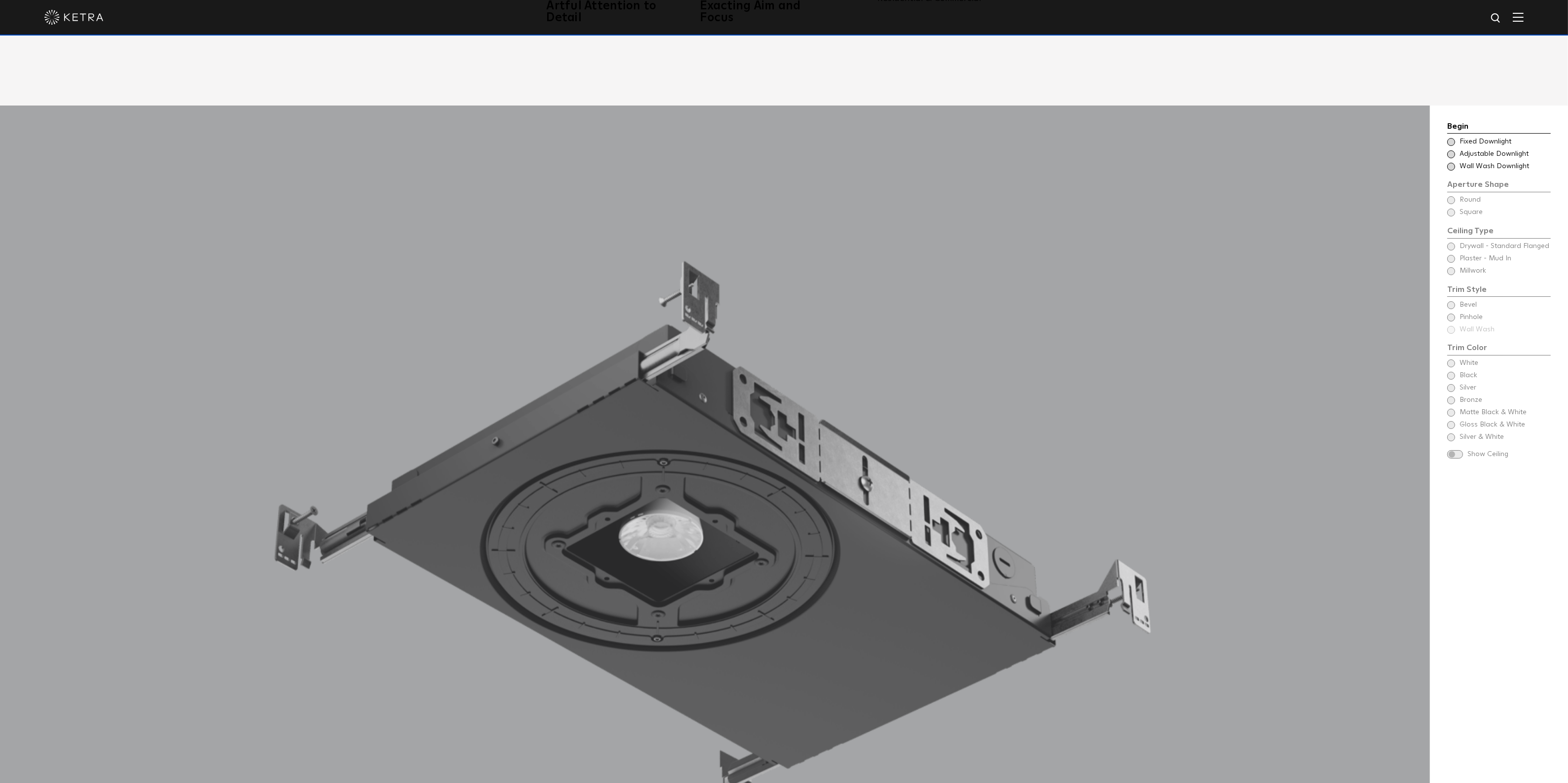
scroll to position [1109, 0]
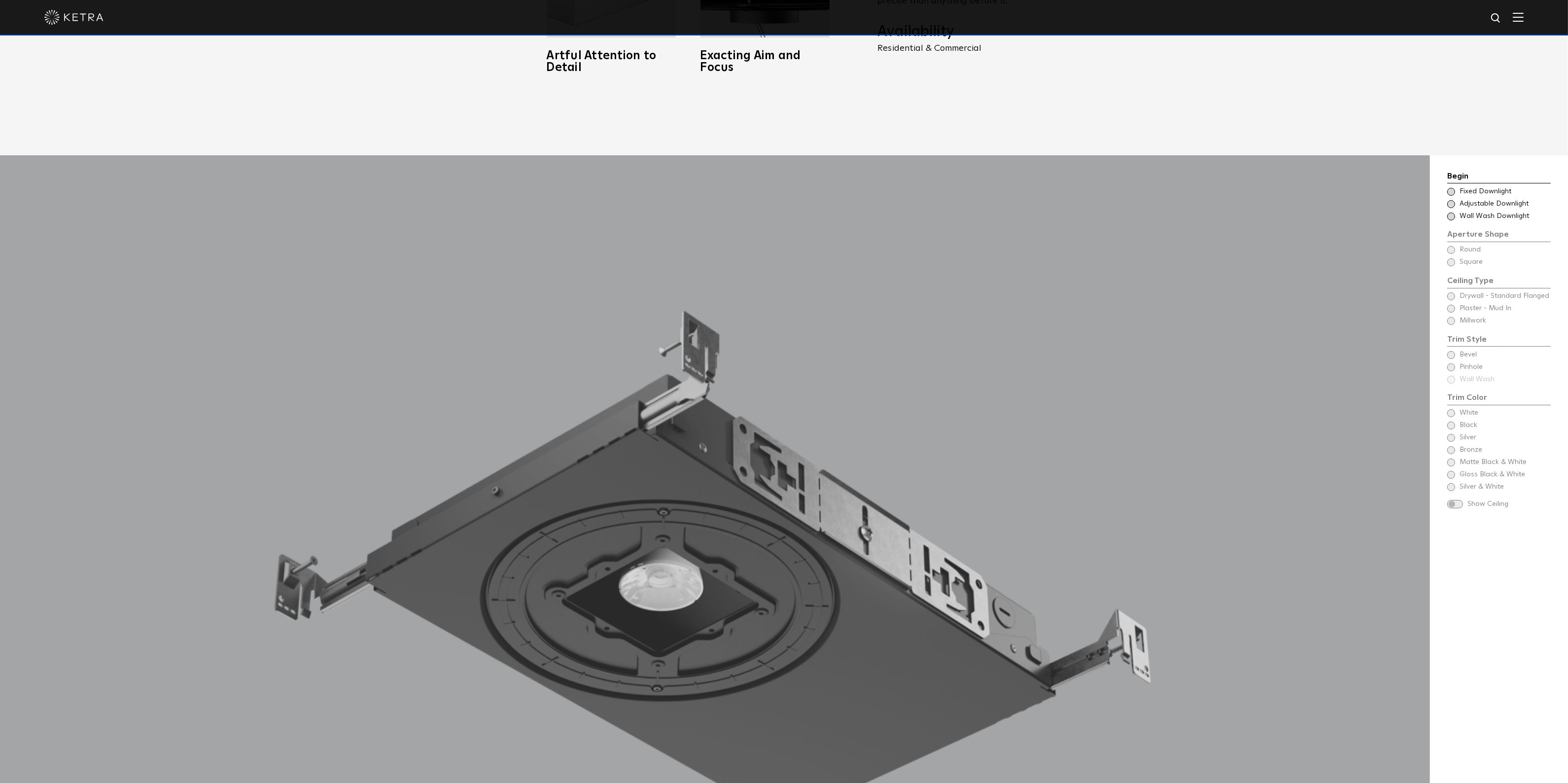
drag, startPoint x: 1096, startPoint y: 510, endPoint x: 1154, endPoint y: 477, distance: 66.7
click at [1097, 510] on div at bounding box center [715, 610] width 986 height 910
click at [1453, 188] on span at bounding box center [1451, 192] width 8 height 8
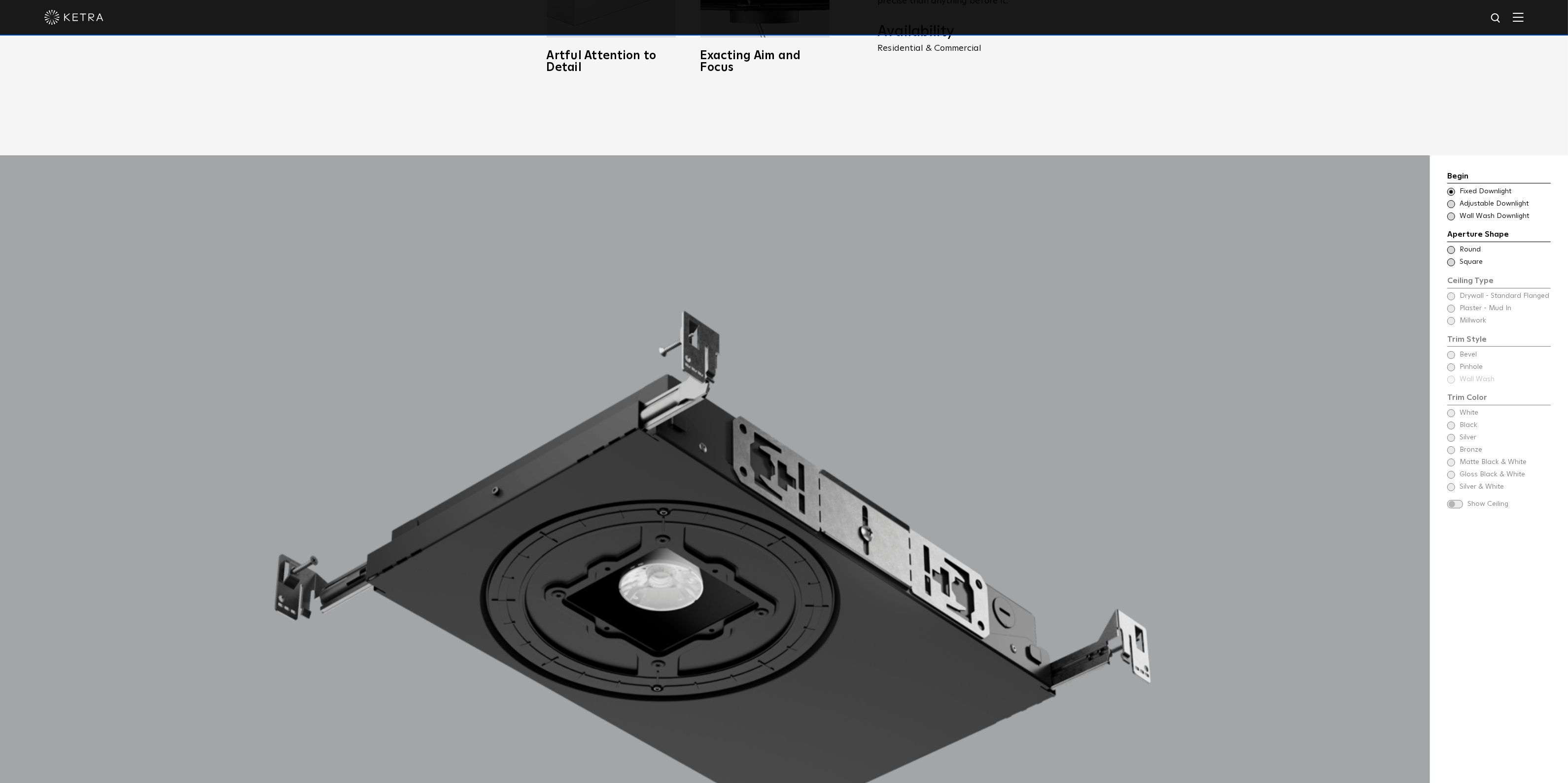
click at [1450, 200] on span at bounding box center [1451, 204] width 8 height 8
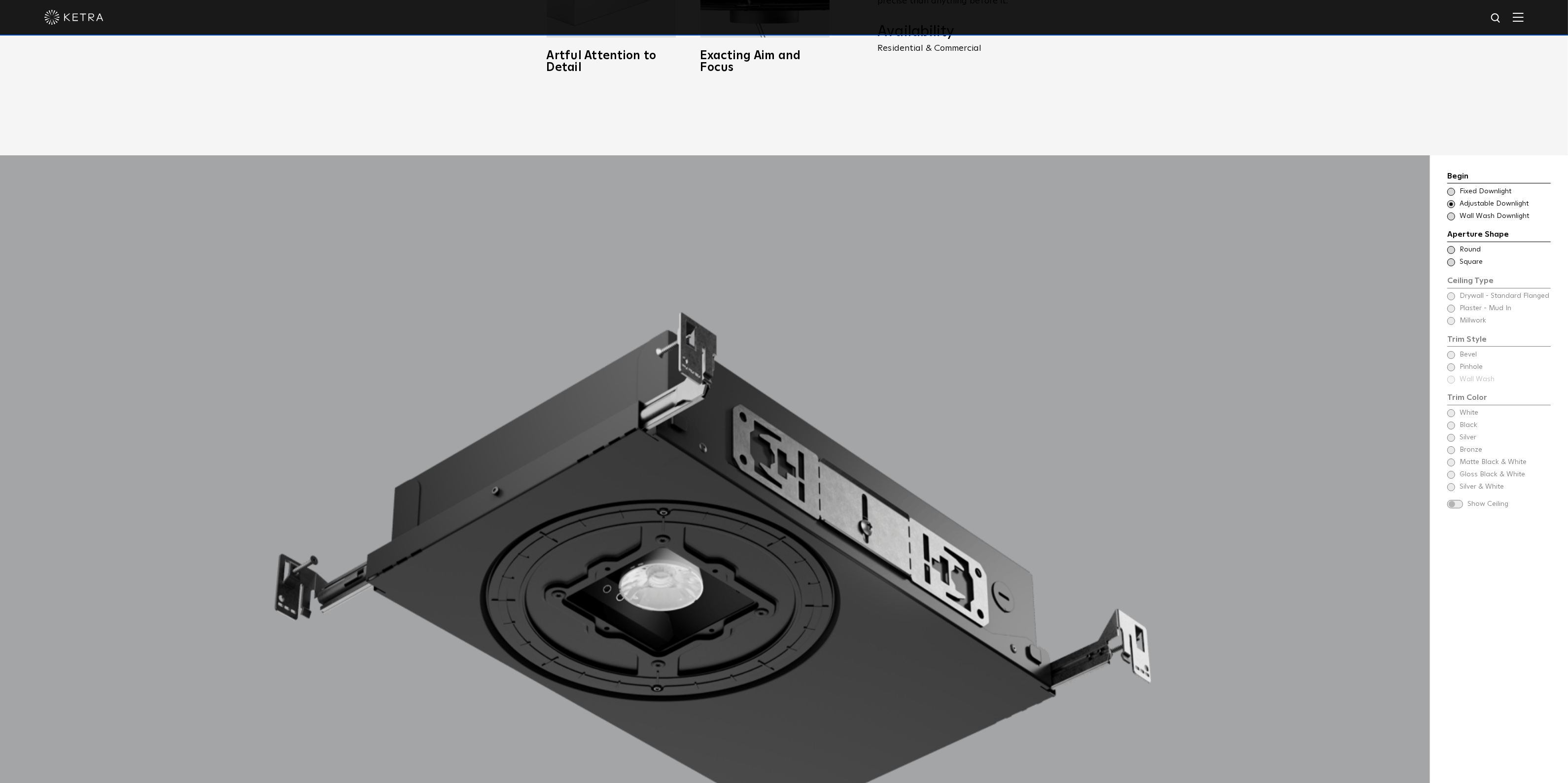
click at [1450, 212] on span at bounding box center [1451, 216] width 8 height 8
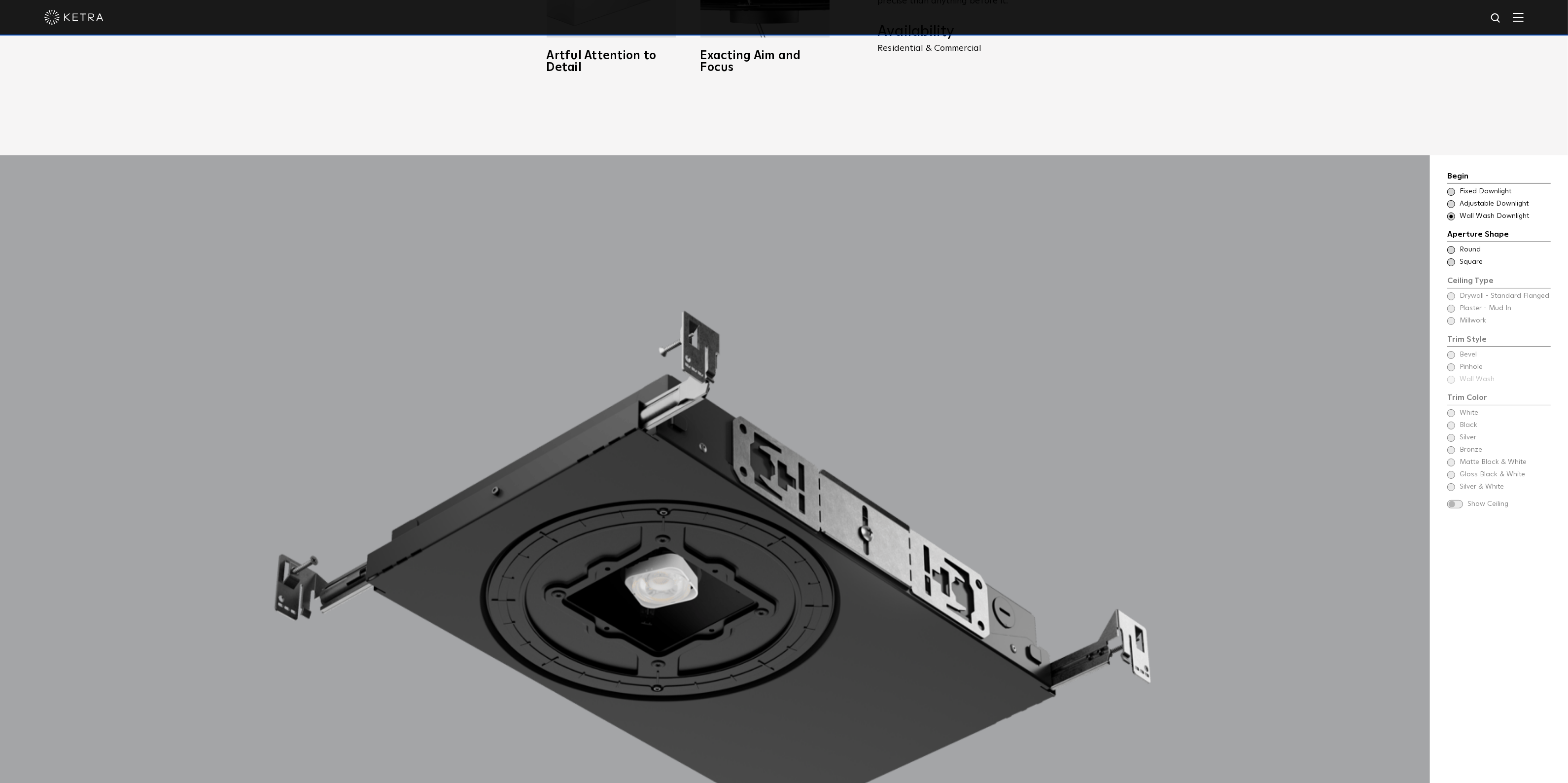
click at [415, 256] on div at bounding box center [715, 610] width 986 height 910
click at [1450, 188] on span at bounding box center [1451, 192] width 8 height 8
click at [1448, 246] on span at bounding box center [1451, 250] width 8 height 8
click at [1450, 292] on span at bounding box center [1451, 296] width 8 height 8
click at [1455, 500] on span at bounding box center [1455, 503] width 16 height 9
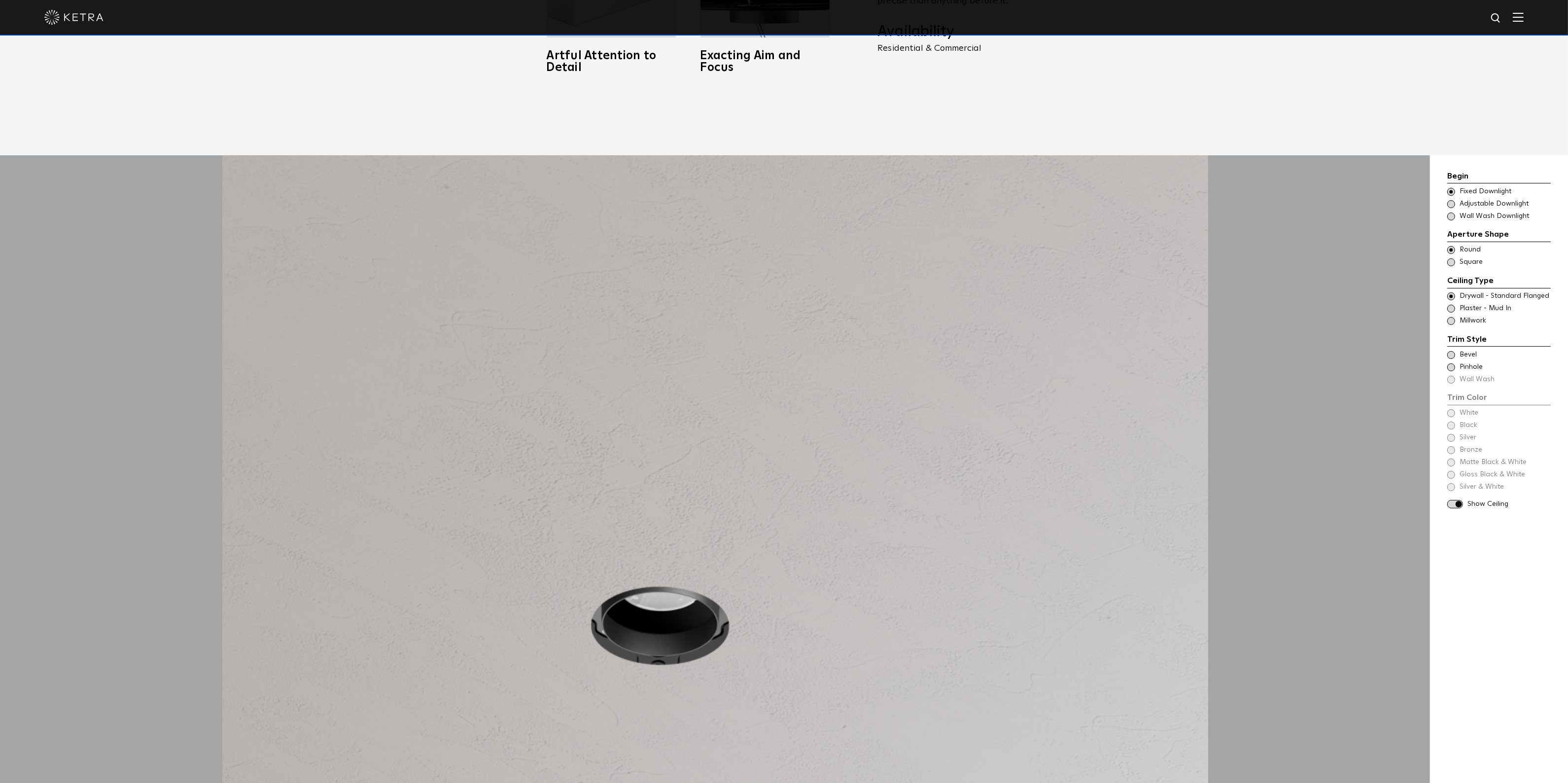
click at [1467, 401] on div "Begin Choose Aperture Shape Fixed Downlight Choose Aperture Shape Adjustable Do…" at bounding box center [1499, 340] width 103 height 339
click at [1452, 400] on div "Begin Choose Aperture Shape Fixed Downlight Choose Aperture Shape Adjustable Do…" at bounding box center [1499, 340] width 103 height 339
click at [1449, 399] on div "Begin Choose Aperture Shape Fixed Downlight Choose Aperture Shape Adjustable Do…" at bounding box center [1499, 340] width 103 height 339
click at [1447, 397] on div "Begin Choose Aperture Shape Fixed Downlight Choose Aperture Shape Adjustable Do…" at bounding box center [1499, 340] width 103 height 339
click at [1450, 351] on span at bounding box center [1451, 354] width 8 height 8
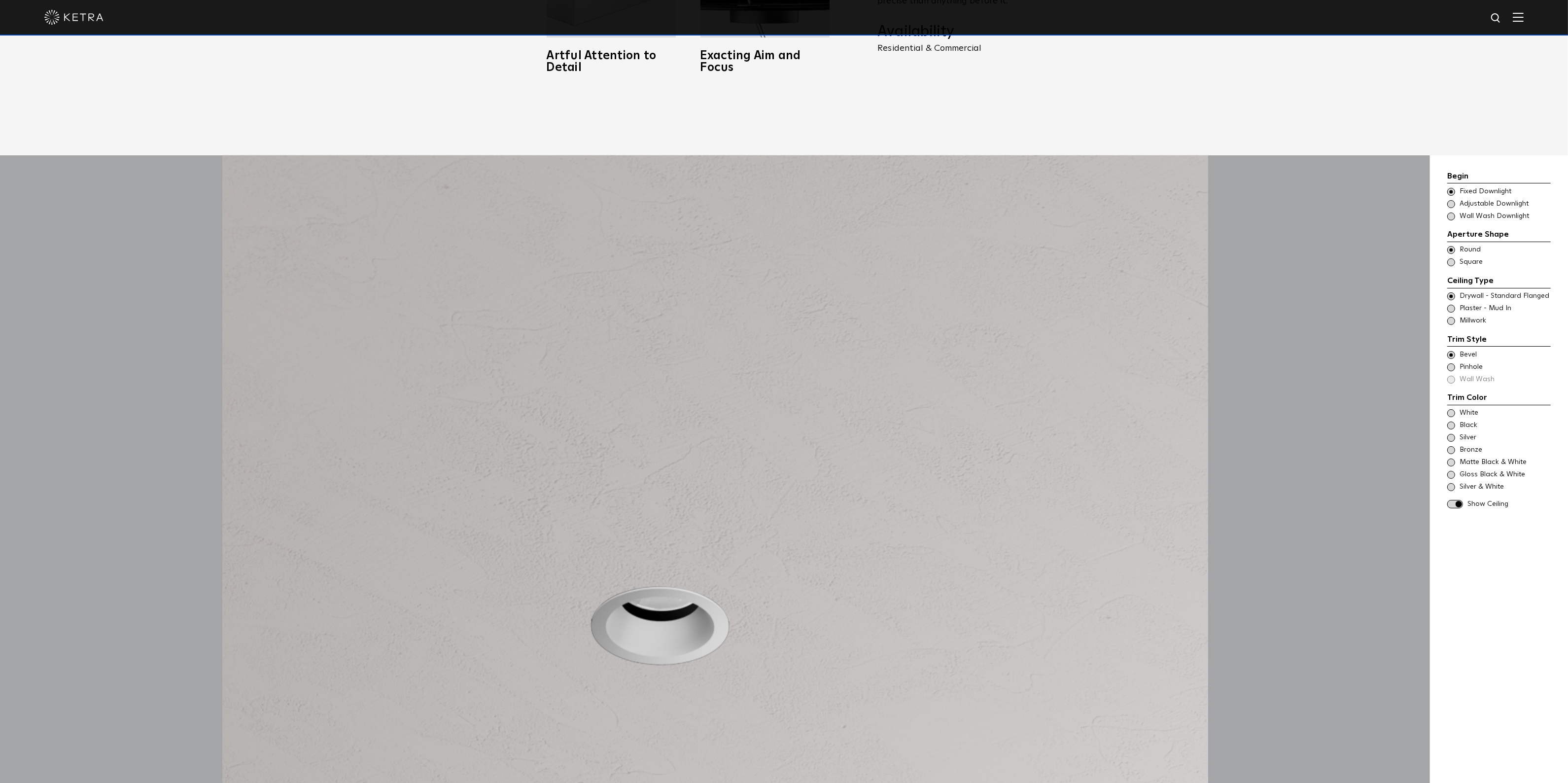
click at [1452, 409] on span at bounding box center [1451, 413] width 8 height 8
click at [1449, 422] on span at bounding box center [1451, 426] width 8 height 8
click at [1448, 433] on span at bounding box center [1451, 437] width 8 height 8
click at [1462, 445] on span "Bronze" at bounding box center [1505, 450] width 91 height 10
click at [1455, 458] on div "Matte Black & White" at bounding box center [1499, 463] width 103 height 10
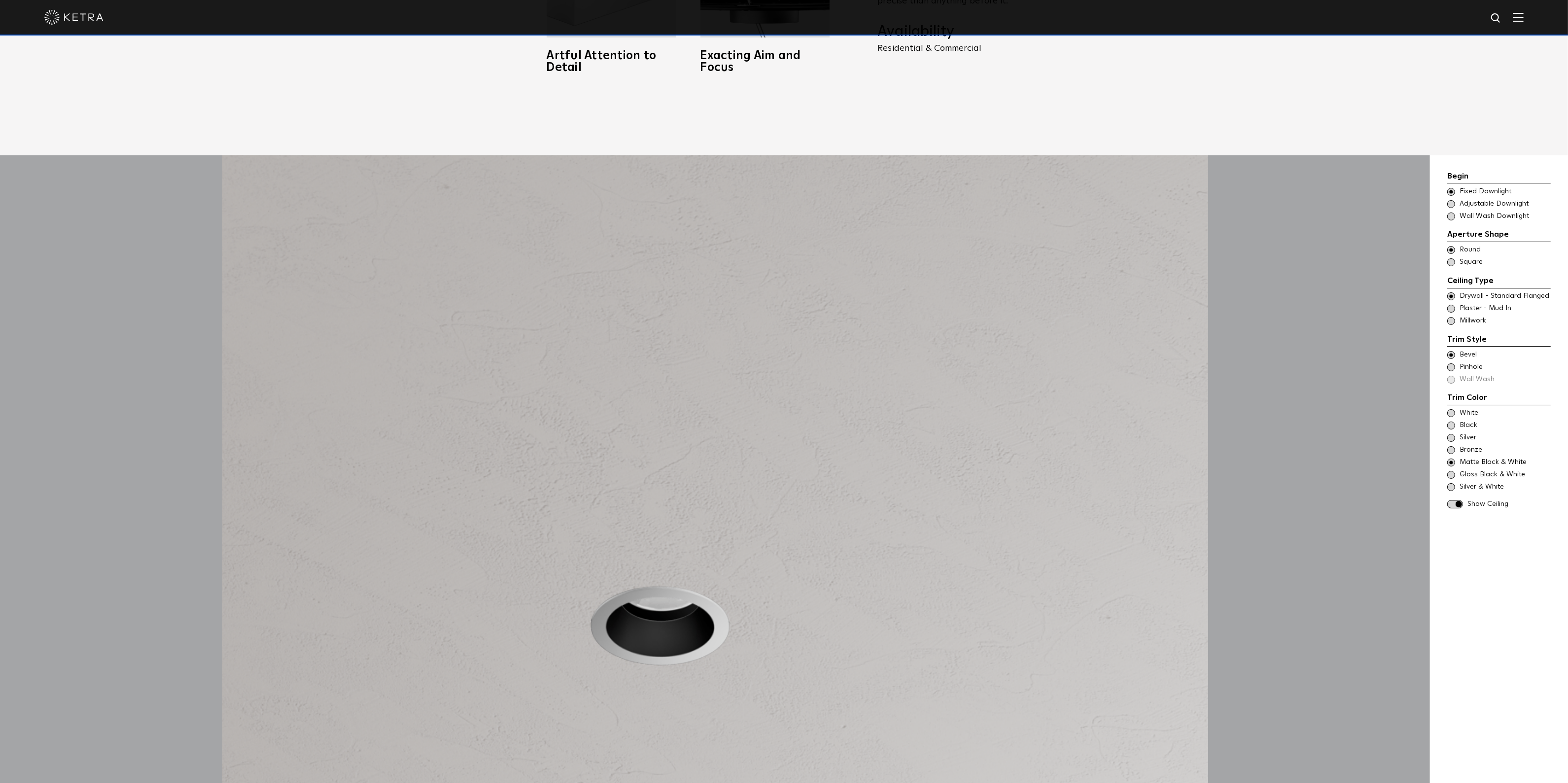
click at [1452, 483] on span at bounding box center [1451, 487] width 8 height 8
click at [1450, 433] on span at bounding box center [1451, 437] width 8 height 8
click at [1449, 483] on span at bounding box center [1451, 487] width 8 height 8
click at [1446, 188] on div "Begin Choose Aperture Shape Fixed Downlight Choose Aperture Shape Adjustable Do…" at bounding box center [1499, 610] width 138 height 910
click at [1451, 200] on span at bounding box center [1451, 204] width 8 height 8
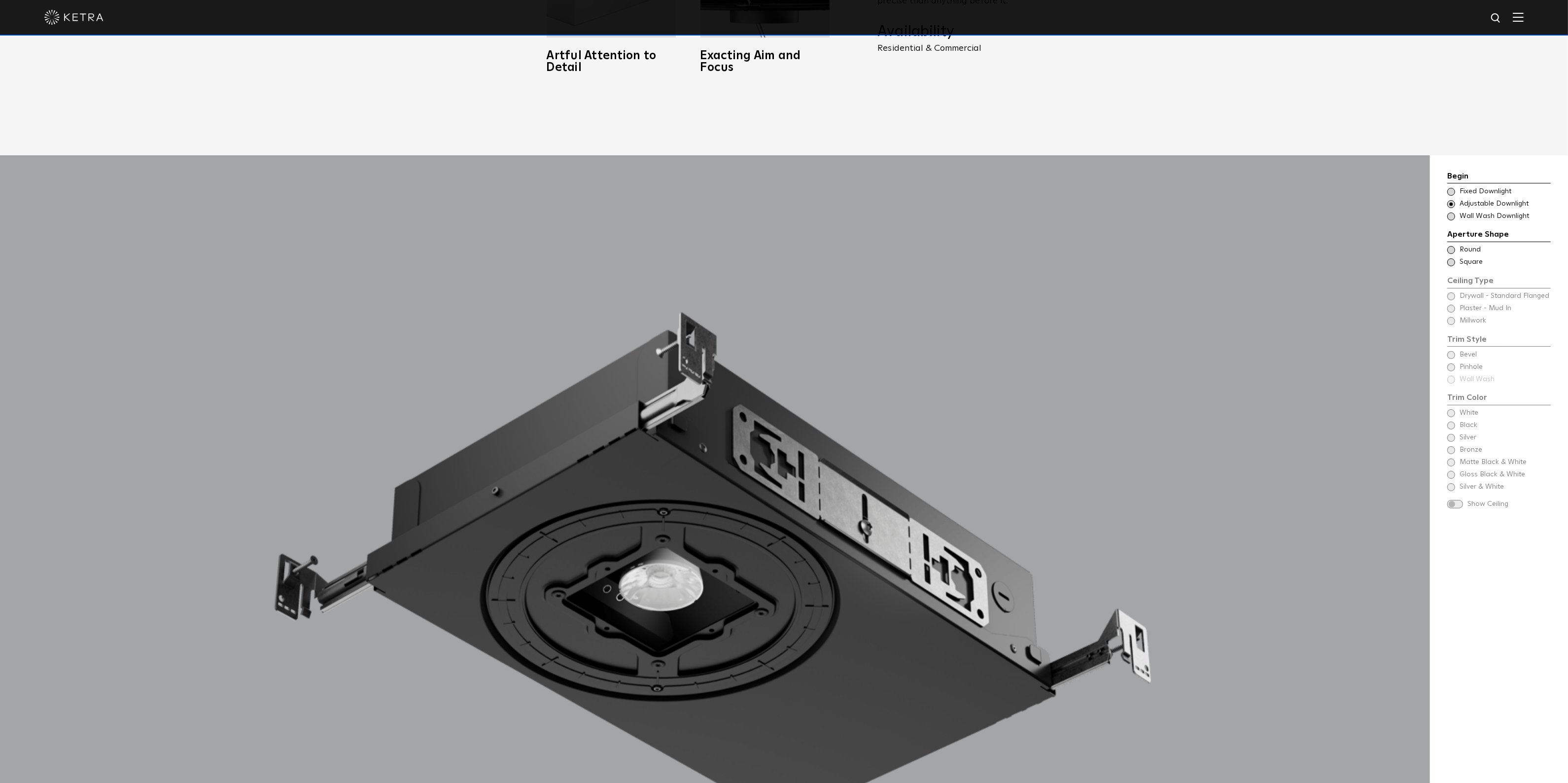
click at [1453, 246] on span at bounding box center [1451, 250] width 8 height 8
click at [1452, 292] on span at bounding box center [1451, 296] width 8 height 8
click at [1452, 351] on span at bounding box center [1451, 354] width 8 height 8
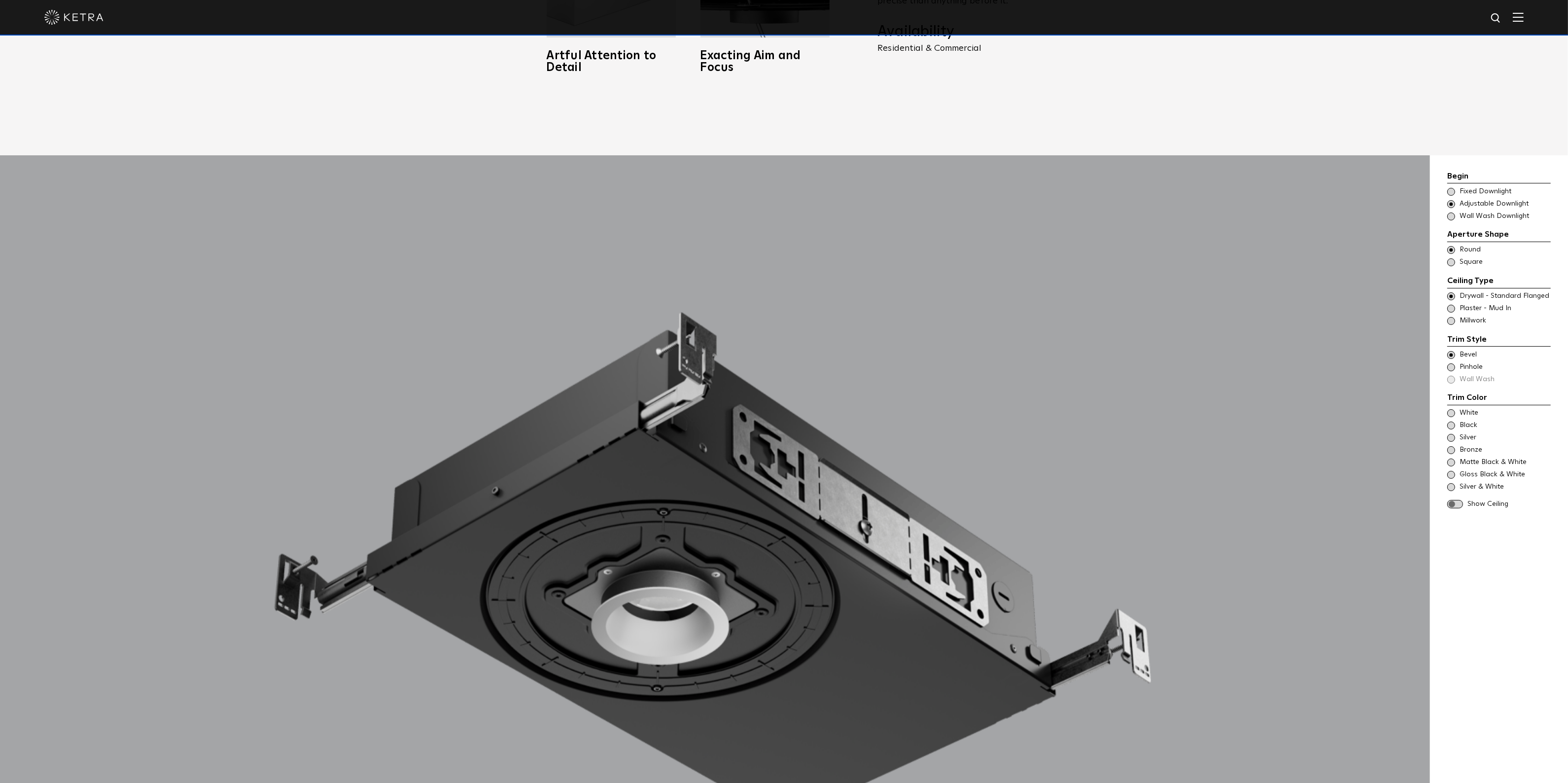
click at [1450, 409] on span at bounding box center [1451, 413] width 8 height 8
click at [1455, 500] on span at bounding box center [1455, 503] width 16 height 9
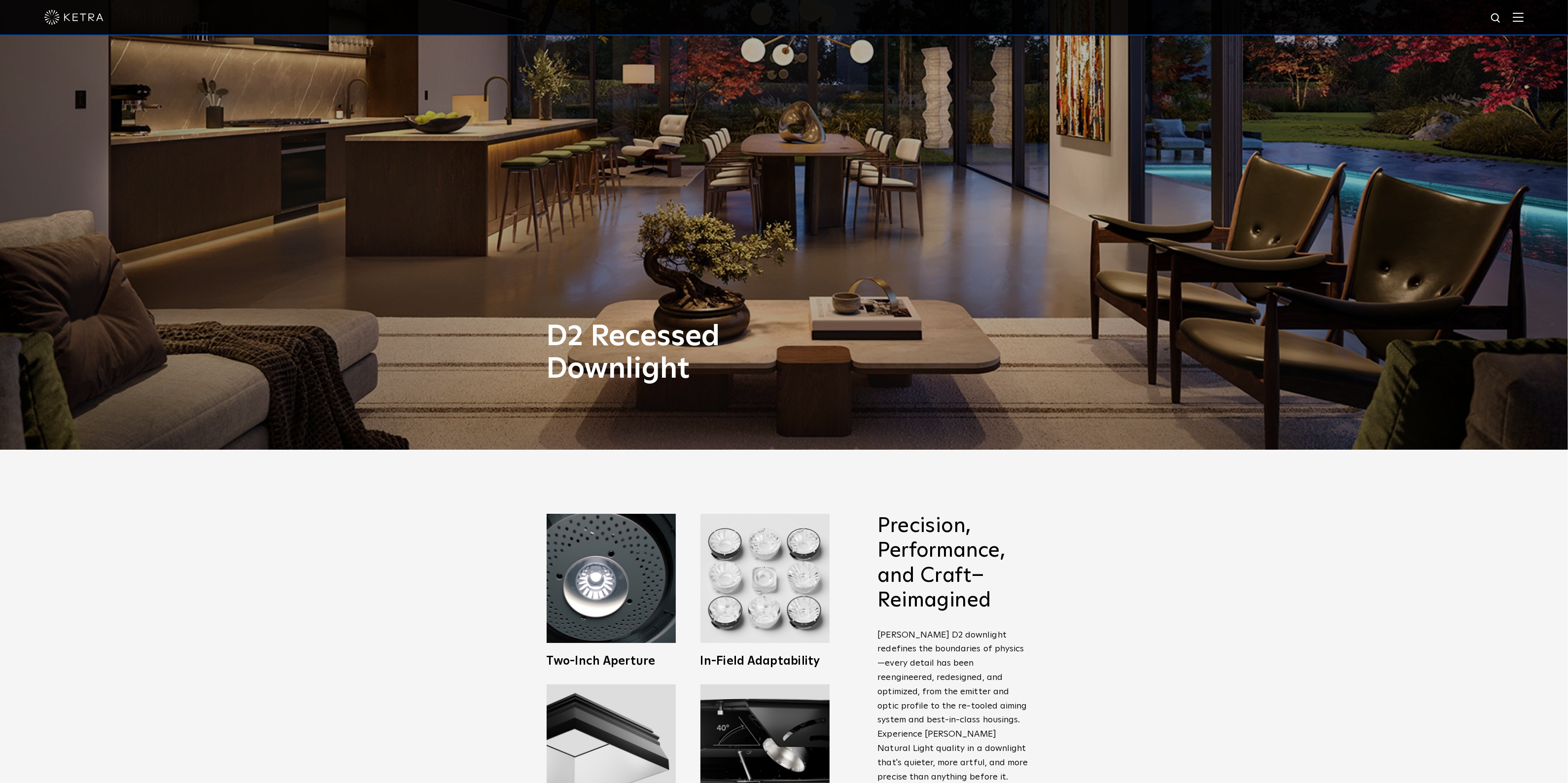
scroll to position [185, 0]
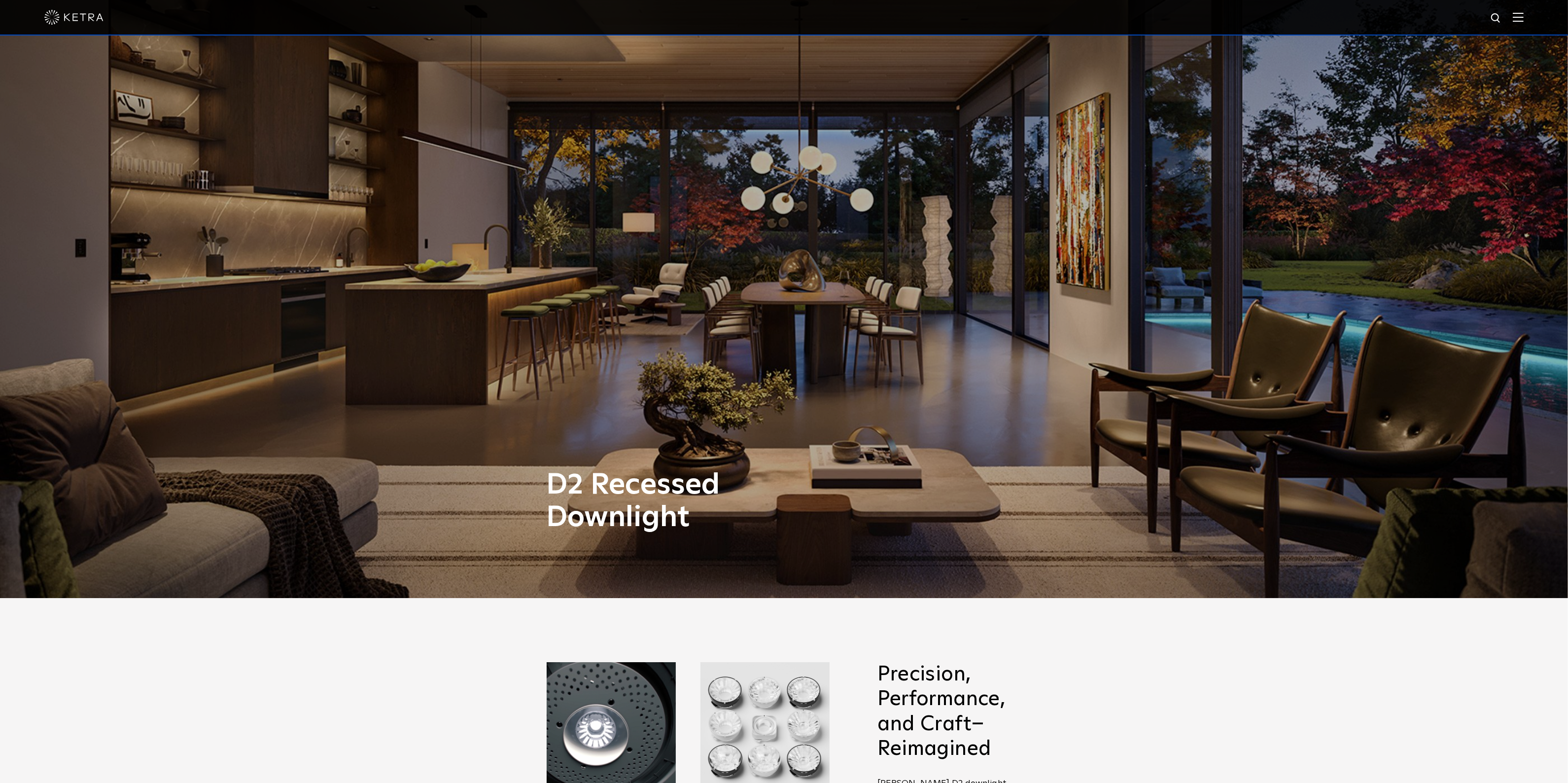
click at [1523, 14] on img at bounding box center [1517, 18] width 11 height 10
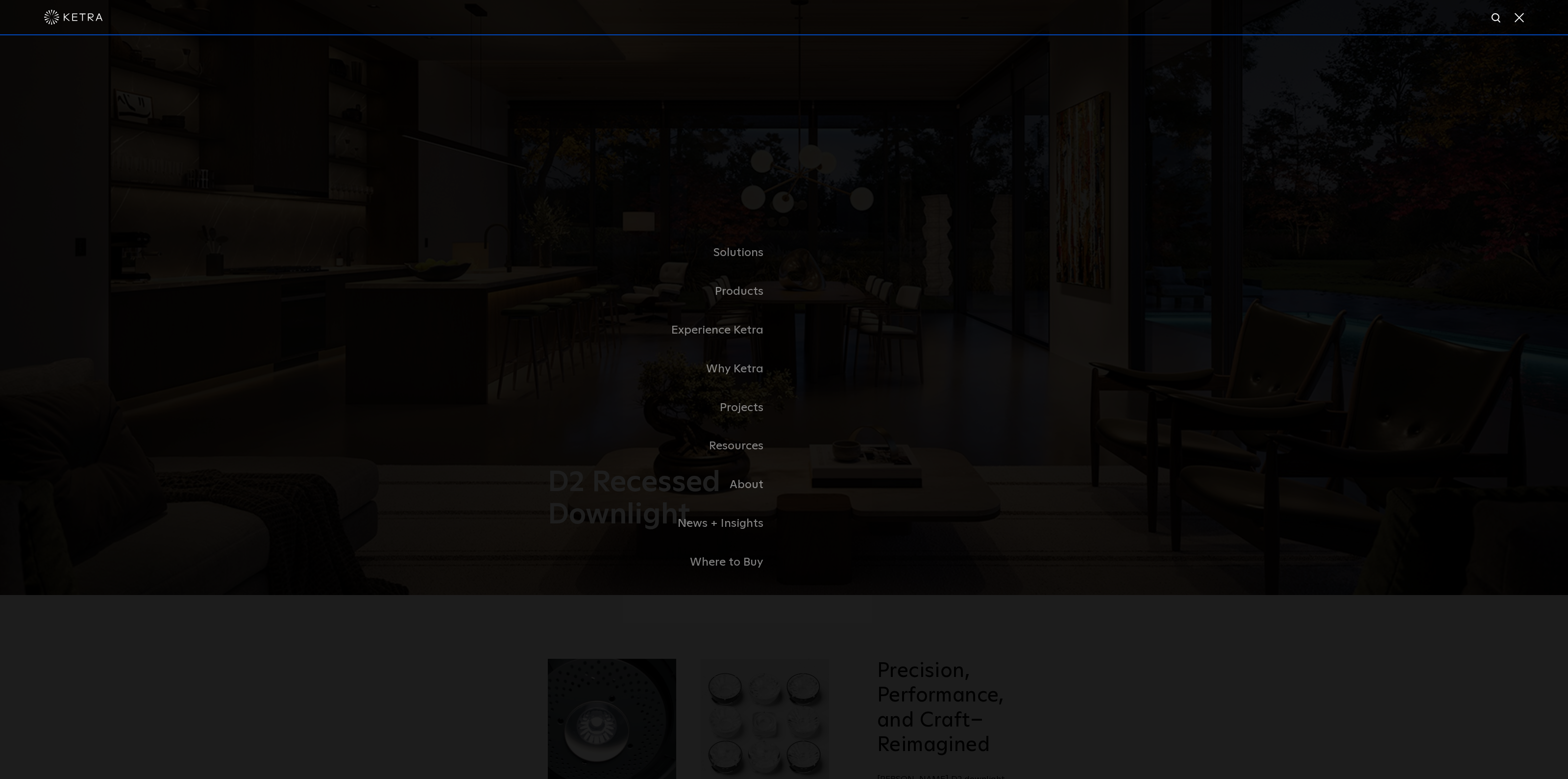
click at [0, 0] on link "Residential Products" at bounding box center [0, 0] width 0 height 0
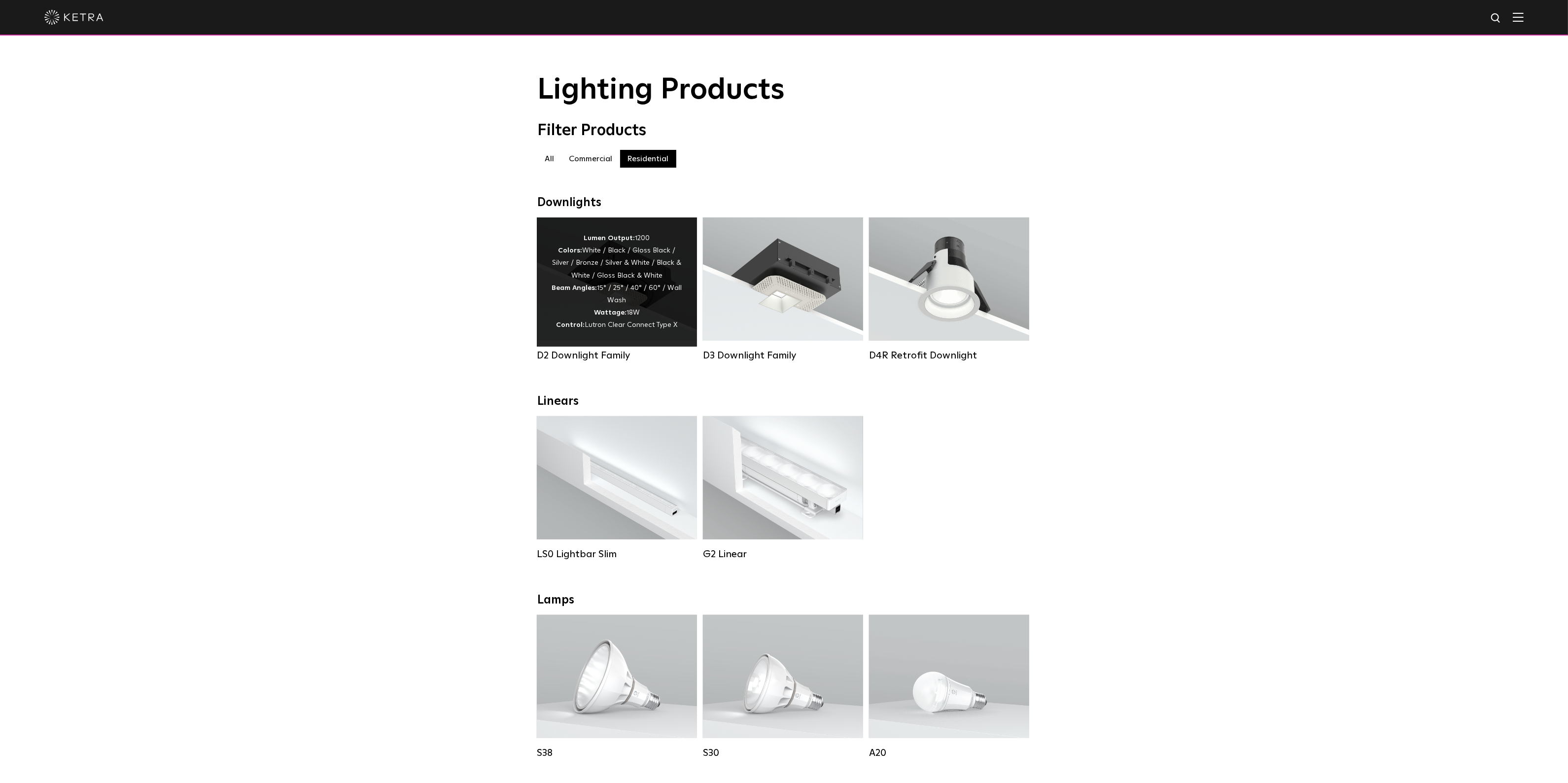
drag, startPoint x: 684, startPoint y: 335, endPoint x: 678, endPoint y: 373, distance: 38.5
click at [678, 373] on div "D2 Downlight Family Lumen Output: 1200 Colors: White / Black / Gloss Black / Si…" at bounding box center [616, 296] width 167 height 159
click at [604, 270] on div "Lumen Output: 1200 Colors: White / Black / Gloss Black / Silver / Bronze / Silv…" at bounding box center [616, 281] width 131 height 99
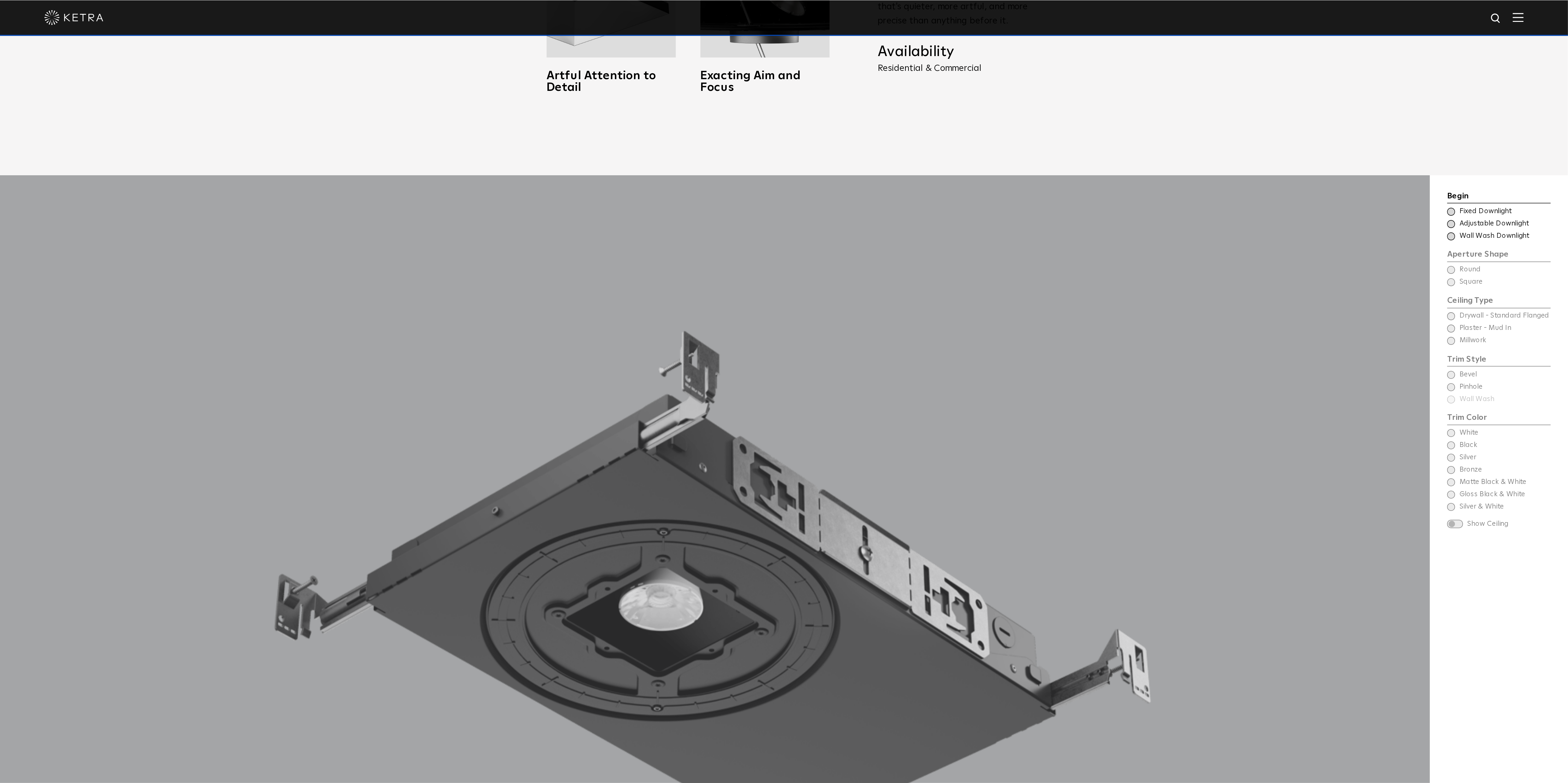
scroll to position [693, 0]
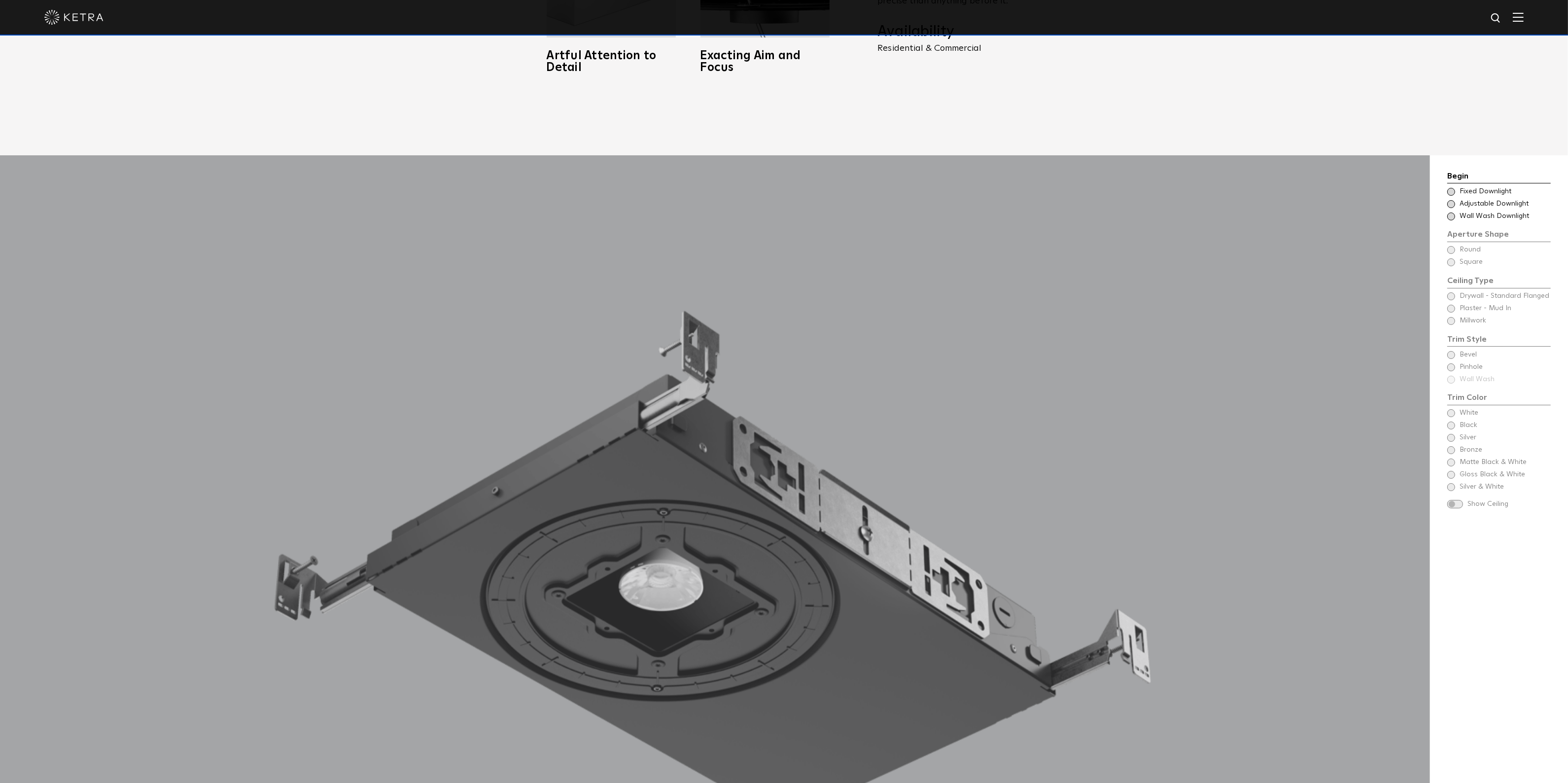
click at [1450, 233] on div "Begin Choose Aperture Shape Fixed Downlight Choose Aperture Shape Adjustable Do…" at bounding box center [1499, 340] width 103 height 339
click at [1447, 188] on span at bounding box center [1451, 192] width 8 height 8
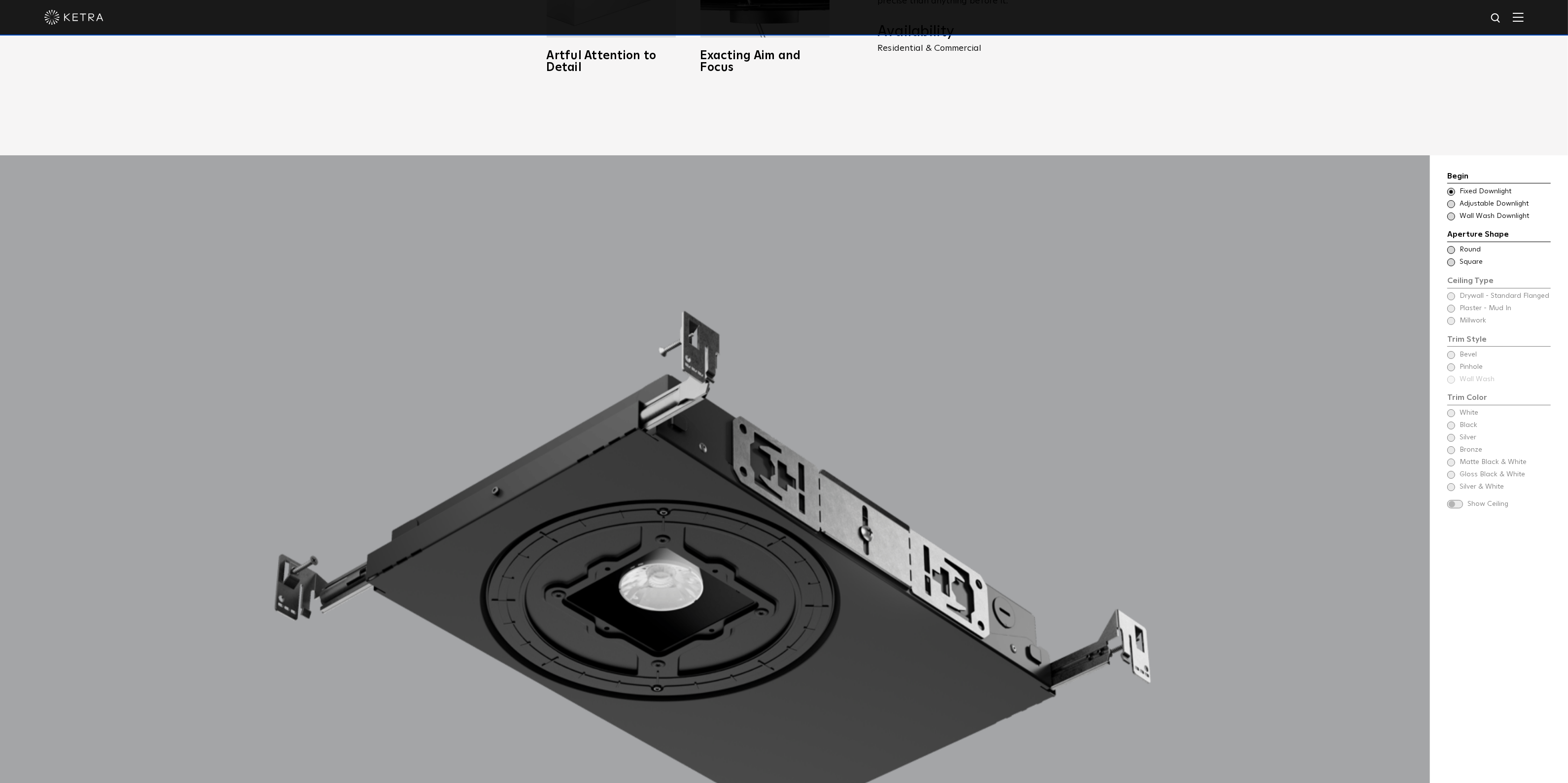
drag, startPoint x: 1450, startPoint y: 234, endPoint x: 1451, endPoint y: 240, distance: 6.1
click at [1450, 246] on span at bounding box center [1451, 250] width 8 height 8
click at [1449, 366] on div "Trim Color - Round - Flanged Bevel Trim Color - Round - Pinhole - Flanged [GEOG…" at bounding box center [1499, 366] width 103 height 34
click at [1450, 367] on div "Trim Color - Round - Flanged Bevel Trim Color - Round - Pinhole - Flanged [GEOG…" at bounding box center [1499, 366] width 103 height 34
click at [1449, 212] on span at bounding box center [1451, 216] width 8 height 8
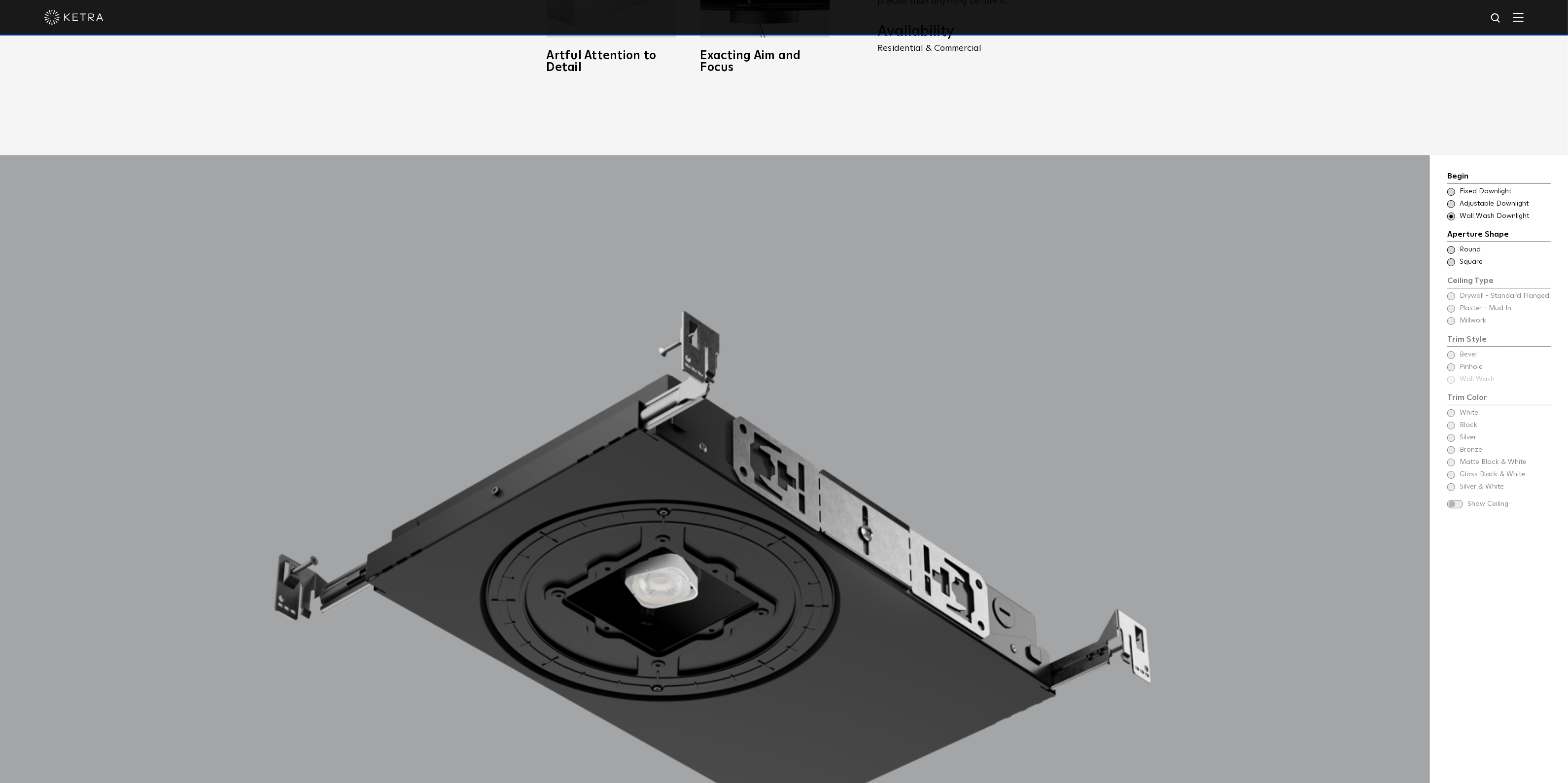
click at [1454, 366] on div "Begin Choose Aperture Shape Fixed Downlight Choose Aperture Shape Adjustable Do…" at bounding box center [1499, 340] width 103 height 339
click at [1449, 246] on span at bounding box center [1451, 250] width 8 height 8
click at [1449, 376] on span at bounding box center [1451, 380] width 8 height 8
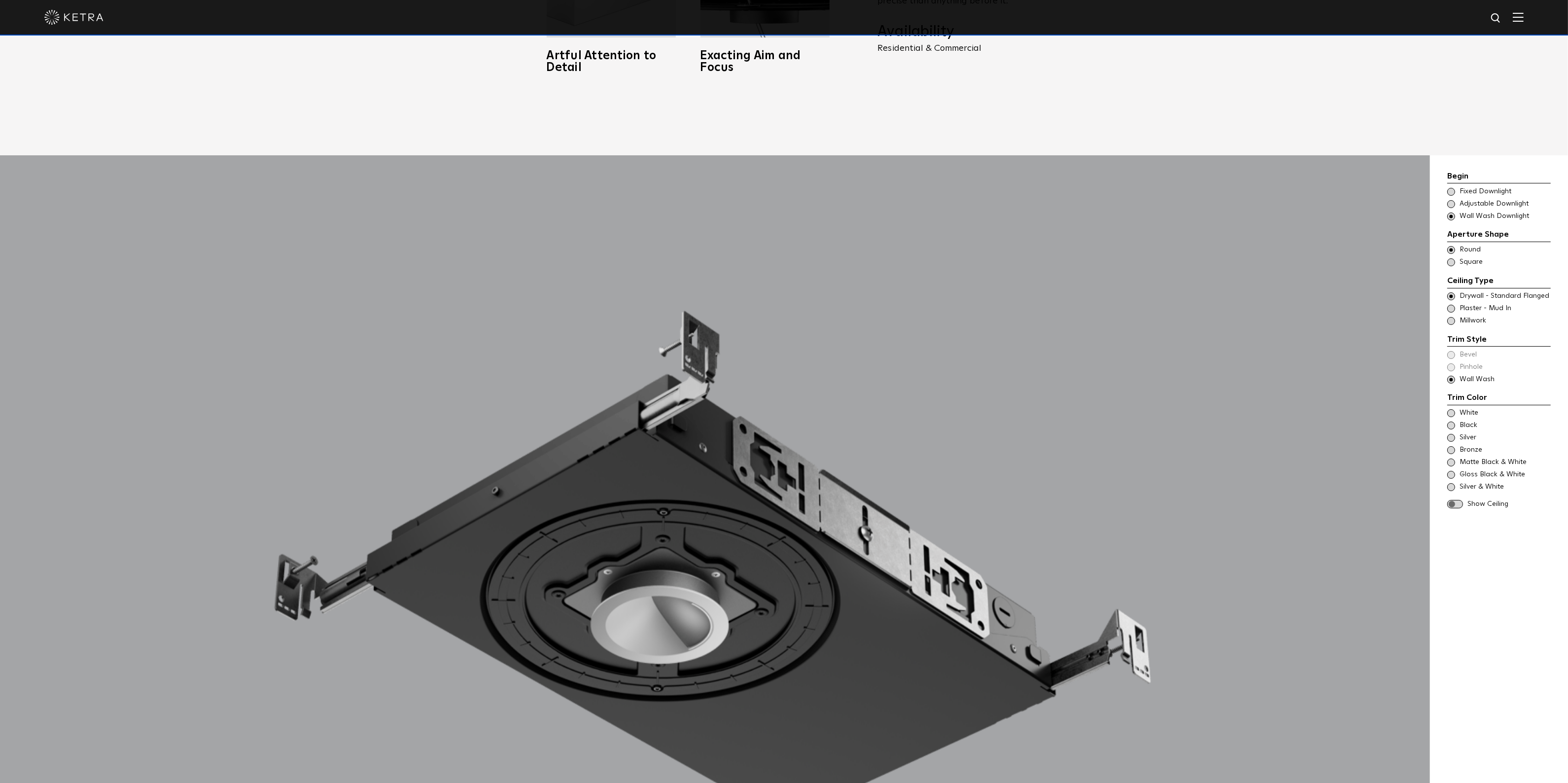
click at [1453, 409] on span at bounding box center [1451, 413] width 8 height 8
click at [1454, 500] on span at bounding box center [1455, 503] width 16 height 9
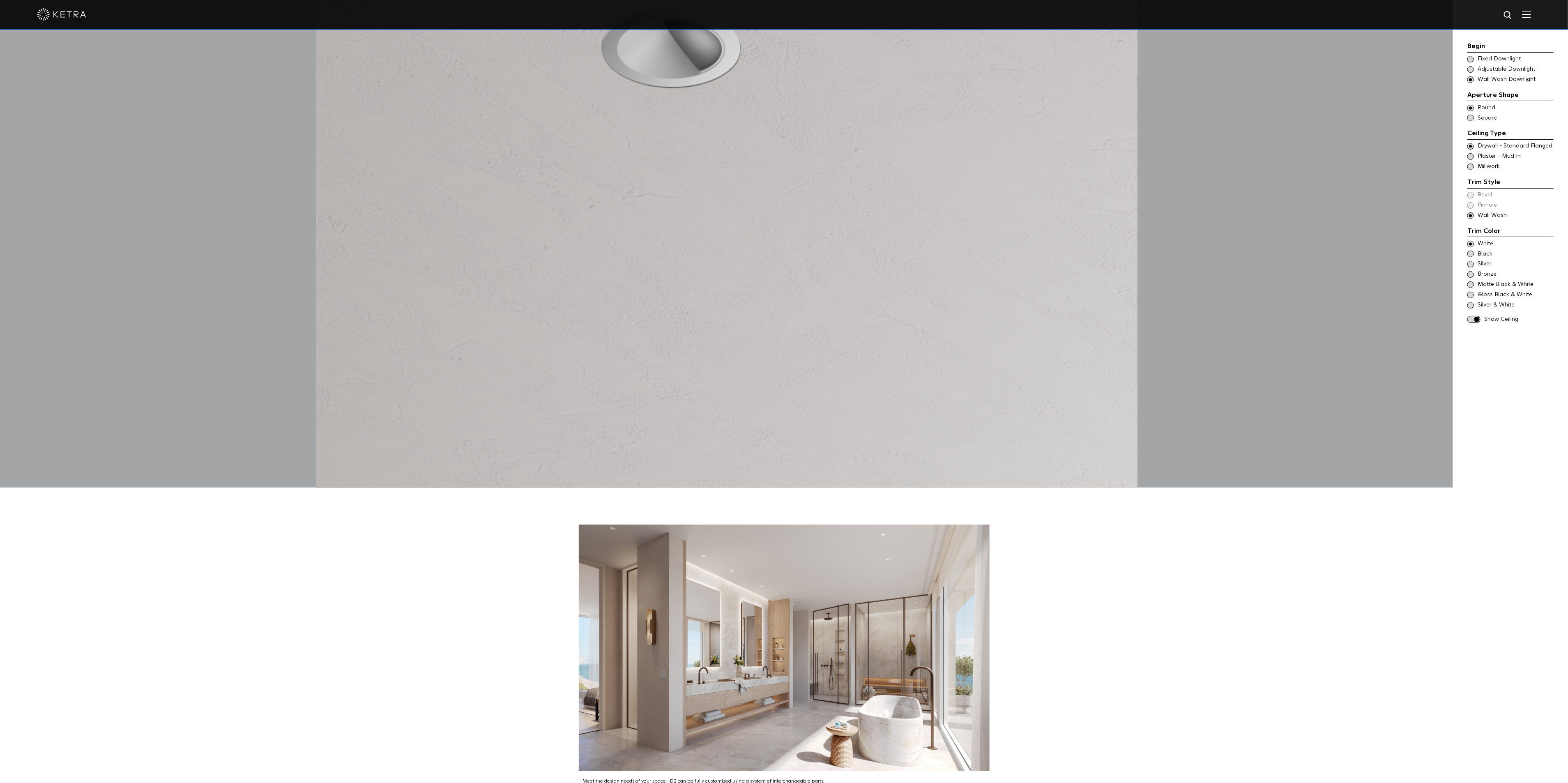
scroll to position [1603, 0]
click at [73, 11] on img at bounding box center [62, 14] width 50 height 12
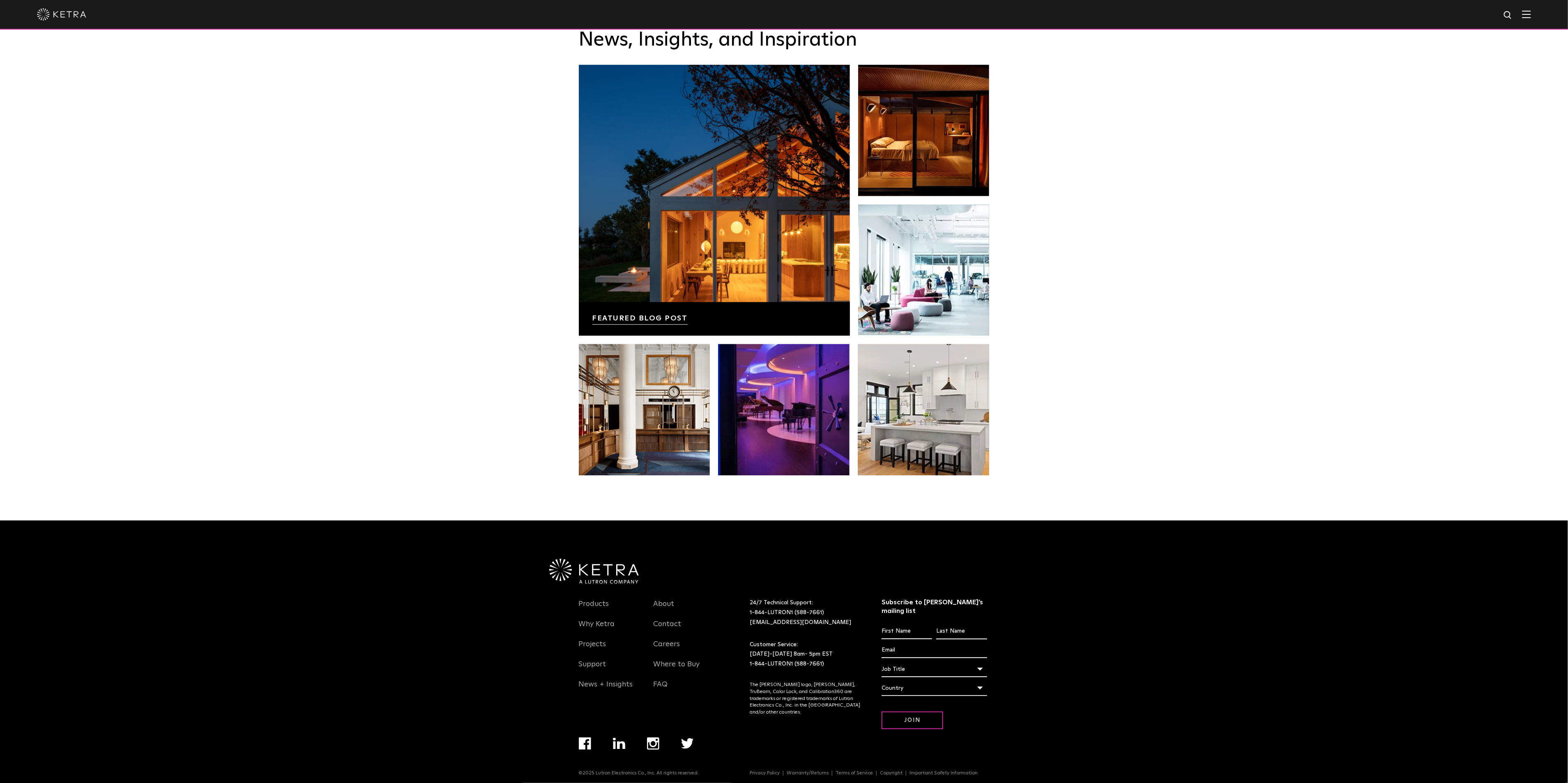
scroll to position [1726, 0]
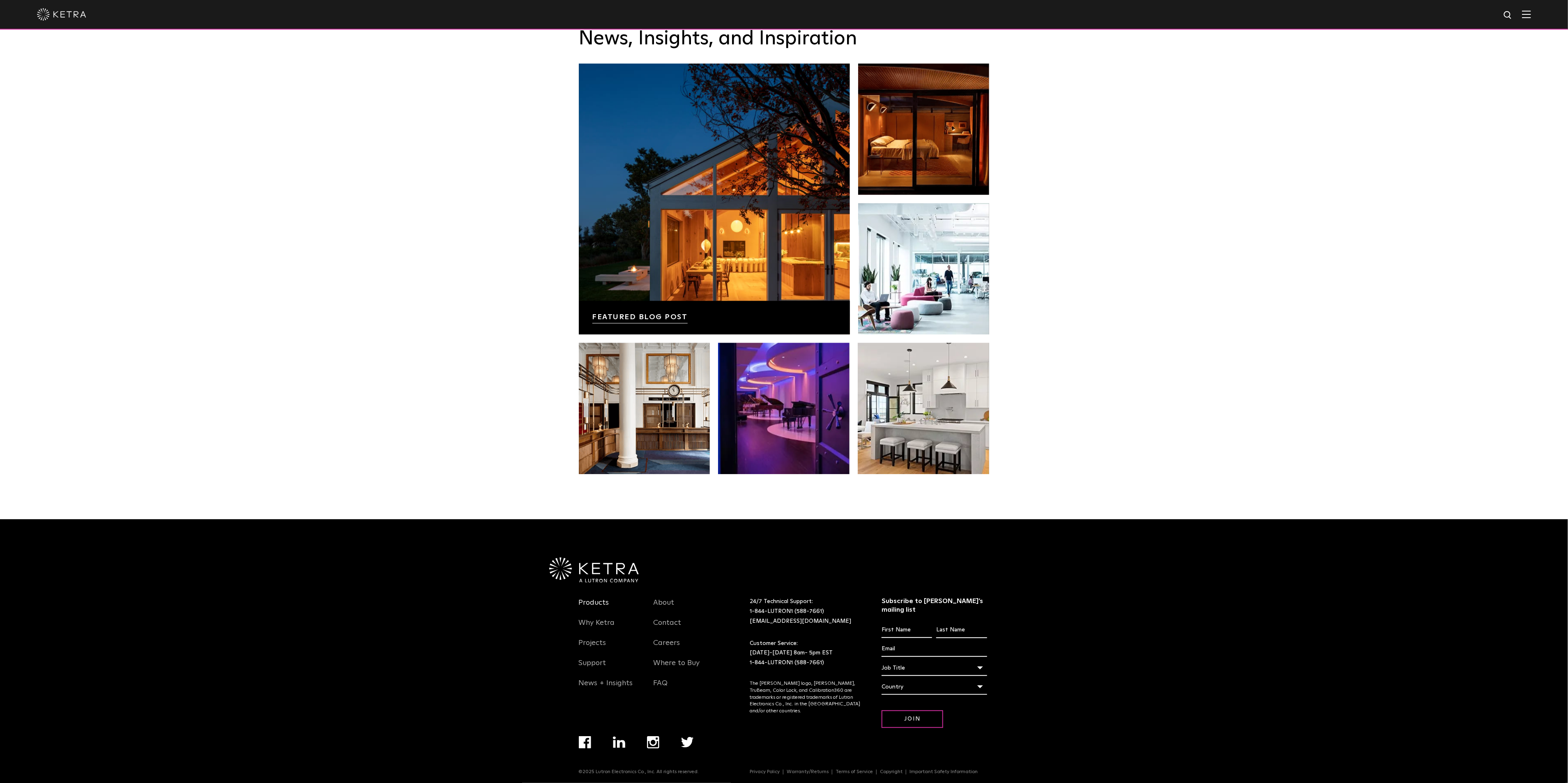
click at [590, 606] on link "Products" at bounding box center [593, 607] width 30 height 19
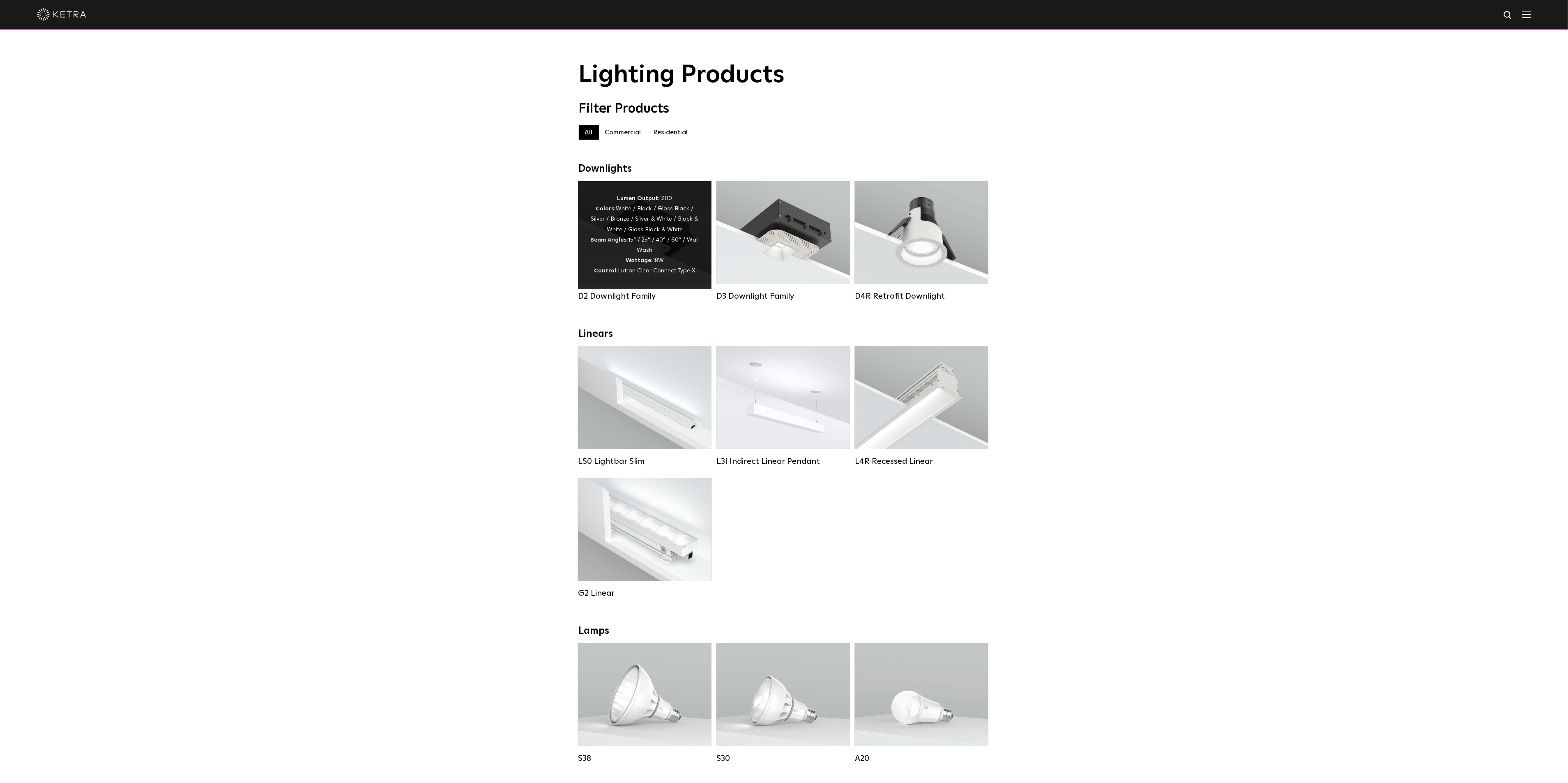
click at [645, 249] on div "Lumen Output: 1200 Colors: White / Black / Gloss Black / Silver / Bronze / Silv…" at bounding box center [644, 234] width 109 height 83
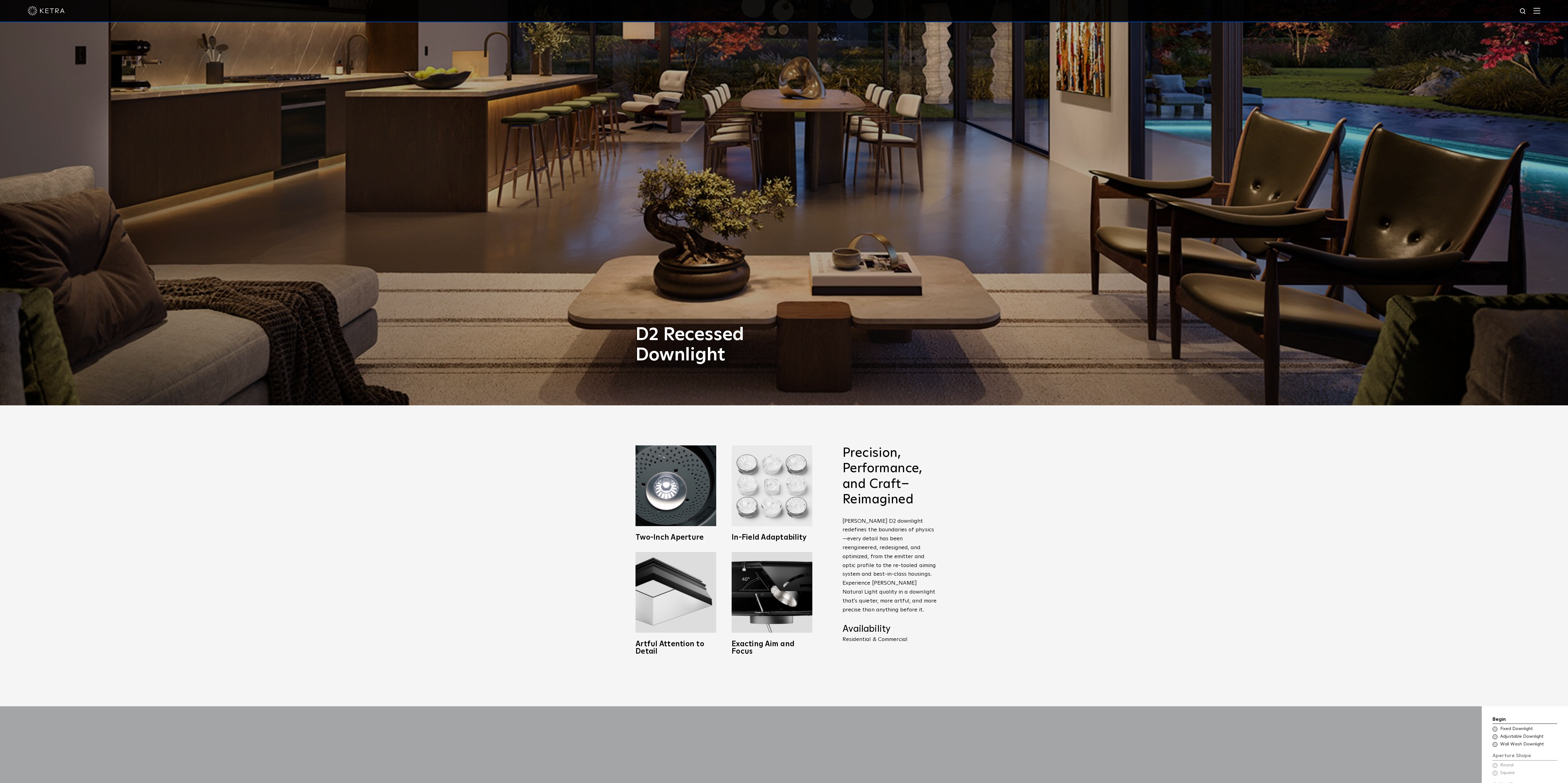
scroll to position [231, 0]
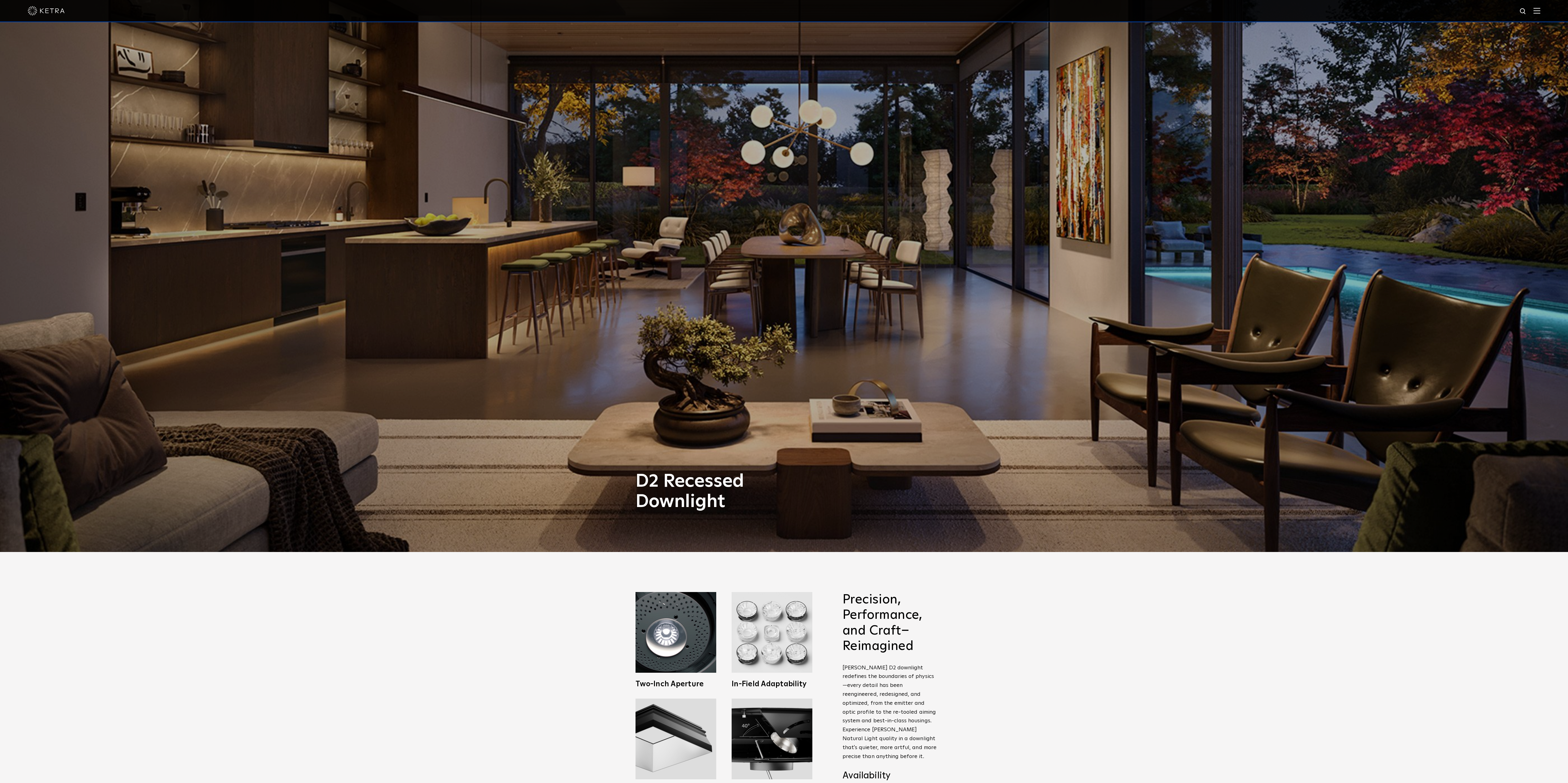
click at [548, 587] on div "Precision, Performance, and Craft–Reimagined Ketra D2 downlight redefines the b…" at bounding box center [784, 703] width 1568 height 301
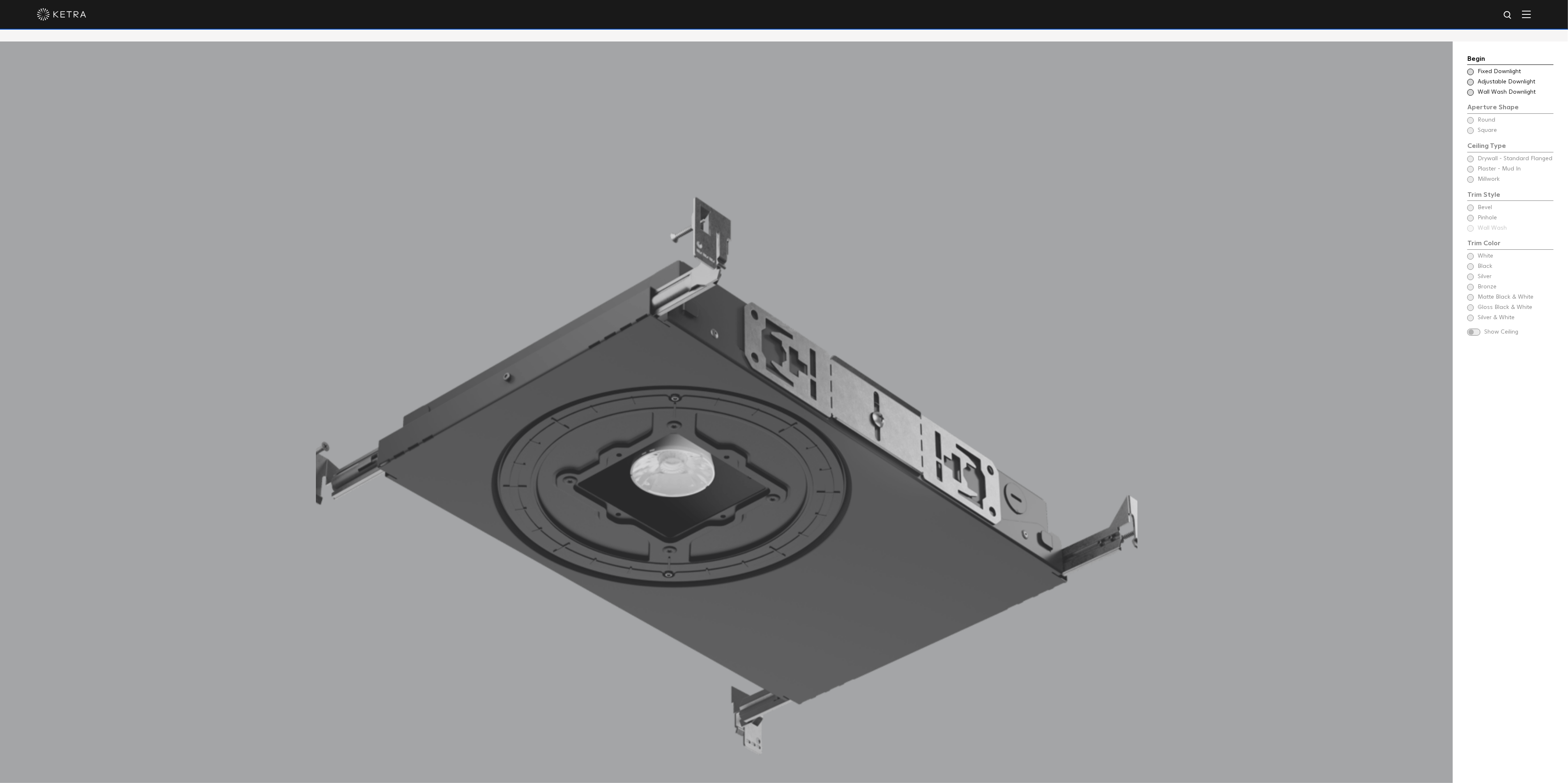
scroll to position [1108, 0]
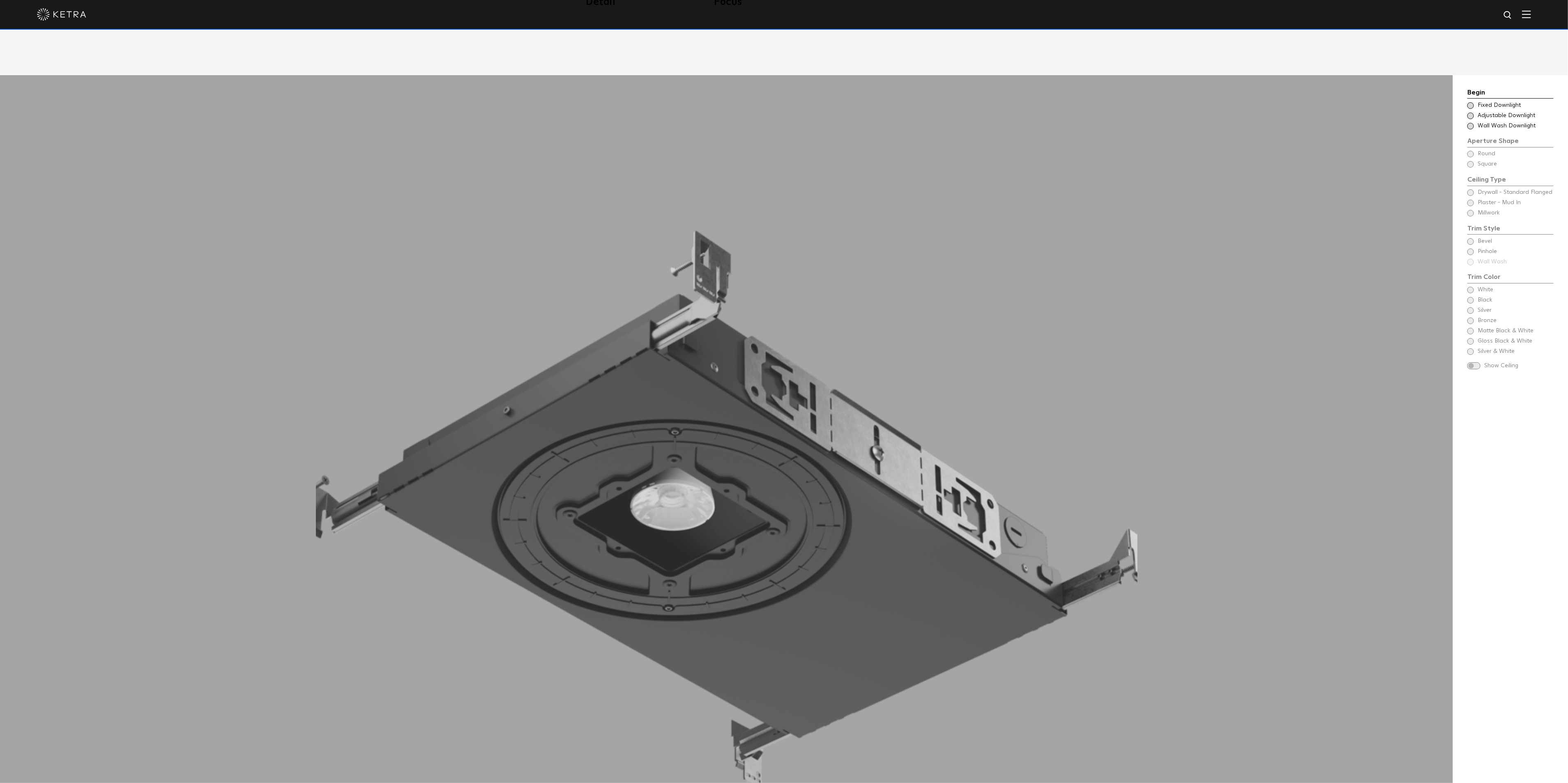
click at [1459, 78] on div "Begin Choose Aperture Shape Fixed Downlight Choose Aperture Shape Adjustable Do…" at bounding box center [1510, 530] width 115 height 909
click at [1469, 381] on div "Begin Choose Aperture Shape Fixed Downlight Choose Aperture Shape Adjustable Do…" at bounding box center [1510, 530] width 86 height 884
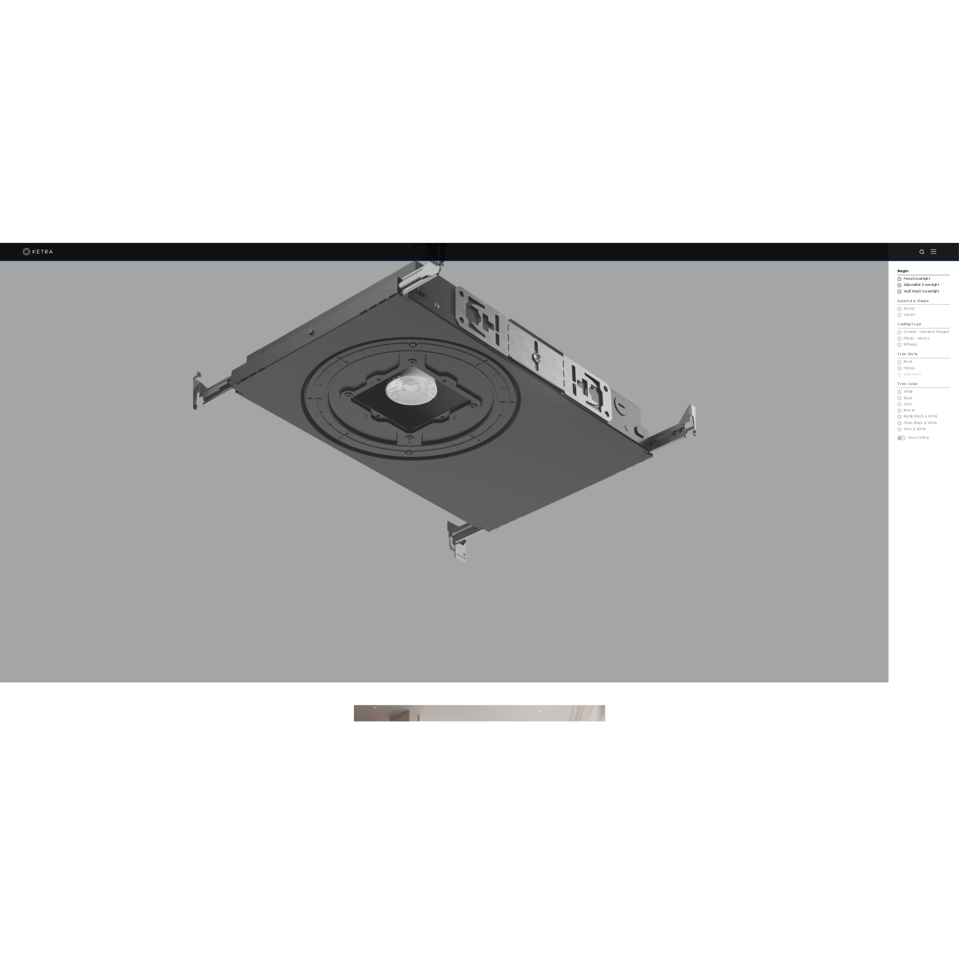
scroll to position [1670, 0]
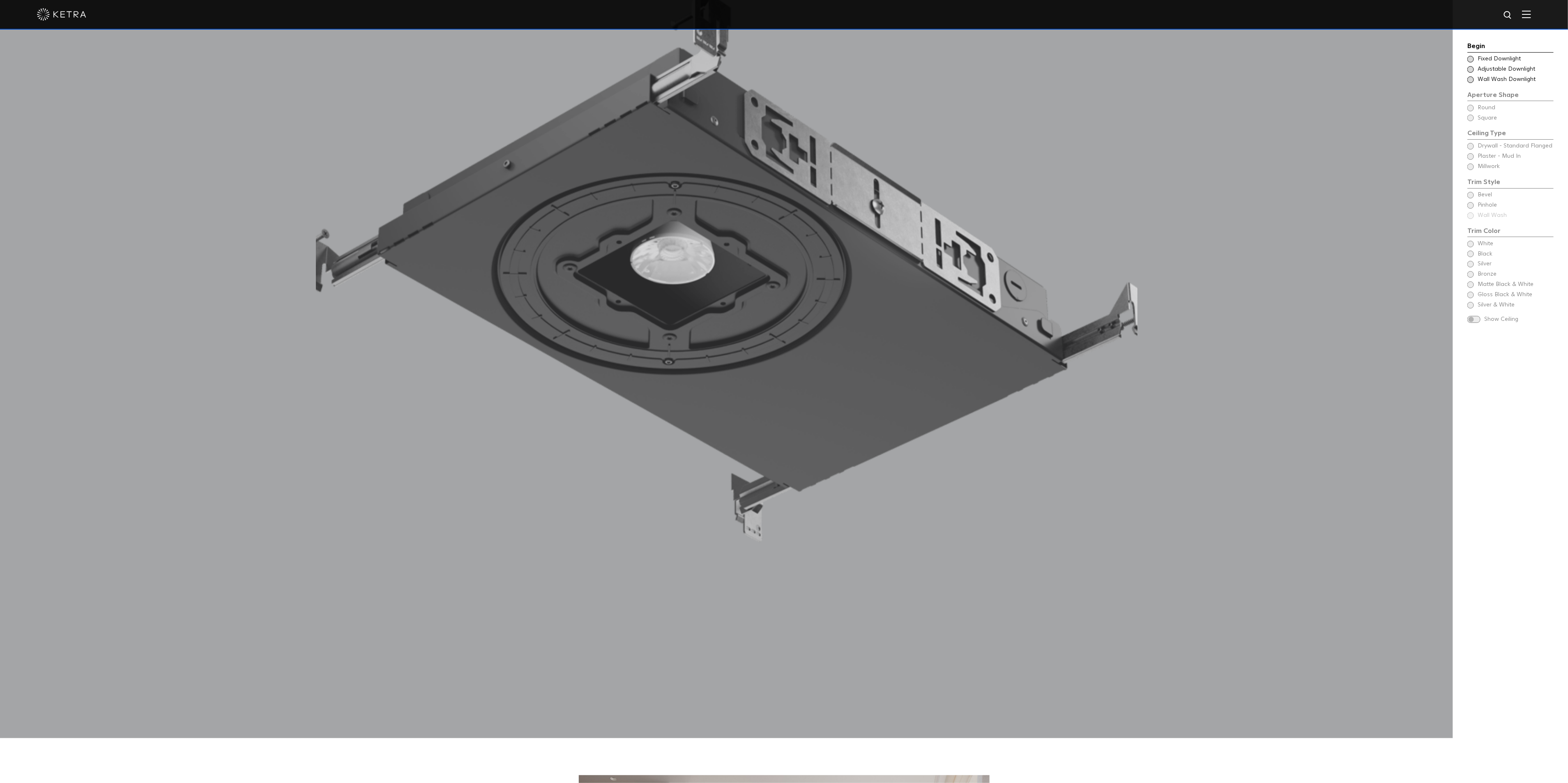
click at [1475, 118] on div "Begin Choose Aperture Shape Fixed Downlight Choose Aperture Shape Adjustable Do…" at bounding box center [1510, 183] width 86 height 285
click at [1467, 61] on div "Choose Aperture Shape Fixed Downlight" at bounding box center [1510, 59] width 86 height 8
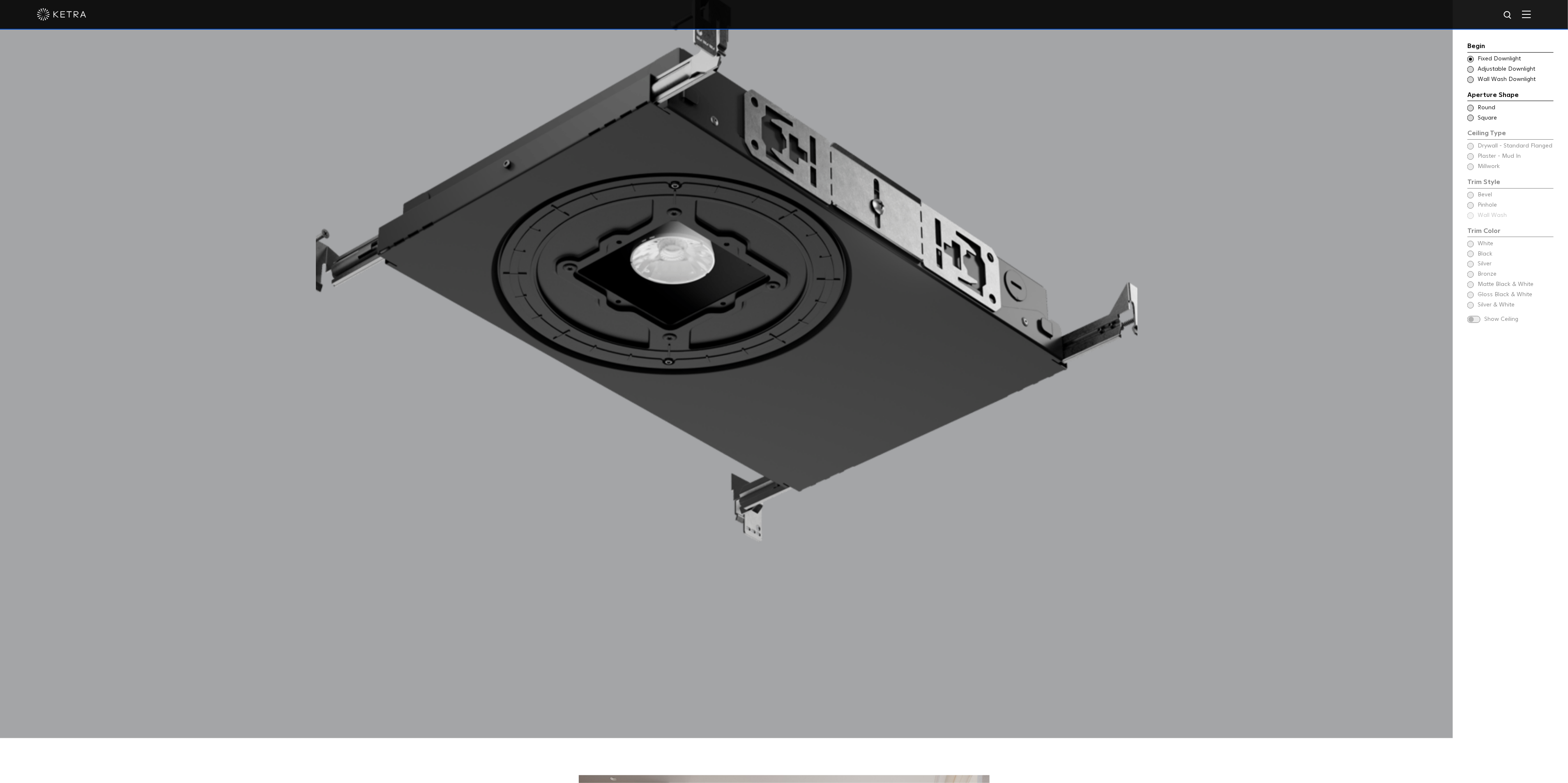
click at [1469, 118] on span at bounding box center [1471, 118] width 6 height 6
click at [1474, 318] on span at bounding box center [1474, 319] width 13 height 7
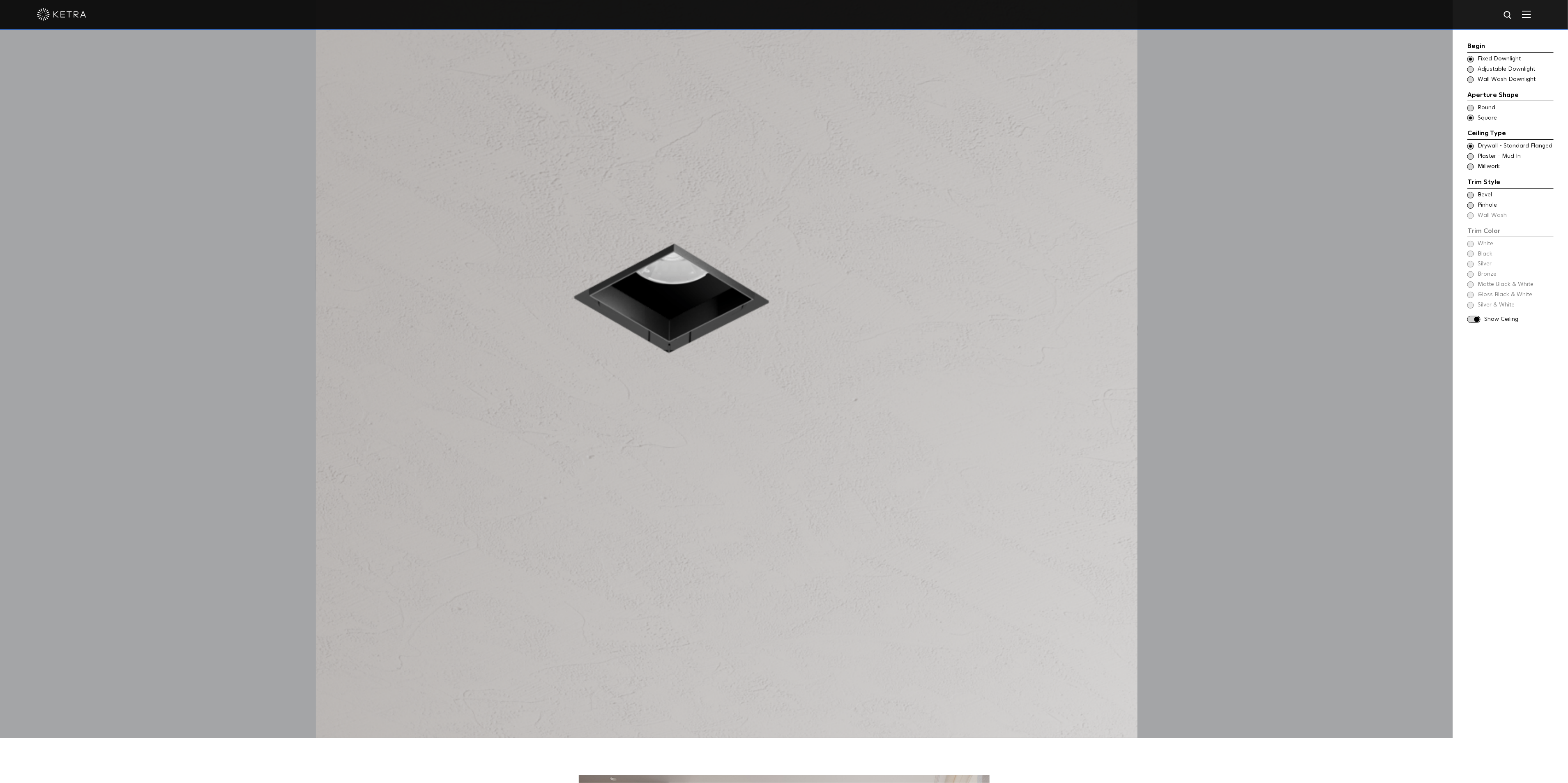
click at [1472, 195] on span at bounding box center [1471, 195] width 6 height 6
click at [1469, 206] on span at bounding box center [1471, 205] width 6 height 6
click at [1469, 195] on span at bounding box center [1471, 195] width 6 height 6
click at [1471, 193] on span at bounding box center [1471, 195] width 6 height 6
click at [1471, 204] on span at bounding box center [1471, 205] width 6 height 6
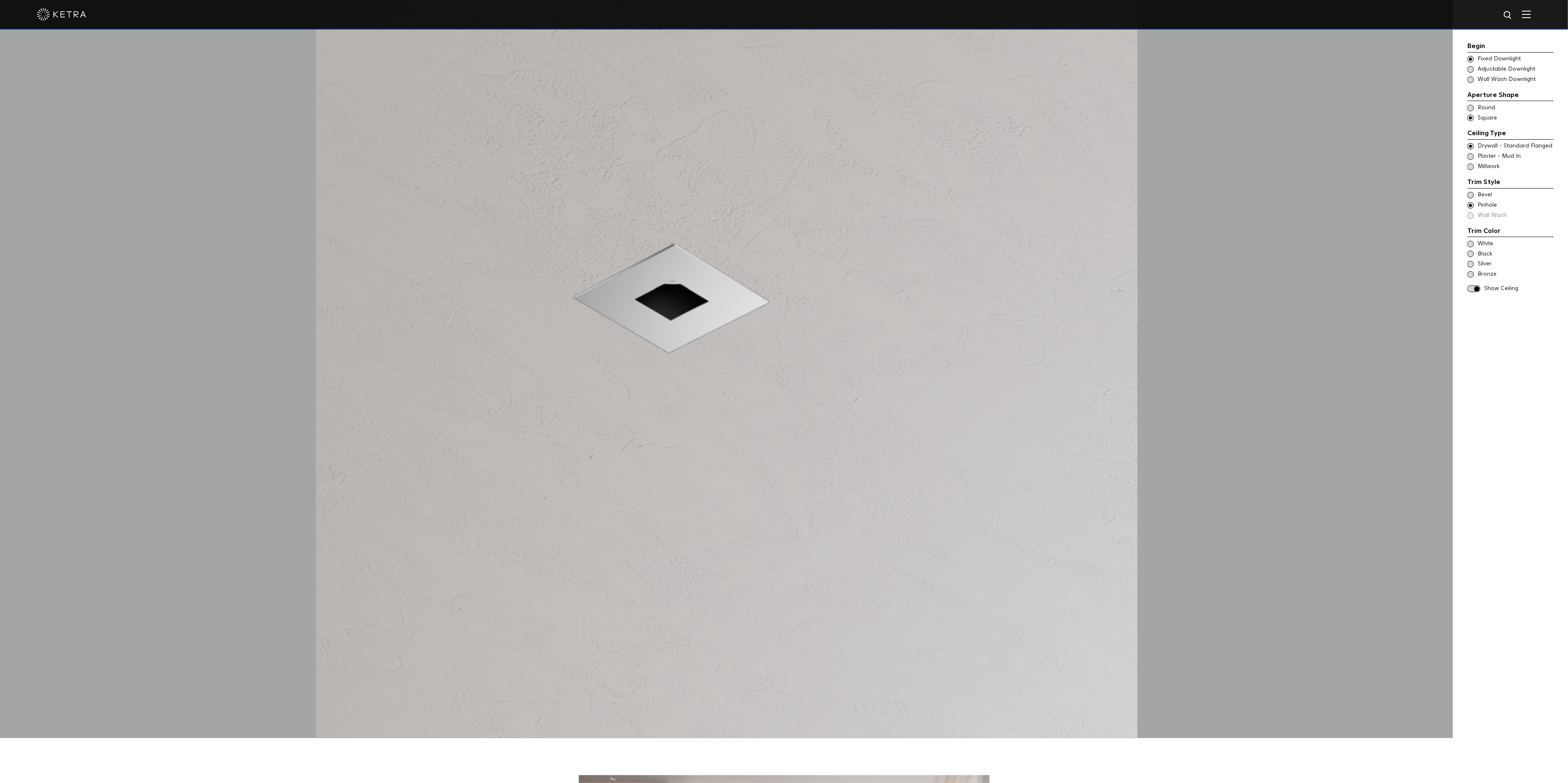
click at [1471, 191] on div "Trim Color - Square - Flanged Bevel" at bounding box center [1510, 195] width 86 height 8
click at [1469, 207] on span at bounding box center [1471, 205] width 6 height 6
click at [1469, 194] on span at bounding box center [1471, 195] width 6 height 6
click at [1471, 204] on span at bounding box center [1471, 205] width 6 height 6
click at [1471, 196] on span at bounding box center [1471, 195] width 6 height 6
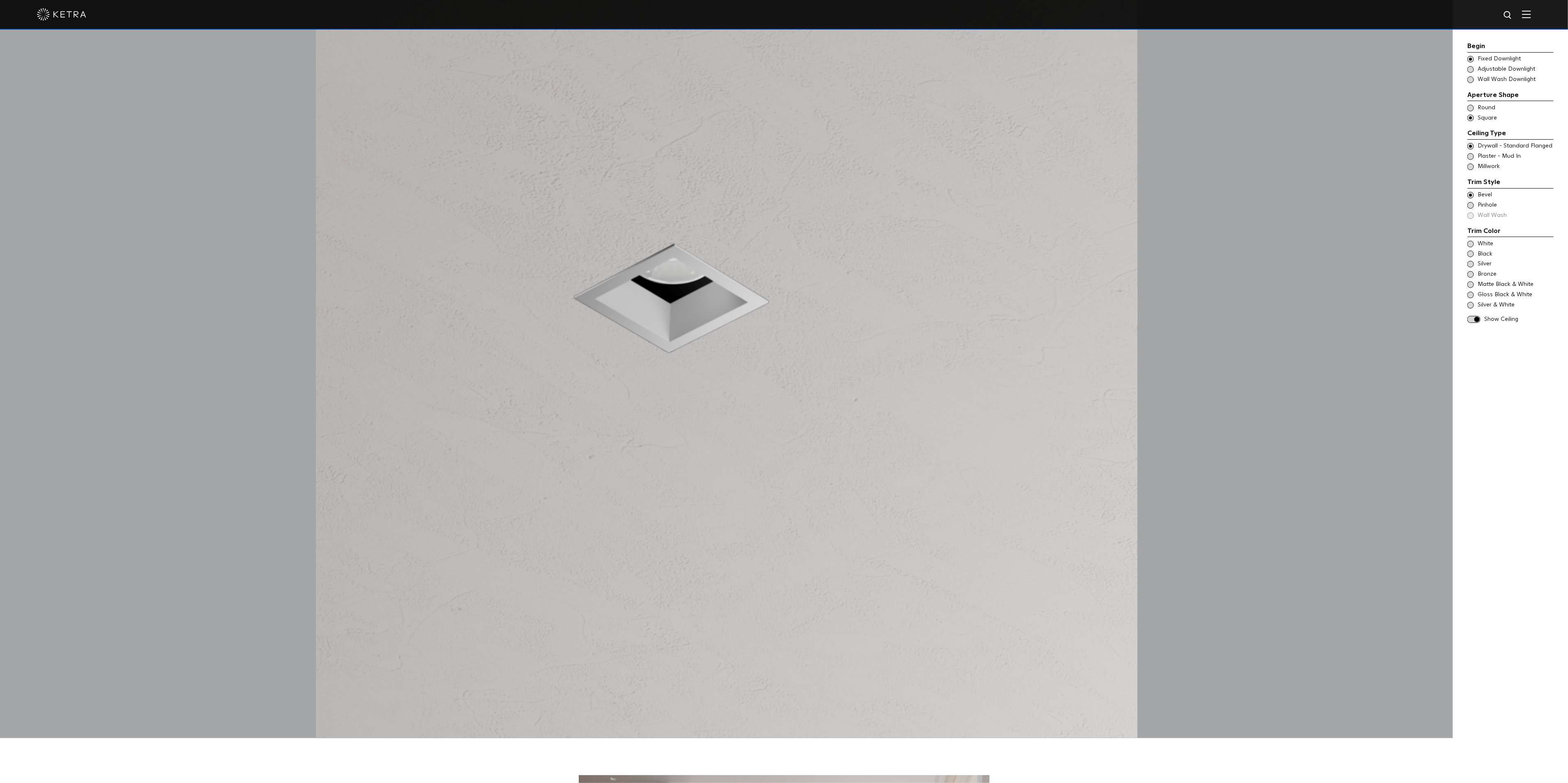
click at [1469, 206] on span at bounding box center [1471, 205] width 6 height 6
click at [1471, 197] on span at bounding box center [1471, 195] width 6 height 6
click at [1480, 247] on span "White" at bounding box center [1514, 244] width 75 height 8
click at [1471, 247] on span at bounding box center [1471, 244] width 6 height 6
click at [1480, 256] on span "Black" at bounding box center [1514, 254] width 75 height 8
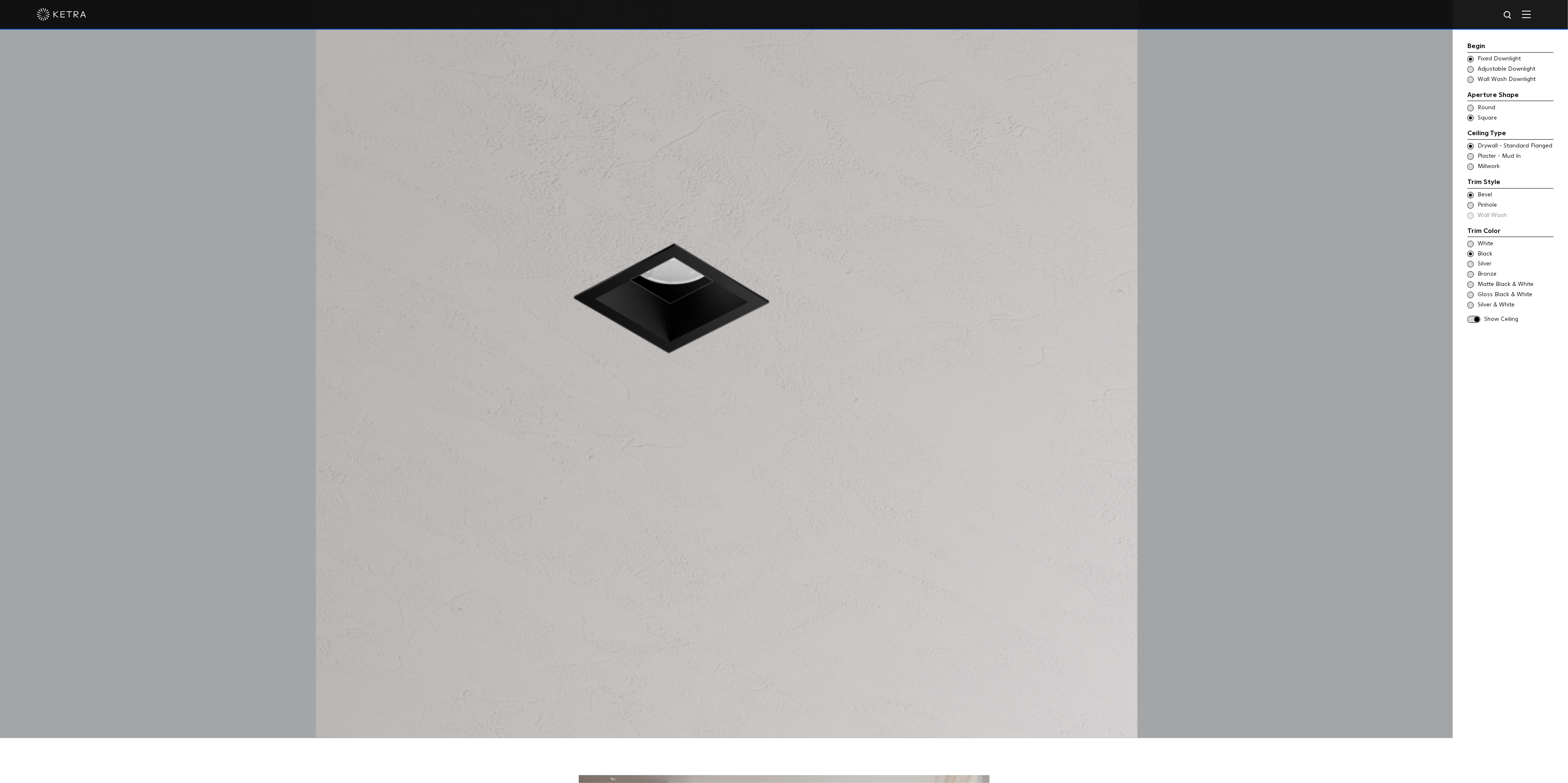
click at [1480, 247] on span "White" at bounding box center [1514, 244] width 75 height 8
click at [1485, 256] on span "Black" at bounding box center [1514, 254] width 75 height 8
click at [1485, 265] on span "Silver" at bounding box center [1514, 264] width 75 height 8
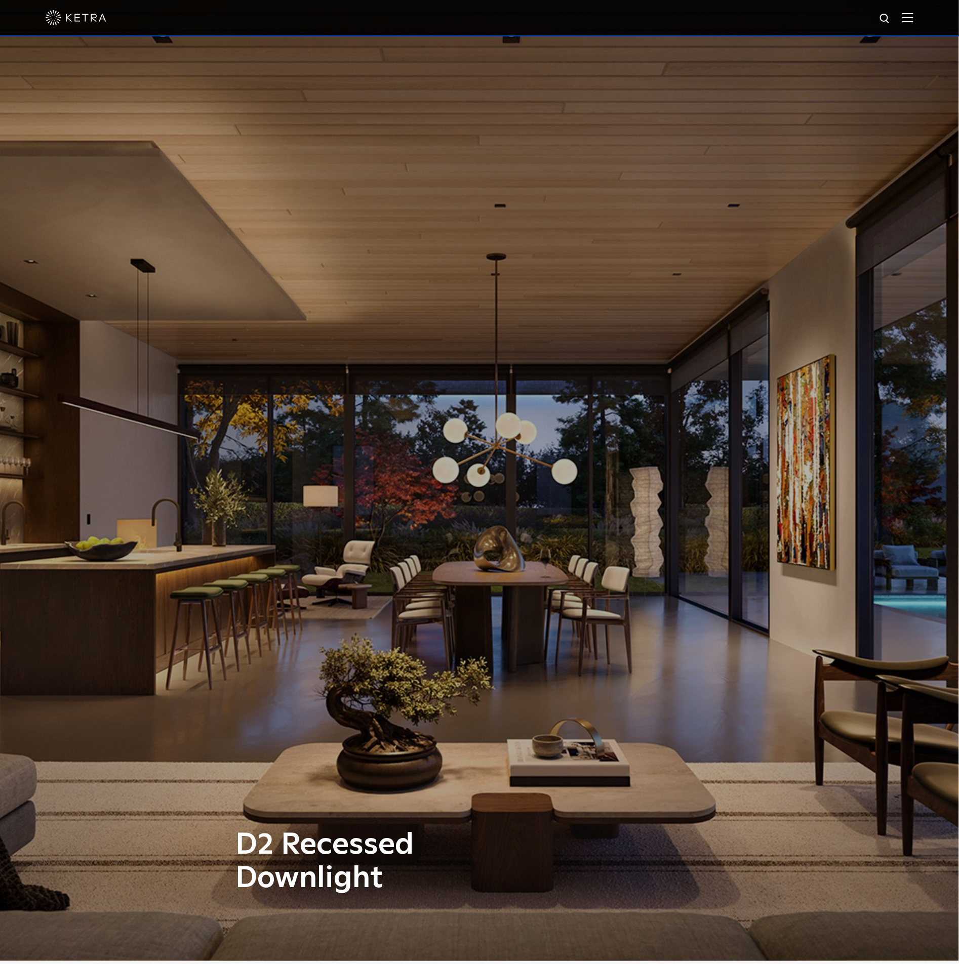
scroll to position [0, 0]
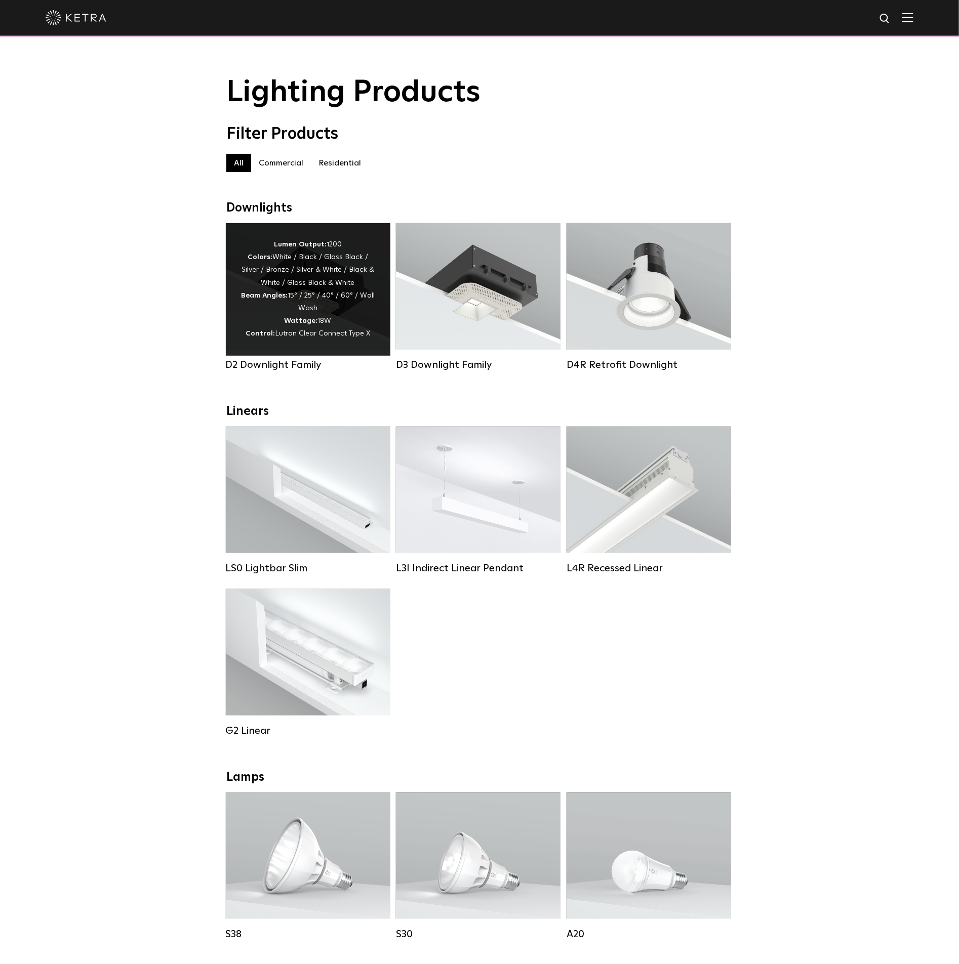
click at [326, 280] on div "Lumen Output: 1200 Colors: White / Black / Gloss Black / Silver / Bronze / Silv…" at bounding box center [308, 289] width 134 height 102
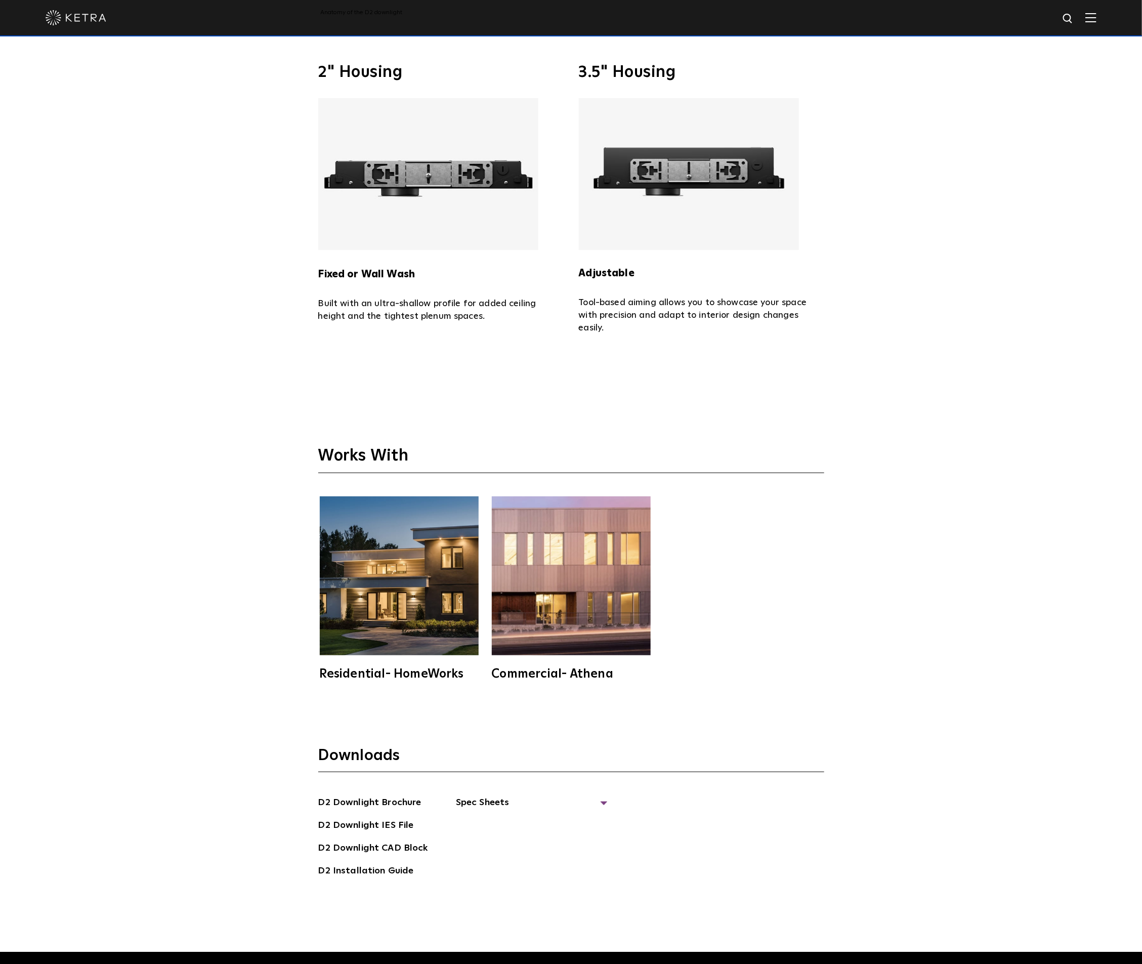
scroll to position [4403, 0]
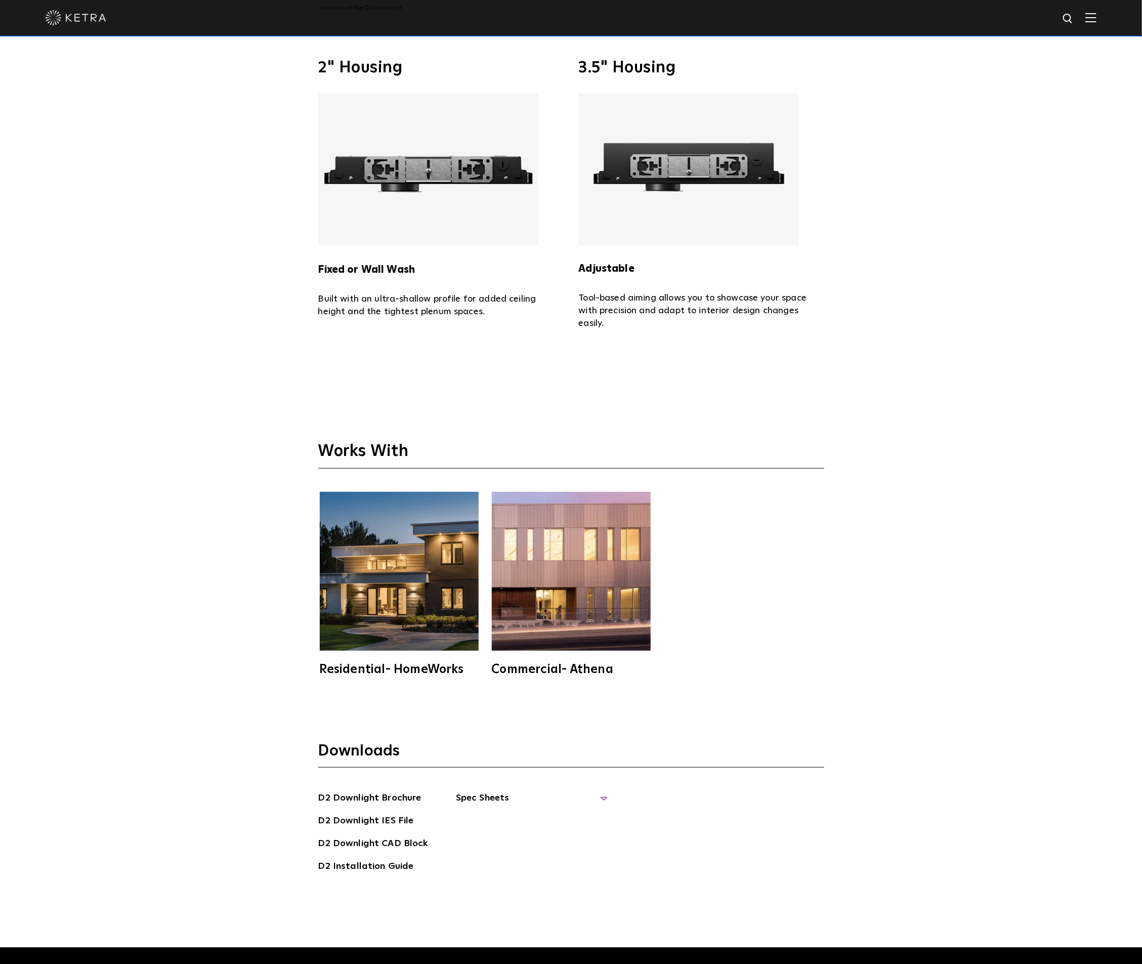
click at [598, 791] on span "Spec Sheets" at bounding box center [532, 802] width 152 height 22
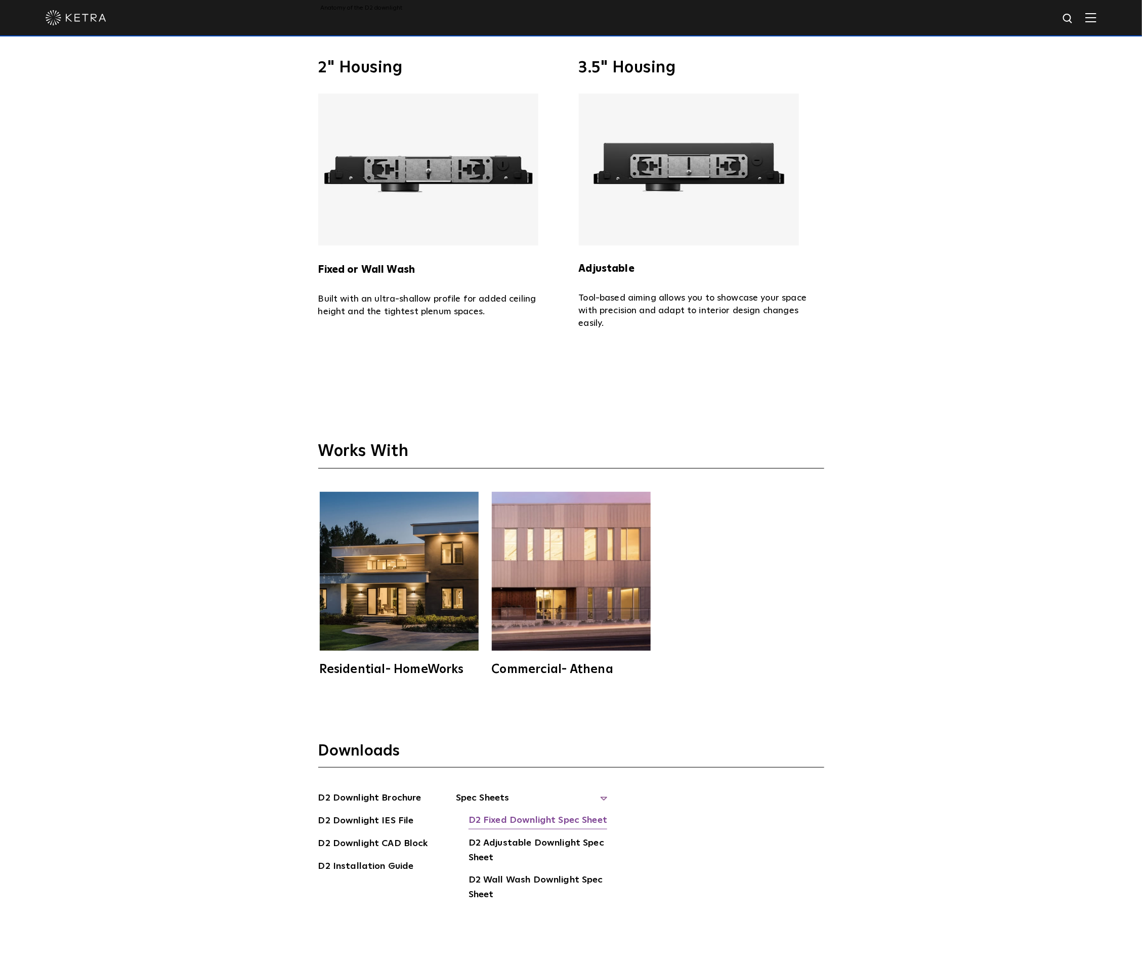
click at [536, 813] on link "D2 Fixed Downlight Spec Sheet" at bounding box center [538, 821] width 139 height 16
click at [565, 836] on link "D2 Adjustable Downlight Spec Sheet" at bounding box center [538, 851] width 139 height 31
click at [534, 873] on link "D2 Wall Wash Downlight Spec Sheet" at bounding box center [538, 888] width 139 height 31
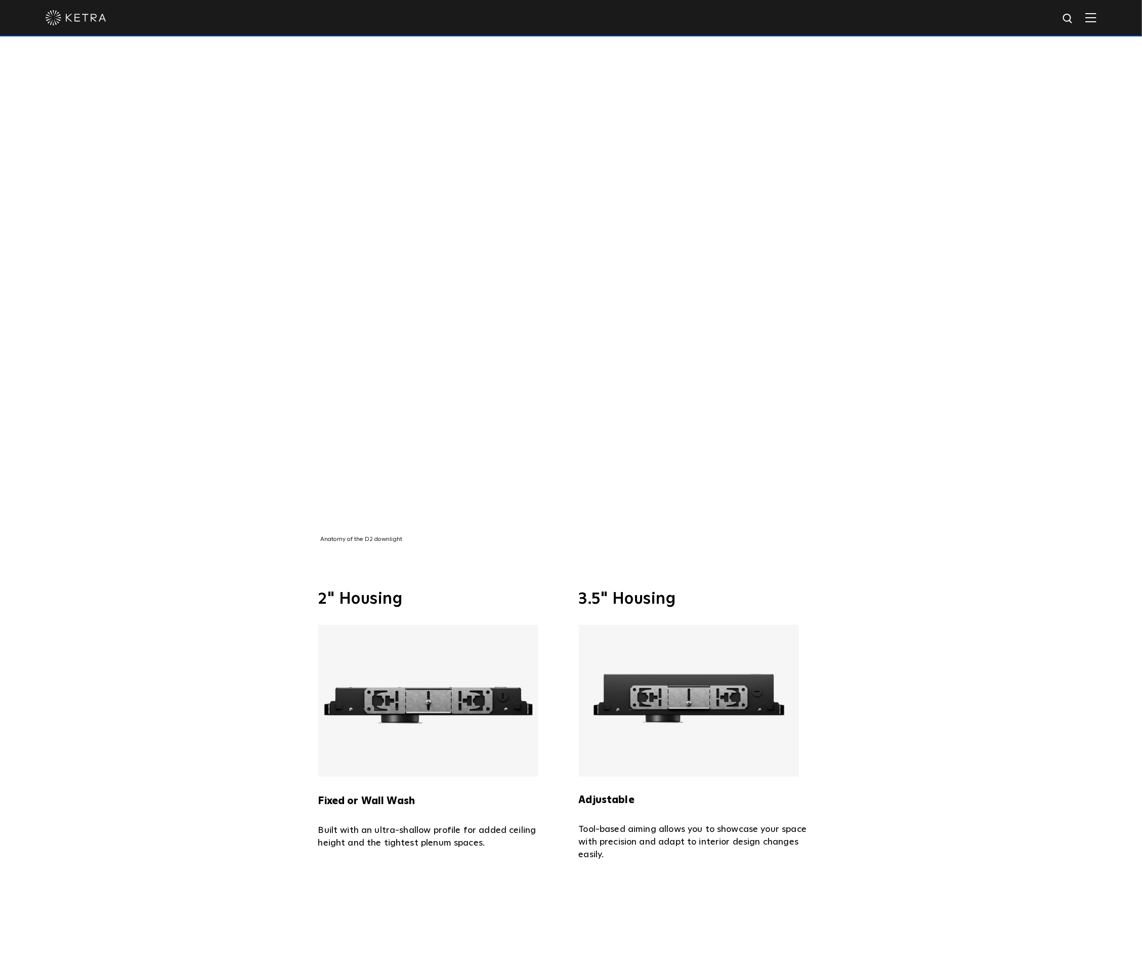
scroll to position [4175, 0]
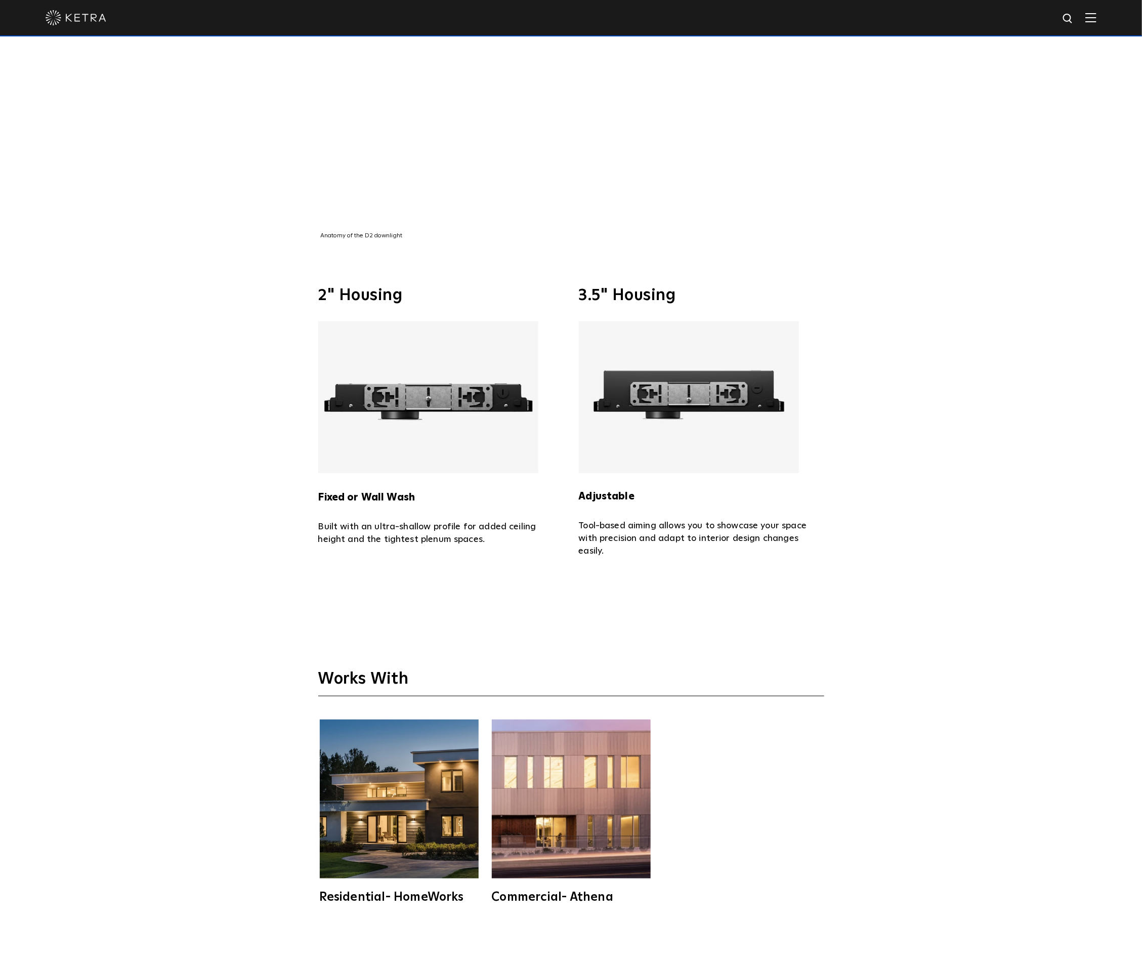
click at [436, 382] on img at bounding box center [428, 397] width 220 height 152
click at [385, 287] on h3 "2" Housing" at bounding box center [440, 295] width 245 height 16
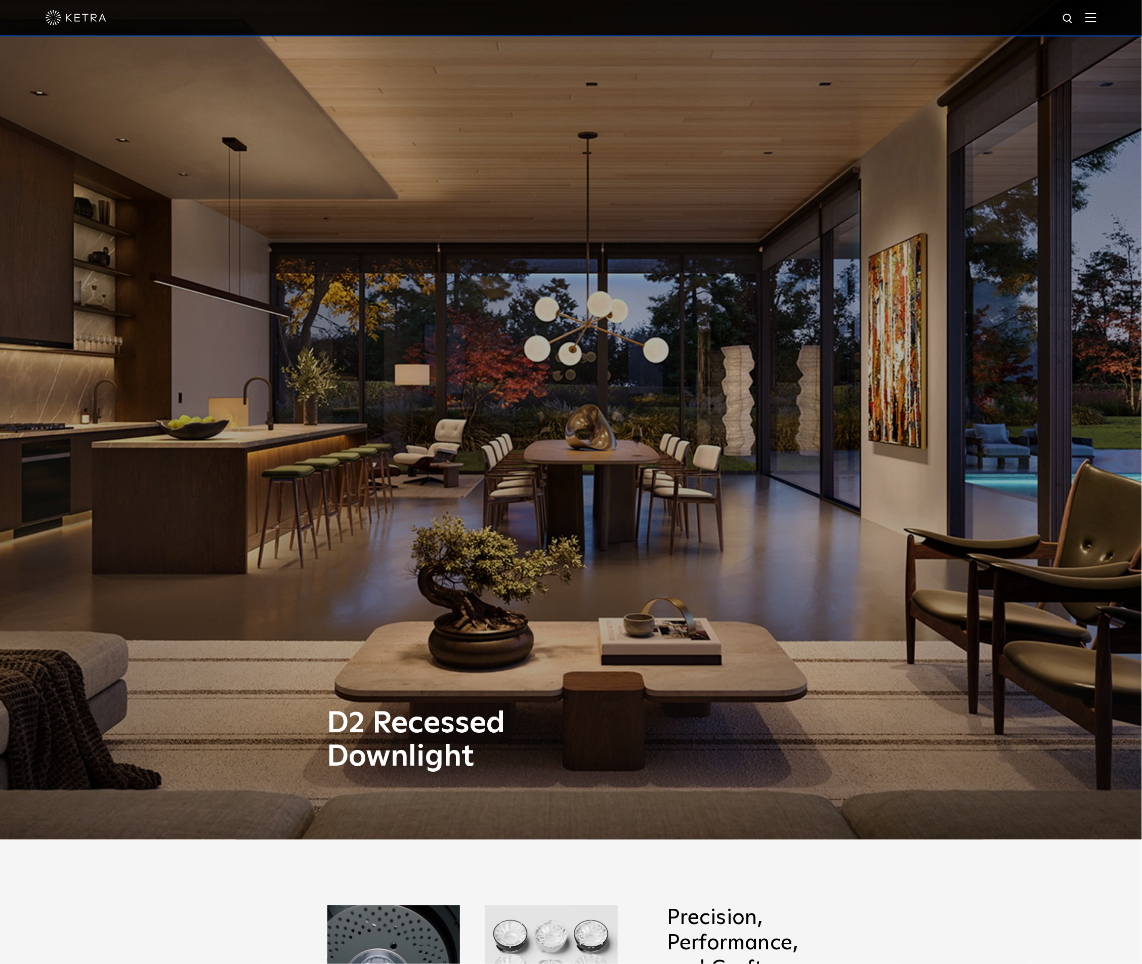
scroll to position [0, 0]
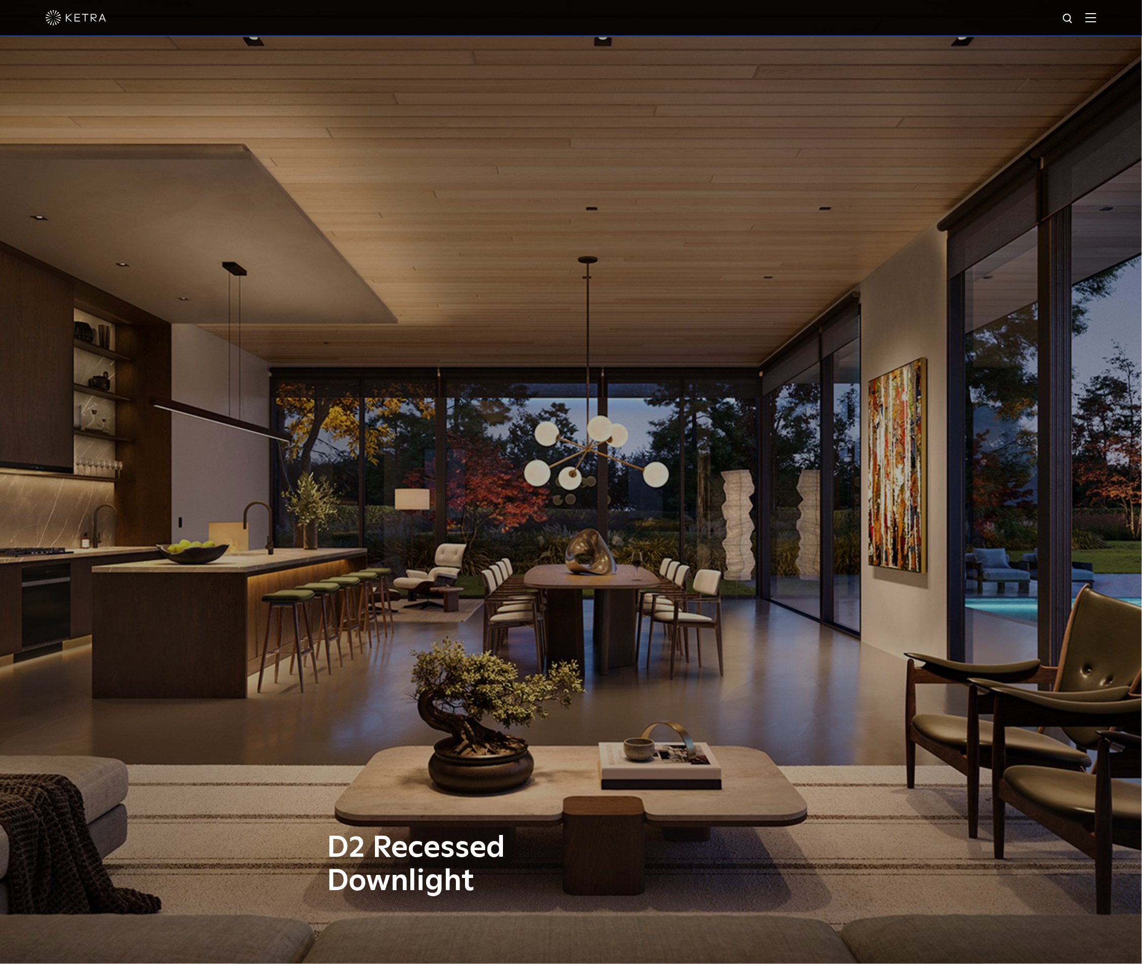
click at [90, 12] on img at bounding box center [76, 17] width 61 height 15
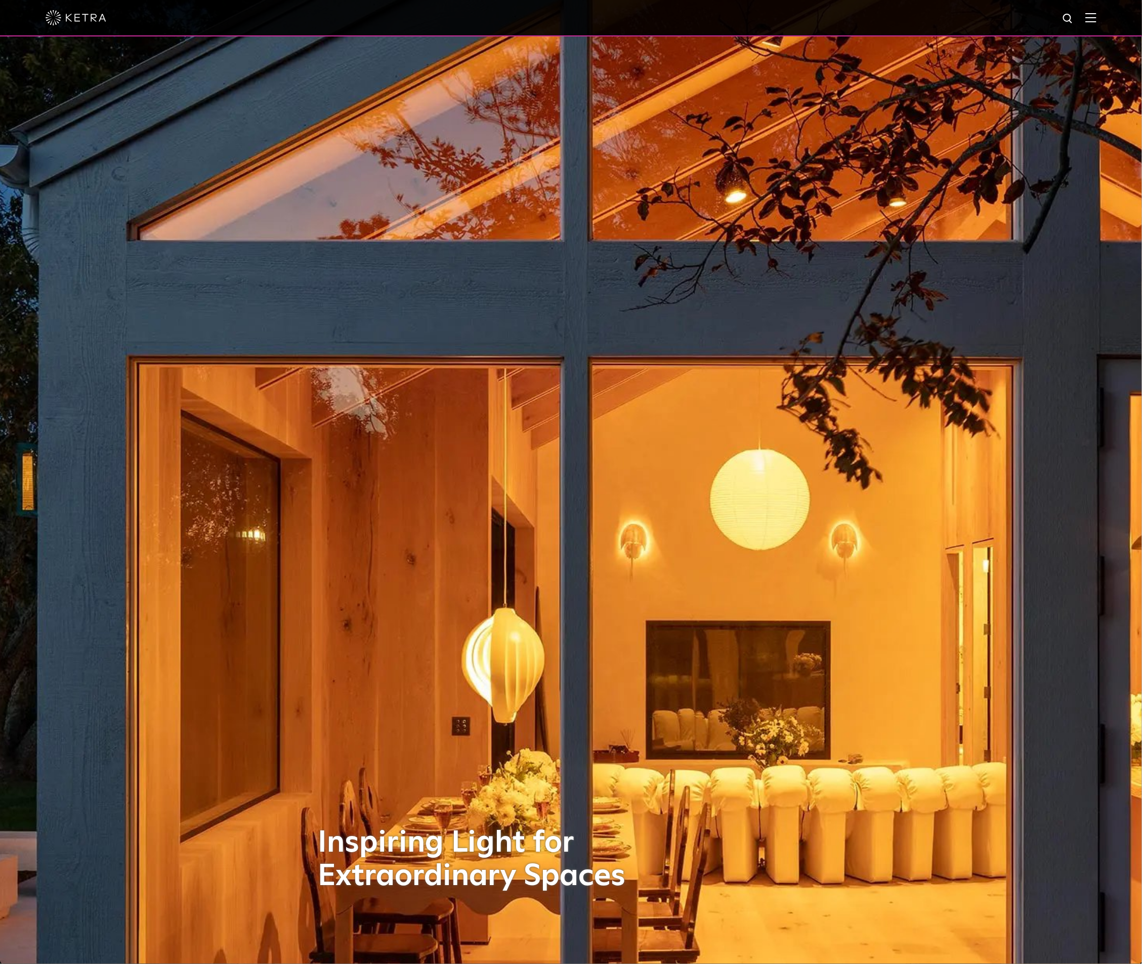
click at [87, 17] on img at bounding box center [76, 17] width 61 height 15
click at [1097, 13] on img at bounding box center [1091, 18] width 11 height 10
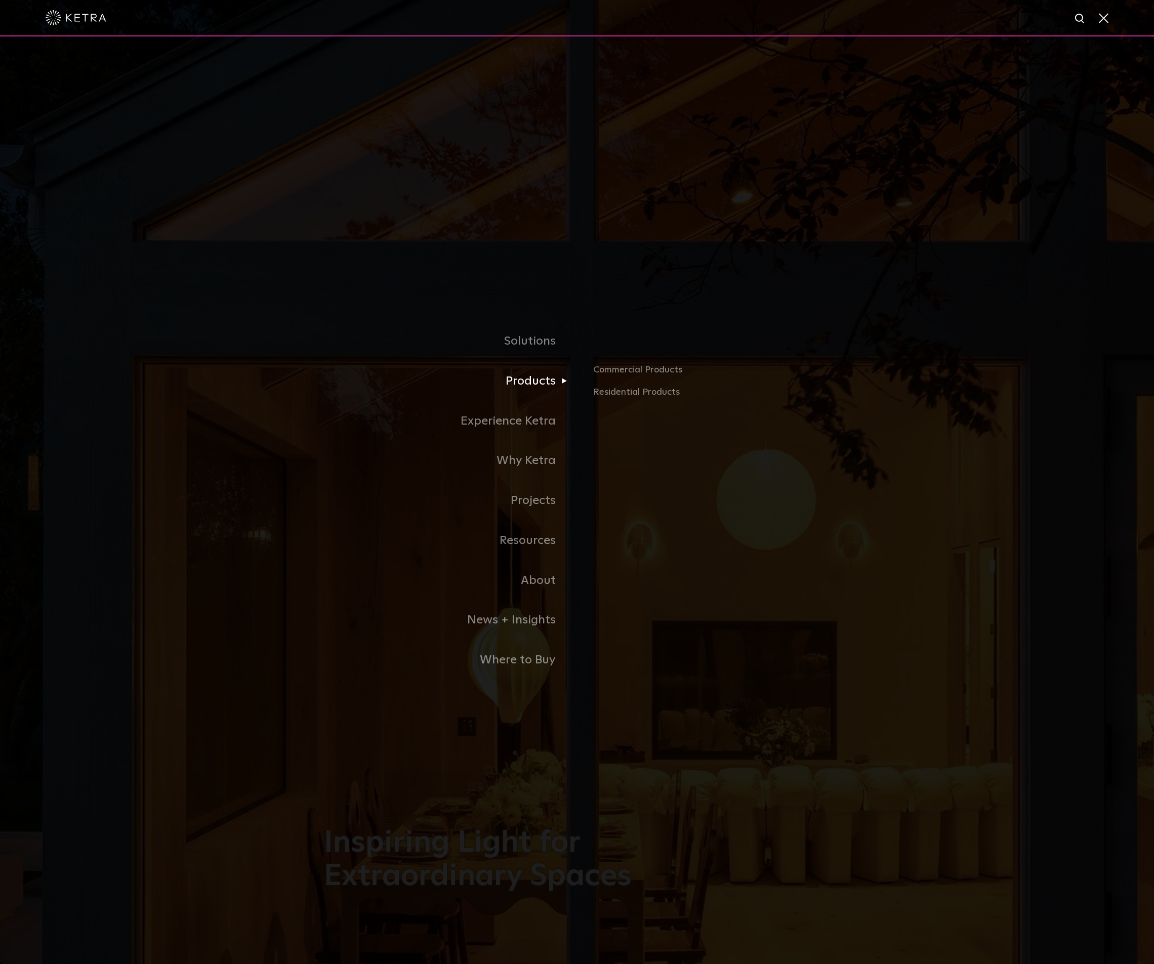
click at [529, 383] on link "Products" at bounding box center [450, 381] width 253 height 40
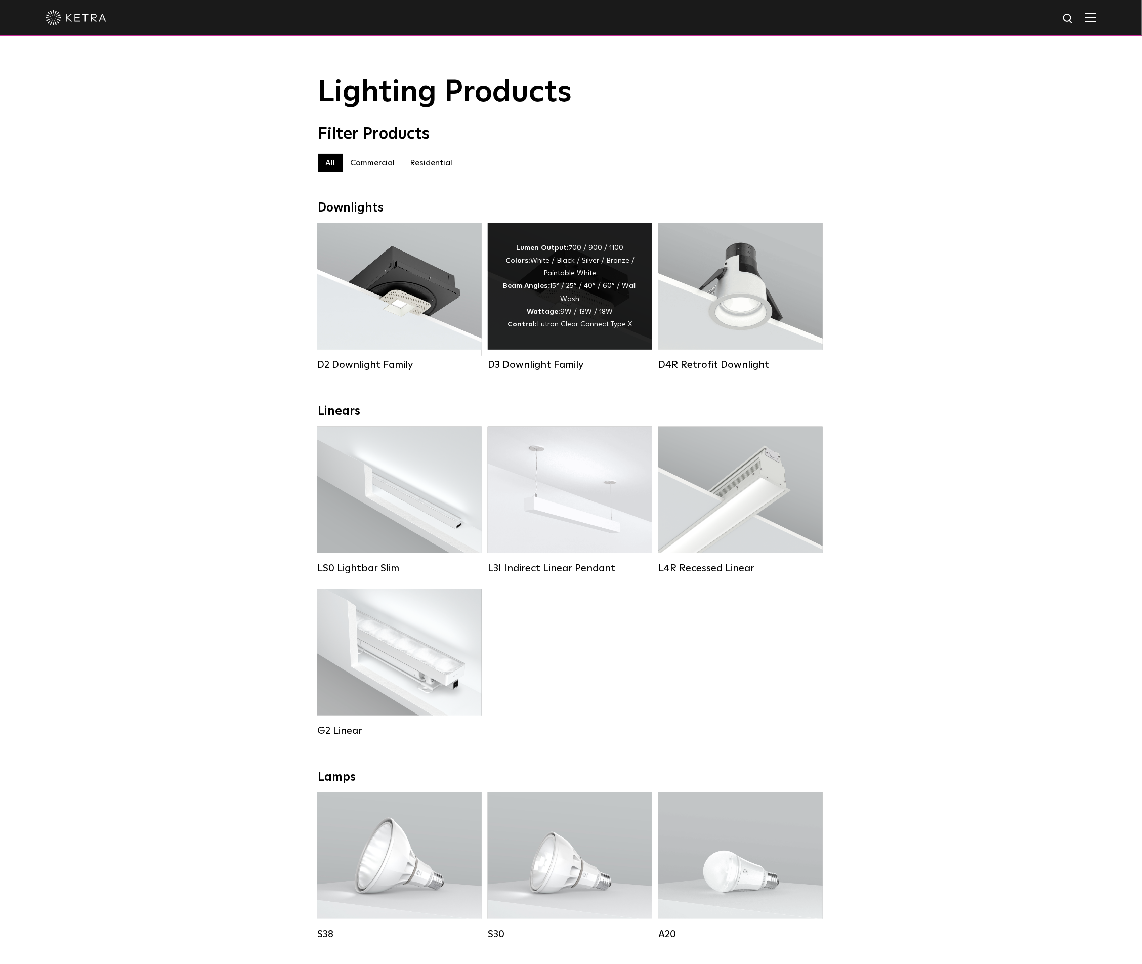
click at [585, 322] on div "Lumen Output: 700 / 900 / 1100 Colors: White / Black / Silver / Bronze / Painta…" at bounding box center [570, 286] width 134 height 89
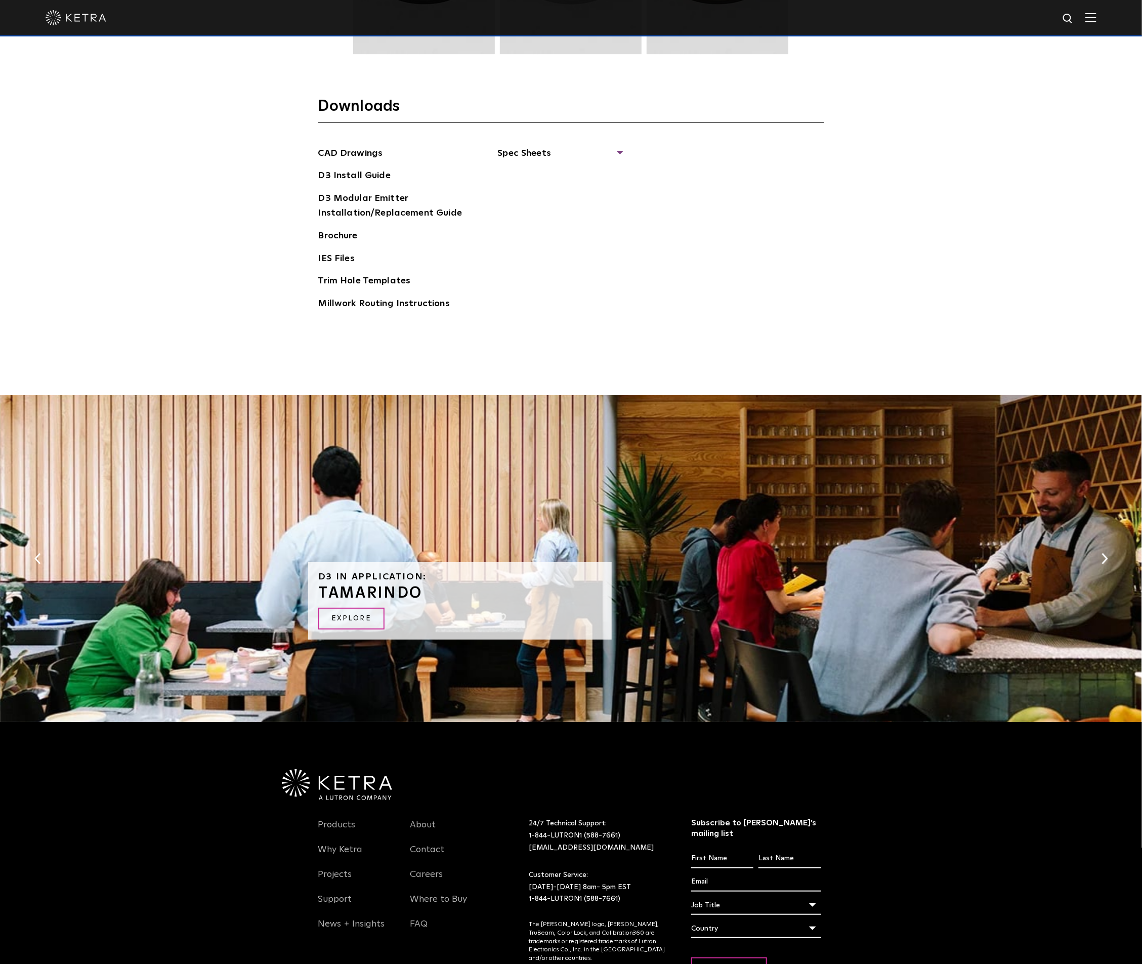
scroll to position [1942, 0]
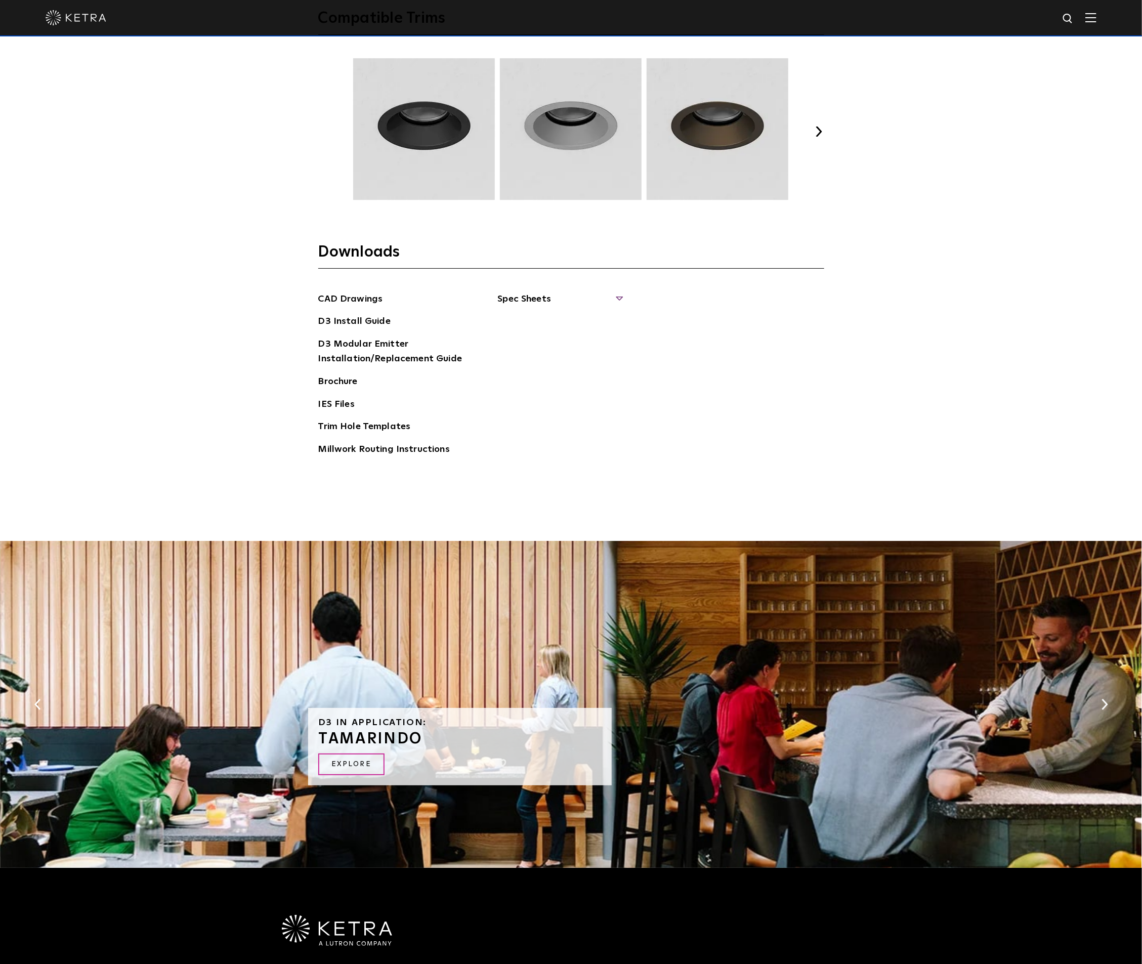
click at [534, 298] on span "Spec Sheets" at bounding box center [560, 303] width 124 height 22
click at [618, 298] on span "Spec Sheets" at bounding box center [560, 303] width 124 height 22
click at [562, 342] on link "D3 Wallwash Round" at bounding box center [548, 343] width 74 height 11
click at [534, 366] on link "D3 Fixed Round" at bounding box center [539, 364] width 57 height 11
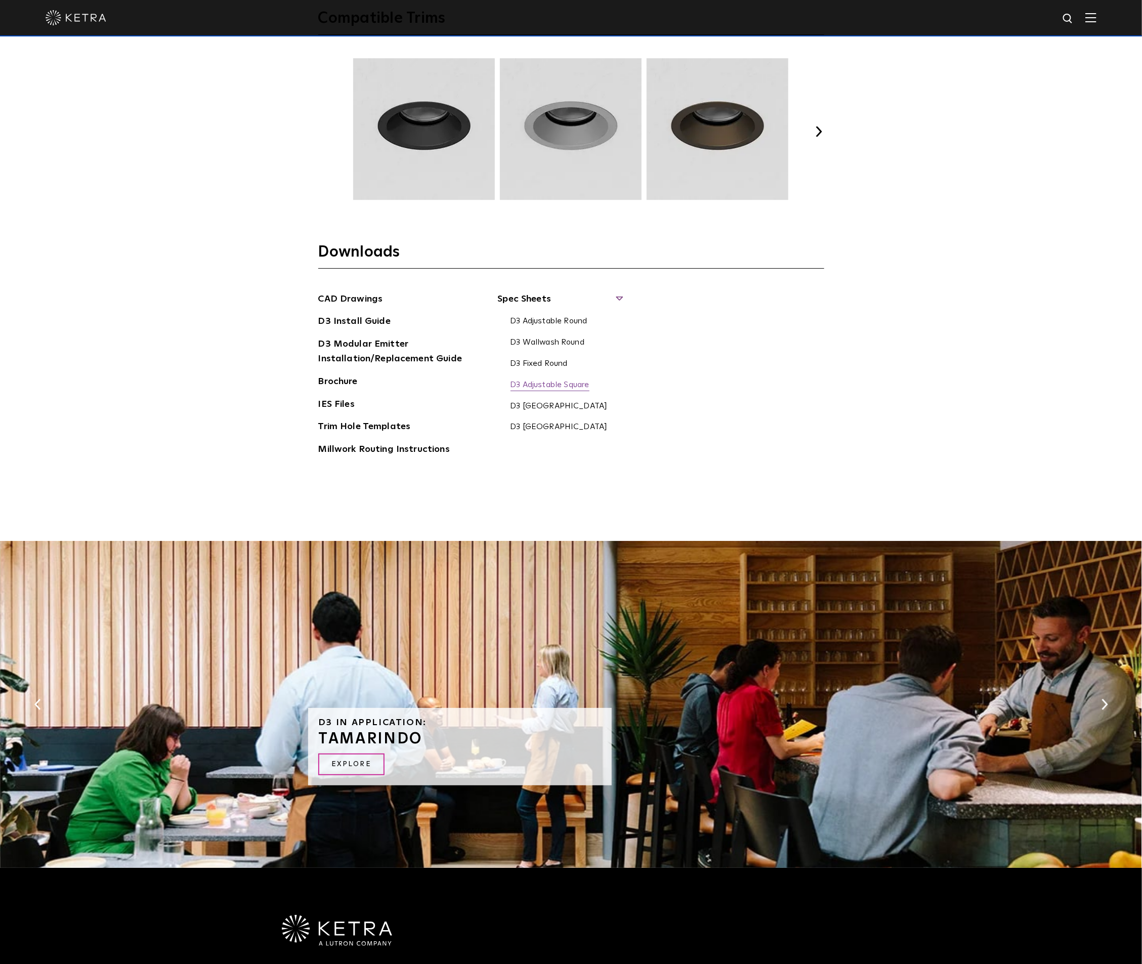
click at [556, 388] on link "D3 Adjustable Square" at bounding box center [550, 385] width 79 height 11
click at [574, 407] on link "D3 Wallwash Square" at bounding box center [559, 406] width 97 height 11
click at [553, 433] on link "D3 Fixed Square" at bounding box center [559, 427] width 97 height 11
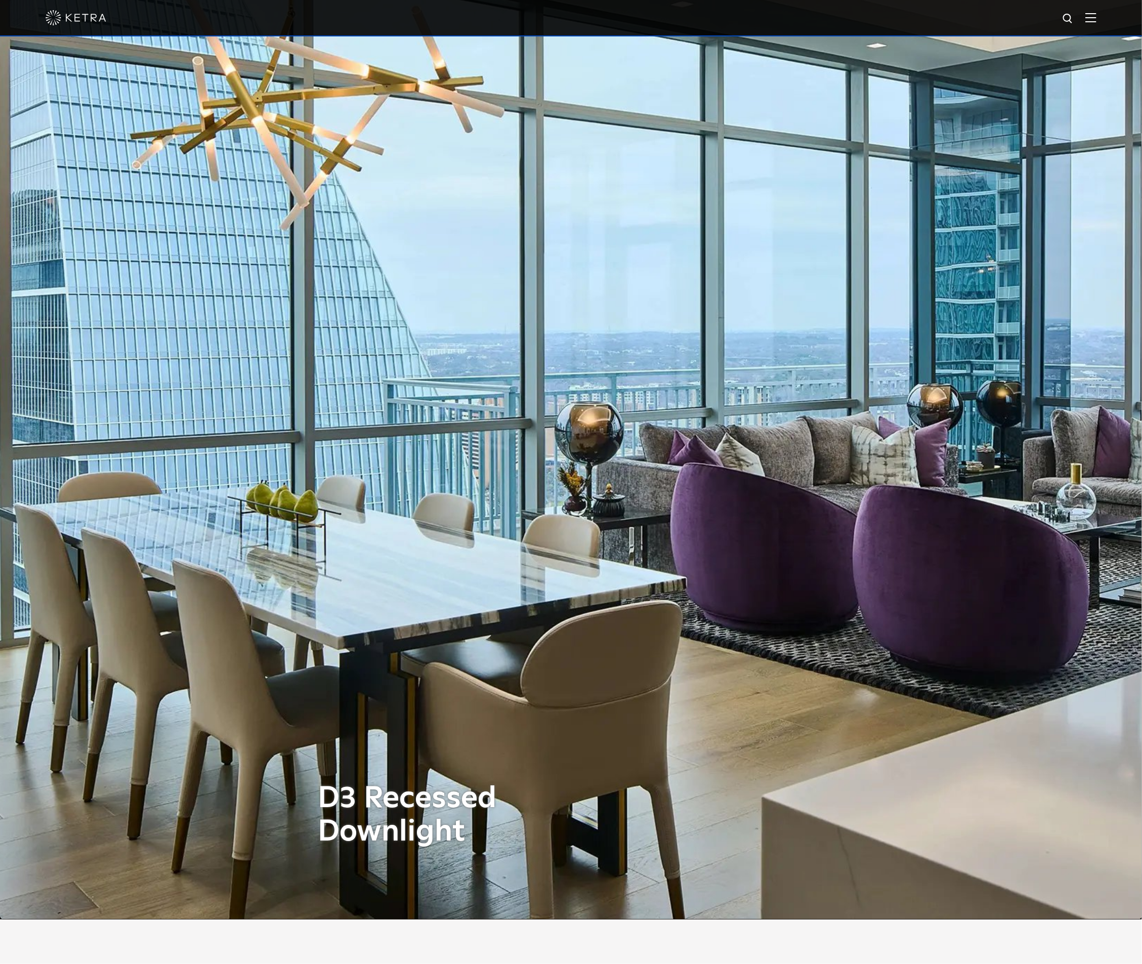
scroll to position [0, 0]
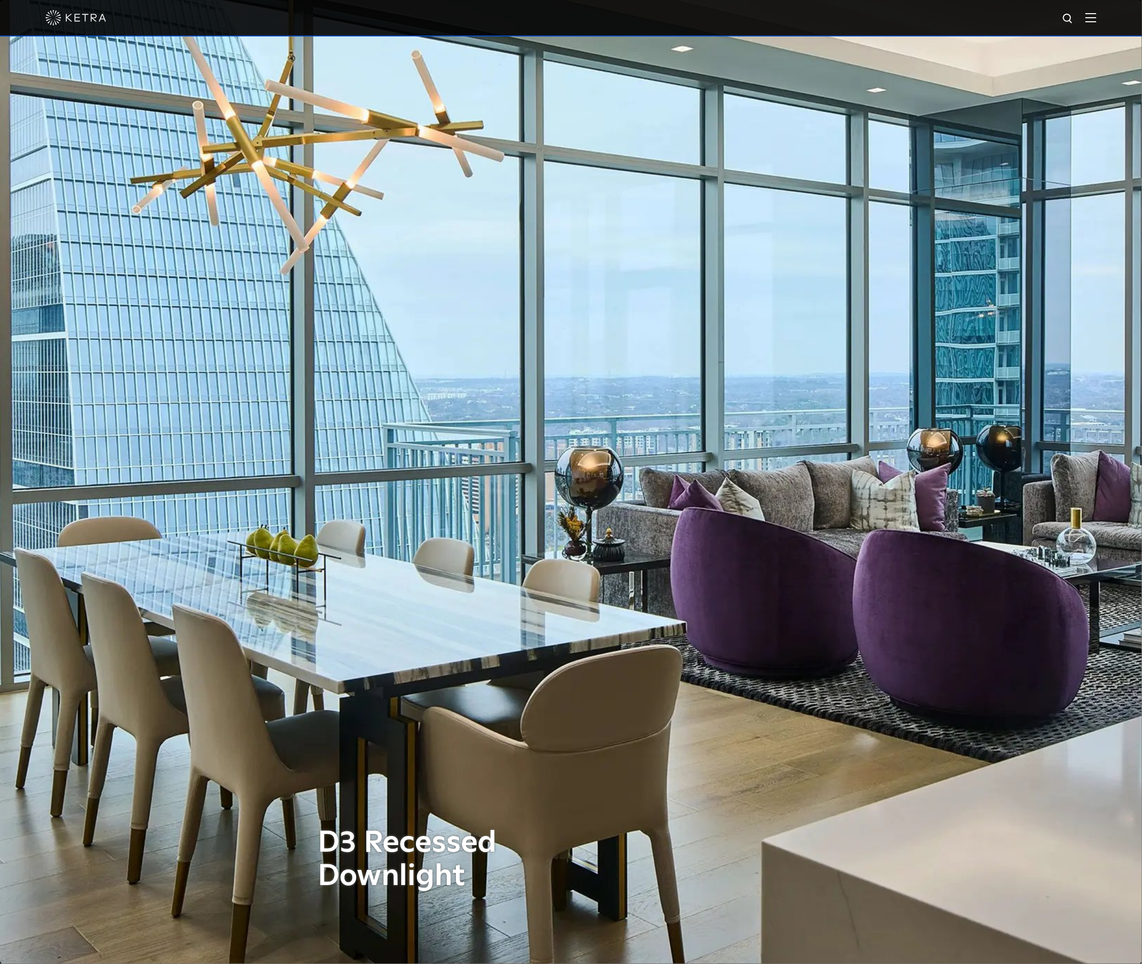
click at [1097, 15] on img at bounding box center [1091, 18] width 11 height 10
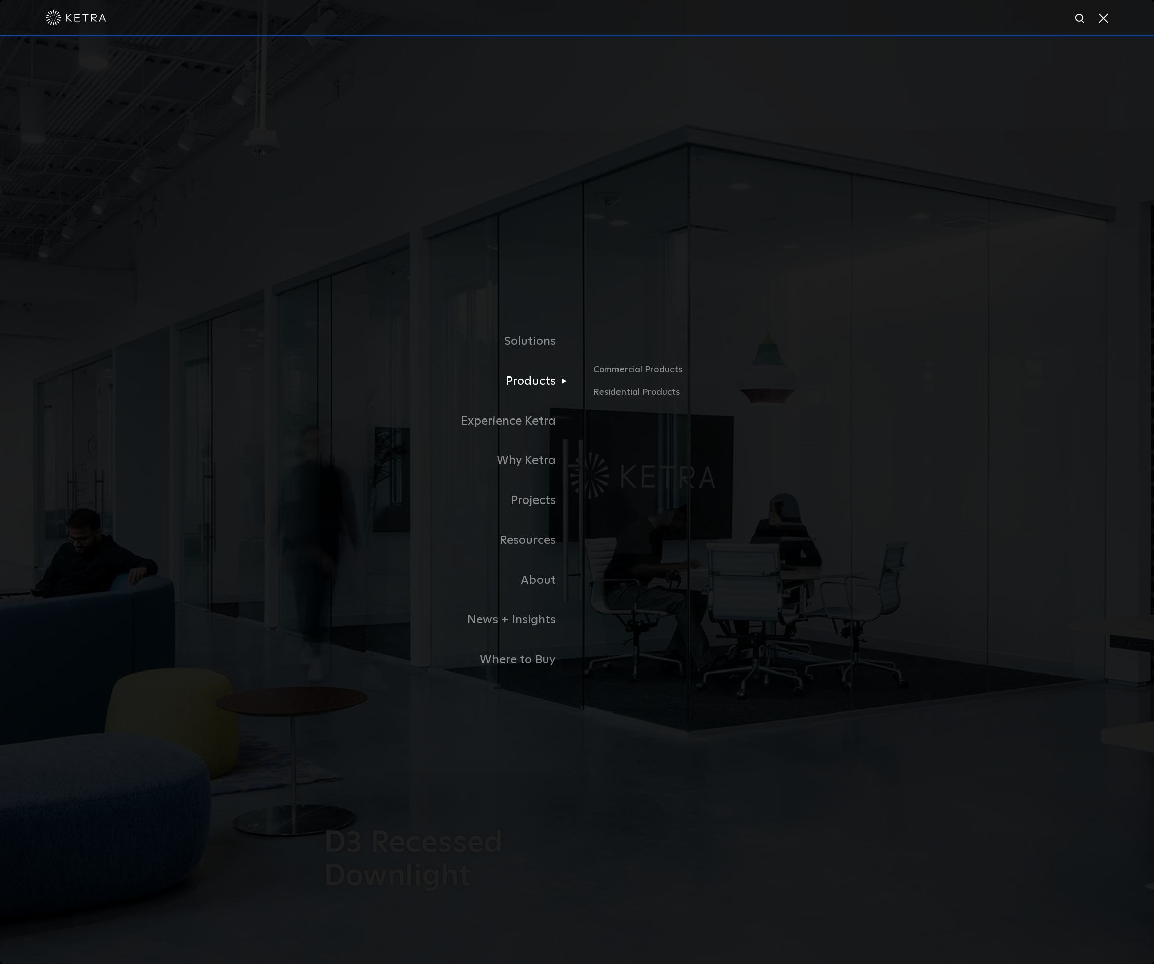
click at [533, 382] on link "Products" at bounding box center [450, 381] width 253 height 40
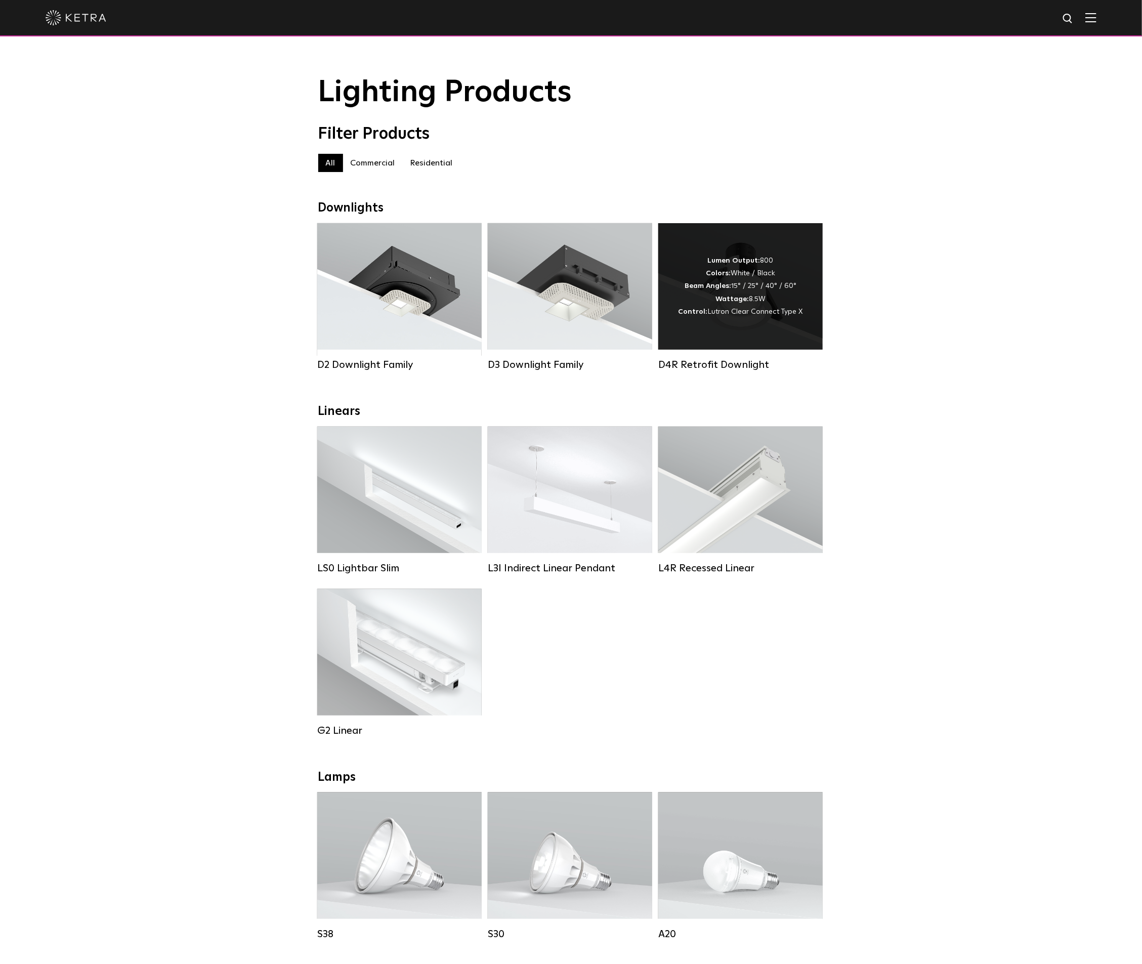
click at [767, 301] on div "Lumen Output: 800 Colors: White / Black Beam Angles: 15° / 25° / 40° / 60° Watt…" at bounding box center [740, 287] width 124 height 64
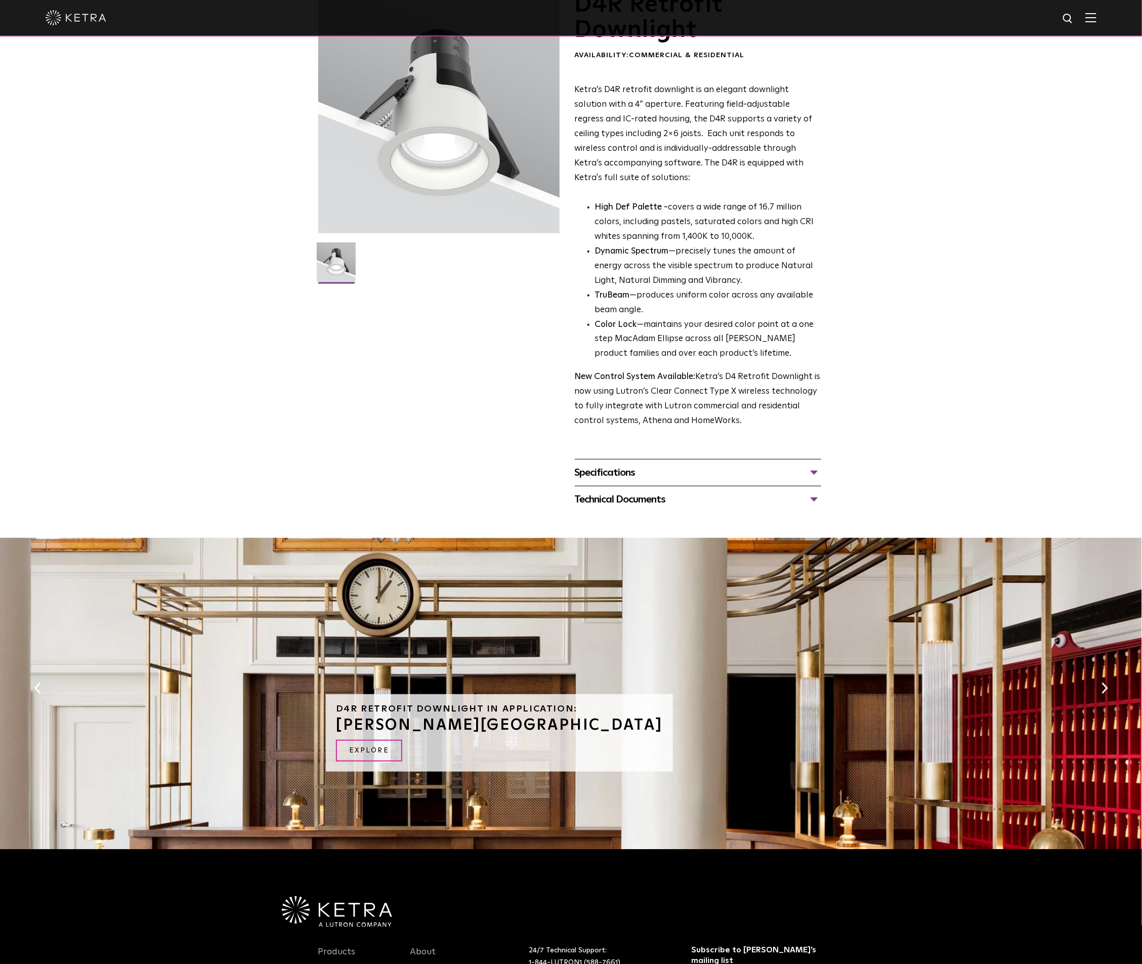
scroll to position [292, 0]
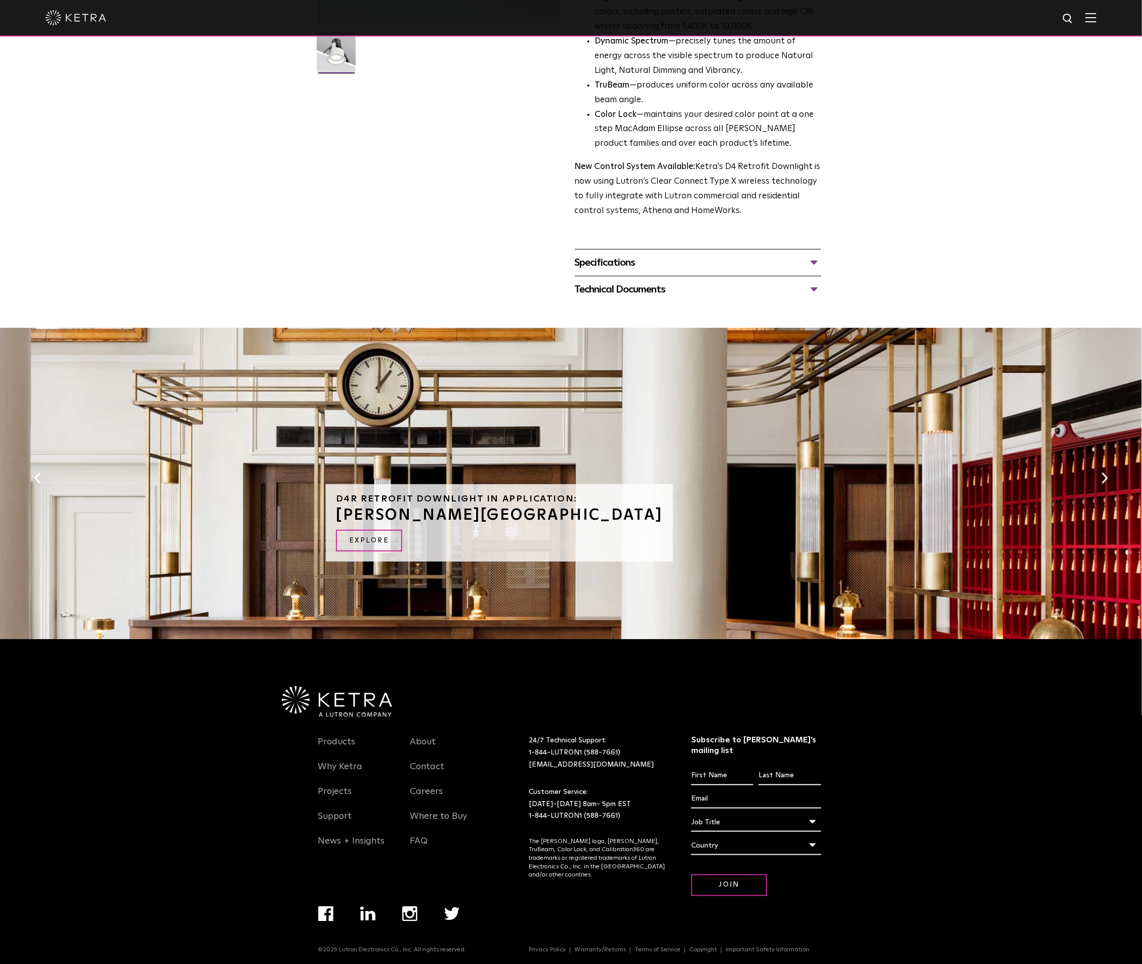
click at [814, 290] on div "Technical Documents" at bounding box center [698, 289] width 246 height 16
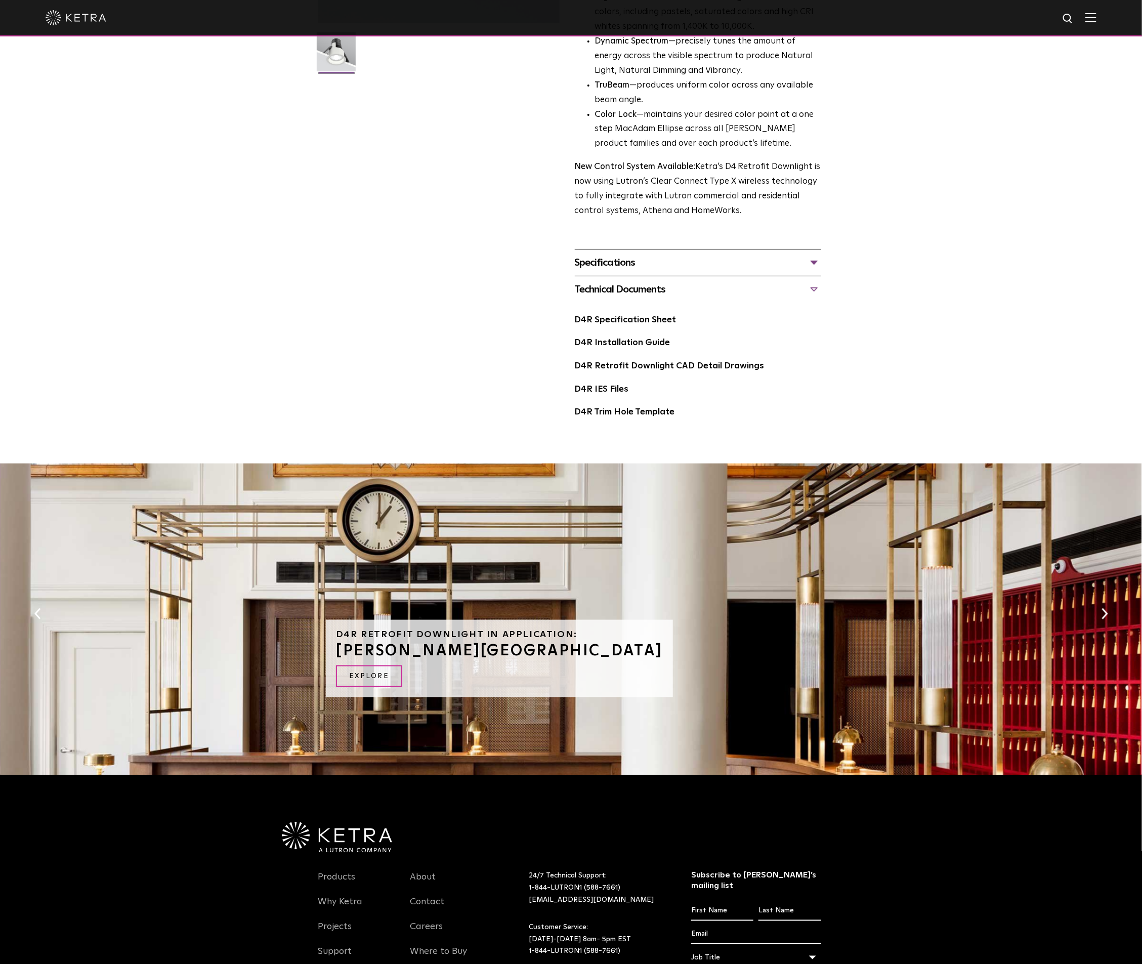
click at [815, 261] on div "Specifications" at bounding box center [698, 263] width 246 height 16
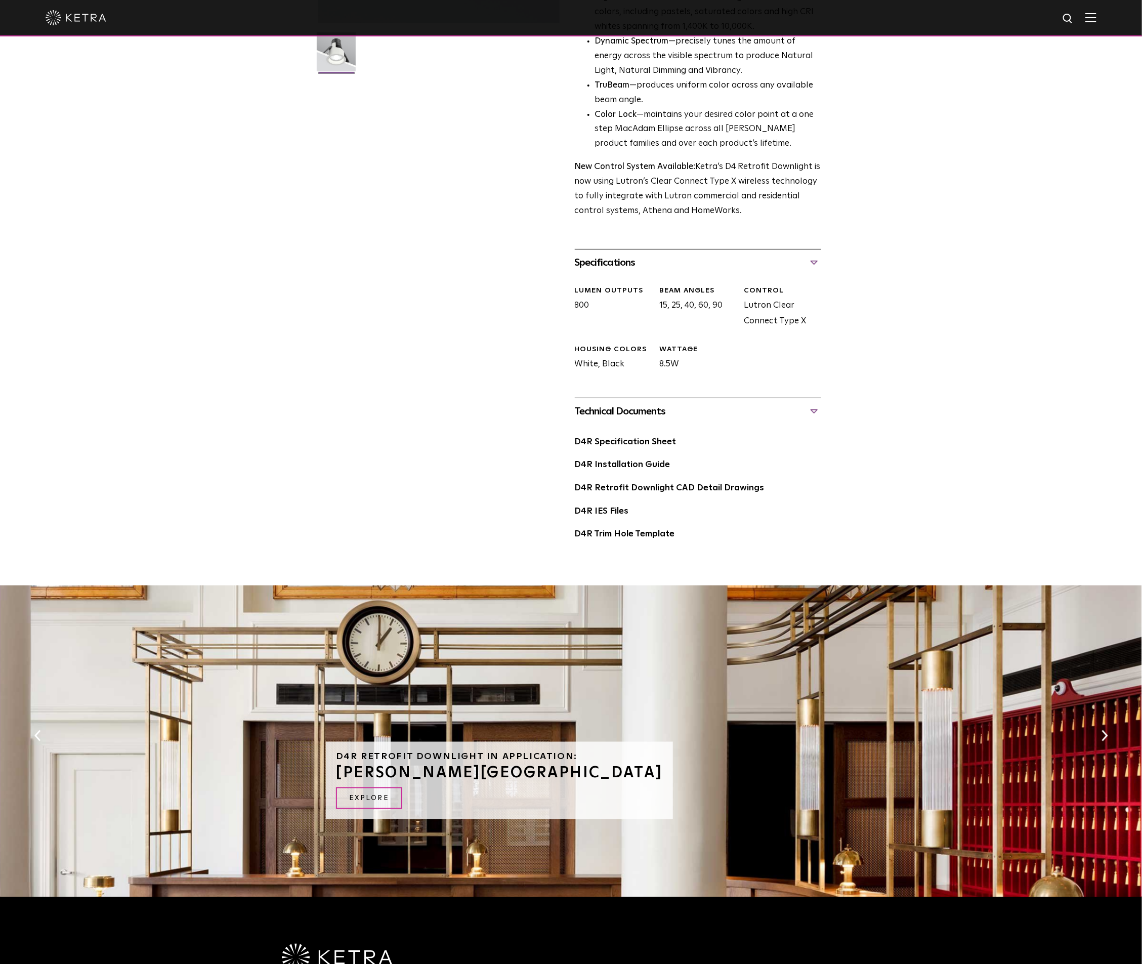
click at [815, 260] on div "Specifications" at bounding box center [698, 263] width 246 height 16
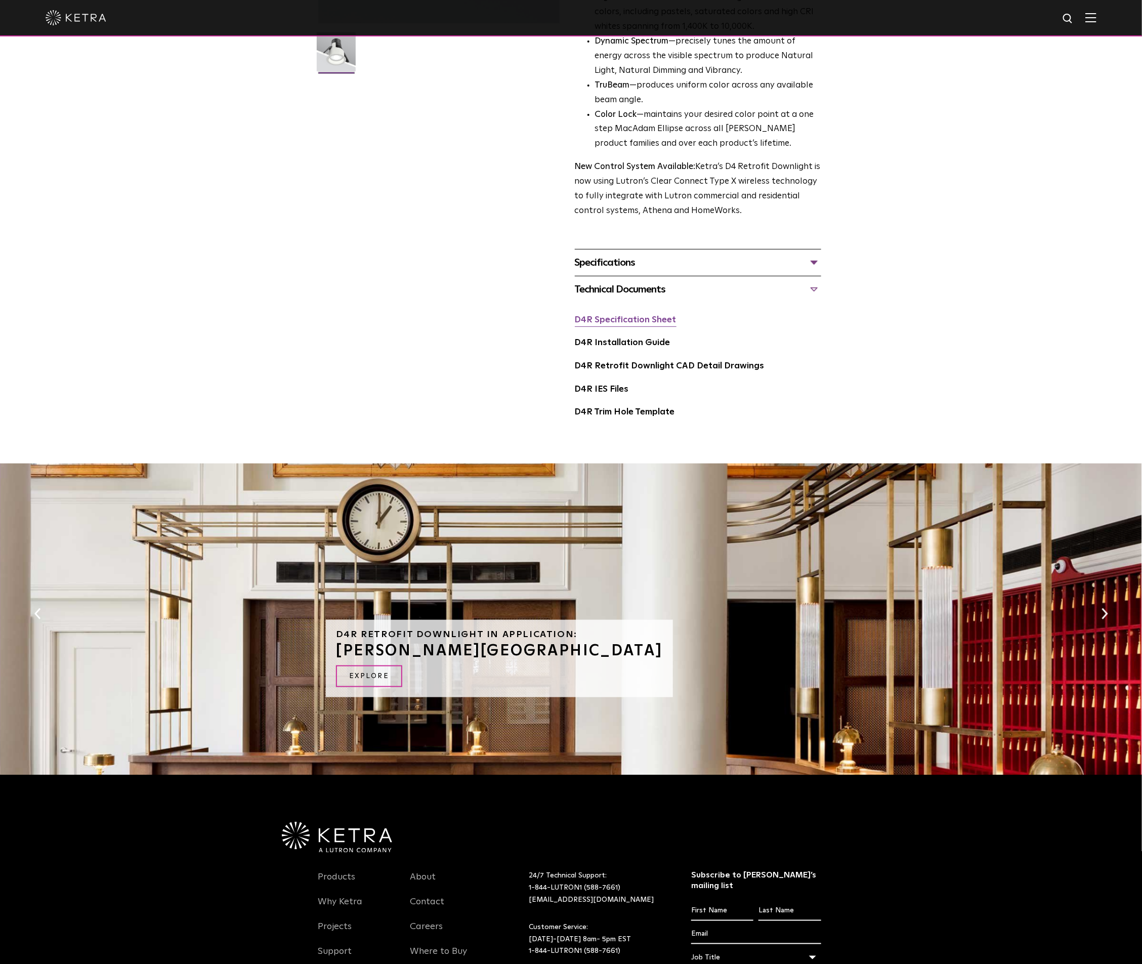
click at [659, 322] on link "D4R Specification Sheet" at bounding box center [626, 320] width 102 height 9
click at [811, 264] on div "Specifications" at bounding box center [698, 263] width 246 height 16
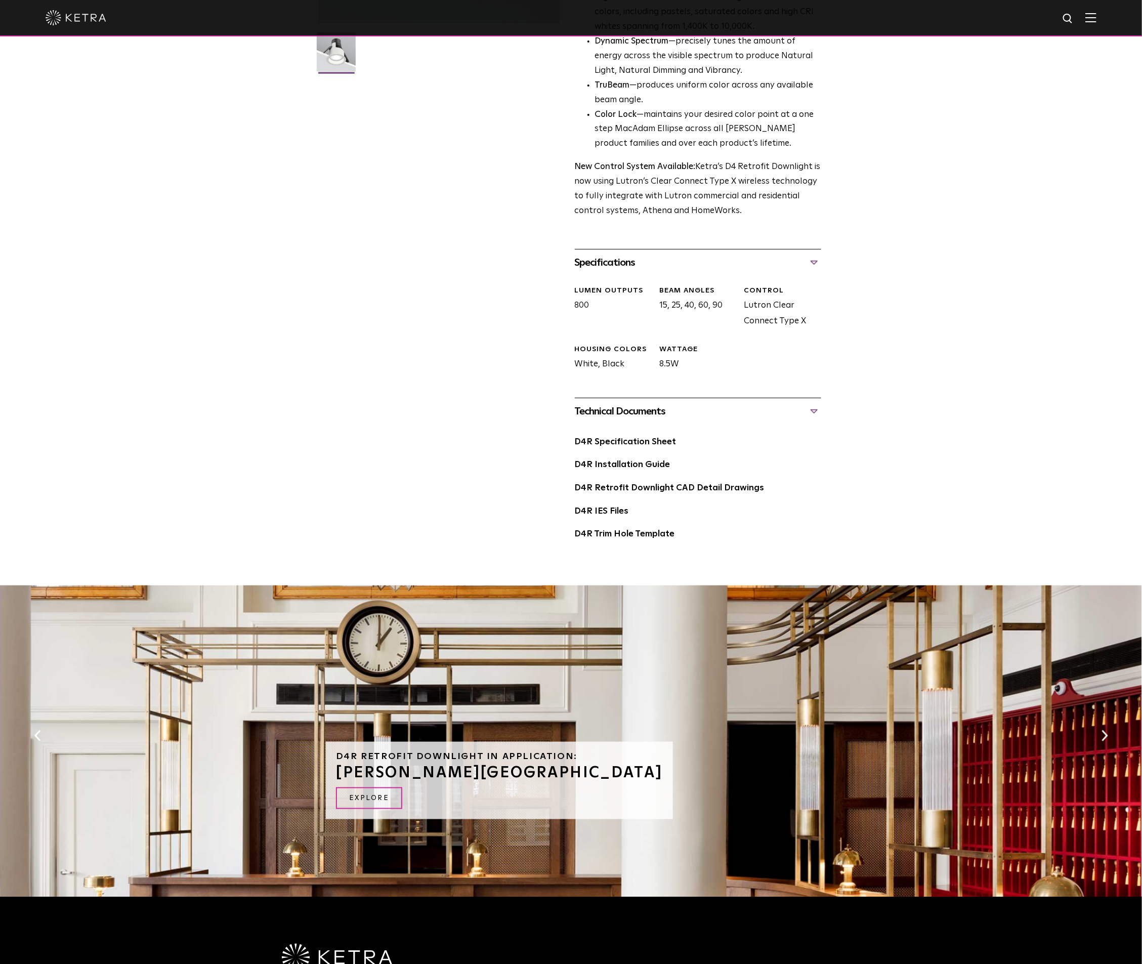
click at [811, 263] on div "Specifications" at bounding box center [698, 263] width 246 height 16
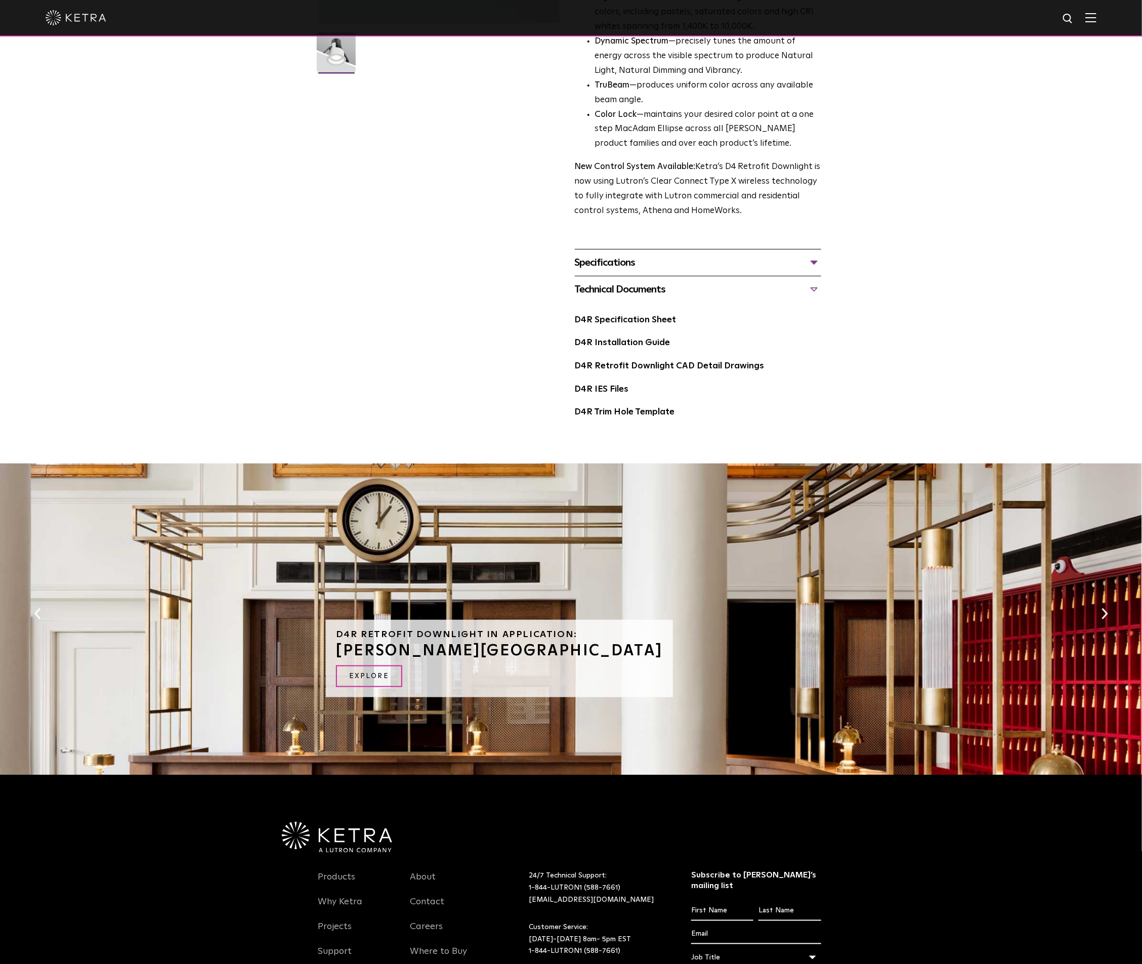
click at [1097, 18] on img at bounding box center [1091, 18] width 11 height 10
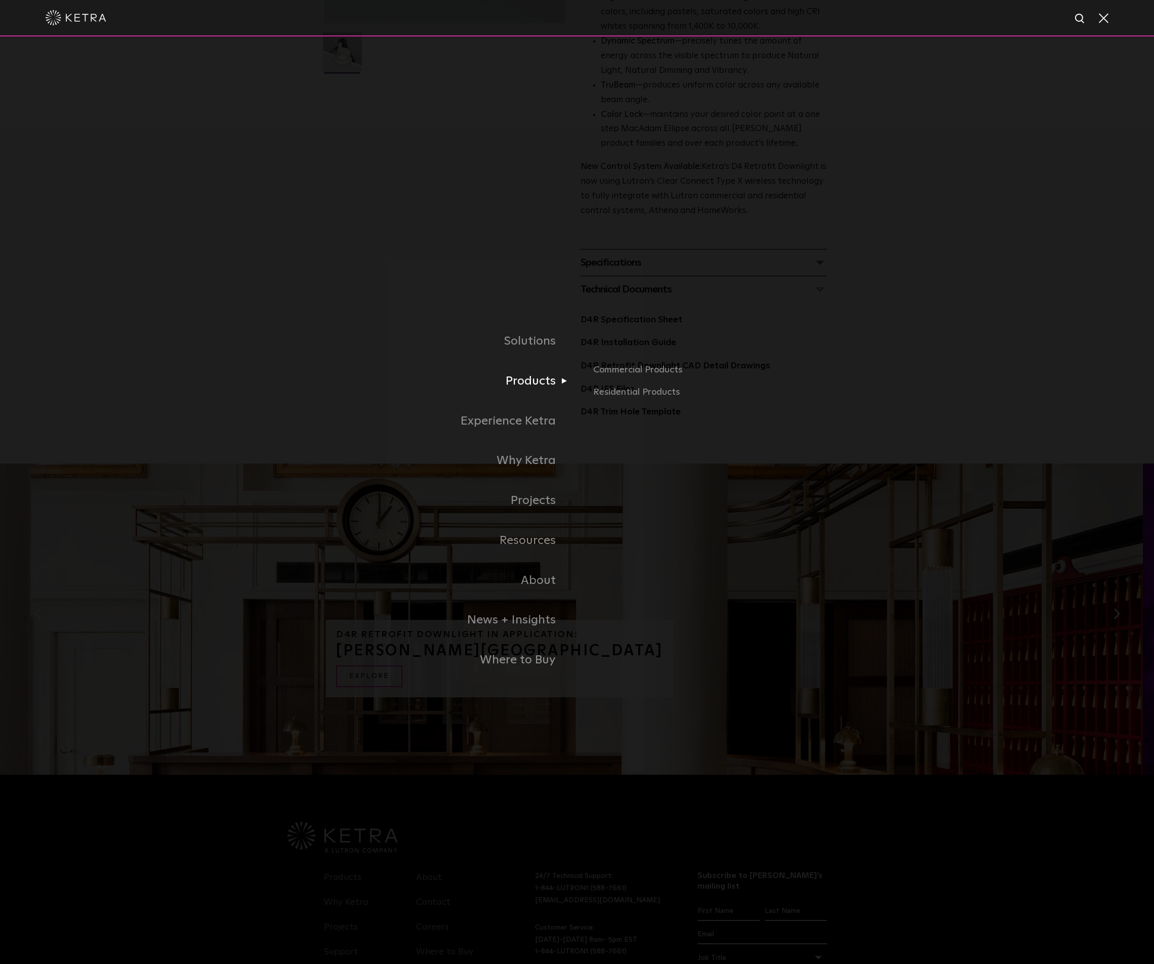
click at [536, 379] on link "Products" at bounding box center [450, 381] width 253 height 40
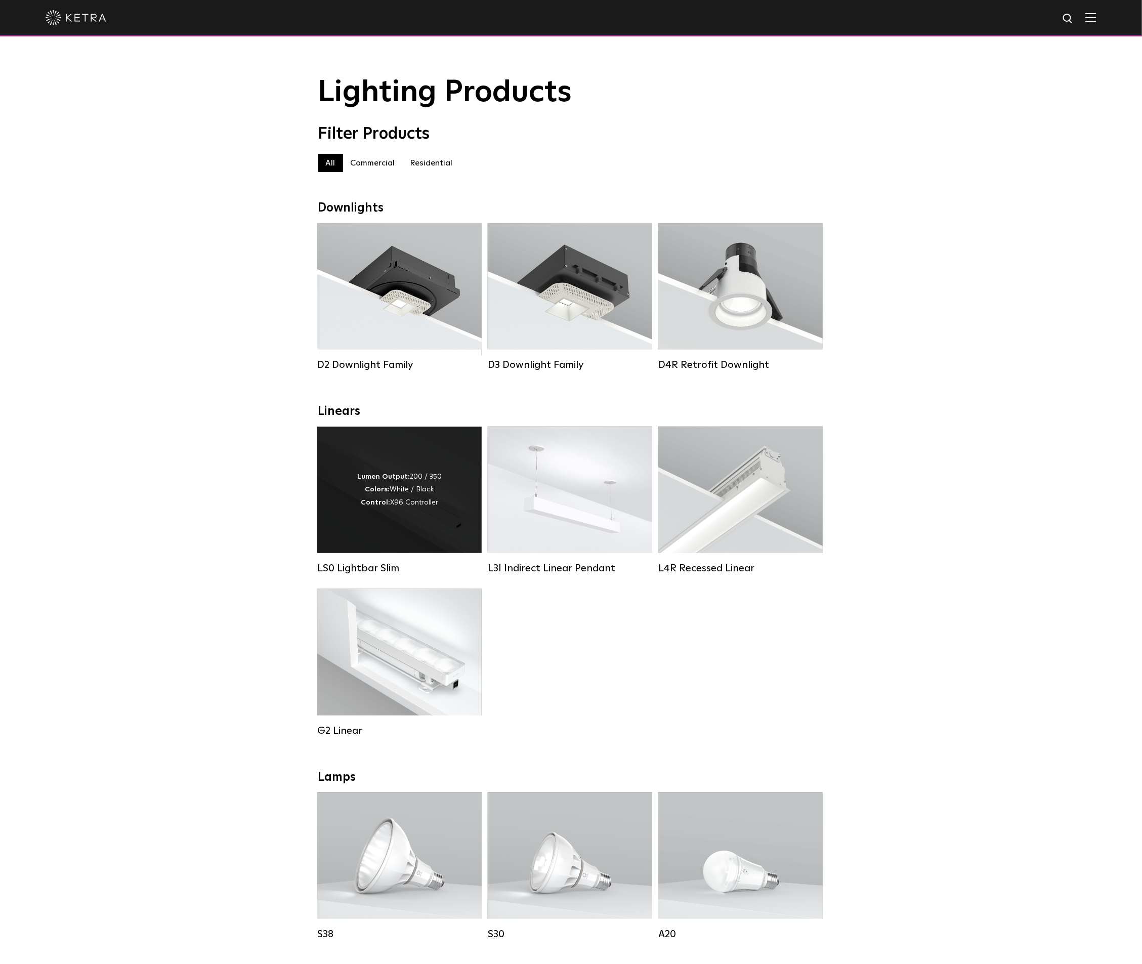
click at [414, 509] on div "Lumen Output: 200 / 350 Colors: White / Black Control: X96 Controller" at bounding box center [399, 490] width 85 height 38
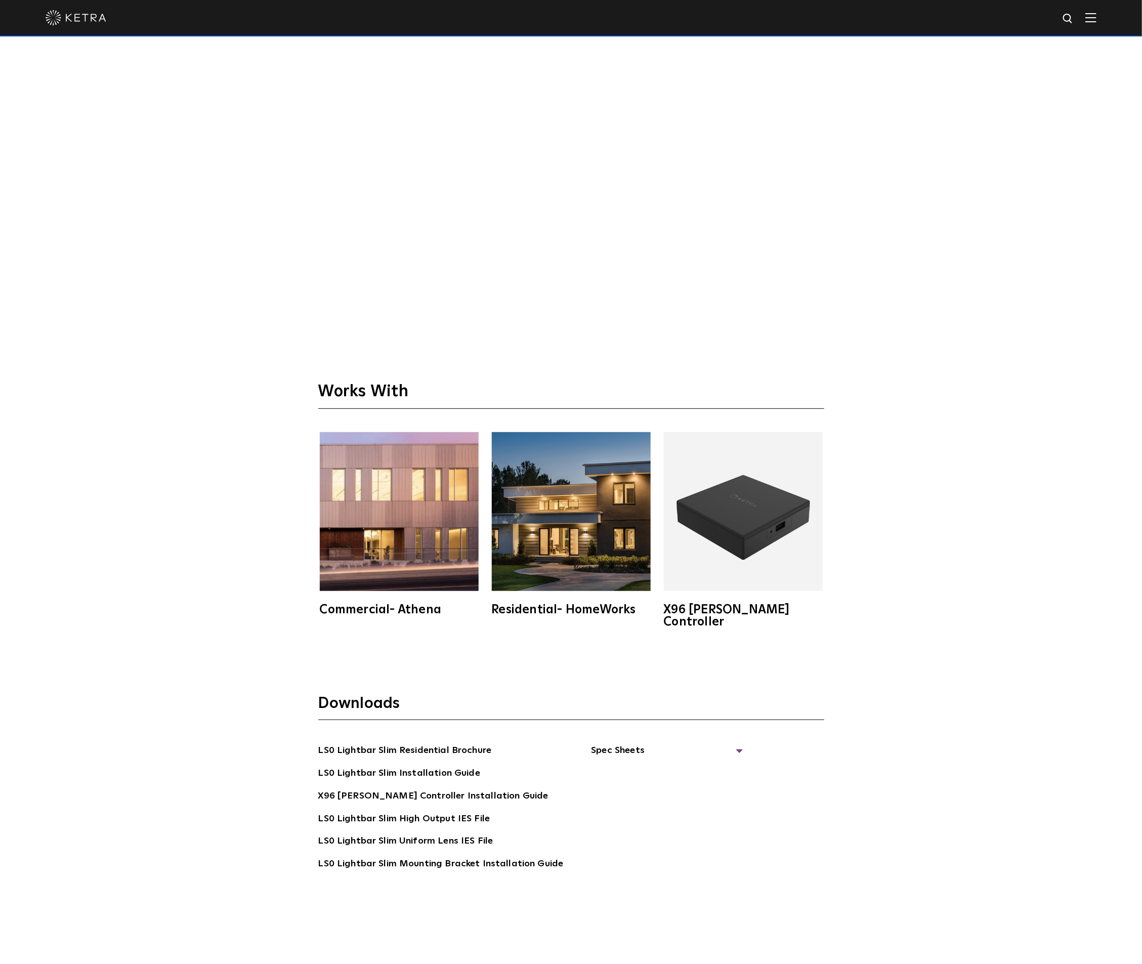
scroll to position [3872, 0]
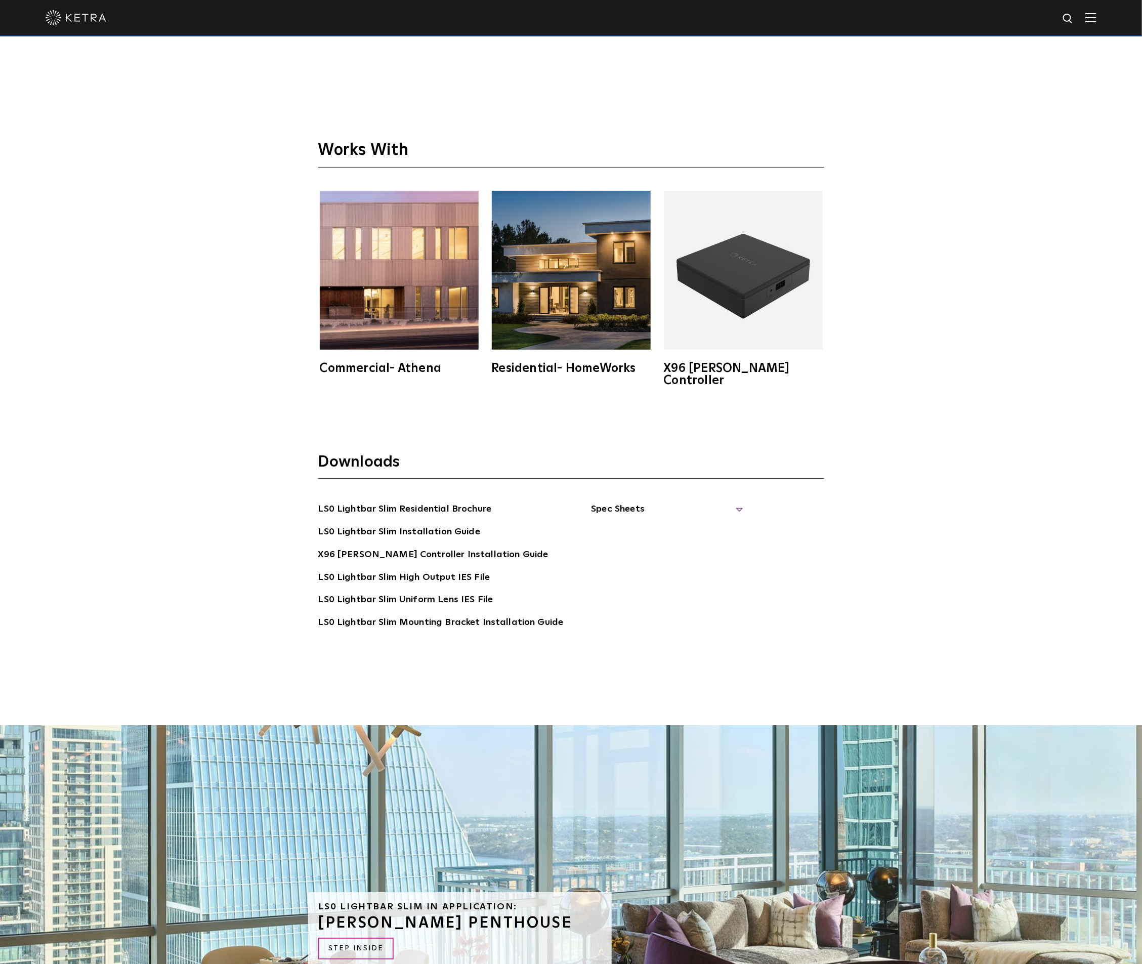
click at [612, 502] on span "Spec Sheets" at bounding box center [667, 513] width 152 height 22
click at [701, 524] on link "LS0 Lightbar Slim Spec Sheet" at bounding box center [669, 532] width 130 height 16
click at [688, 547] on link "X96 Ketra Controller Spec Sheet" at bounding box center [673, 562] width 139 height 31
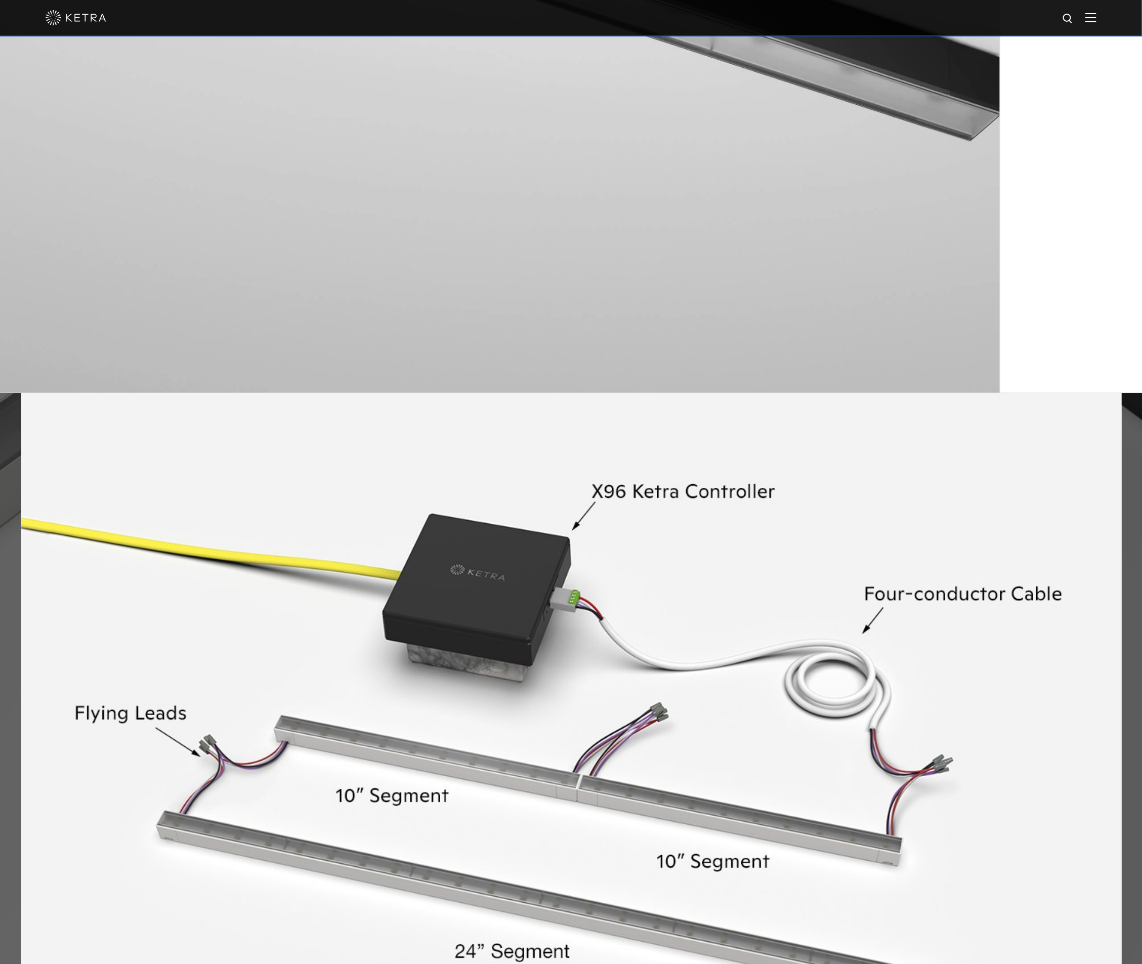
scroll to position [1974, 0]
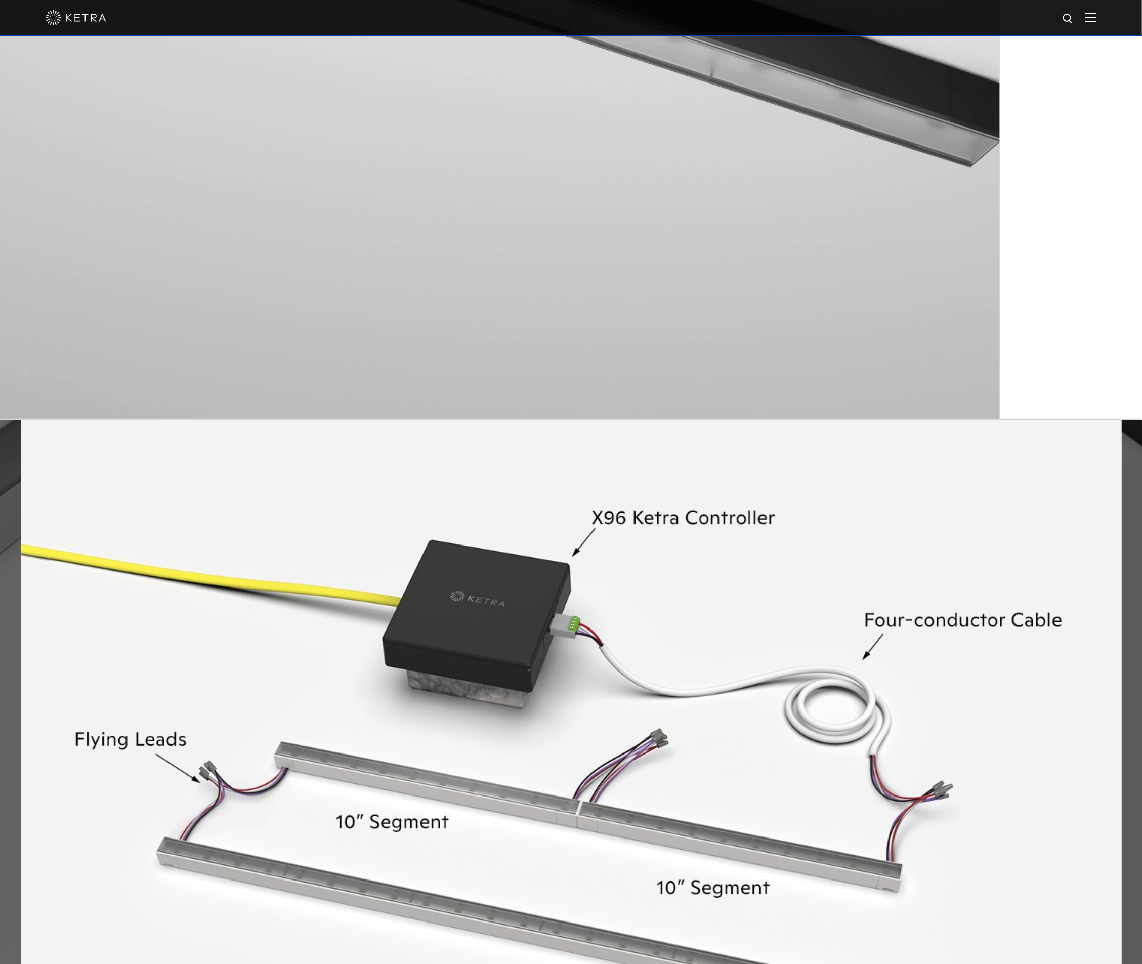
click at [1097, 16] on img at bounding box center [1091, 18] width 11 height 10
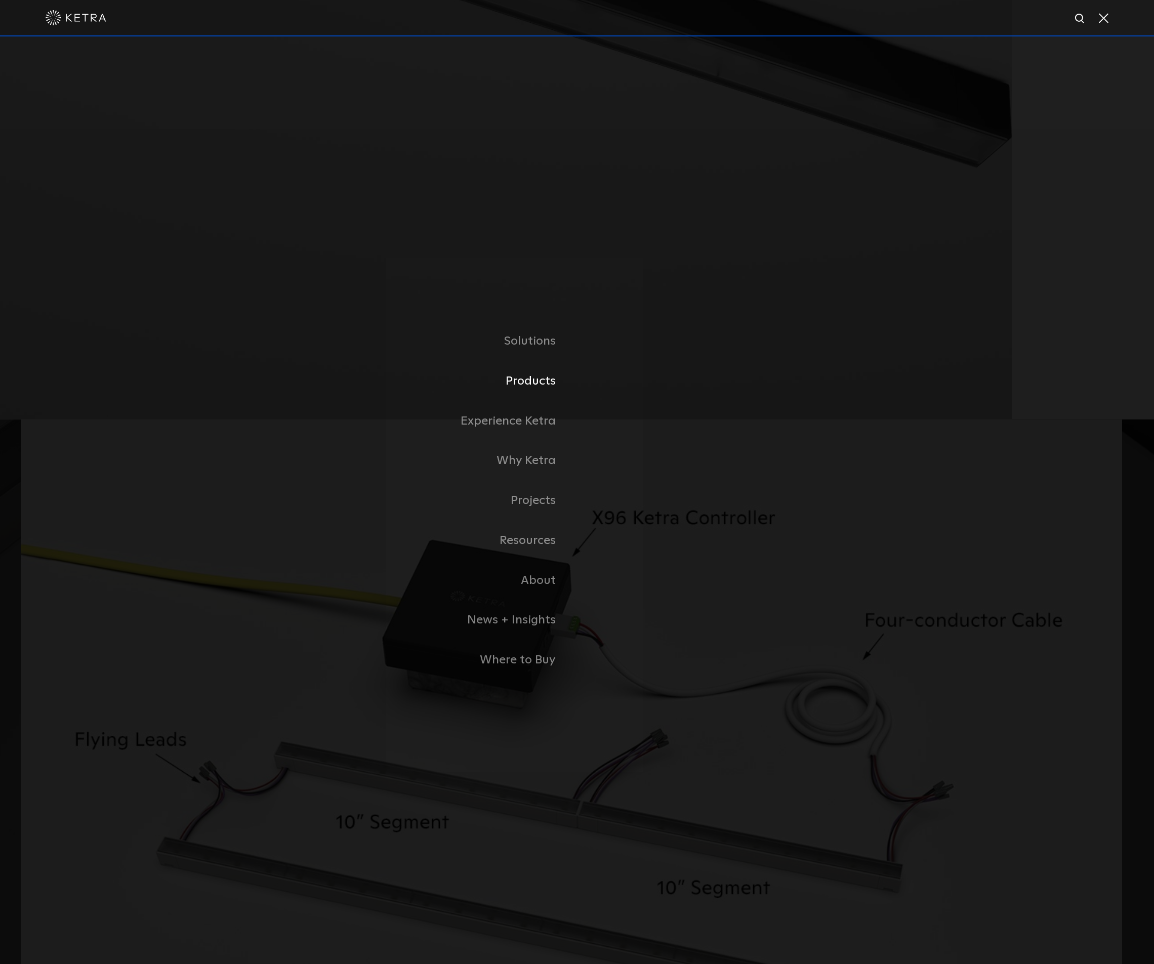
click at [542, 378] on link "Products" at bounding box center [450, 381] width 253 height 40
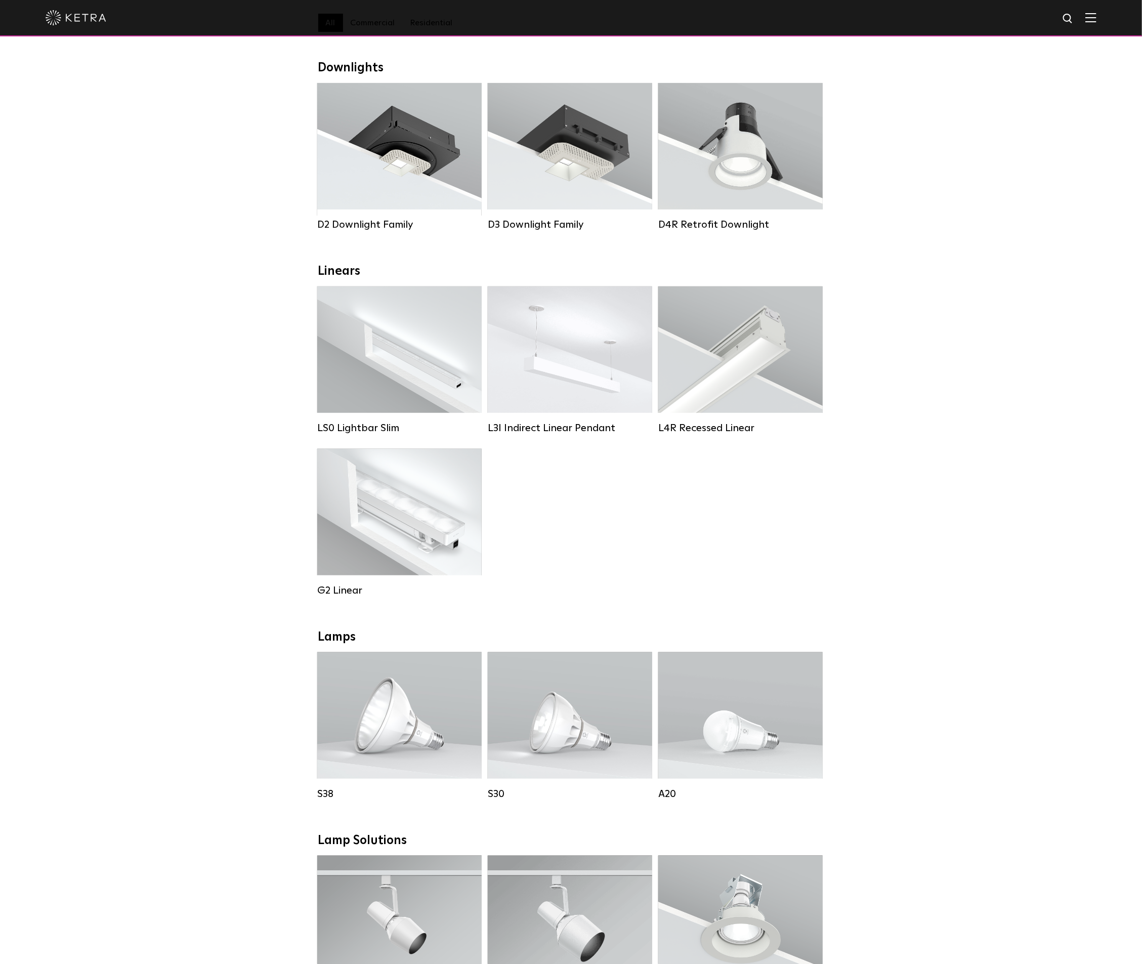
scroll to position [152, 0]
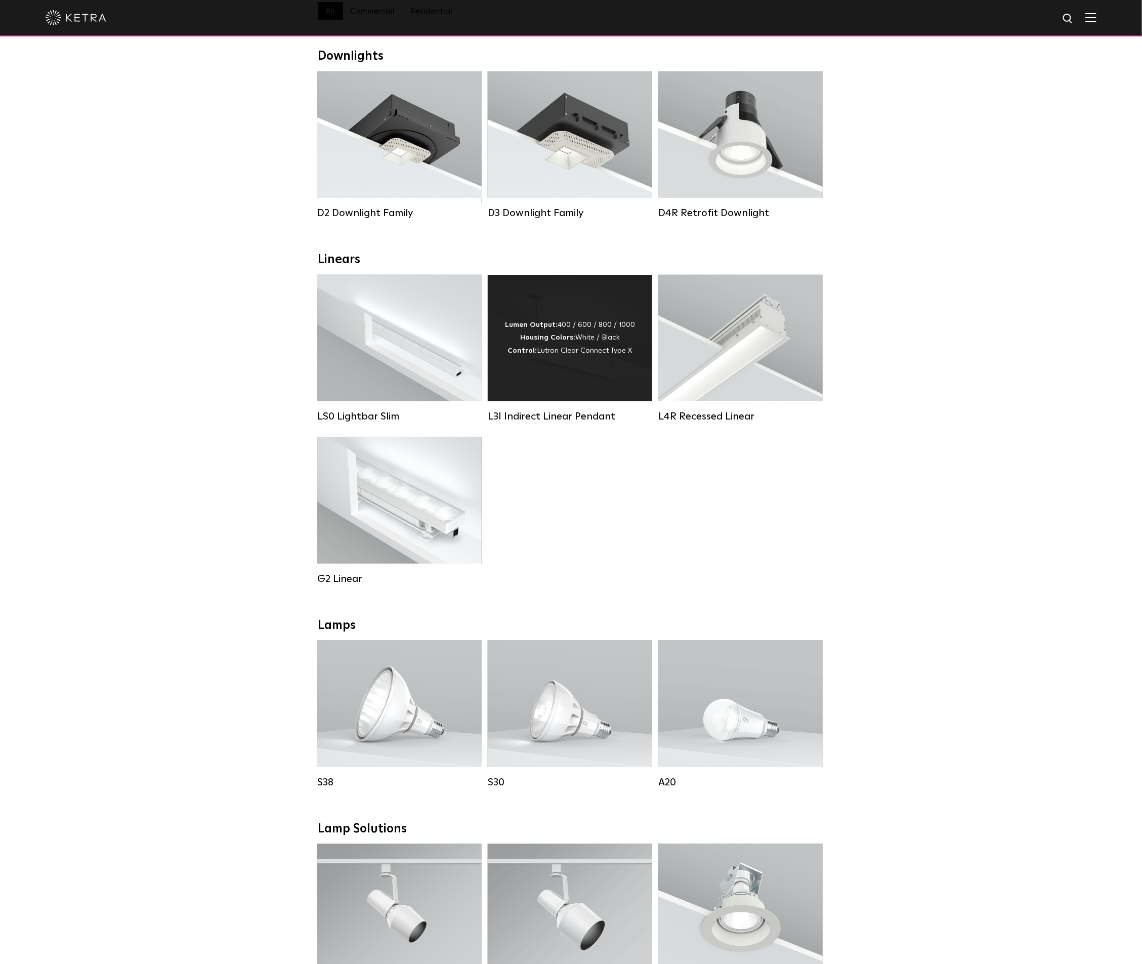
click at [586, 357] on div "Lumen Output: 400 / 600 / 800 / 1000 Housing Colors: White / Black Control: Lut…" at bounding box center [570, 338] width 130 height 38
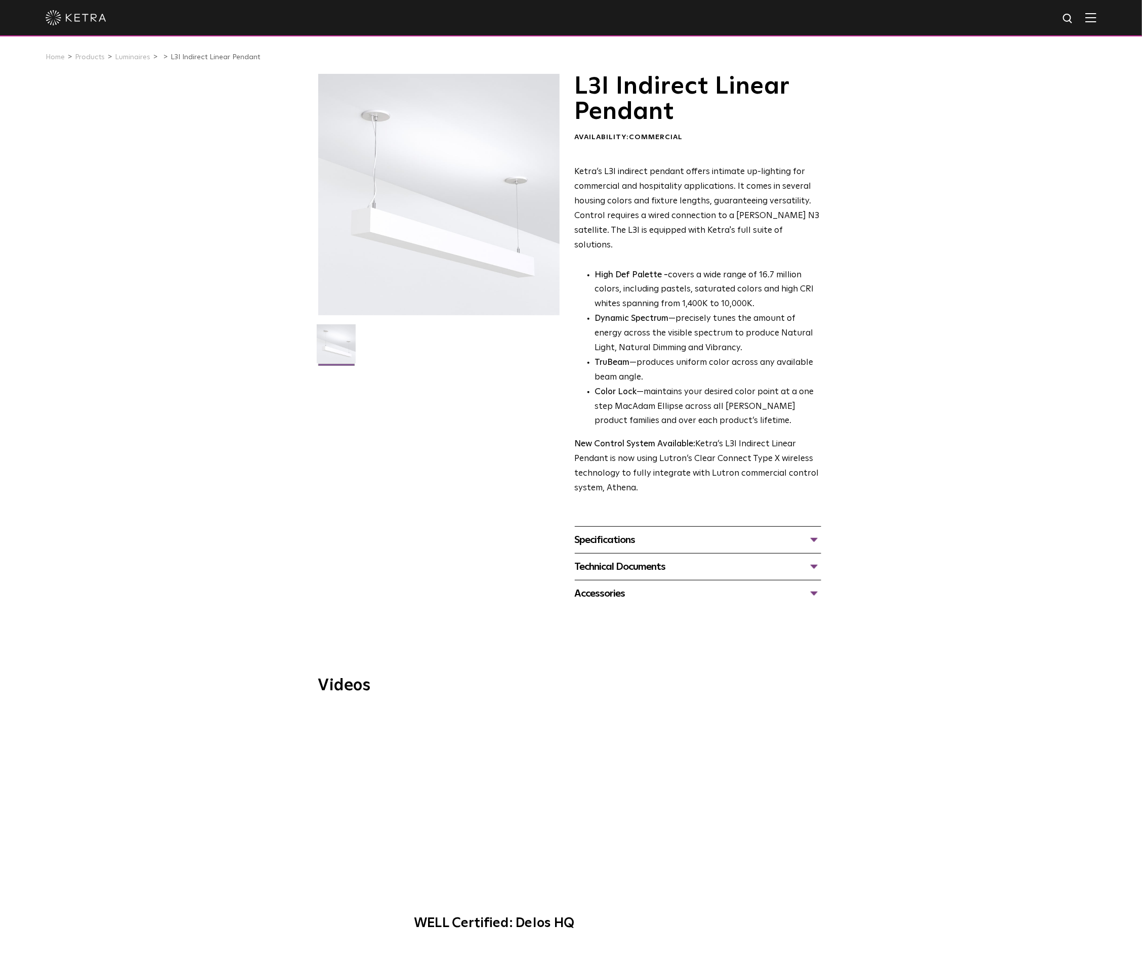
scroll to position [228, 0]
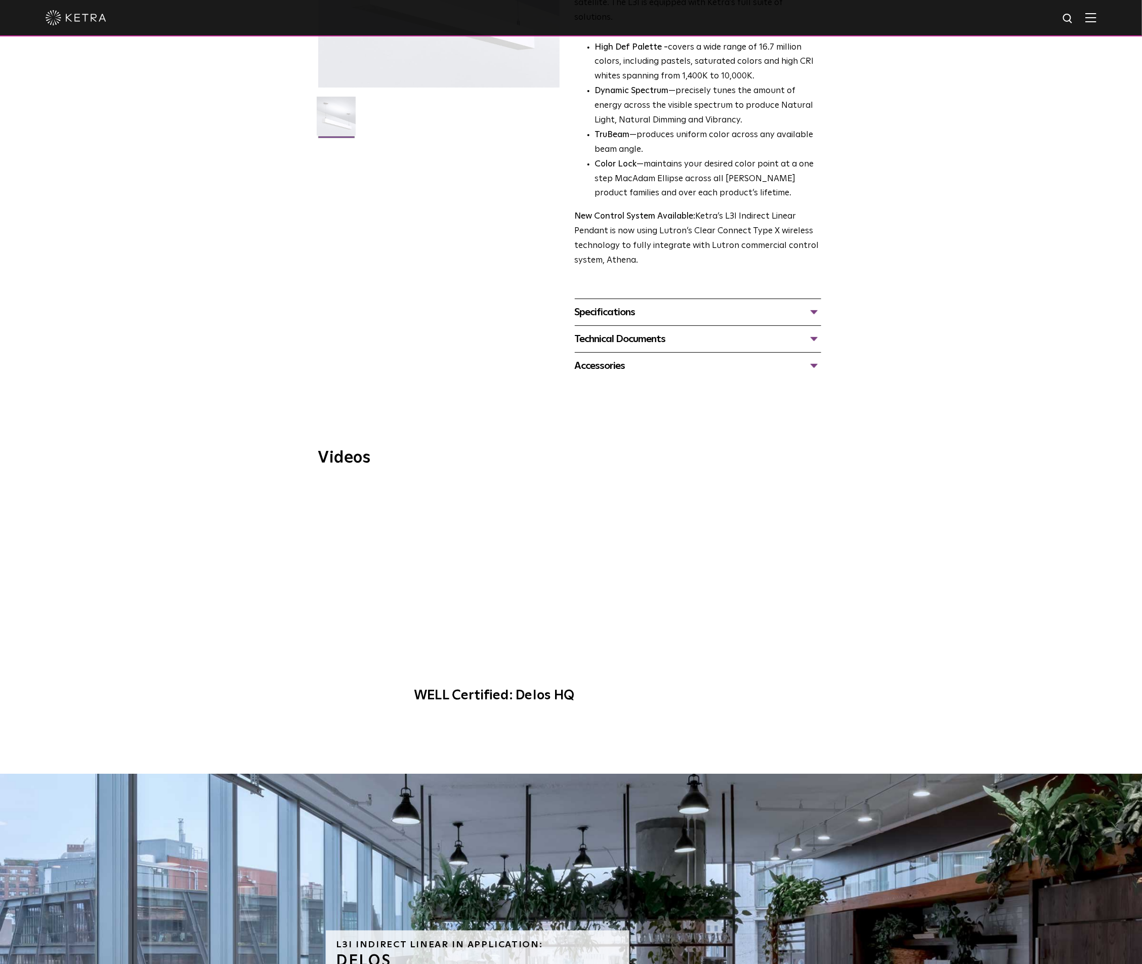
click at [815, 304] on div "Specifications" at bounding box center [698, 312] width 246 height 16
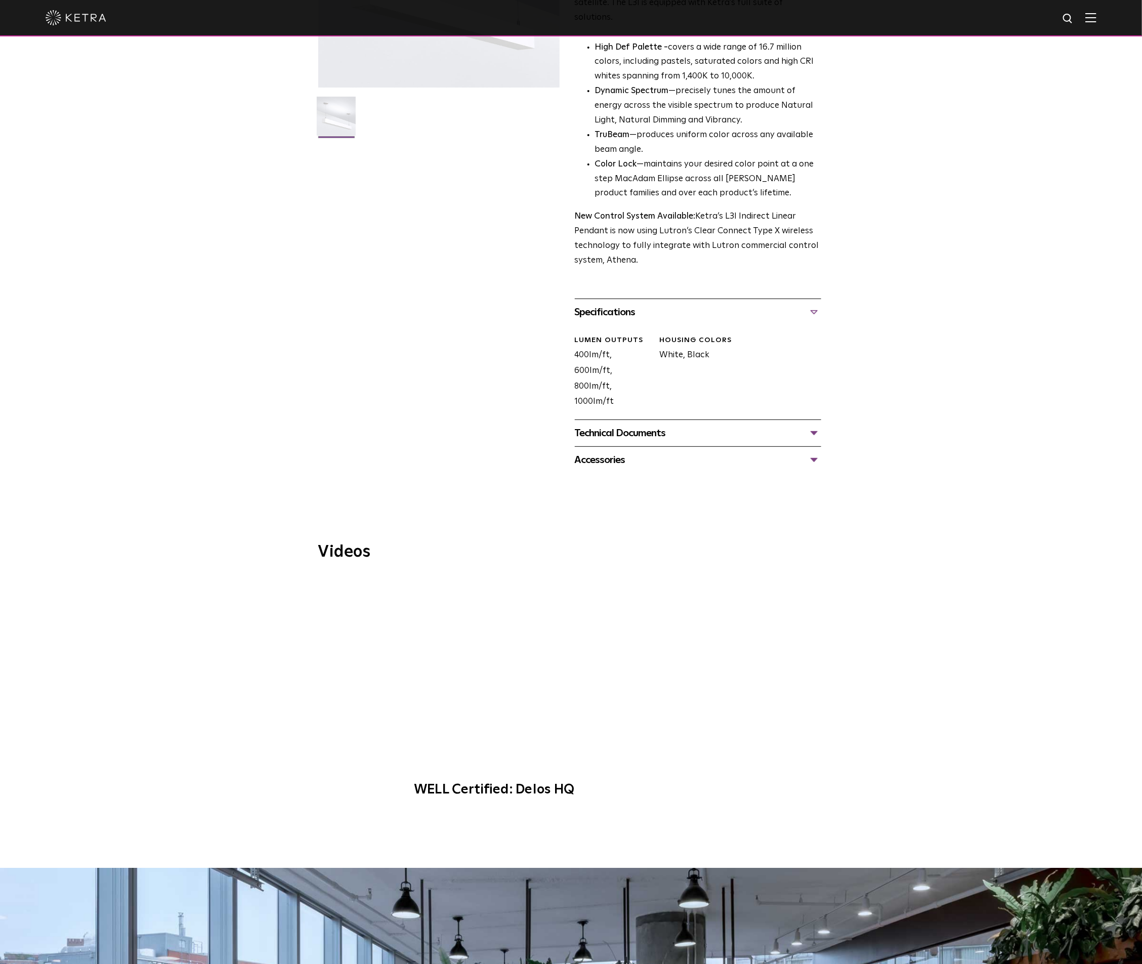
click at [815, 304] on div "Specifications" at bounding box center [698, 312] width 246 height 16
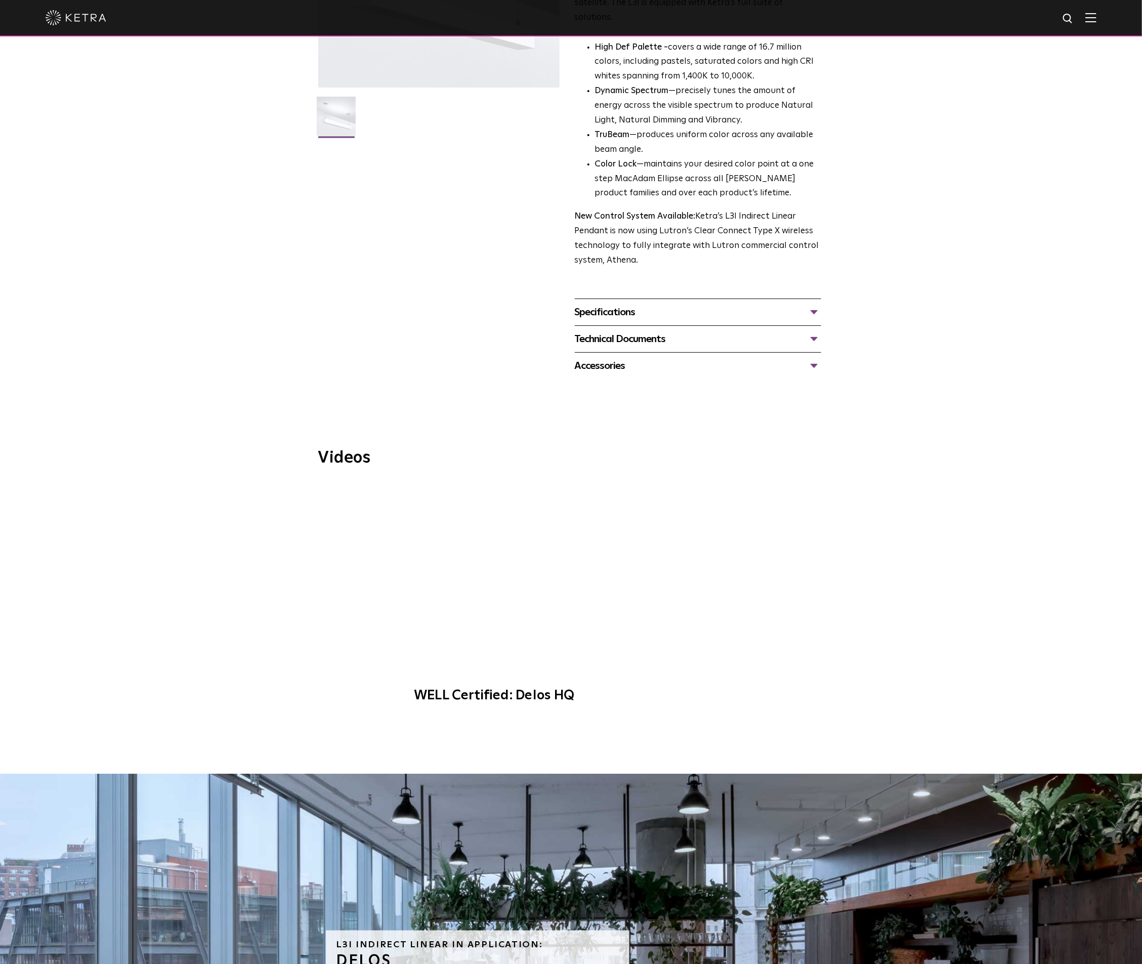
click at [811, 331] on div "Technical Documents" at bounding box center [698, 339] width 246 height 16
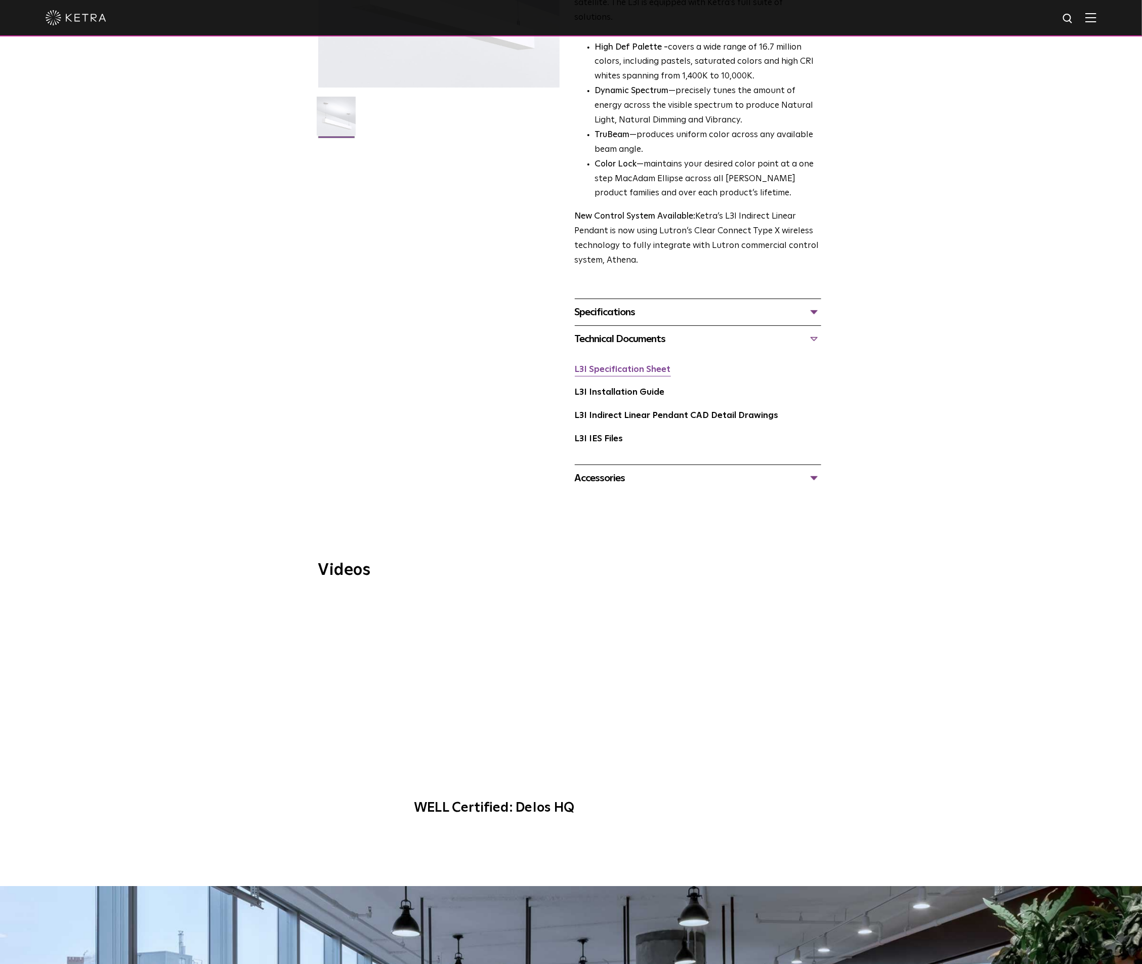
click at [655, 365] on link "L3I Specification Sheet" at bounding box center [623, 369] width 96 height 9
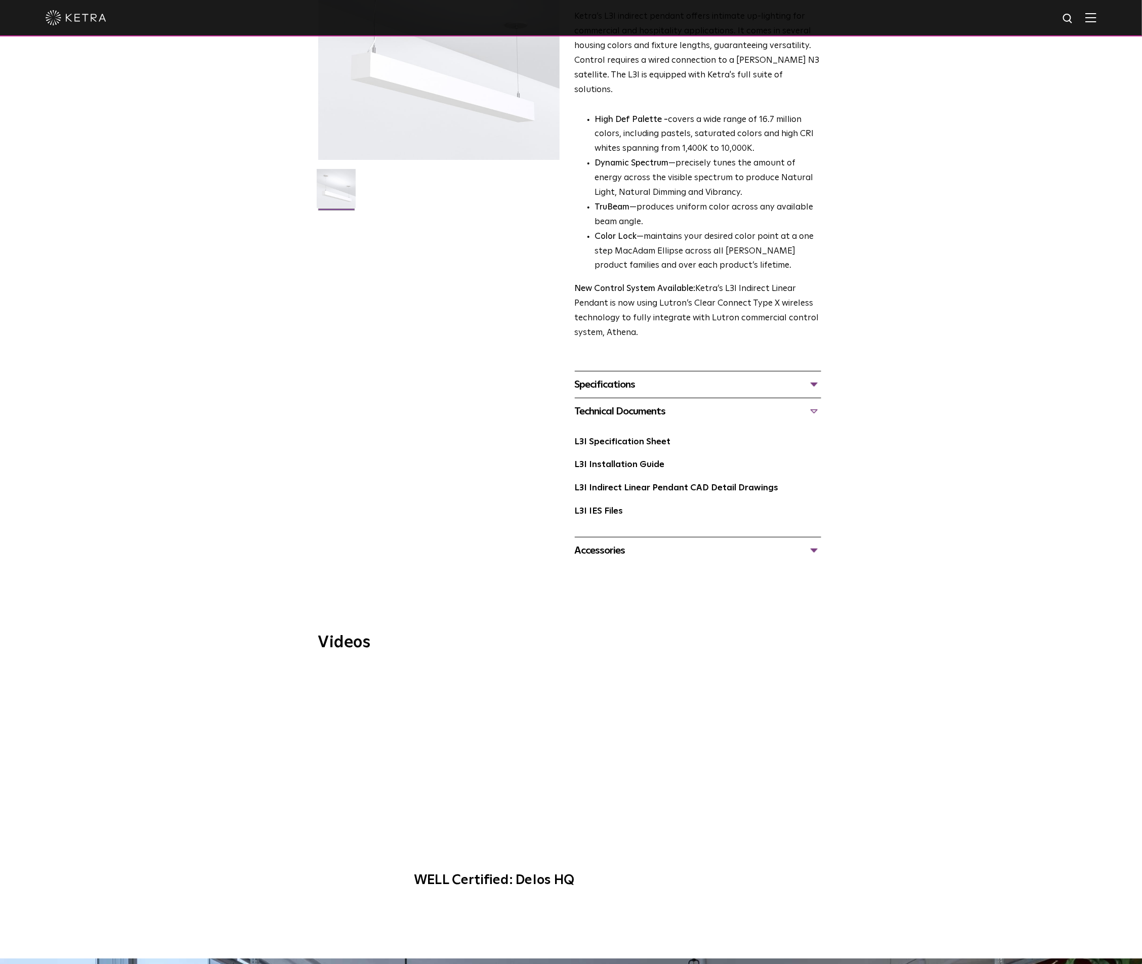
scroll to position [0, 0]
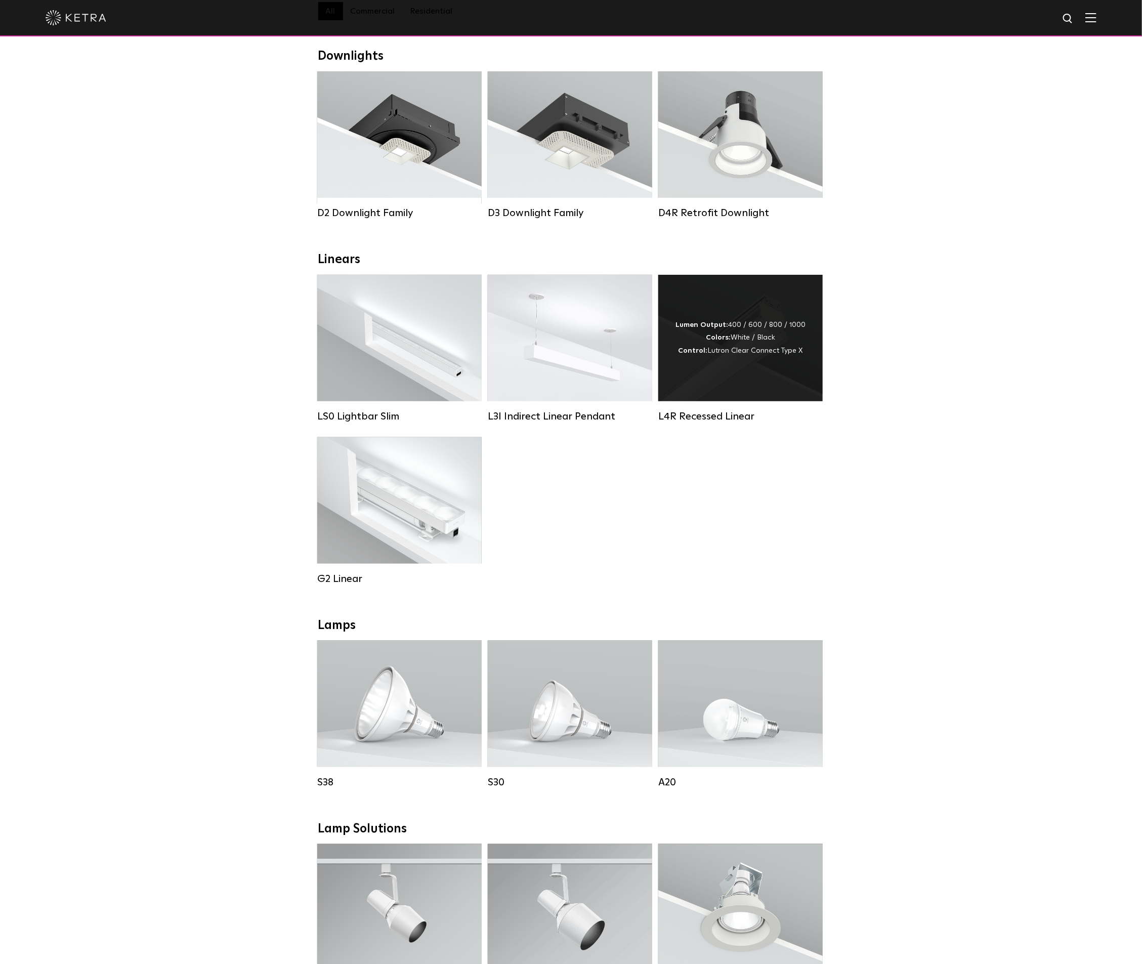
click at [744, 354] on div "Lumen Output: 400 / 600 / 800 / 1000 Colors: White / Black Control: Lutron Clea…" at bounding box center [741, 338] width 130 height 38
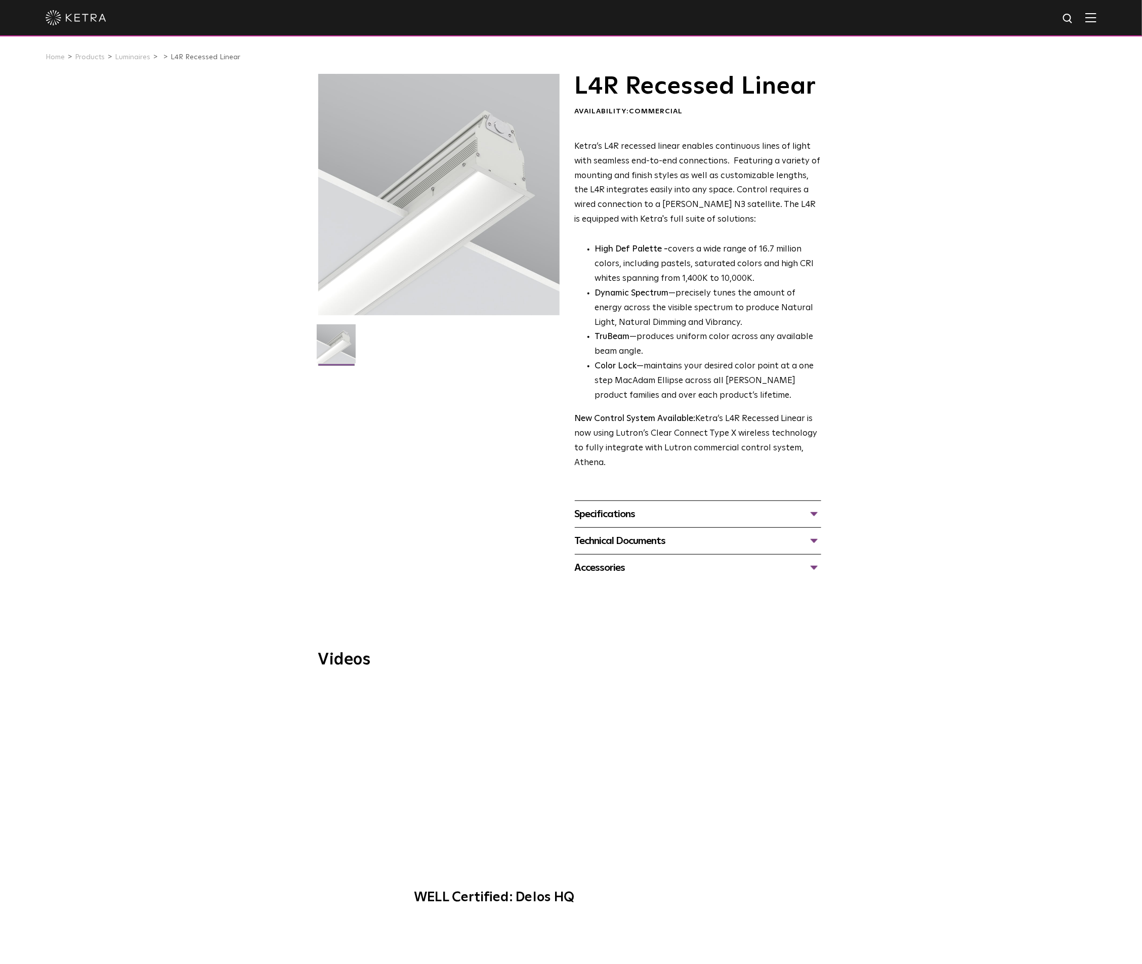
click at [813, 541] on div "Technical Documents" at bounding box center [698, 541] width 246 height 16
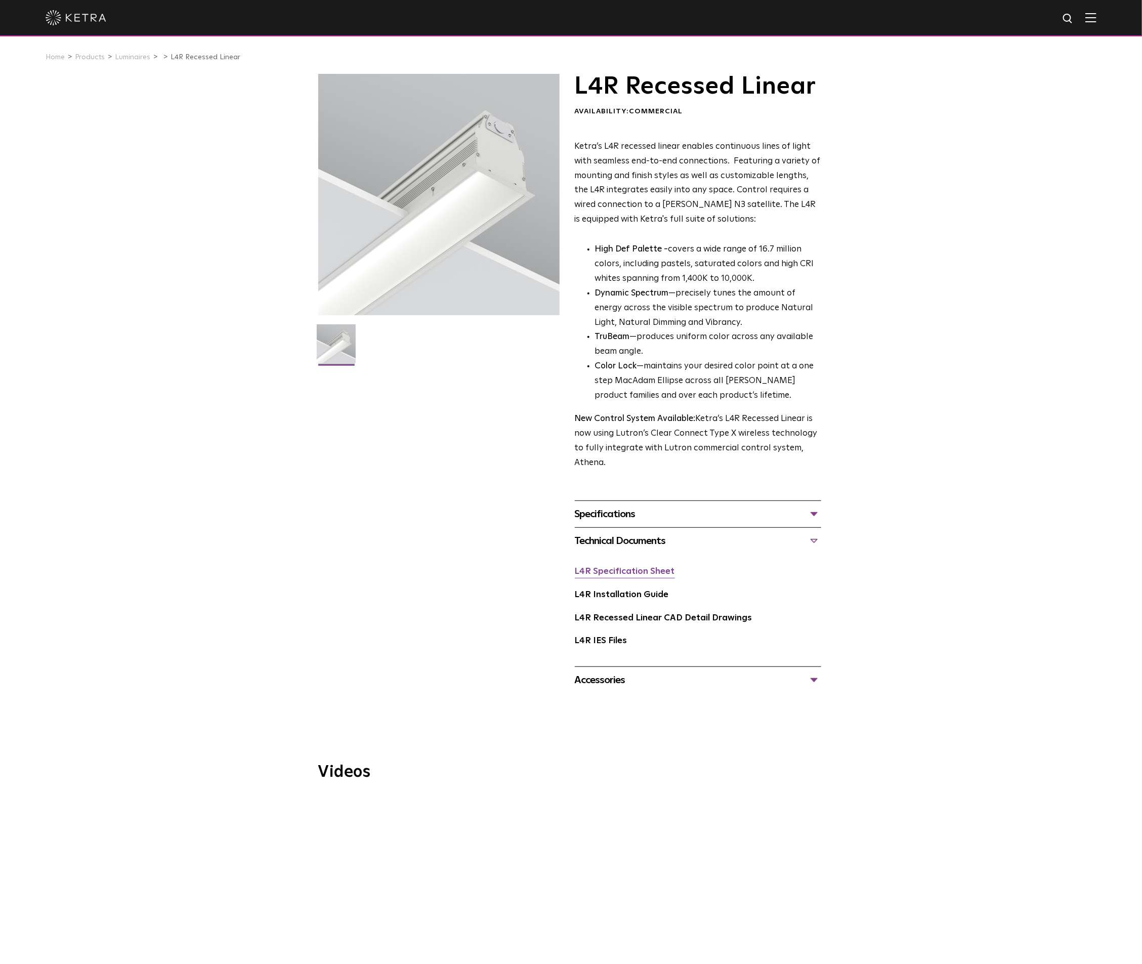
click at [655, 574] on link "L4R Specification Sheet" at bounding box center [625, 571] width 100 height 9
drag, startPoint x: 561, startPoint y: 231, endPoint x: 562, endPoint y: 237, distance: 6.3
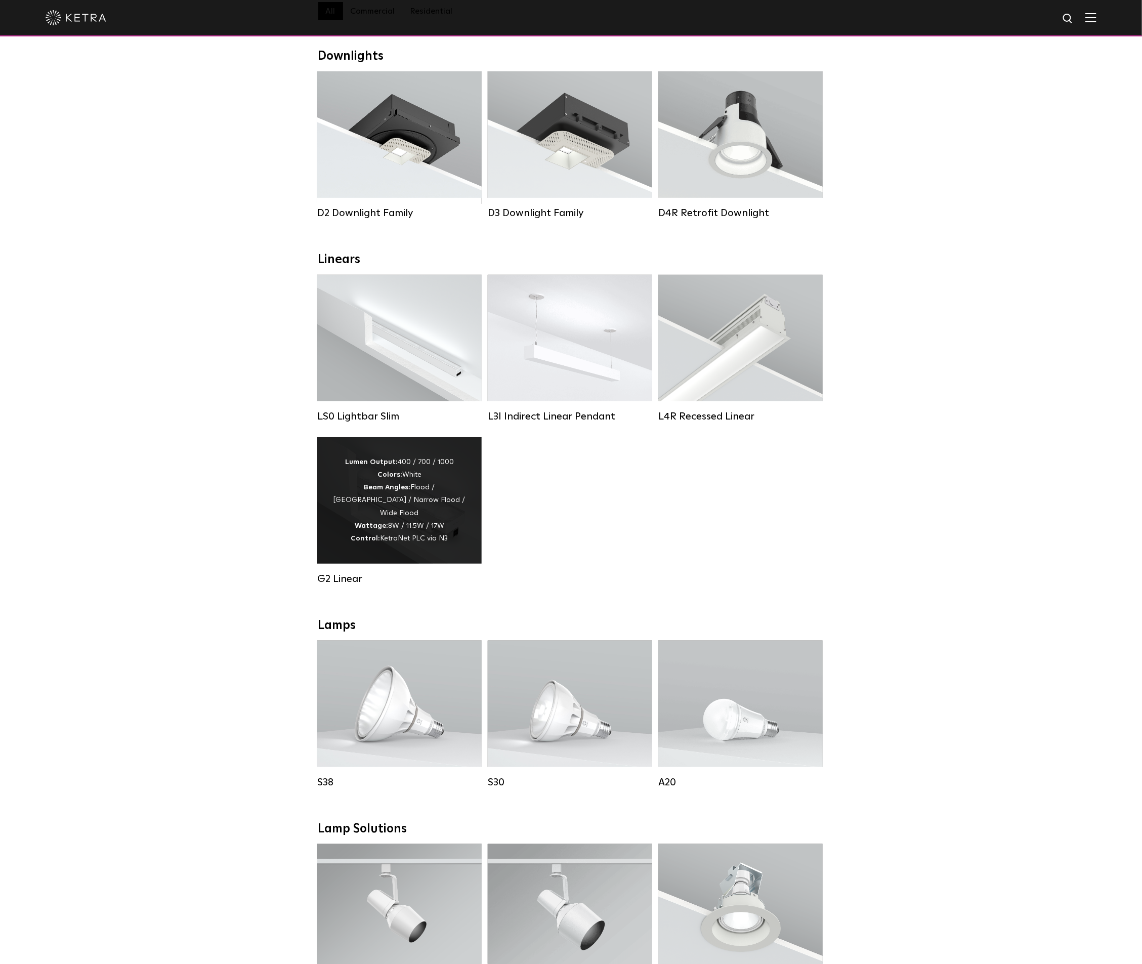
click at [385, 528] on strong "Wattage:" at bounding box center [371, 525] width 33 height 7
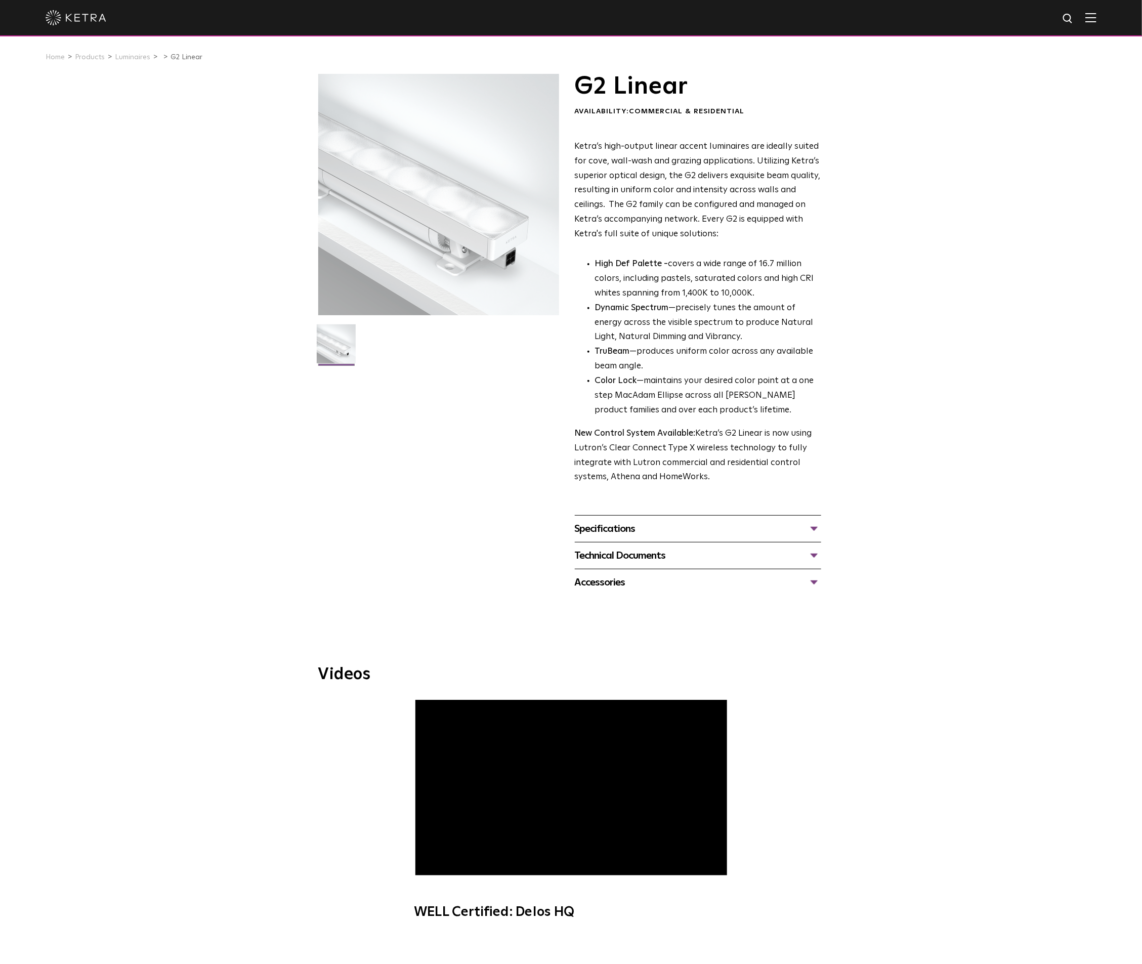
click at [811, 530] on div "Specifications" at bounding box center [698, 529] width 246 height 16
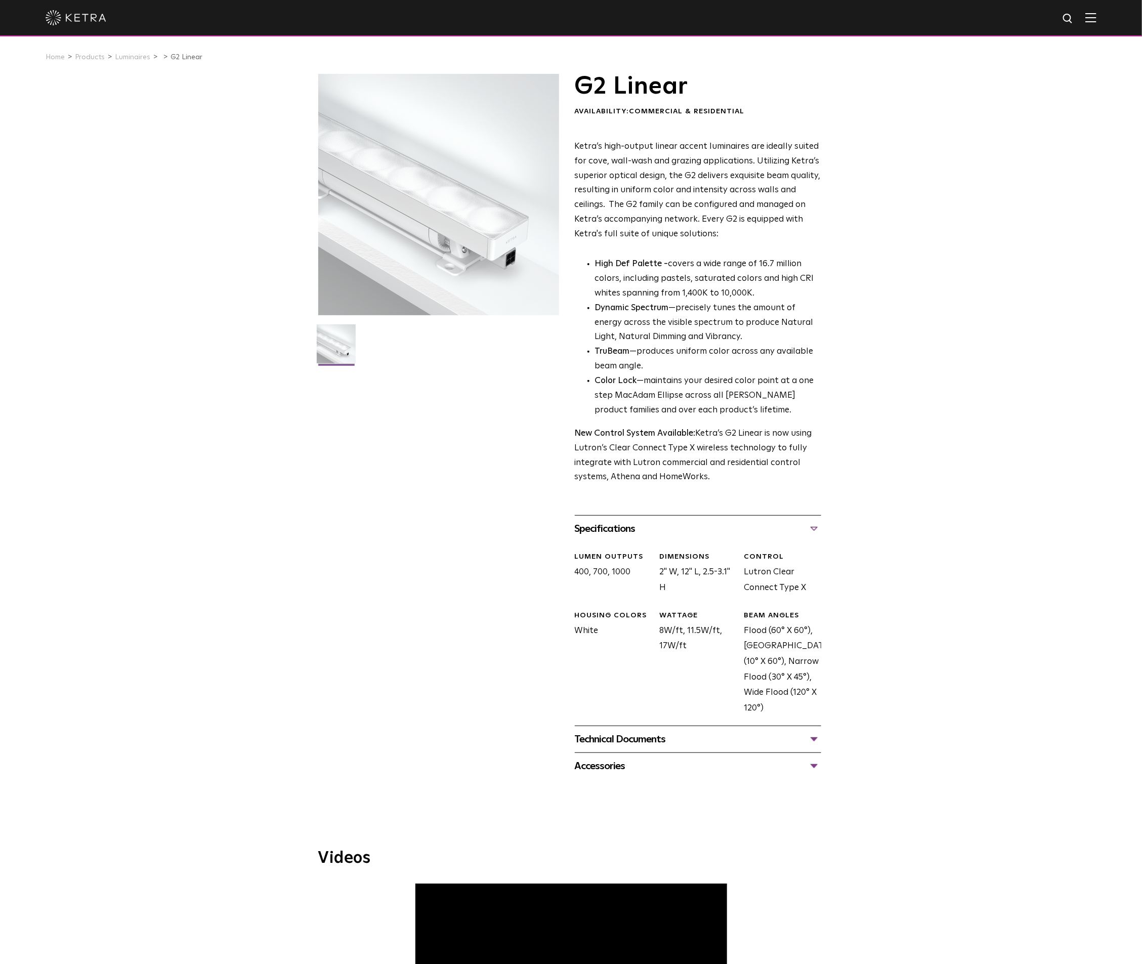
click at [927, 609] on div "G2 Linear Availability: Commercial & Residential Ketra’s high-output linear acc…" at bounding box center [571, 427] width 1142 height 706
click at [816, 741] on div "Technical Documents" at bounding box center [698, 739] width 246 height 16
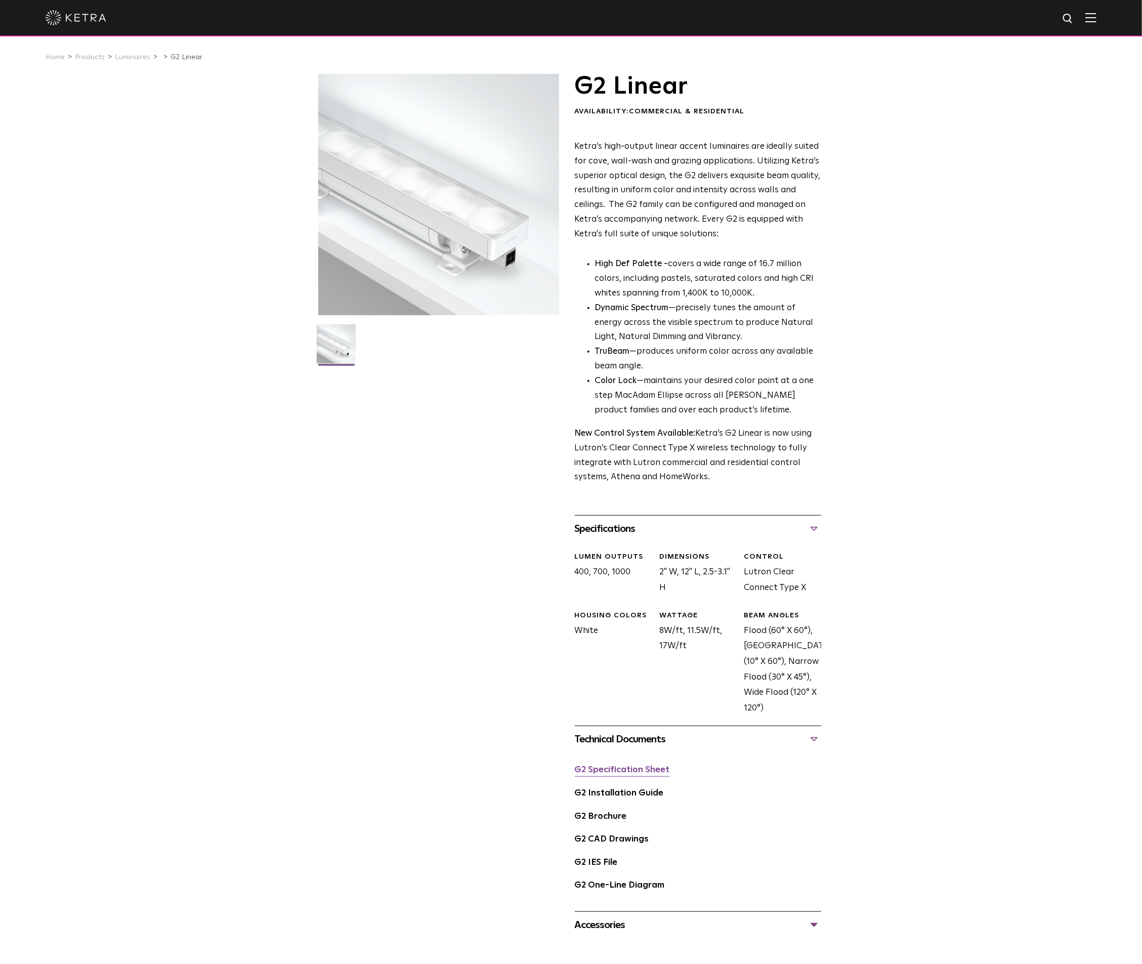
click at [650, 771] on link "G2 Specification Sheet" at bounding box center [622, 770] width 95 height 9
drag, startPoint x: 590, startPoint y: 372, endPoint x: 595, endPoint y: 374, distance: 5.8
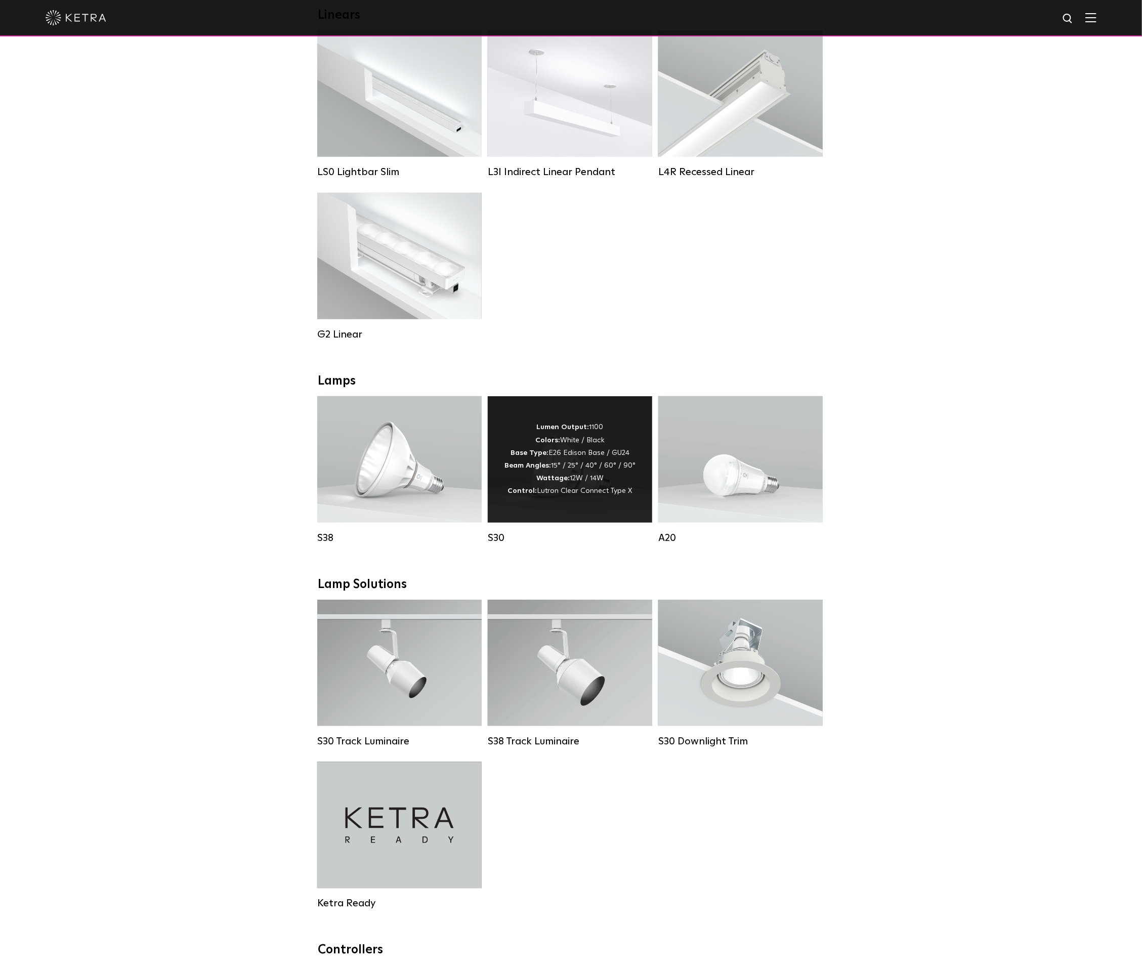
scroll to position [455, 0]
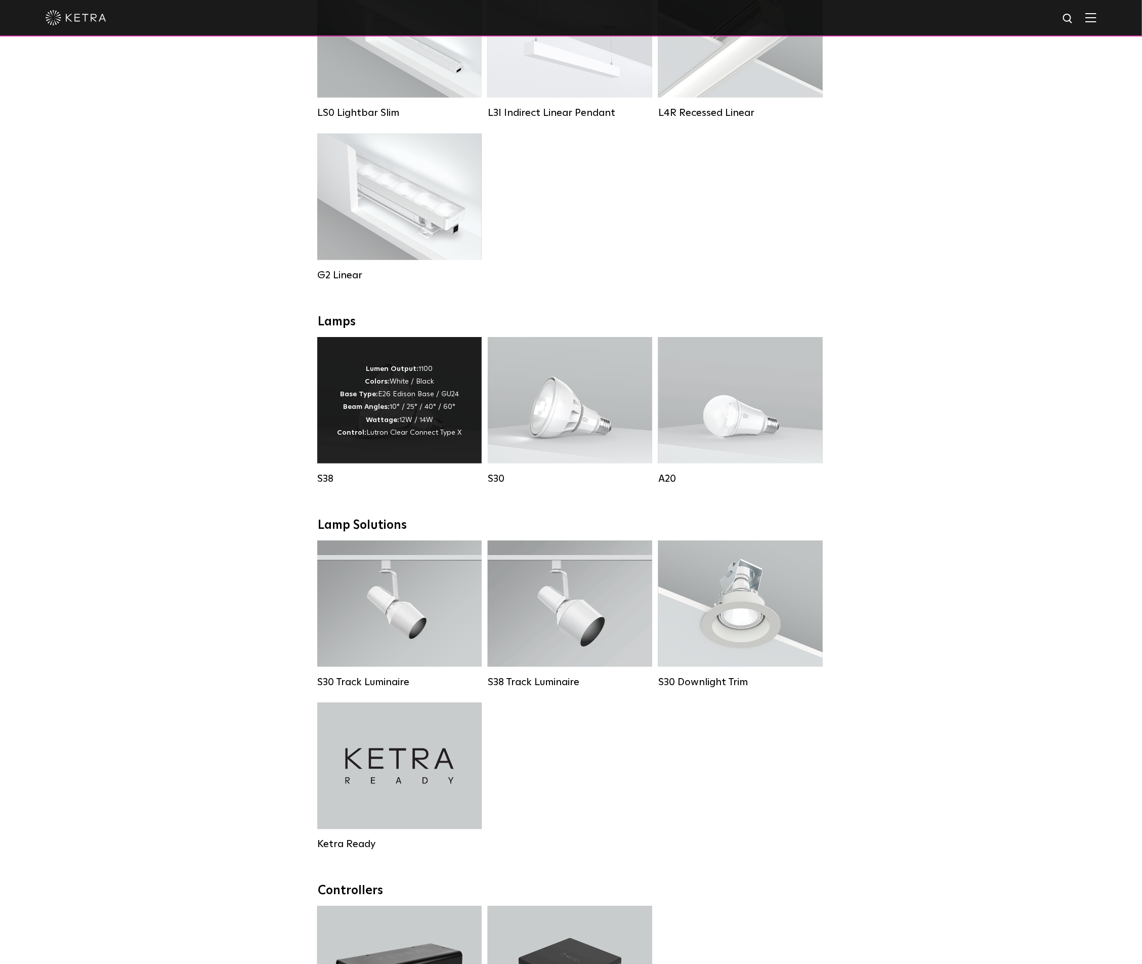
click at [409, 412] on p "Lumen Output: 1100 Colors: White / Black Base Type: E26 Edison Base / GU24 Beam…" at bounding box center [400, 401] width 124 height 76
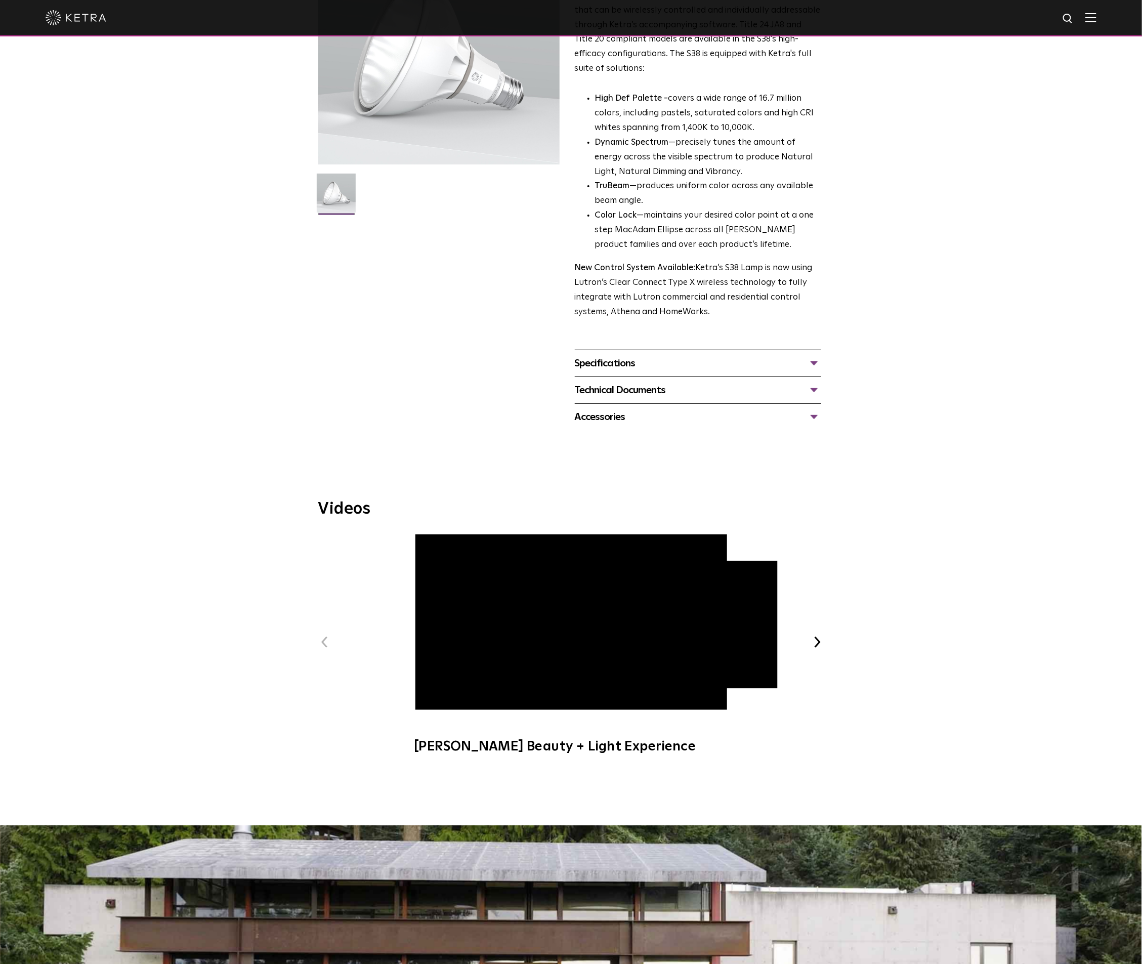
scroll to position [304, 0]
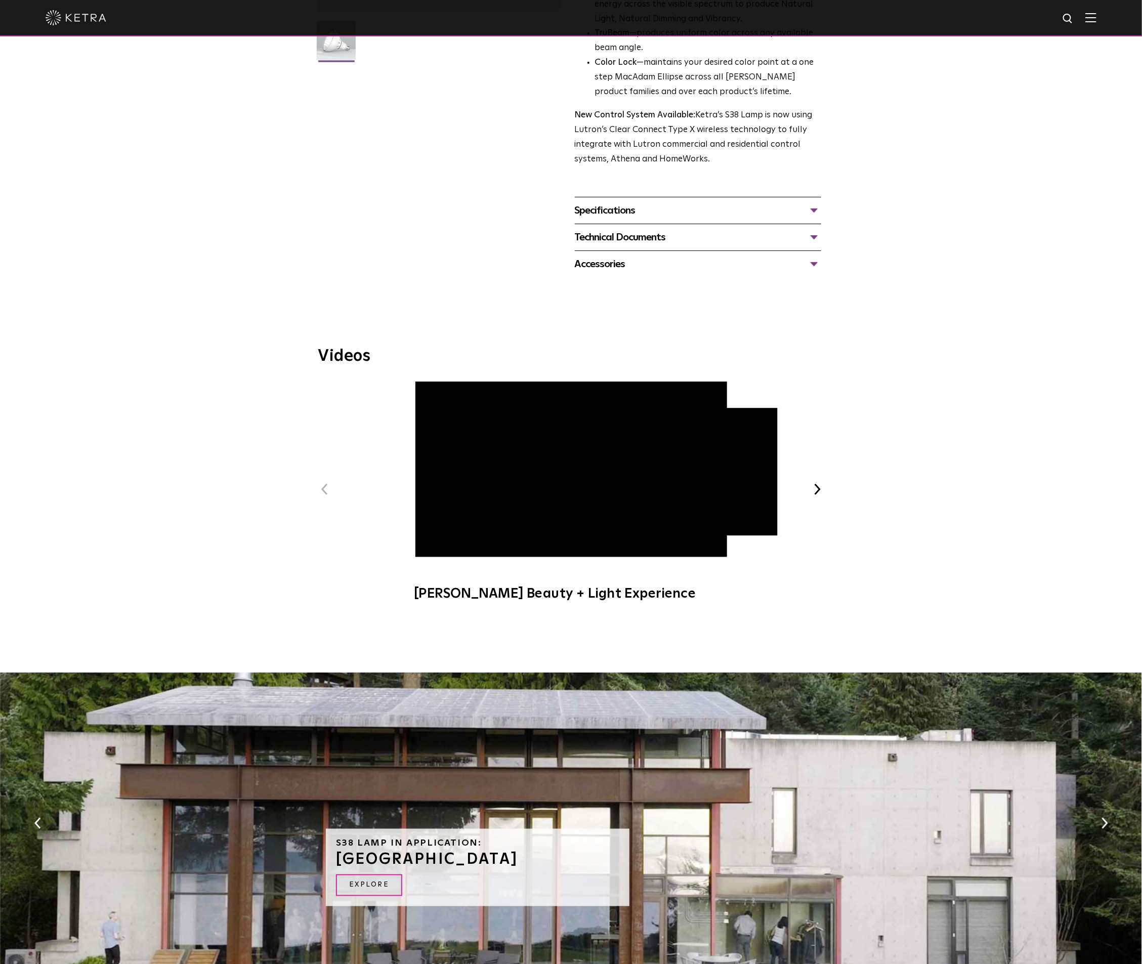
click at [811, 234] on div "Technical Documents" at bounding box center [698, 237] width 246 height 16
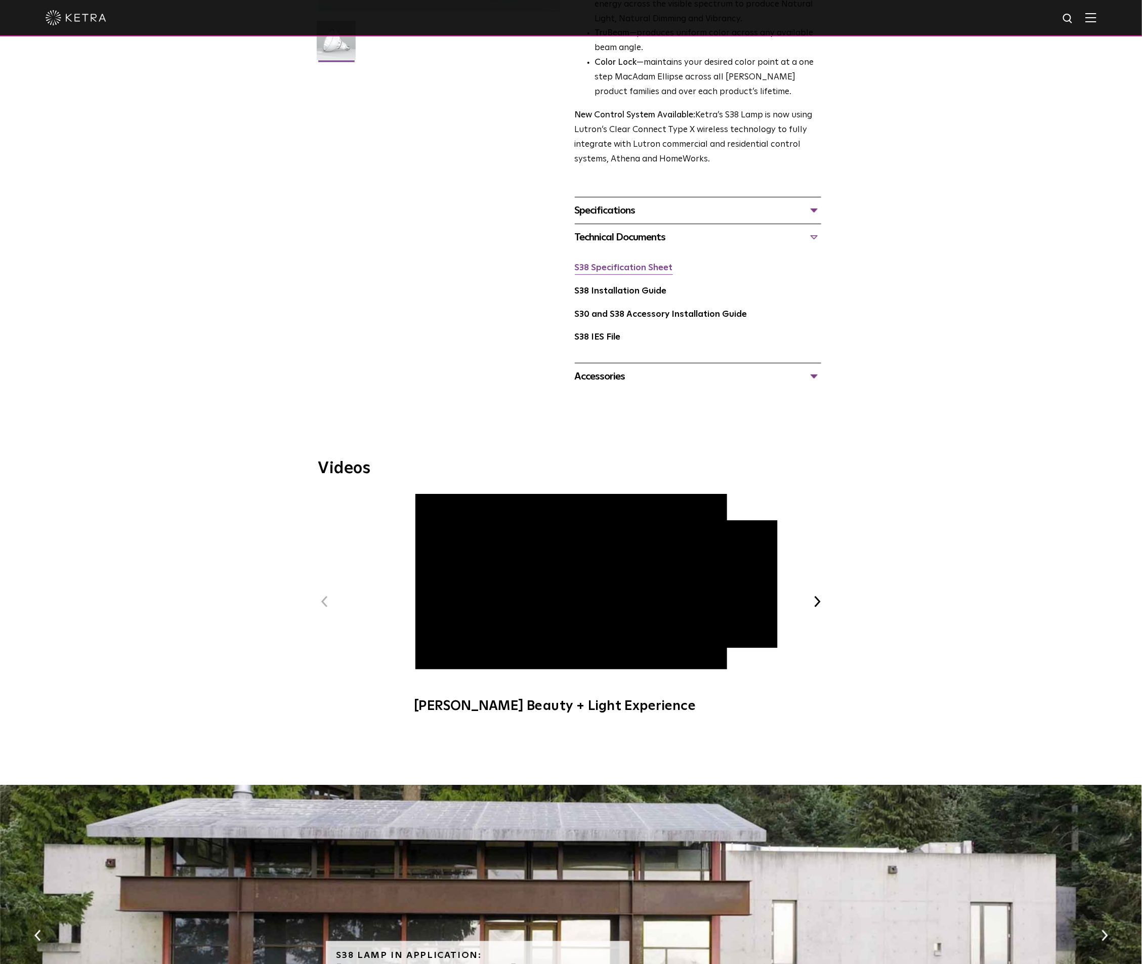
drag, startPoint x: 627, startPoint y: 267, endPoint x: 598, endPoint y: 268, distance: 28.9
click at [598, 268] on link "S38 Specification Sheet" at bounding box center [624, 268] width 98 height 9
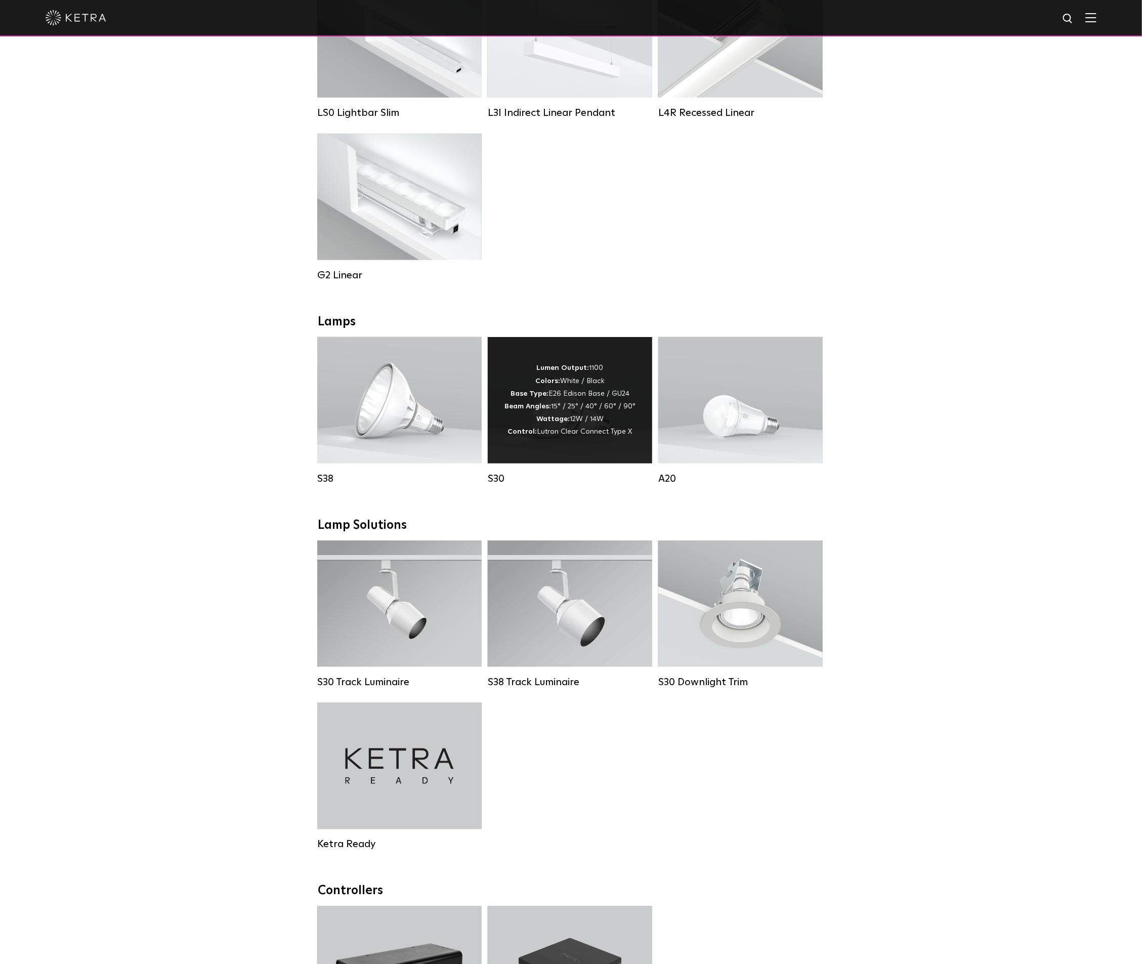
click at [577, 418] on div "Lumen Output: 1100 Colors: White / Black Base Type: E26 Edison Base / GU24 Beam…" at bounding box center [570, 400] width 131 height 76
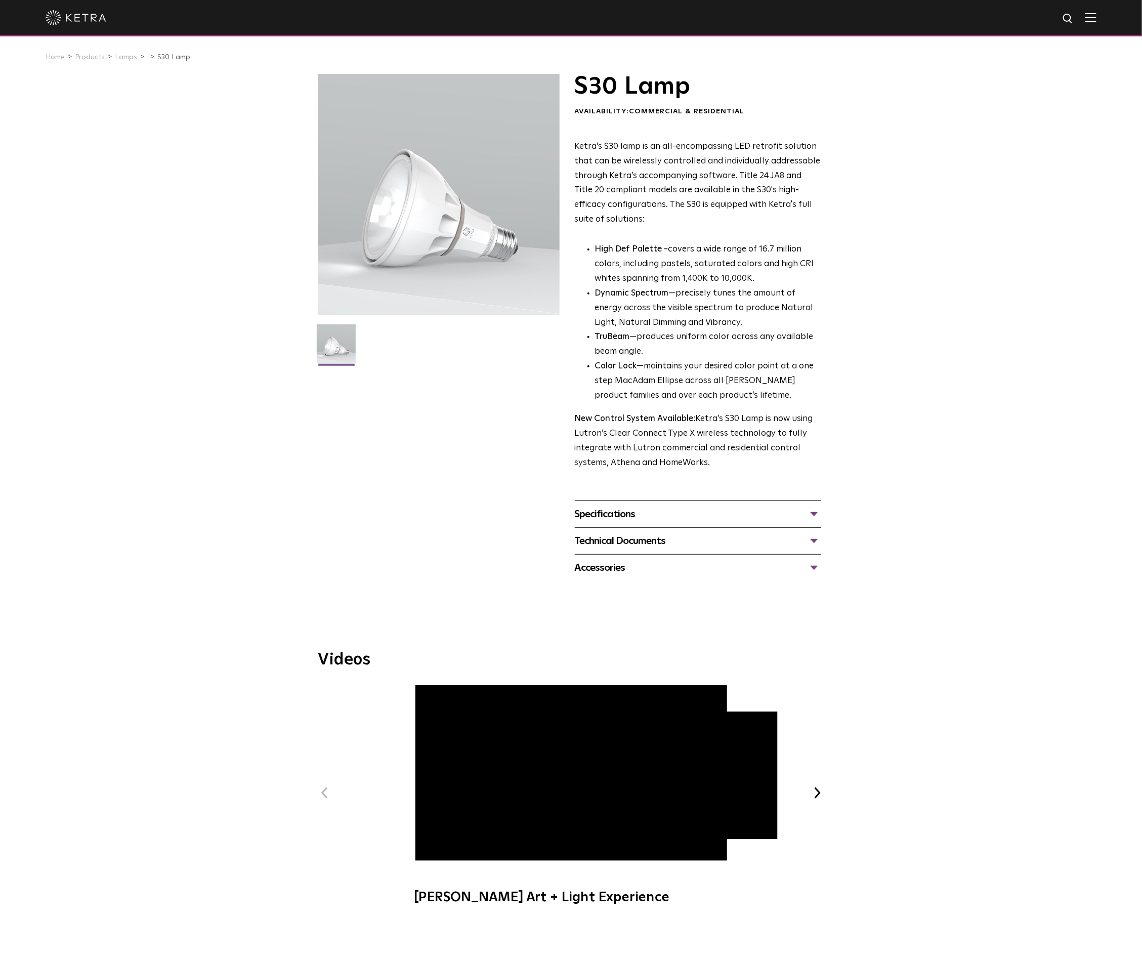
click at [814, 538] on div "Technical Documents" at bounding box center [698, 541] width 246 height 16
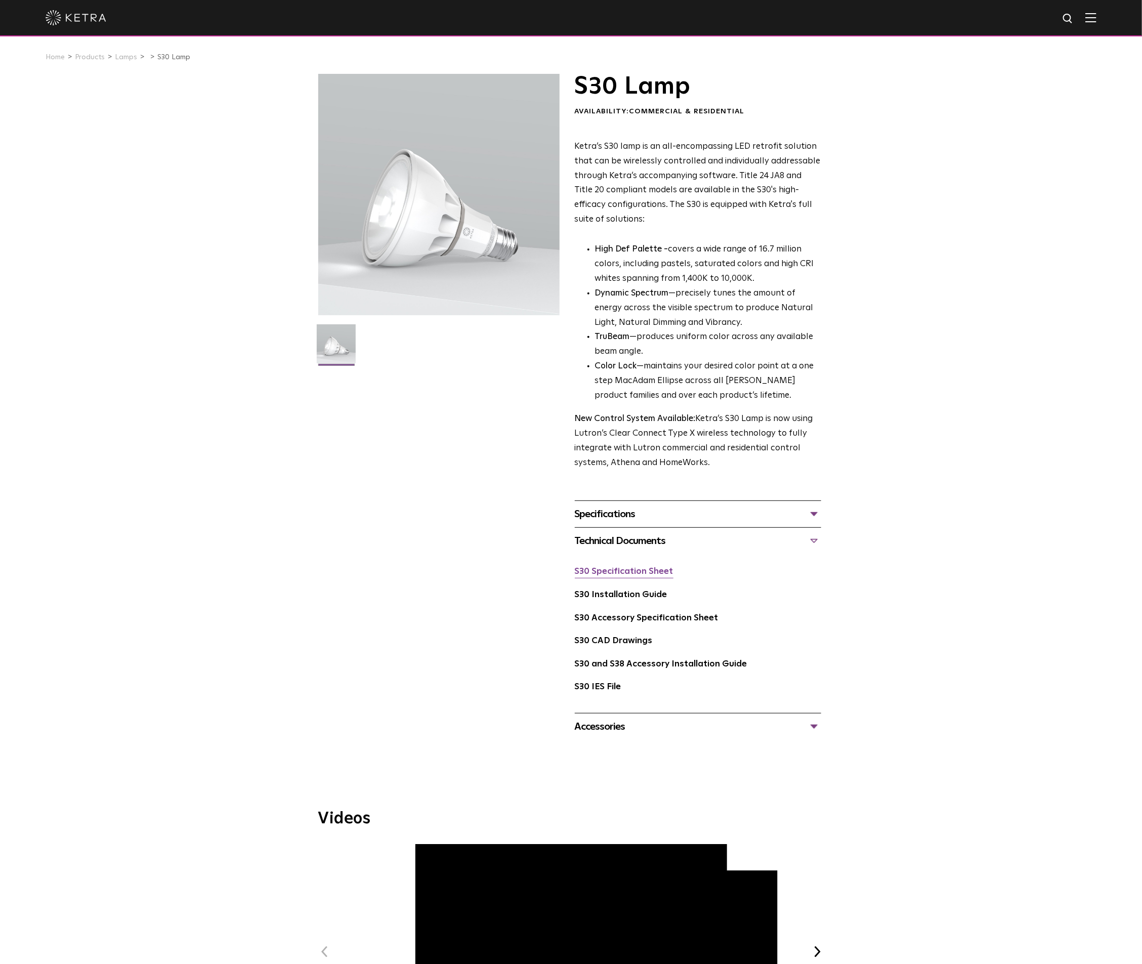
click at [642, 573] on link "S30 Specification Sheet" at bounding box center [624, 571] width 99 height 9
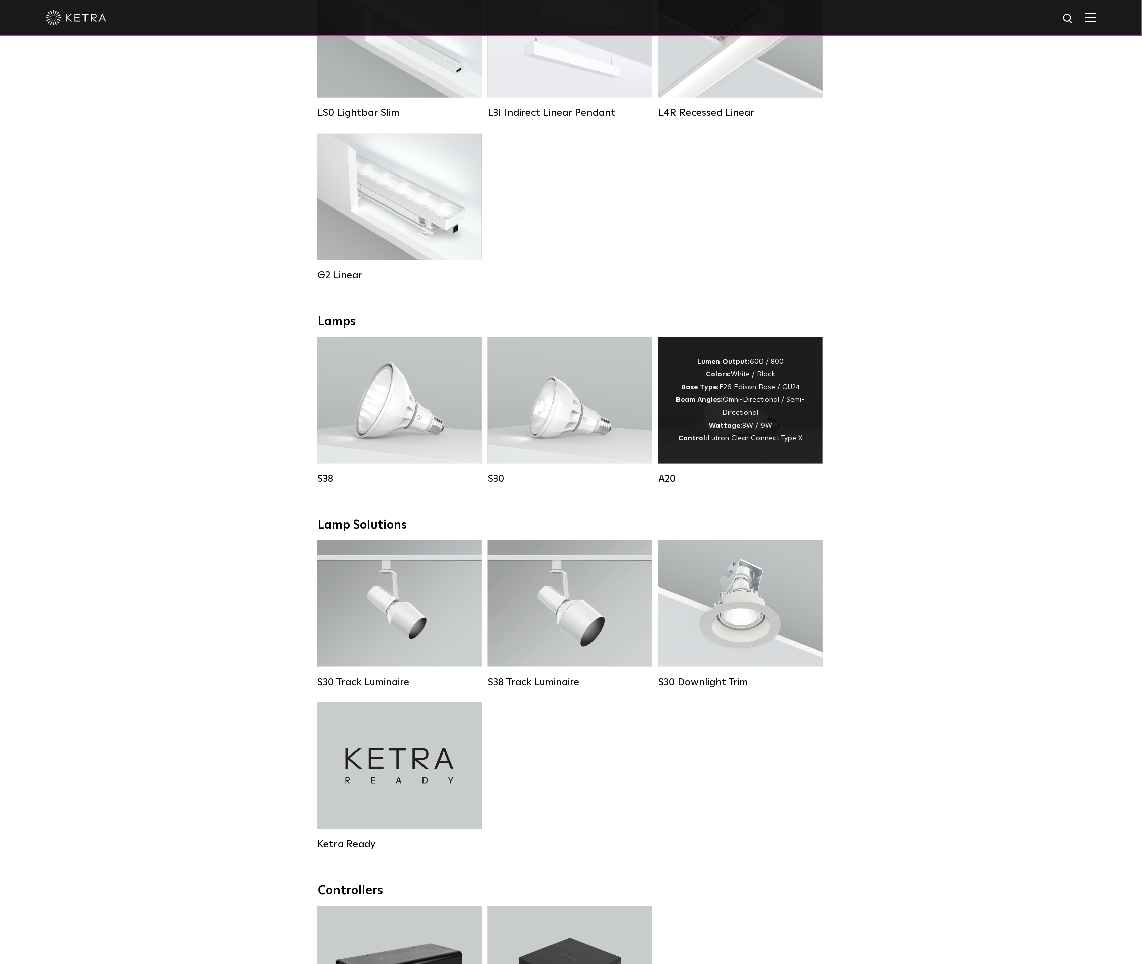
click at [741, 421] on div "Lumen Output: 600 / 800 Colors: White / Black Base Type: E26 Edison Base / GU24…" at bounding box center [741, 400] width 134 height 89
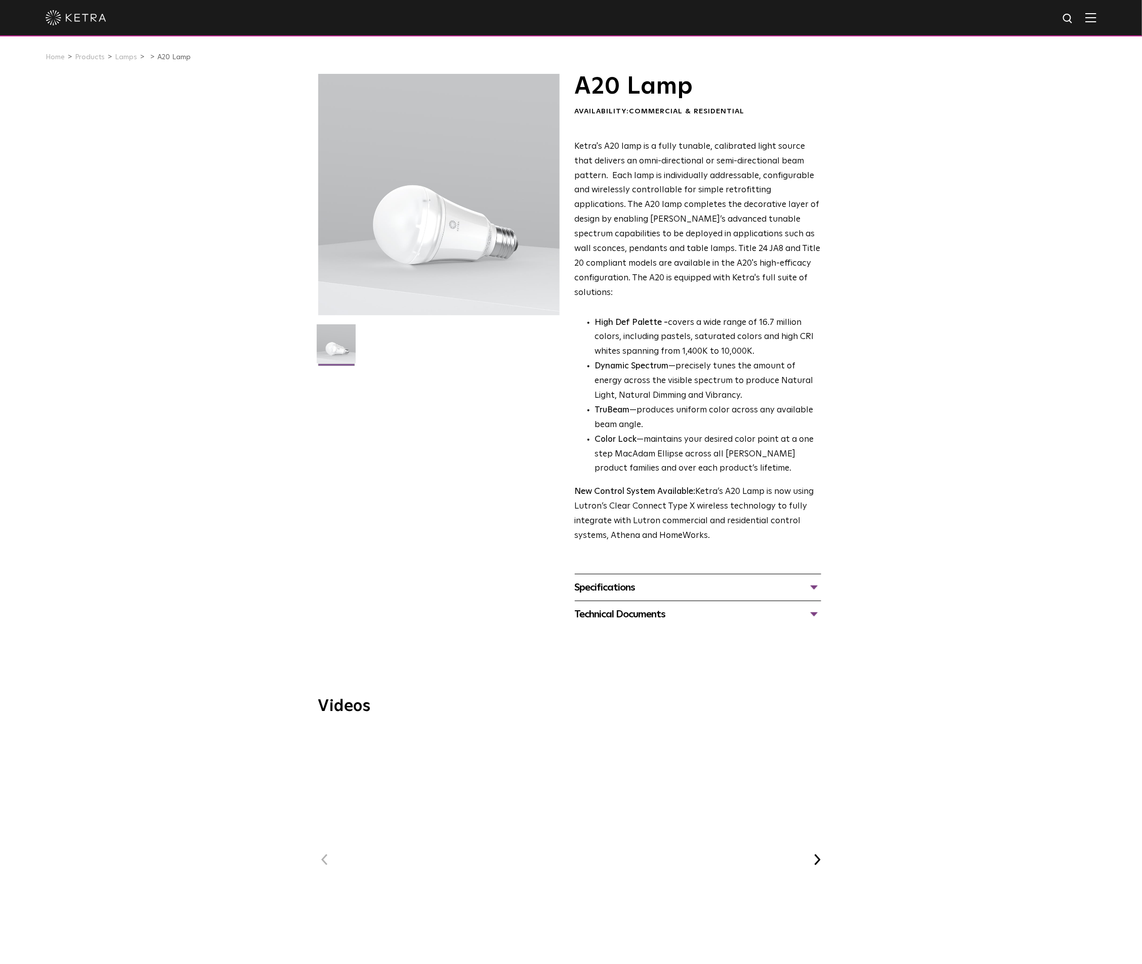
click at [812, 606] on div "Technical Documents" at bounding box center [698, 614] width 246 height 16
click at [645, 641] on link "A20 Specification Sheet" at bounding box center [625, 645] width 100 height 9
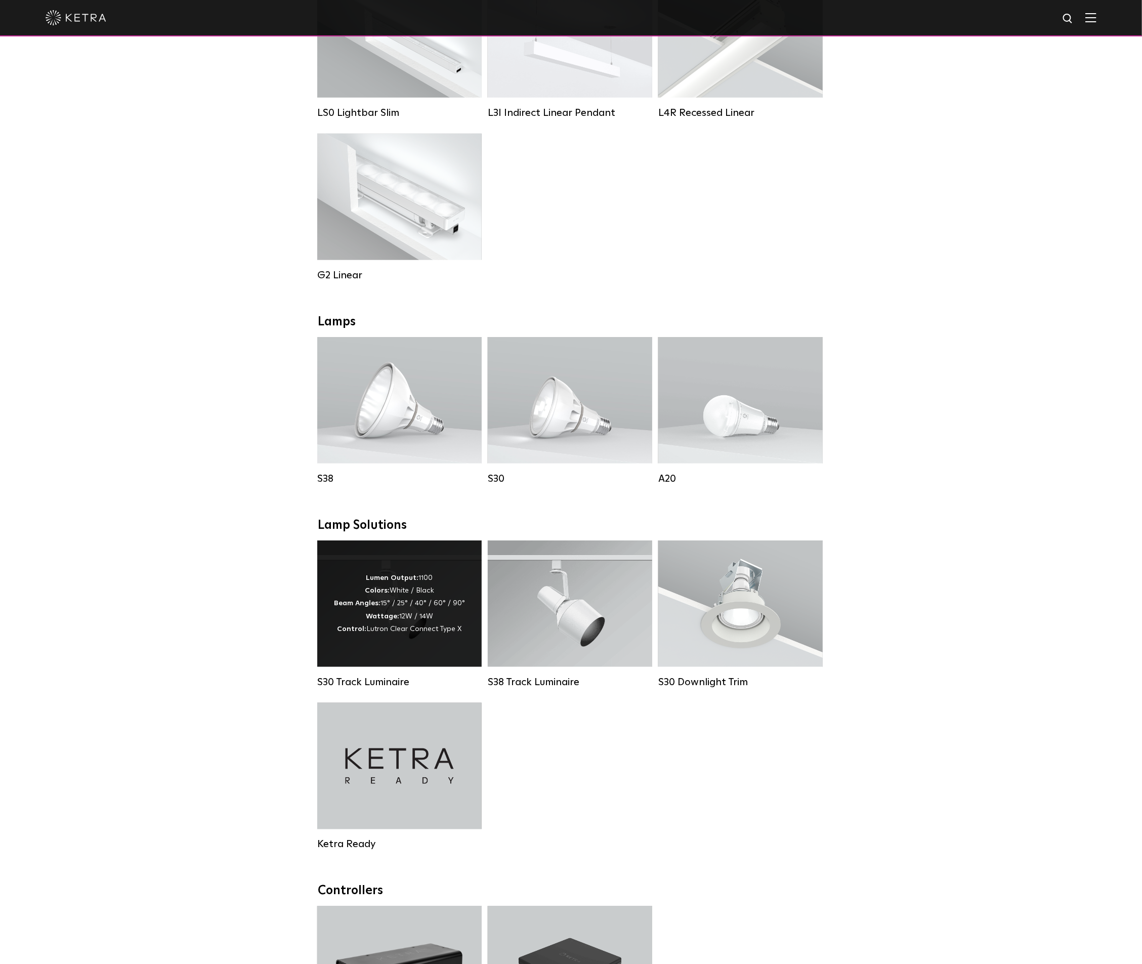
click at [413, 621] on div "Lumen Output: 1100 Colors: White / Black Beam Angles: 15° / 25° / 40° / 60° / 9…" at bounding box center [399, 604] width 131 height 64
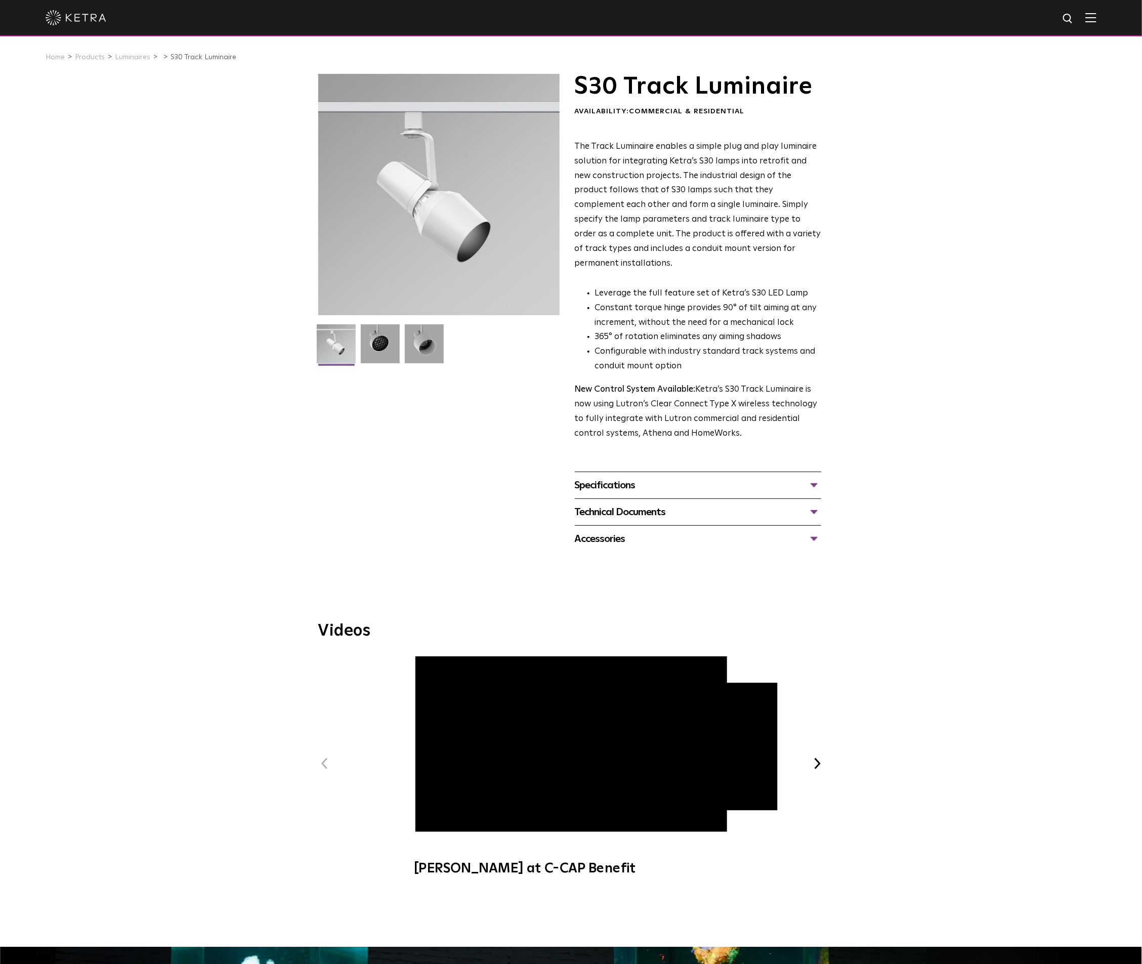
click at [810, 504] on div "Technical Documents" at bounding box center [698, 512] width 246 height 16
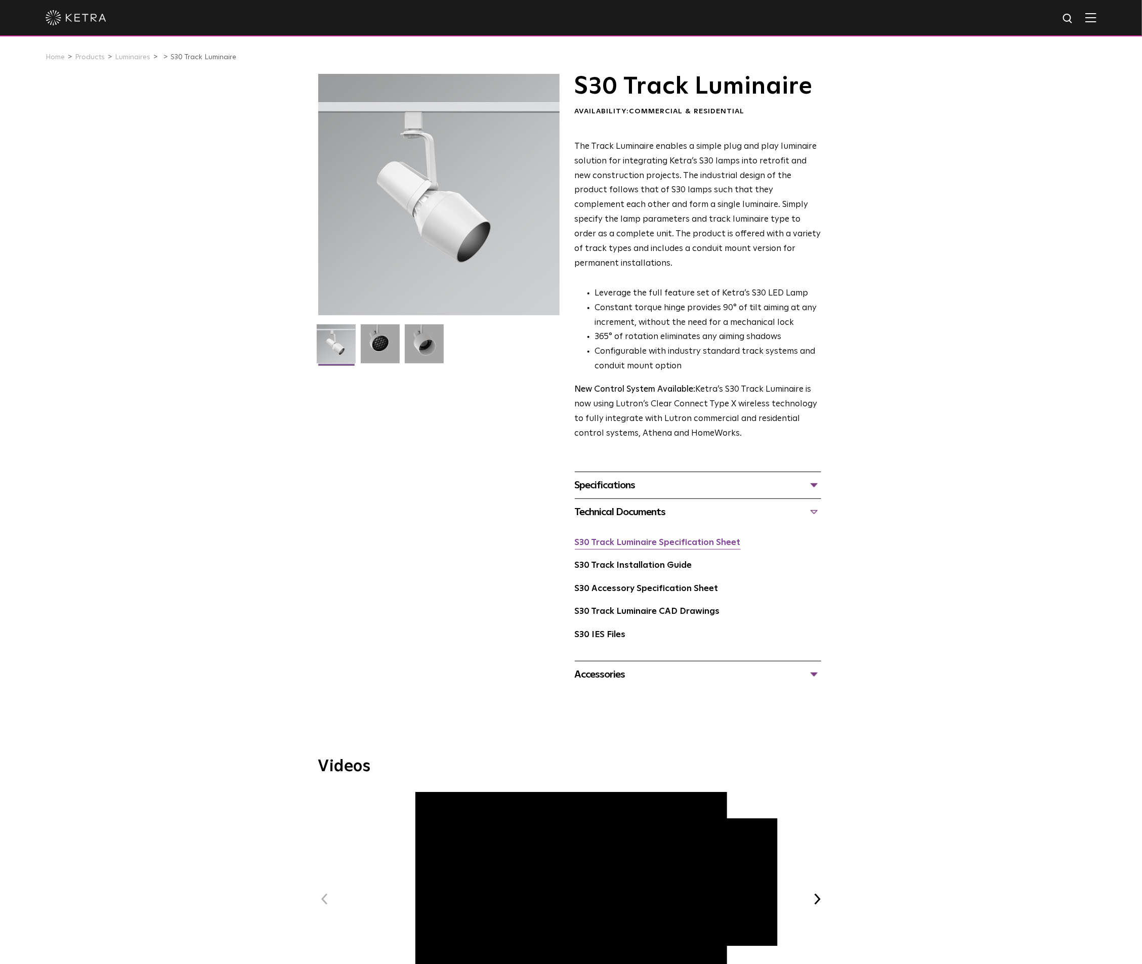
click at [662, 538] on link "S30 Track Luminaire Specification Sheet" at bounding box center [658, 542] width 166 height 9
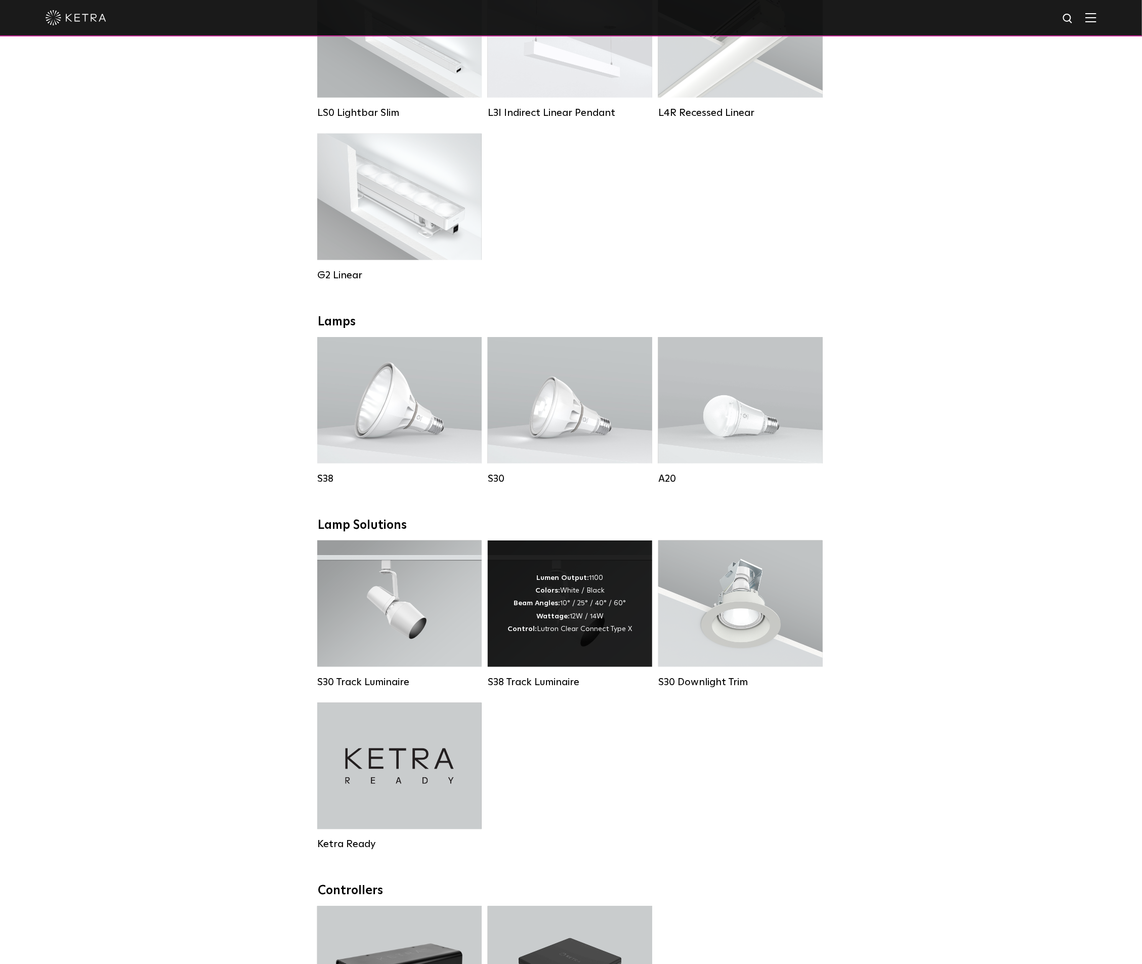
click at [554, 594] on strong "Colors:" at bounding box center [547, 590] width 25 height 7
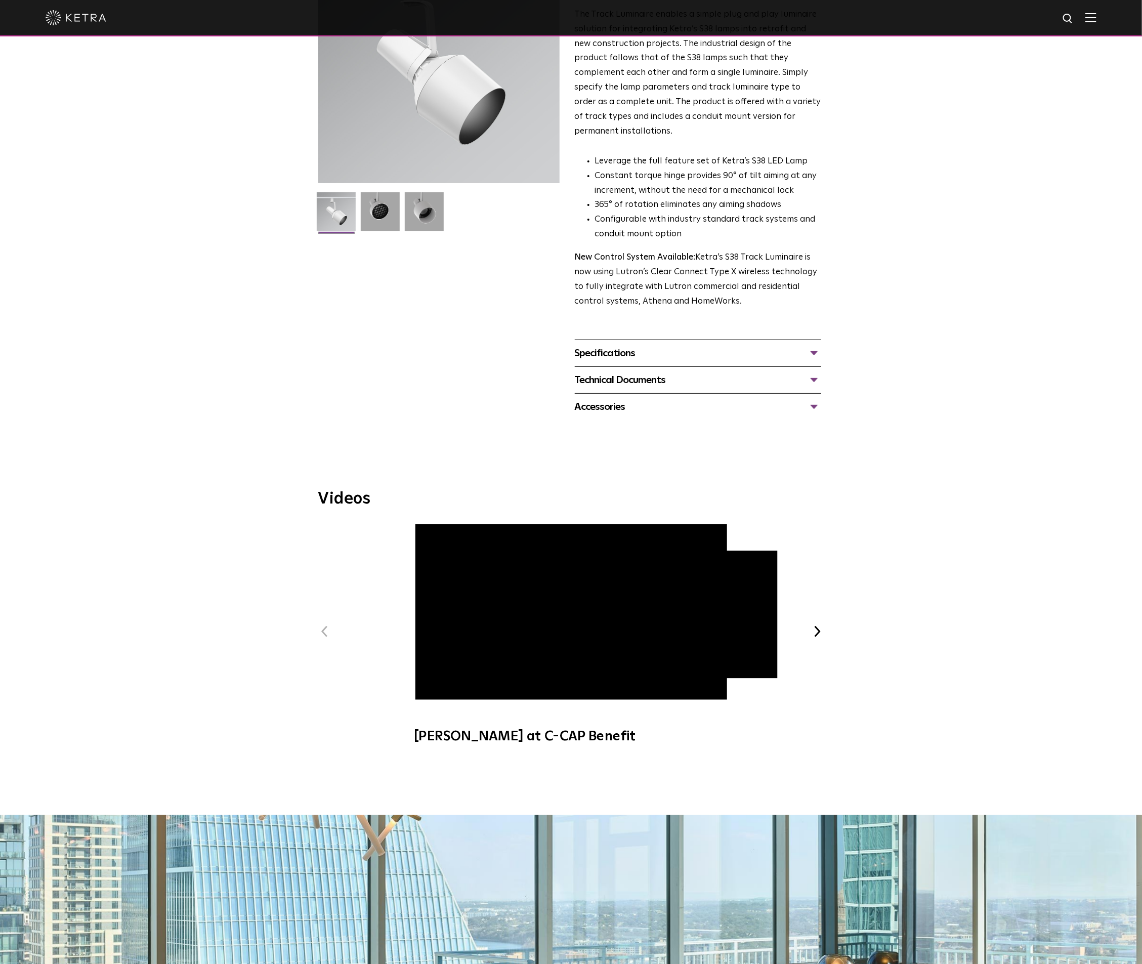
scroll to position [228, 0]
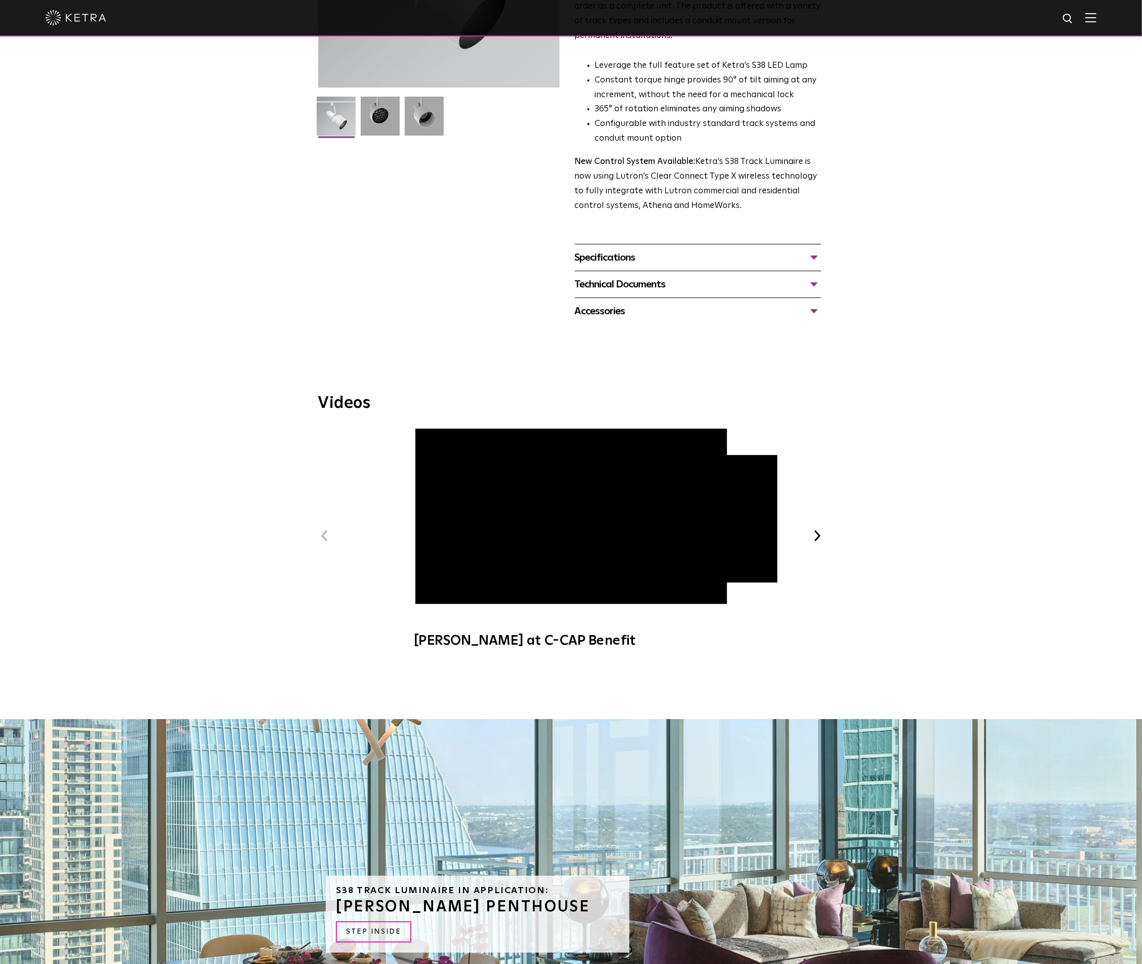
drag, startPoint x: 848, startPoint y: 530, endPoint x: 762, endPoint y: 427, distance: 134.1
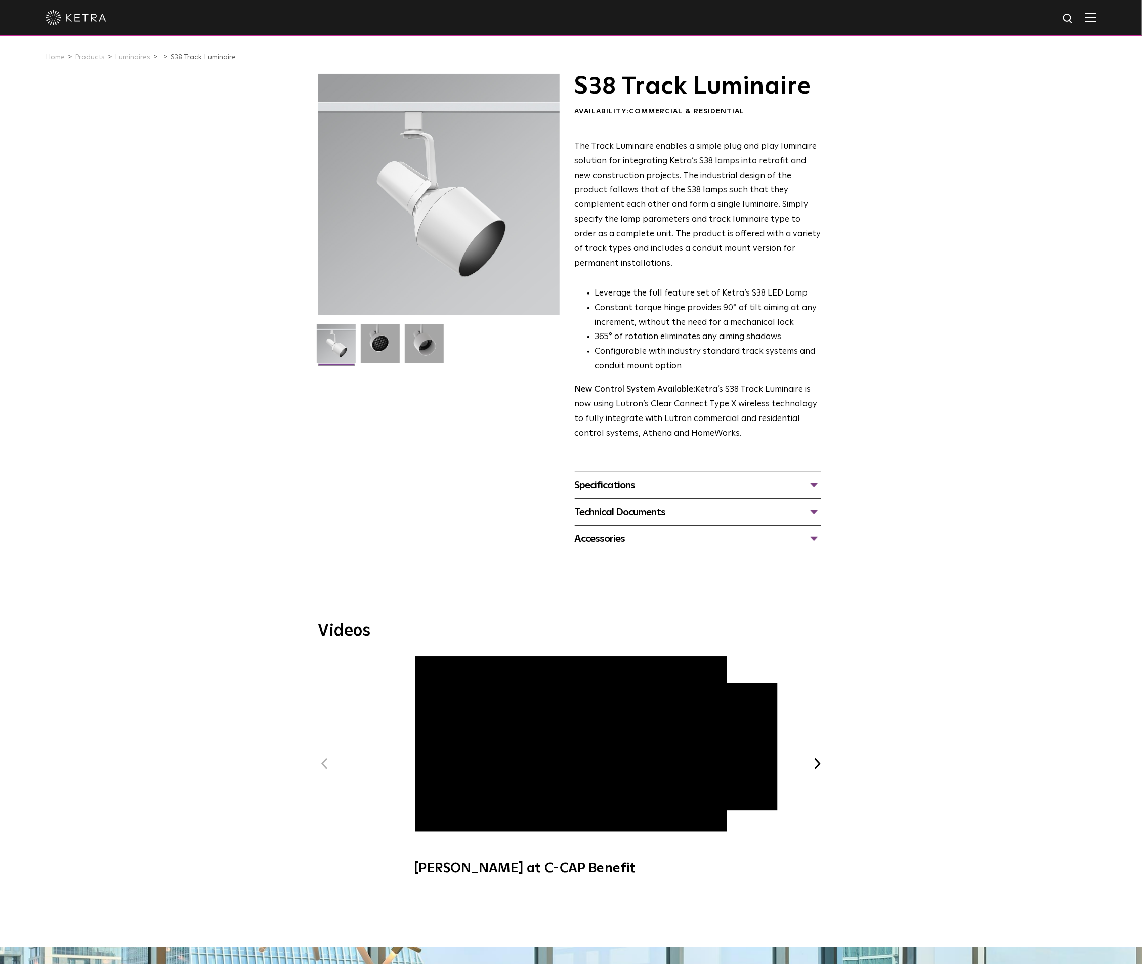
click at [469, 427] on div "S38 Track Luminaire Availability: Commercial & Residential The Track Luminaire …" at bounding box center [571, 313] width 506 height 478
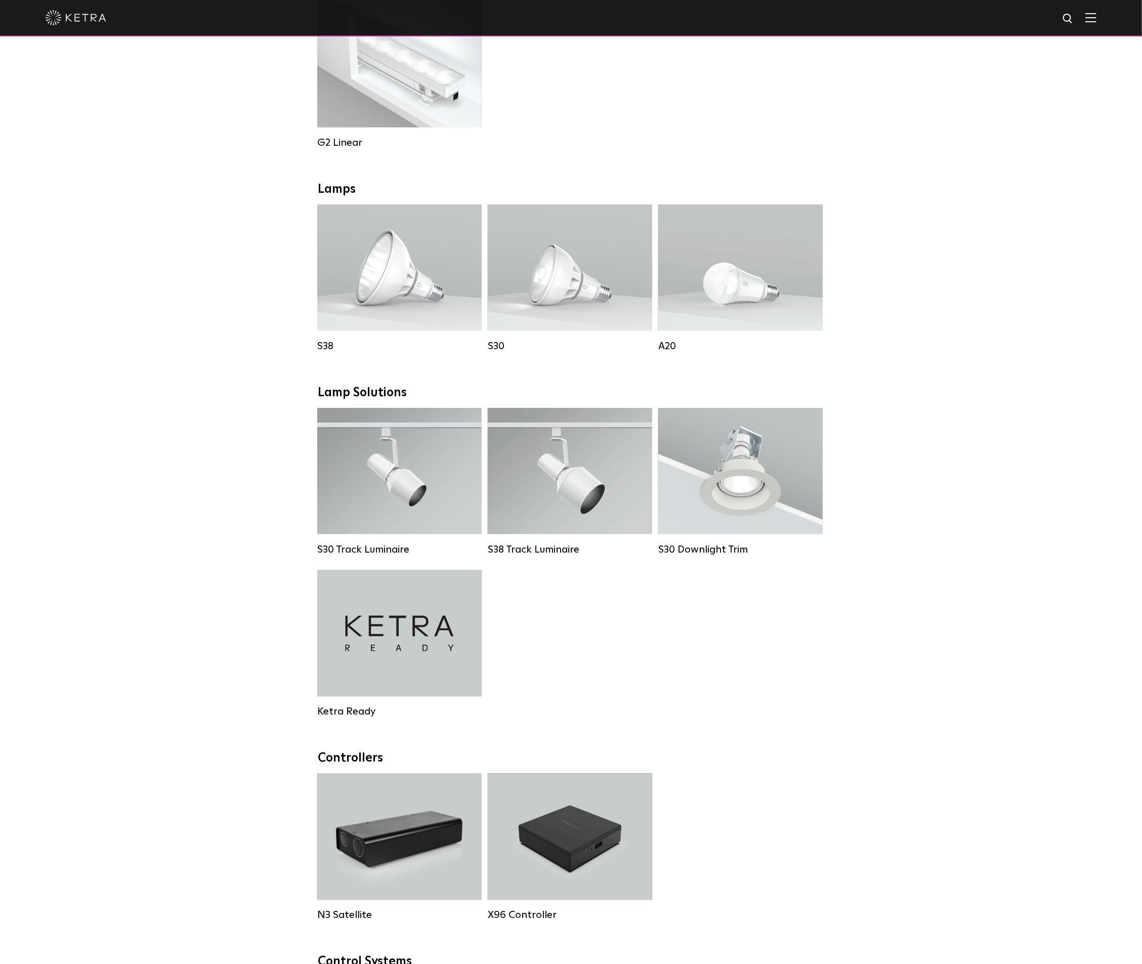
scroll to position [607, 0]
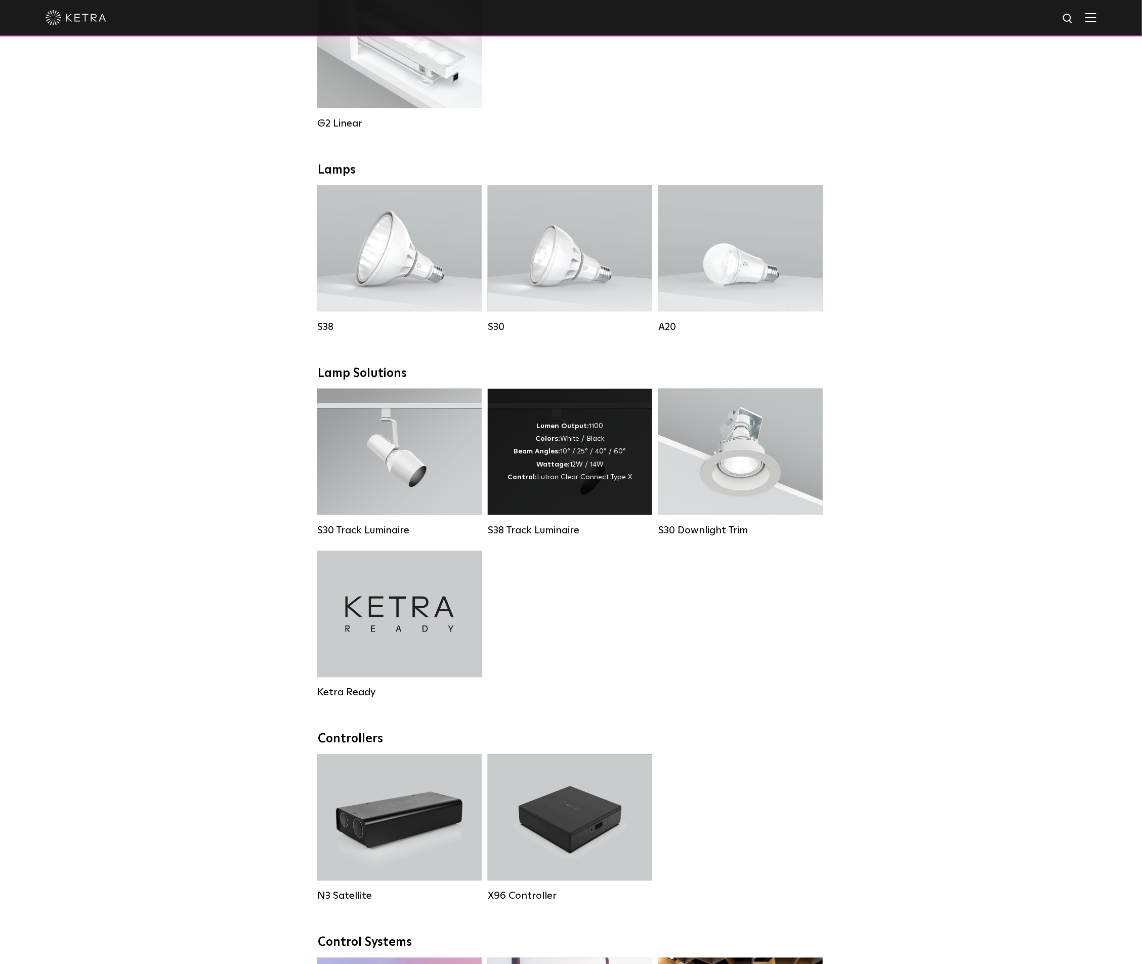
click at [559, 456] on div "Lumen Output: 1100 Colors: White / Black Beam Angles: 10° / 25° / 40° / 60° Wat…" at bounding box center [570, 452] width 124 height 64
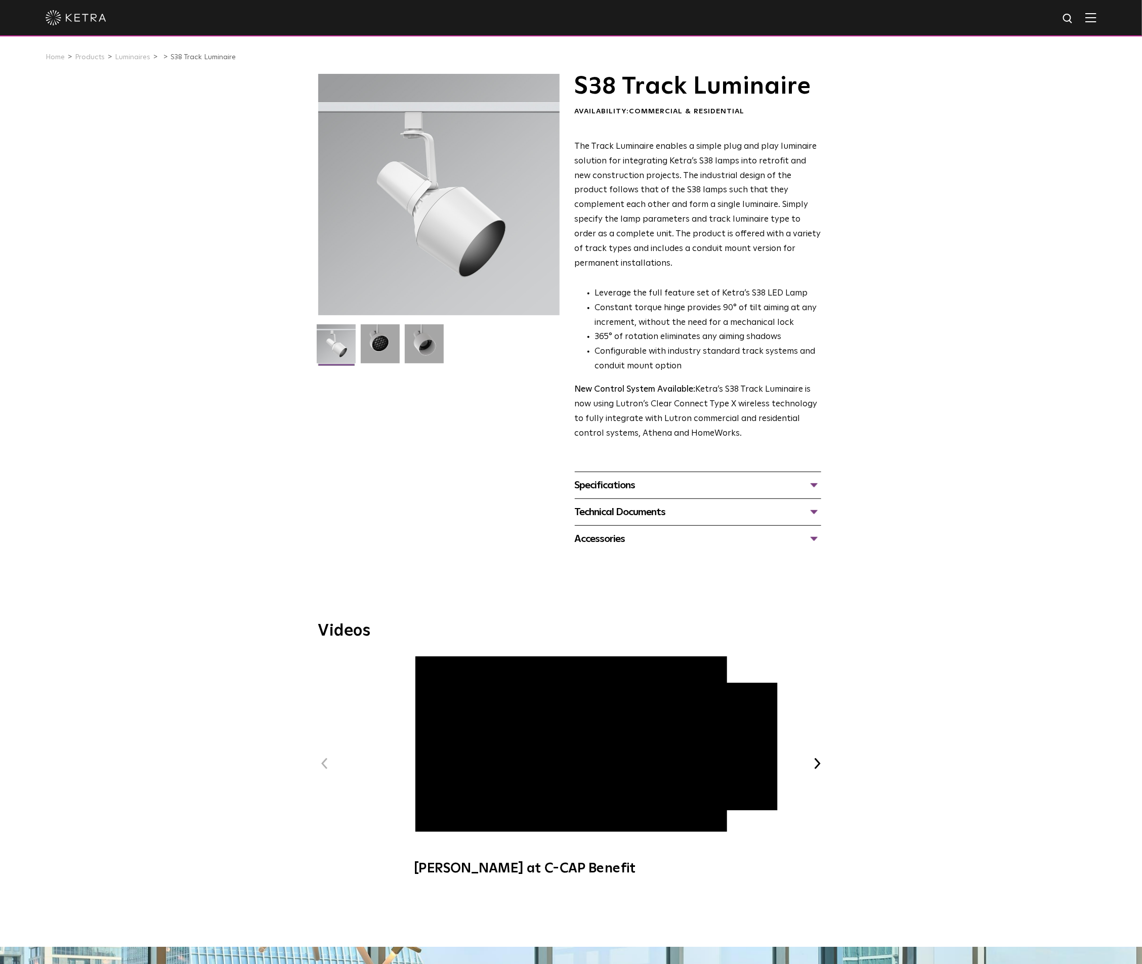
click at [814, 477] on div "Specifications" at bounding box center [698, 485] width 246 height 16
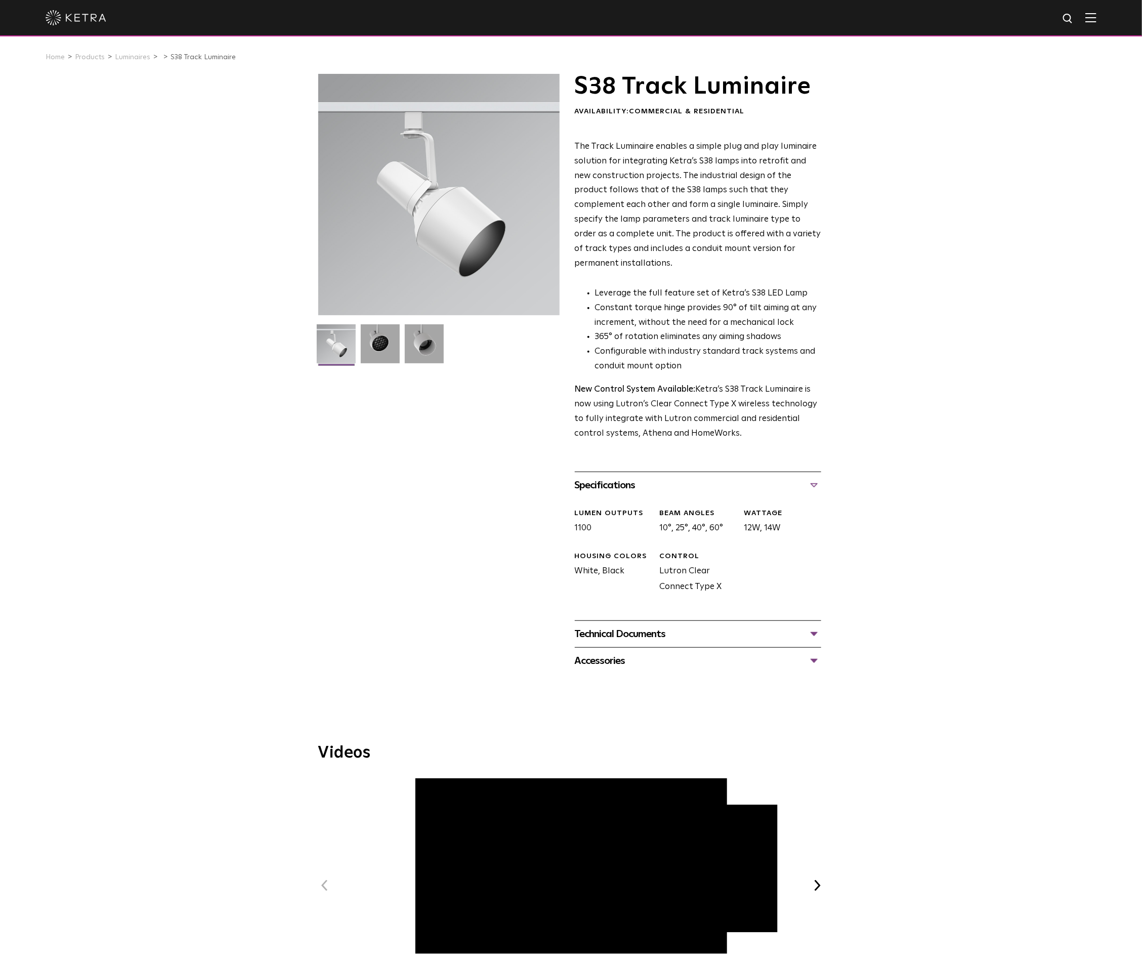
click at [812, 477] on div "Specifications" at bounding box center [698, 485] width 246 height 16
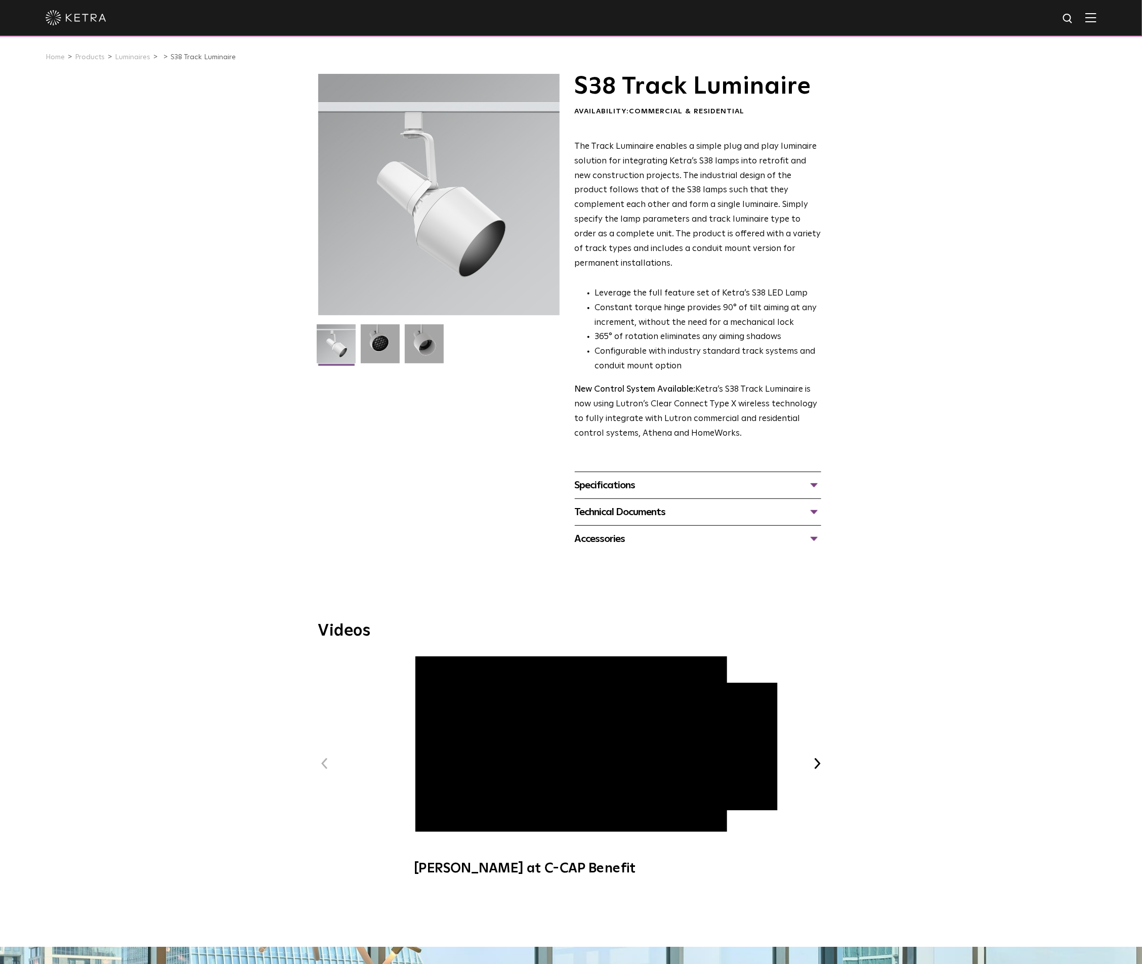
click at [813, 504] on div "Technical Documents" at bounding box center [698, 512] width 246 height 16
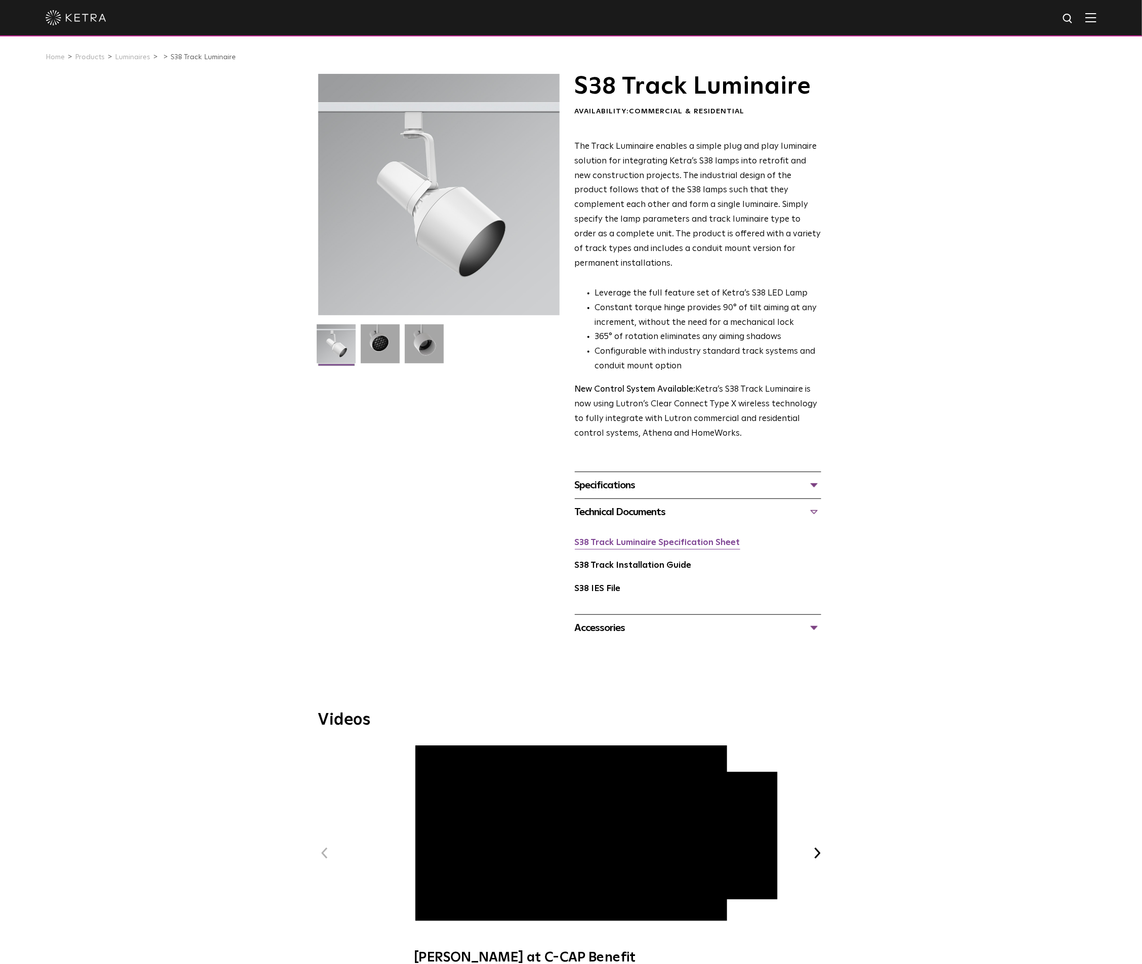
click at [698, 538] on link "S38 Track Luminaire Specification Sheet" at bounding box center [657, 542] width 165 height 9
drag, startPoint x: 580, startPoint y: 401, endPoint x: 574, endPoint y: 404, distance: 6.1
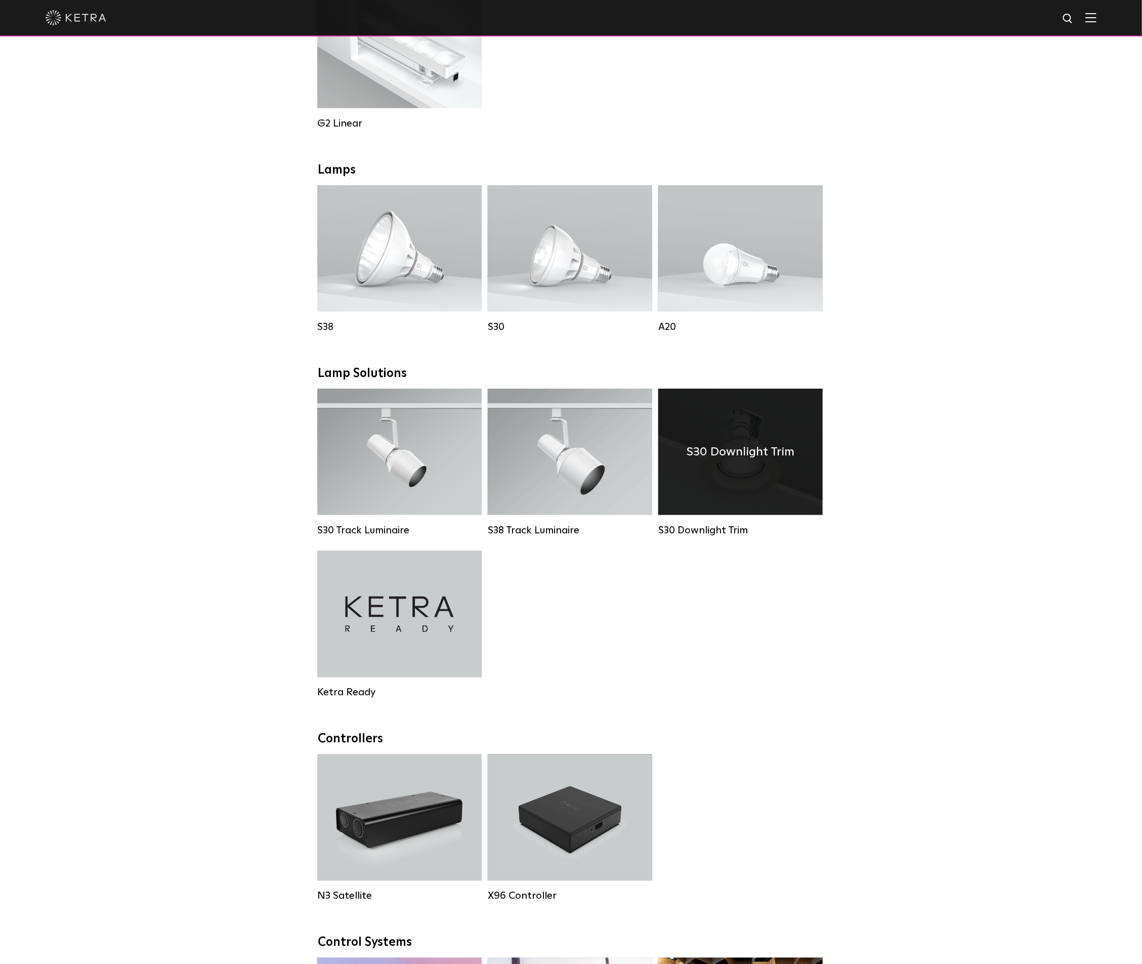
click at [747, 486] on div "S30 Downlight Trim" at bounding box center [740, 452] width 164 height 127
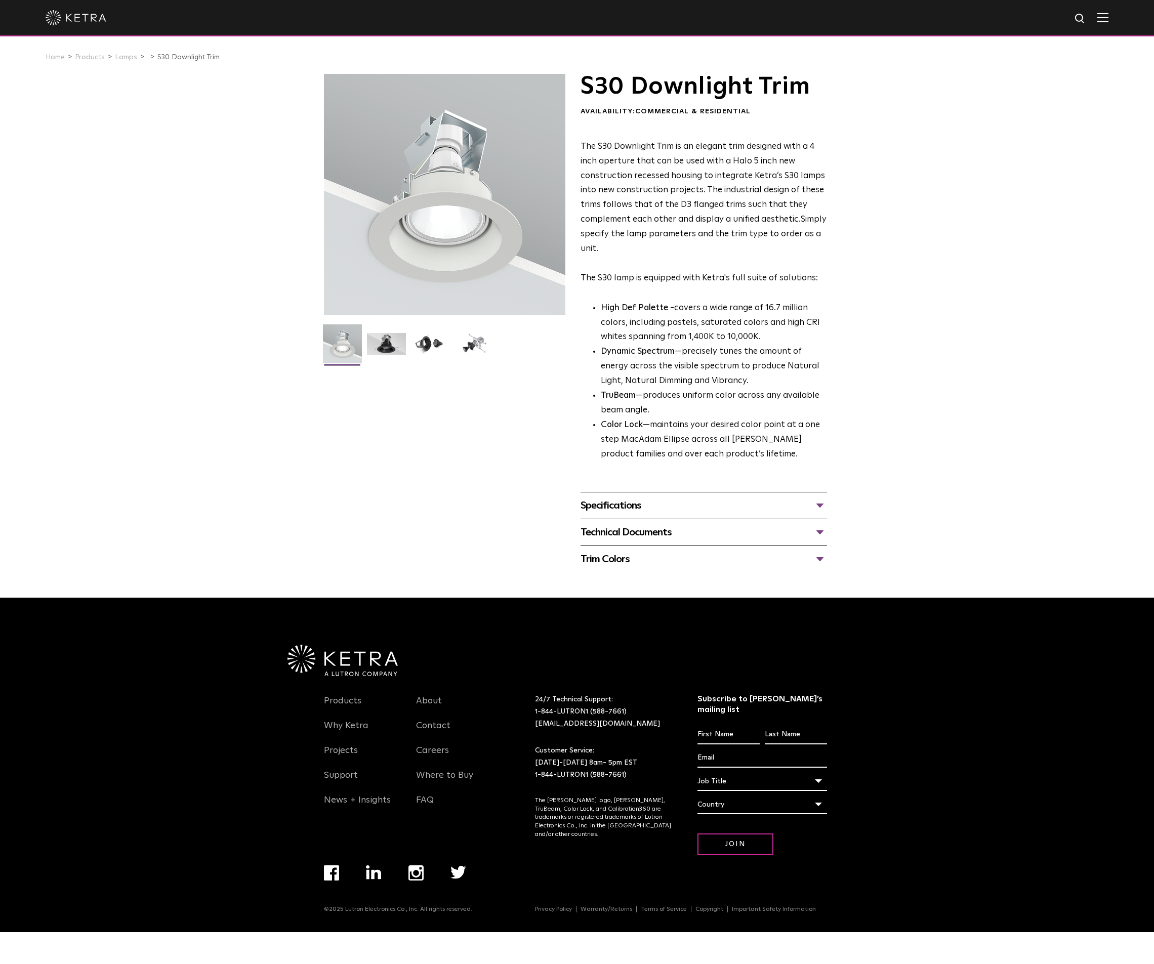
click at [823, 531] on div "Technical Documents" at bounding box center [703, 532] width 246 height 16
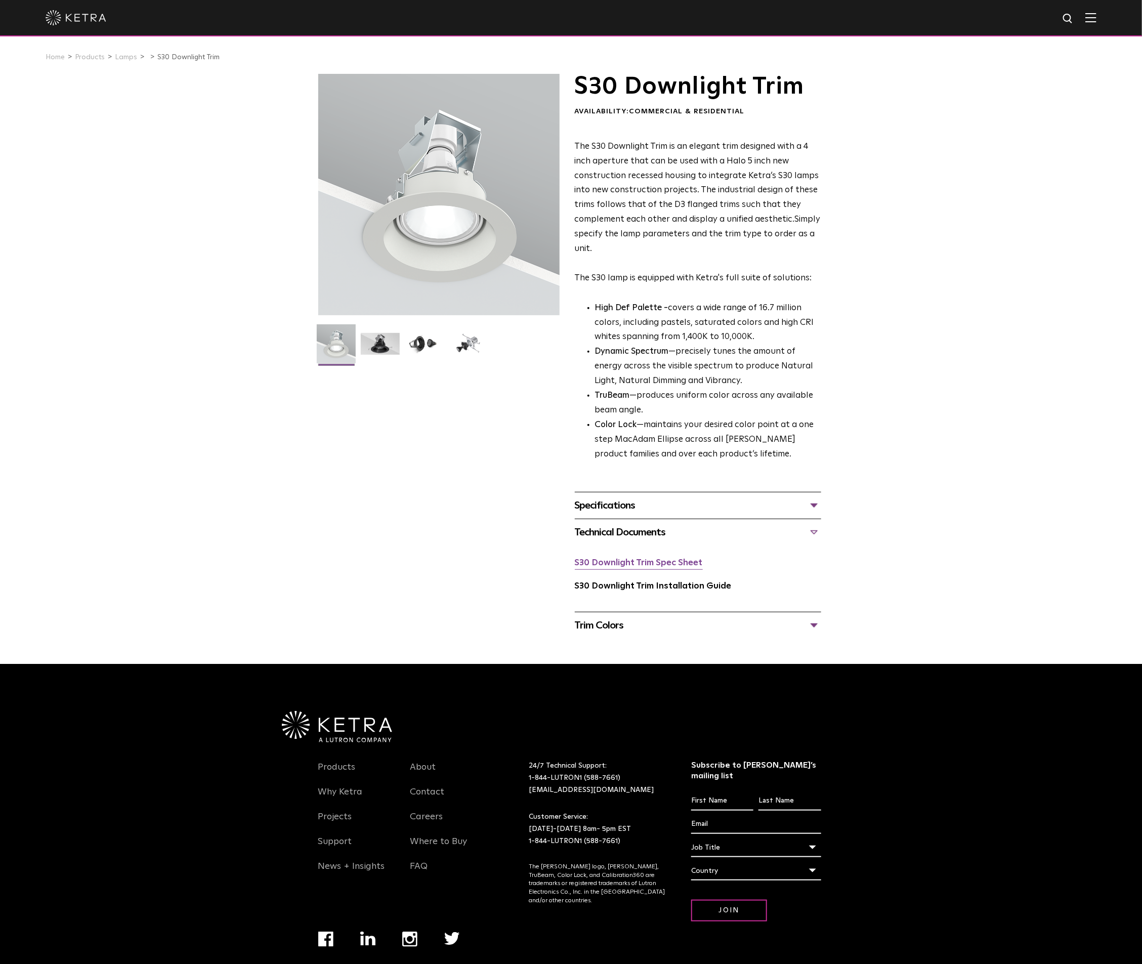
click at [661, 564] on link "S30 Downlight Trim Spec Sheet" at bounding box center [639, 563] width 128 height 9
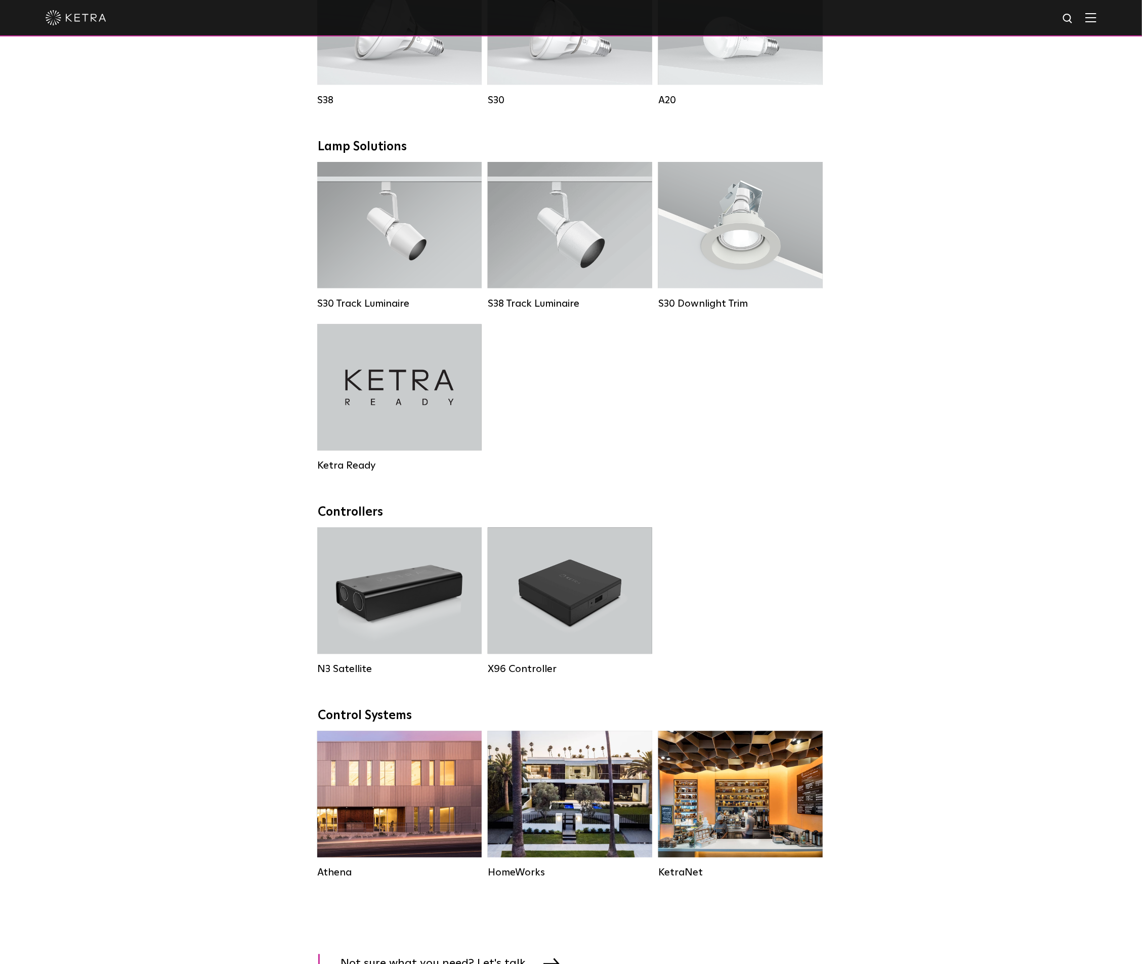
scroll to position [835, 0]
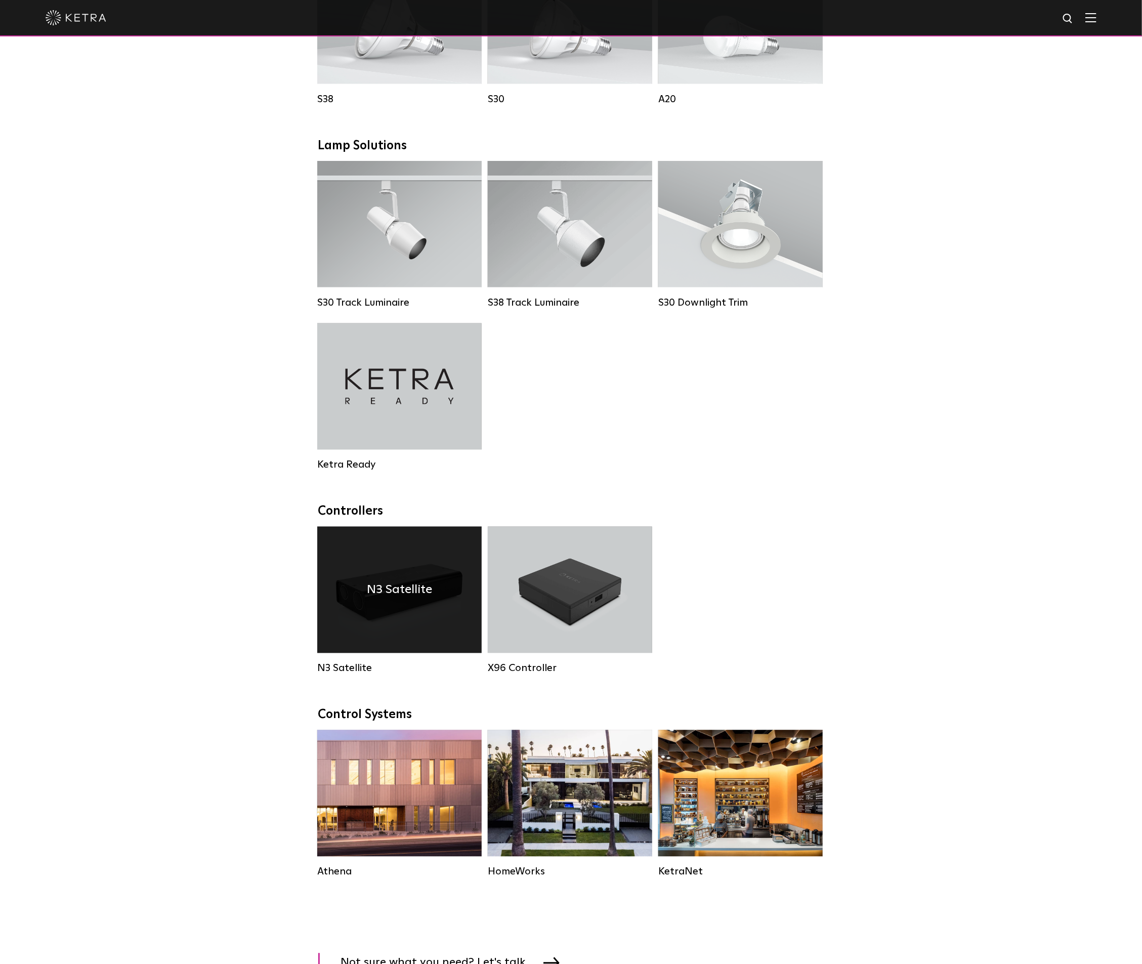
click at [438, 606] on div "N3 Satellite" at bounding box center [399, 590] width 164 height 127
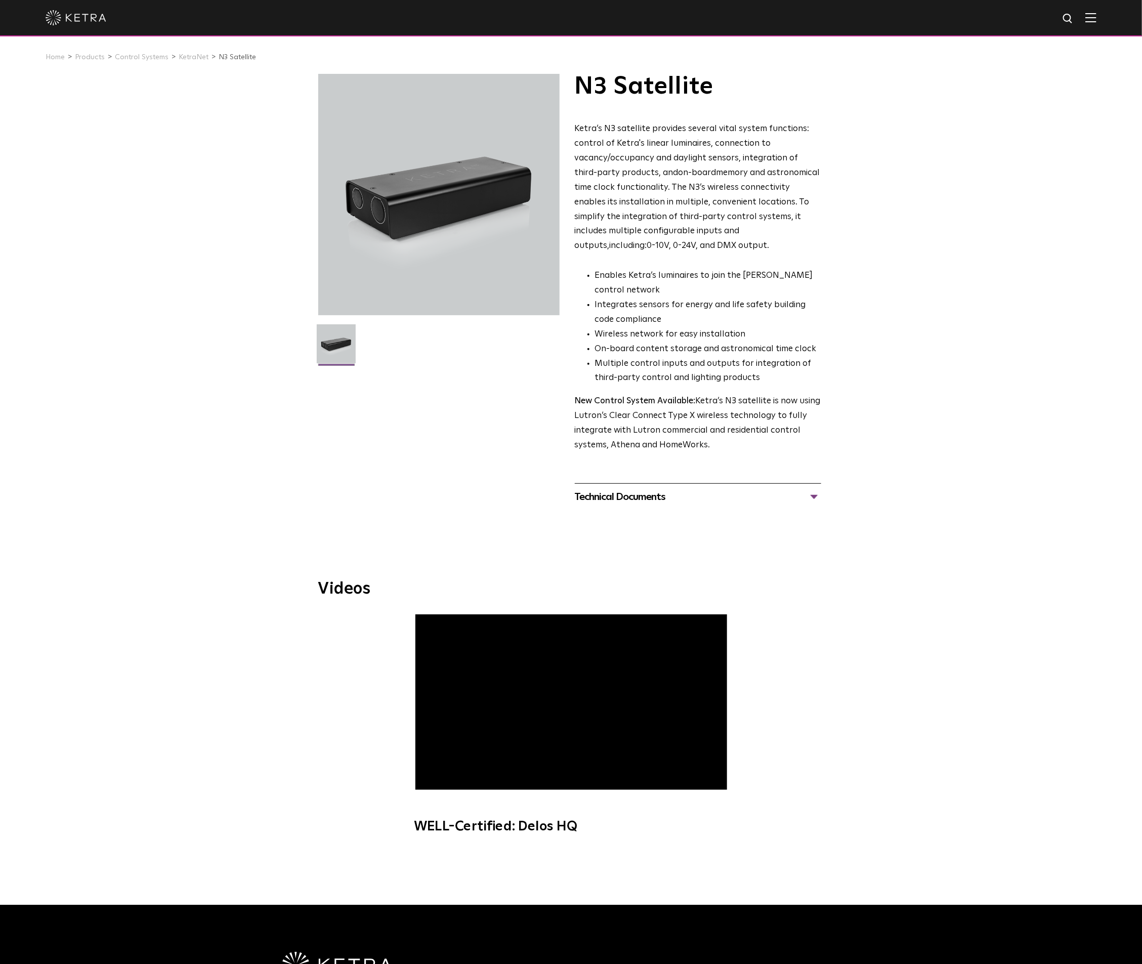
click at [808, 495] on div "Technical Documents" at bounding box center [698, 497] width 246 height 16
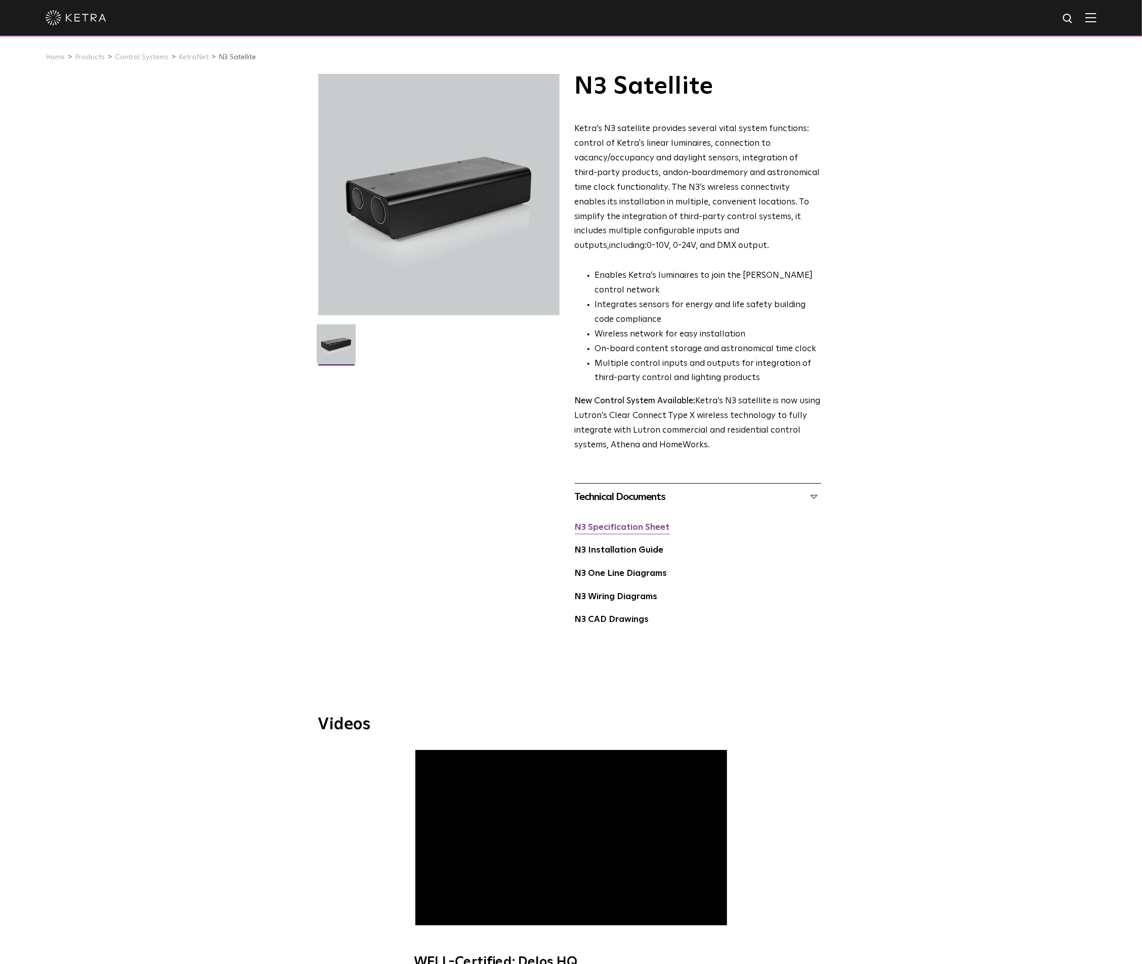
click at [644, 527] on link "N3 Specification Sheet" at bounding box center [622, 527] width 95 height 9
drag, startPoint x: 548, startPoint y: 345, endPoint x: 555, endPoint y: 354, distance: 11.2
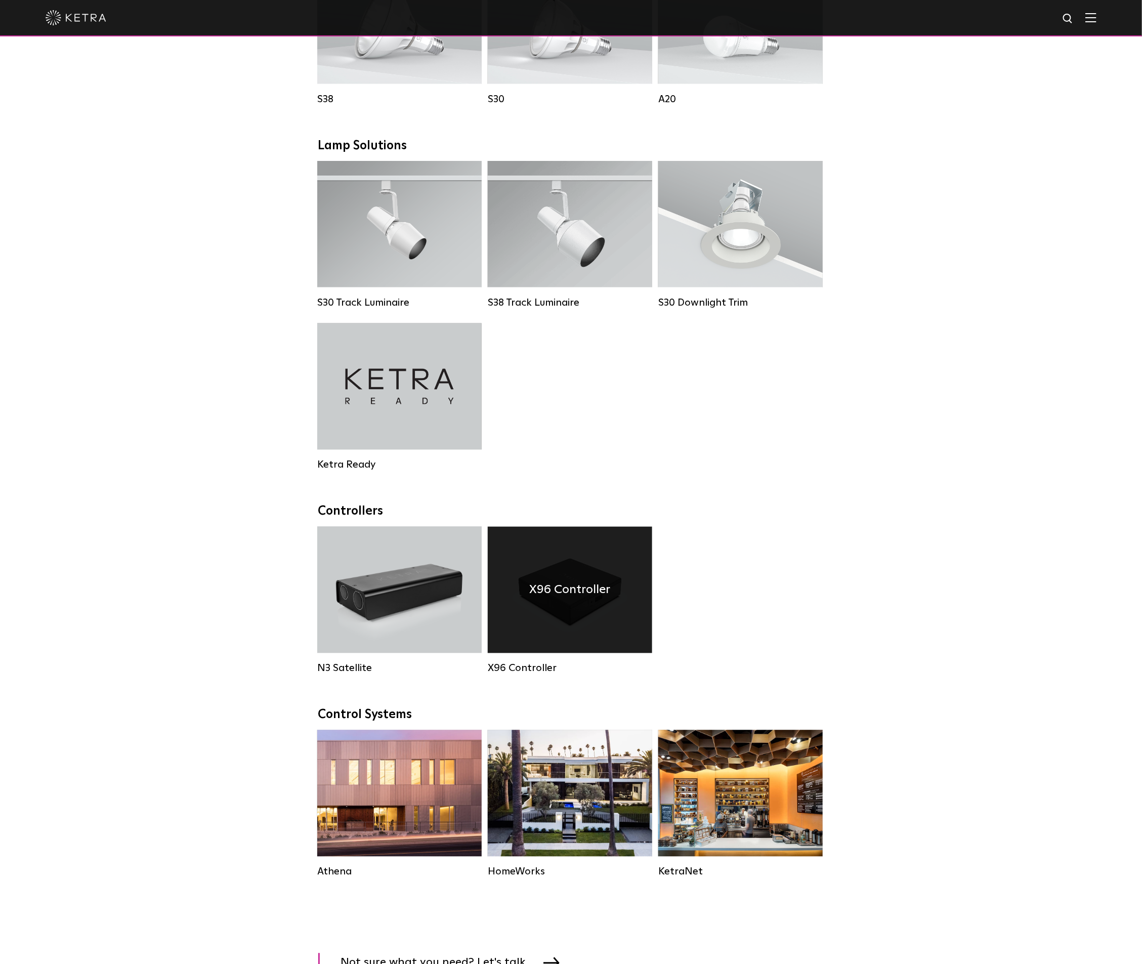
click at [561, 600] on h4 "X96 Controller" at bounding box center [569, 589] width 81 height 19
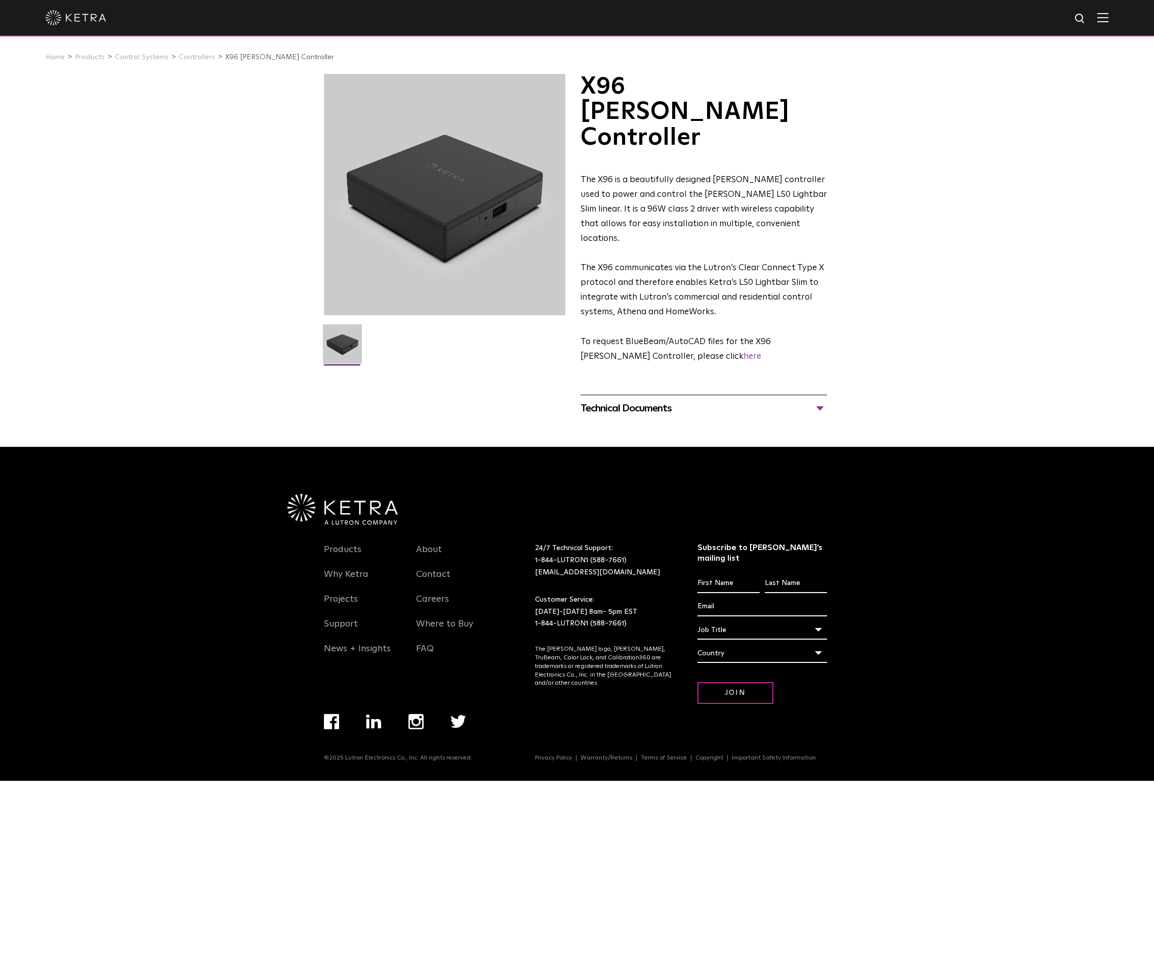
click at [820, 400] on div "Technical Documents" at bounding box center [703, 408] width 246 height 16
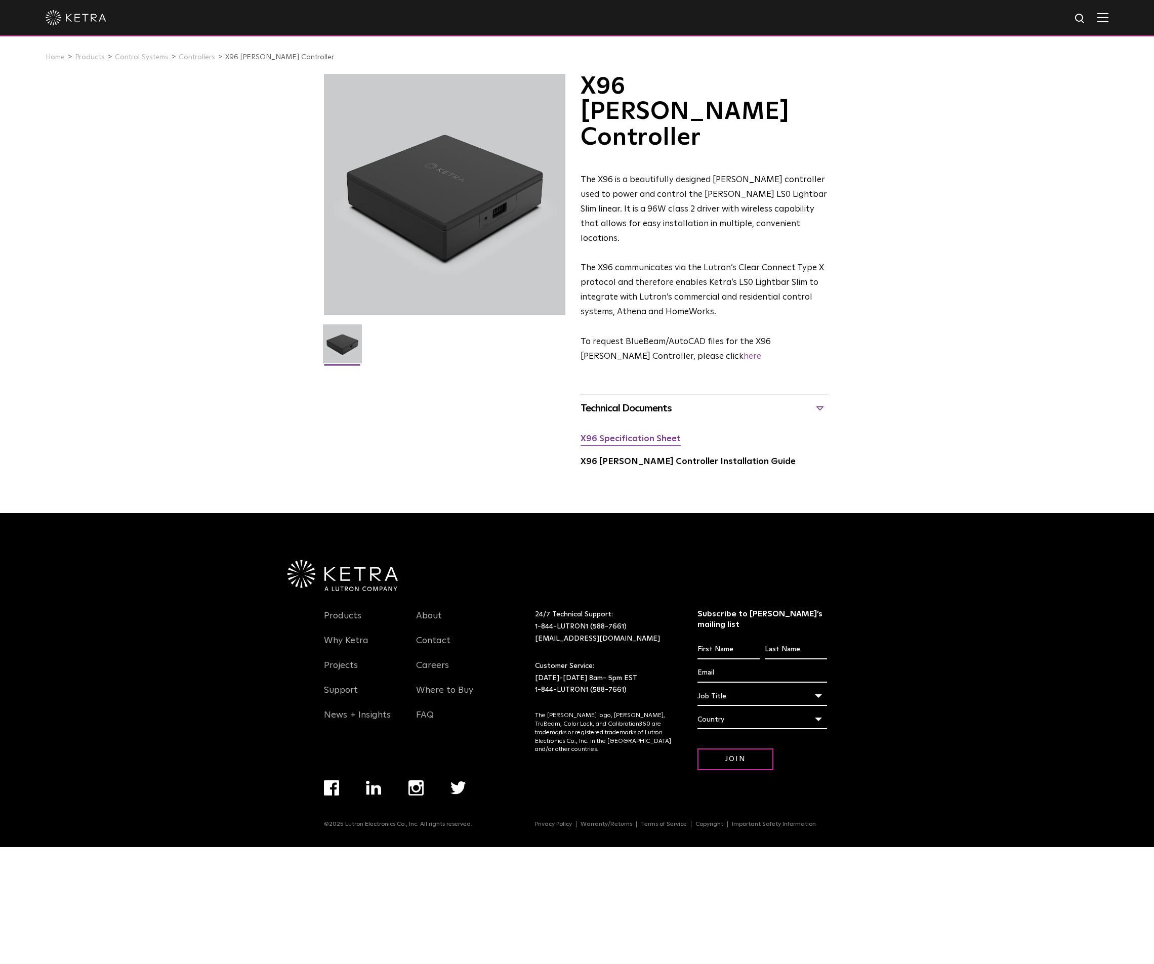
click at [647, 435] on link "X96 Specification Sheet" at bounding box center [630, 439] width 100 height 9
drag, startPoint x: 224, startPoint y: 70, endPoint x: 229, endPoint y: 76, distance: 8.2
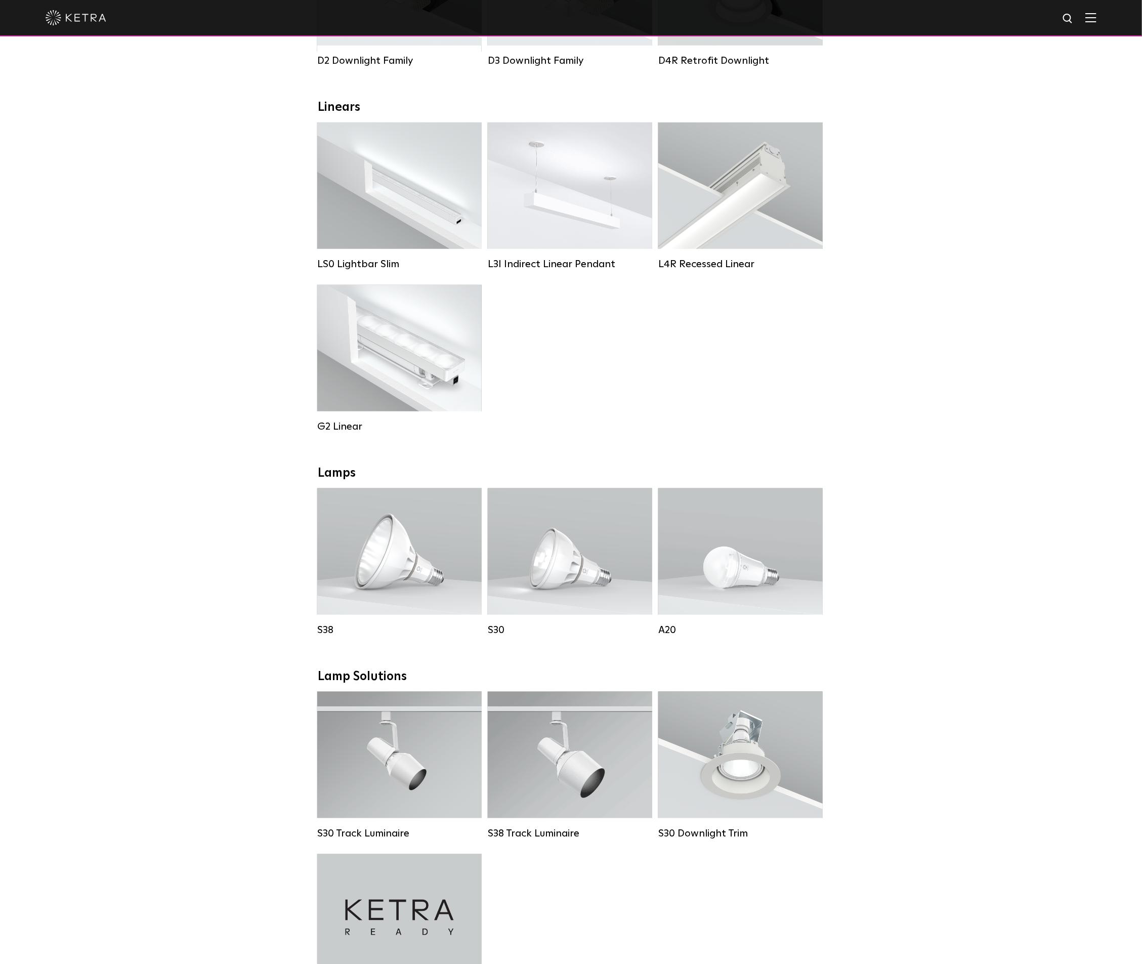
scroll to position [304, 0]
